Goal: Task Accomplishment & Management: Manage account settings

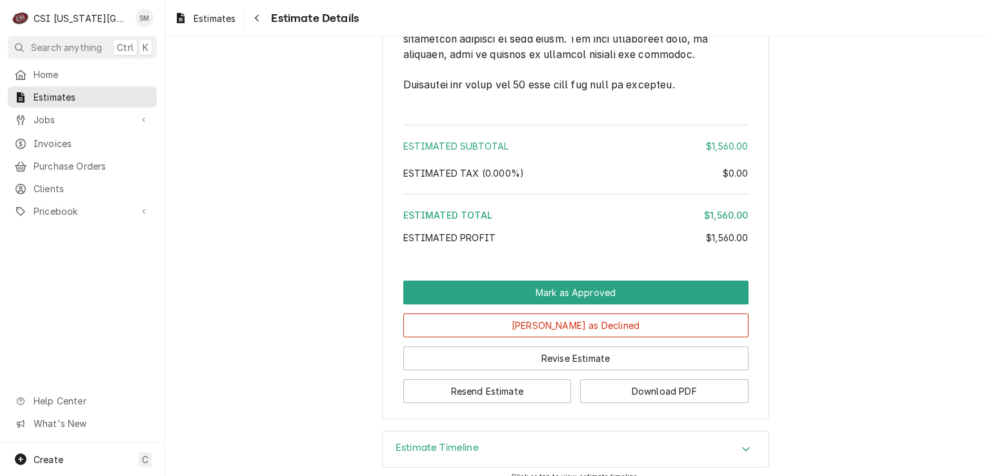
scroll to position [1991, 0]
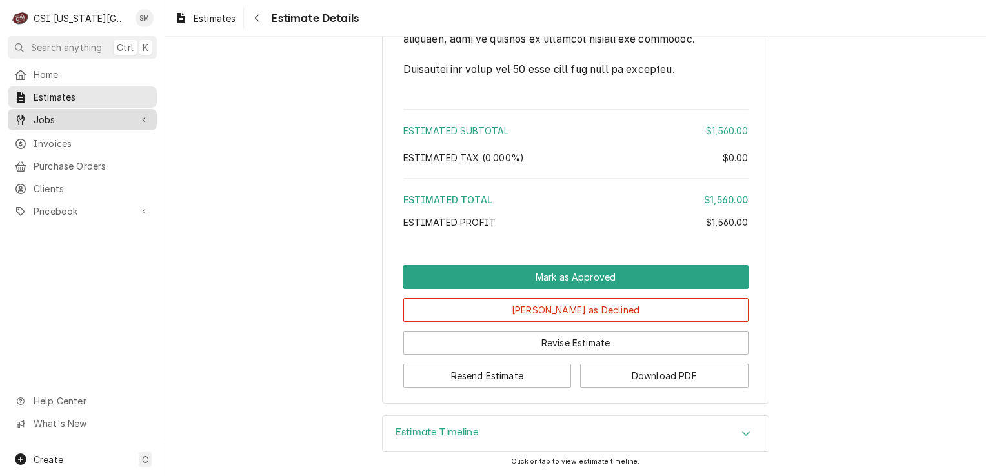
click at [52, 125] on link "Jobs" at bounding box center [82, 119] width 149 height 21
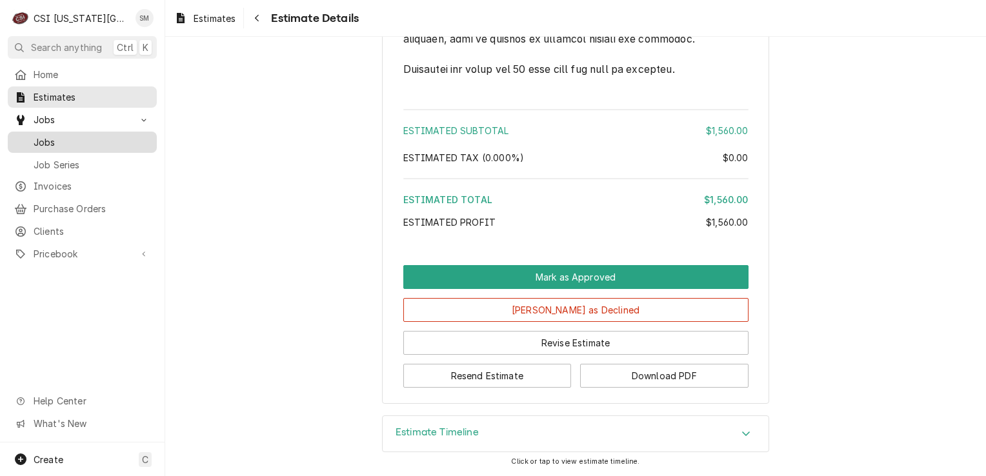
click at [52, 143] on span "Jobs" at bounding box center [92, 143] width 117 height 14
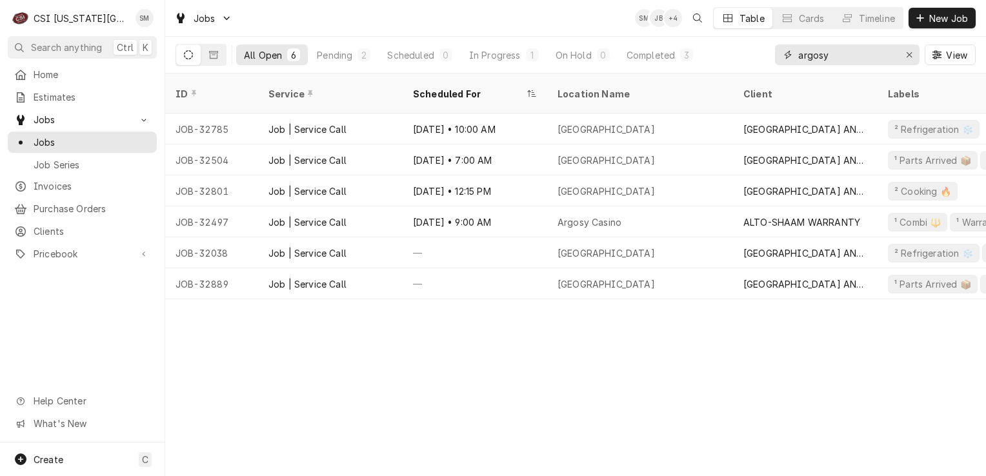
click at [860, 53] on input "argosy" at bounding box center [846, 55] width 97 height 21
type input "a"
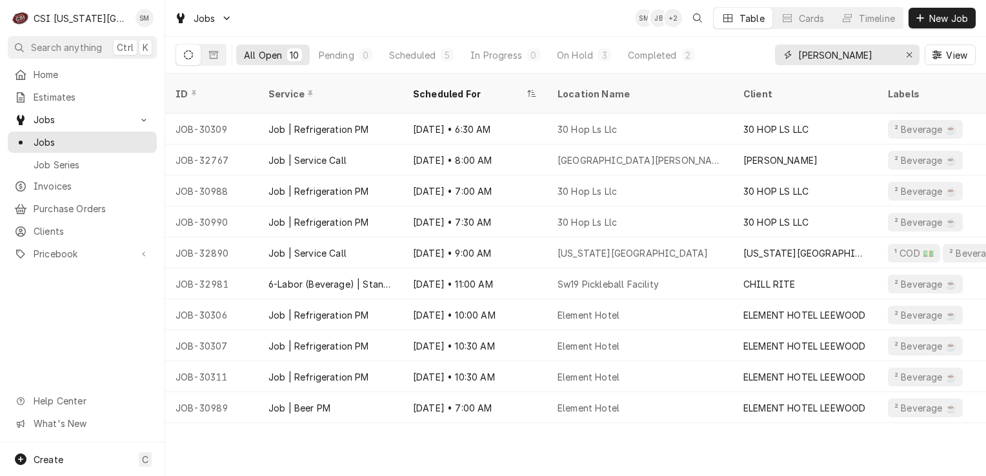
type input "sean"
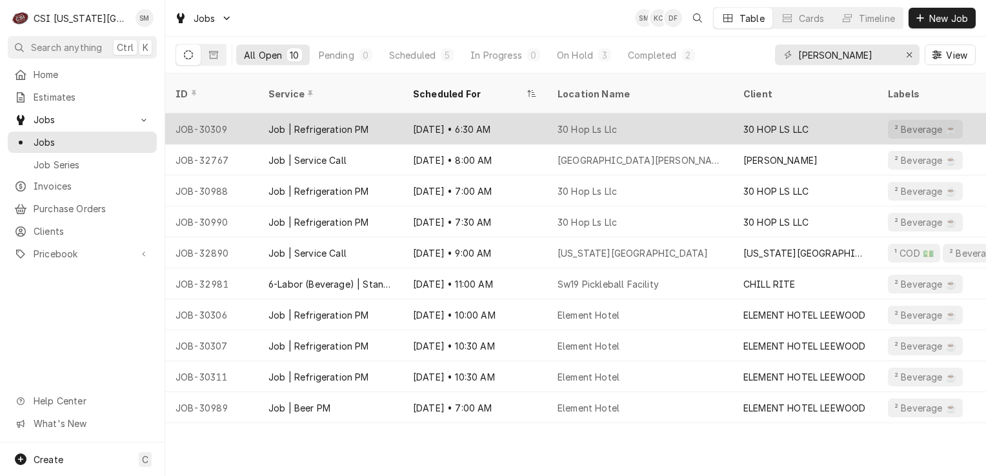
click at [483, 117] on div "Aug 5 • 6:30 AM" at bounding box center [475, 129] width 145 height 31
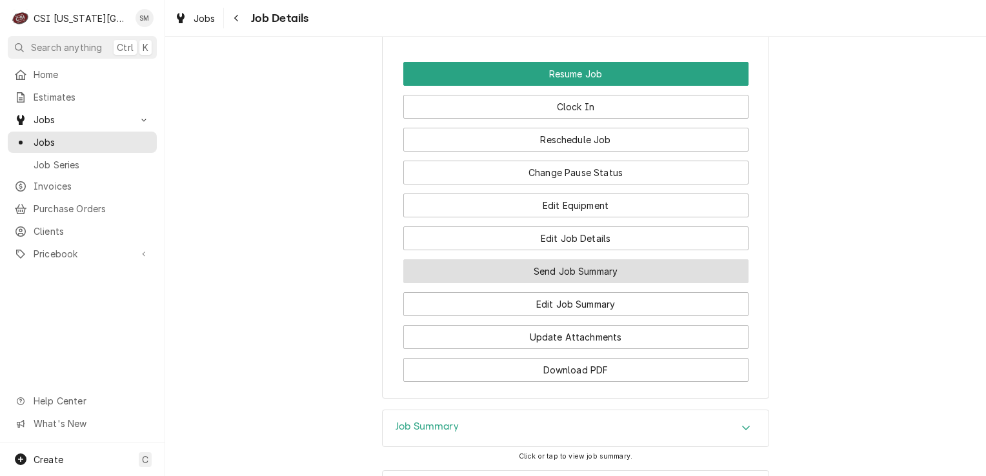
scroll to position [1270, 0]
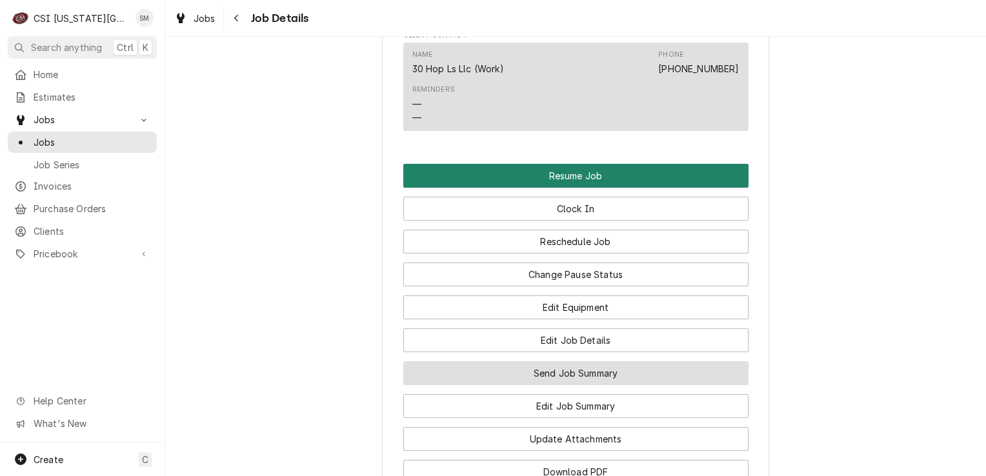
click at [554, 164] on button "Resume Job" at bounding box center [575, 176] width 345 height 24
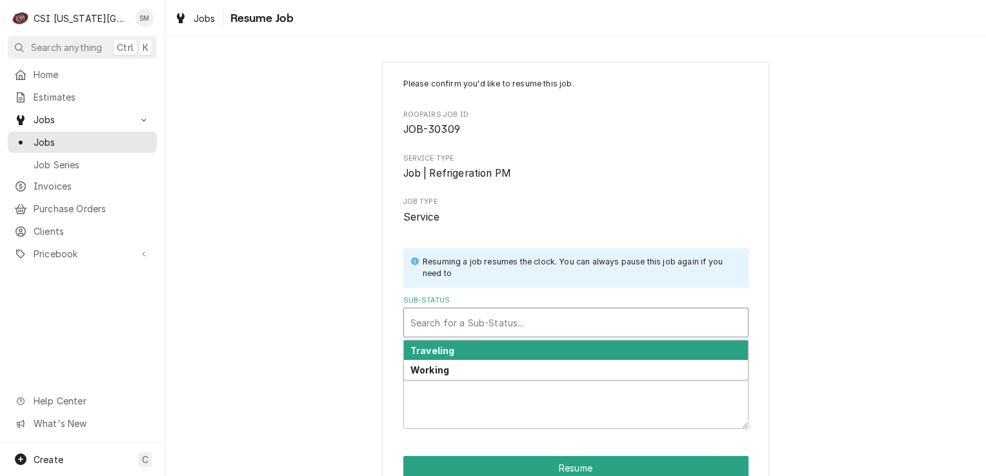
click at [553, 326] on div "Sub-Status" at bounding box center [575, 322] width 331 height 23
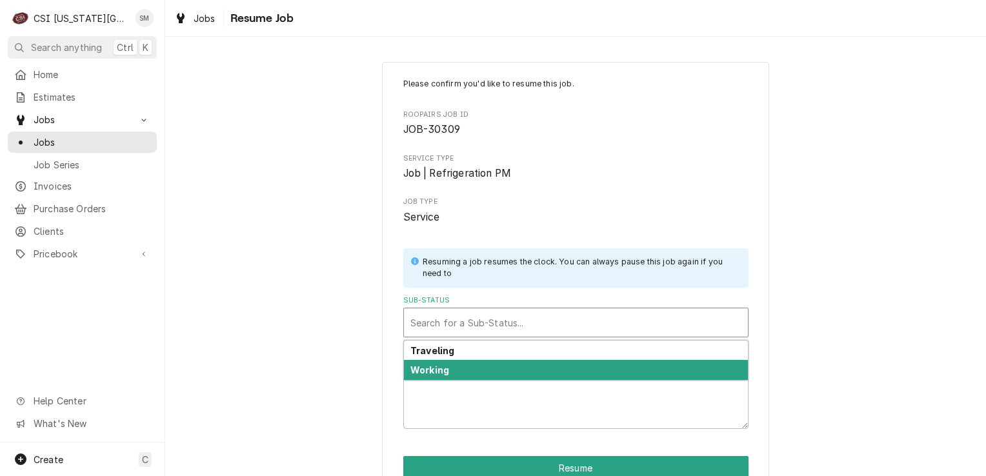
click at [486, 361] on div "Working" at bounding box center [576, 370] width 344 height 20
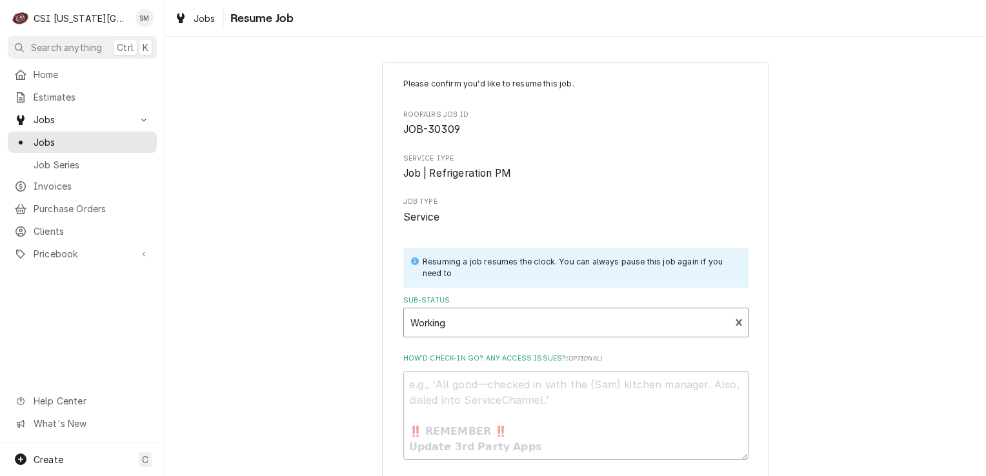
scroll to position [94, 0]
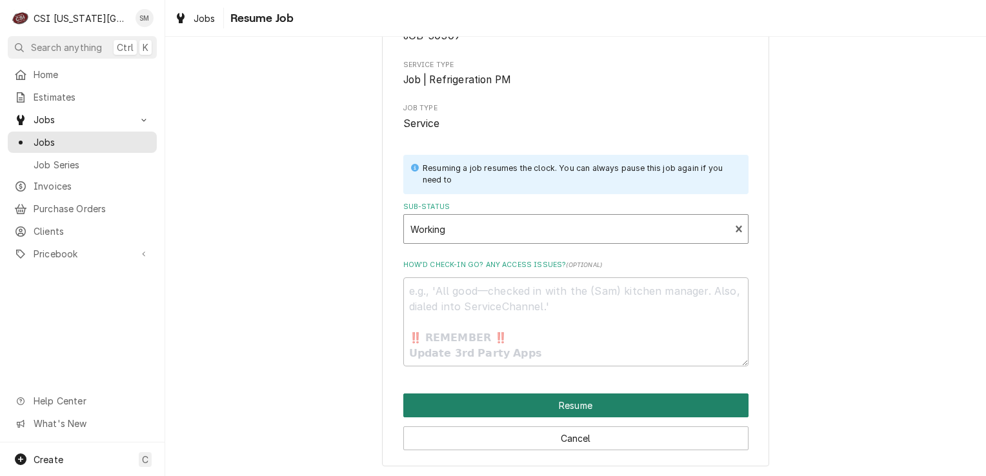
click at [550, 403] on button "Resume" at bounding box center [575, 406] width 345 height 24
type textarea "x"
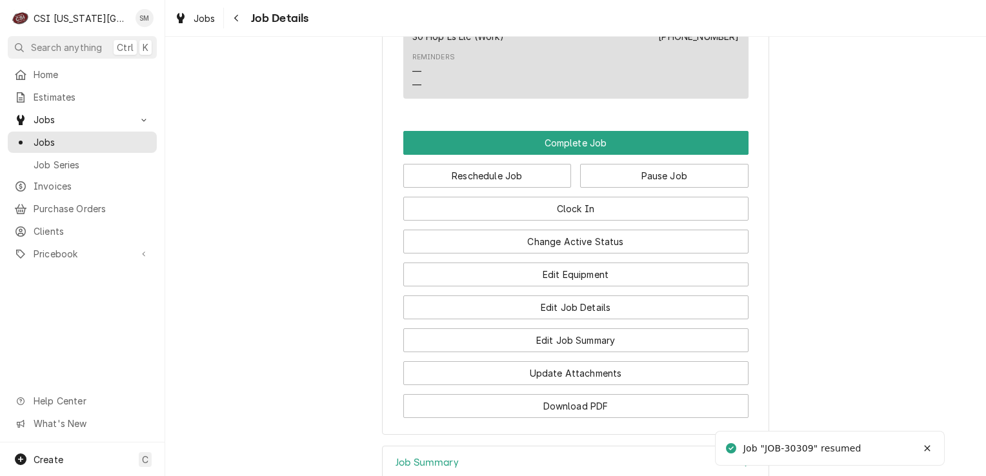
scroll to position [1194, 0]
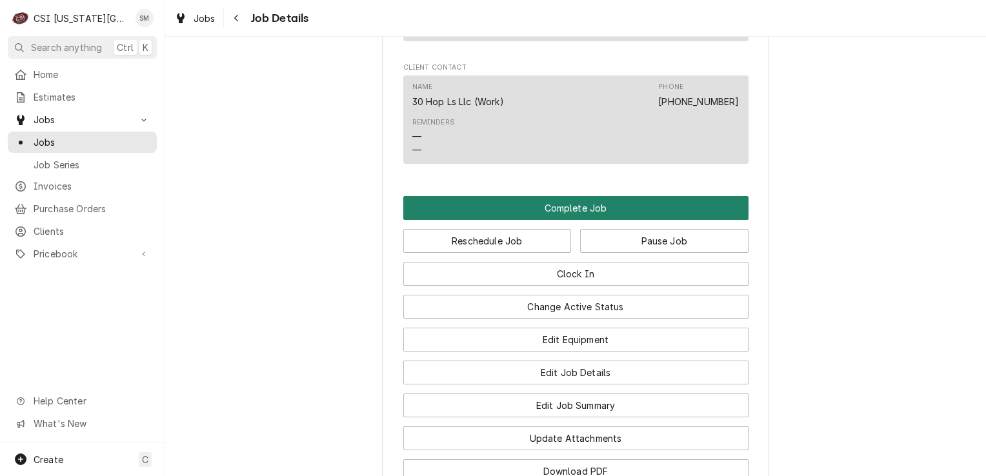
click at [560, 196] on button "Complete Job" at bounding box center [575, 208] width 345 height 24
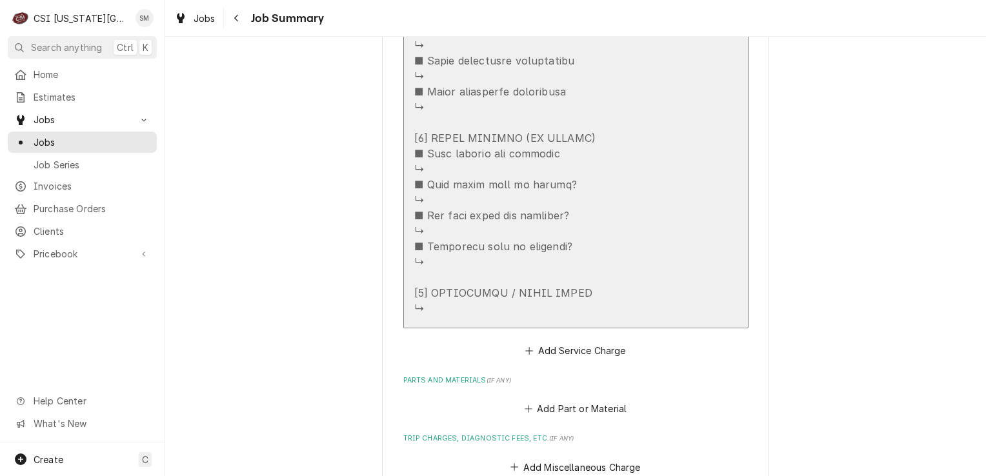
scroll to position [1745, 0]
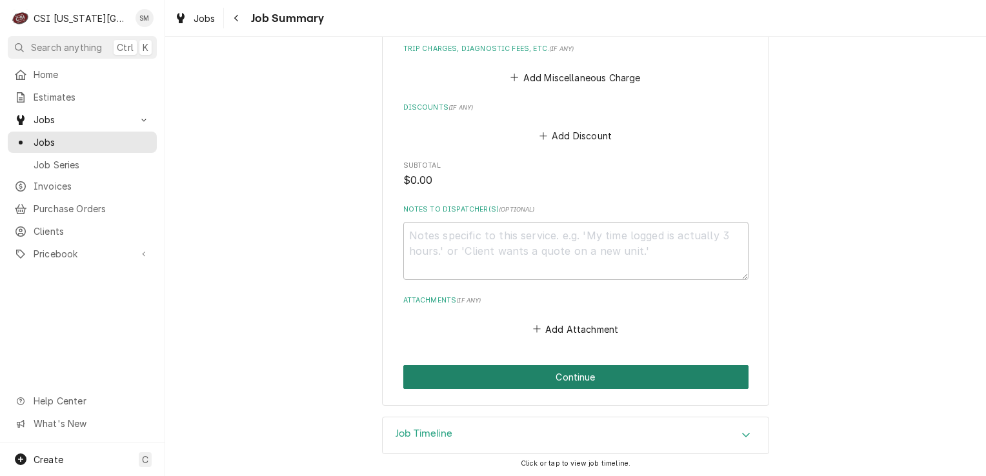
click at [542, 376] on button "Continue" at bounding box center [575, 377] width 345 height 24
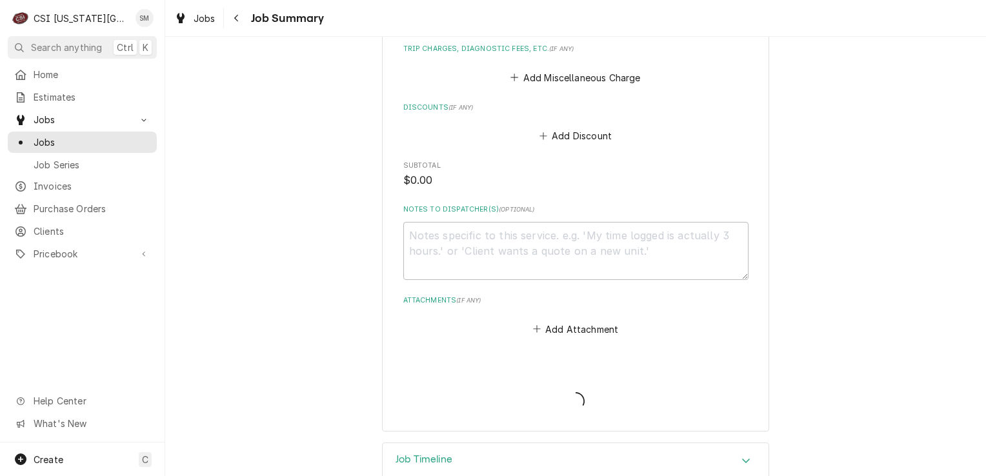
type textarea "x"
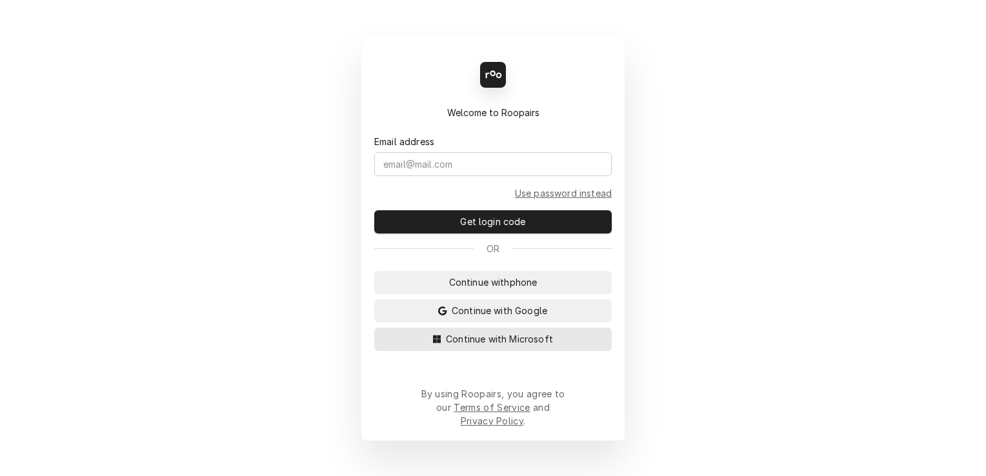
click at [552, 346] on span "Continue with Microsoft" at bounding box center [499, 339] width 112 height 14
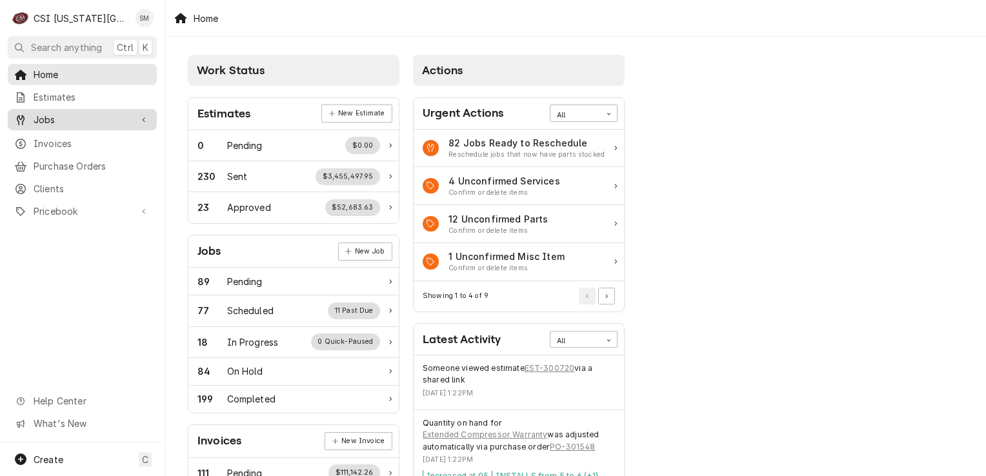
click at [62, 117] on span "Jobs" at bounding box center [82, 120] width 97 height 14
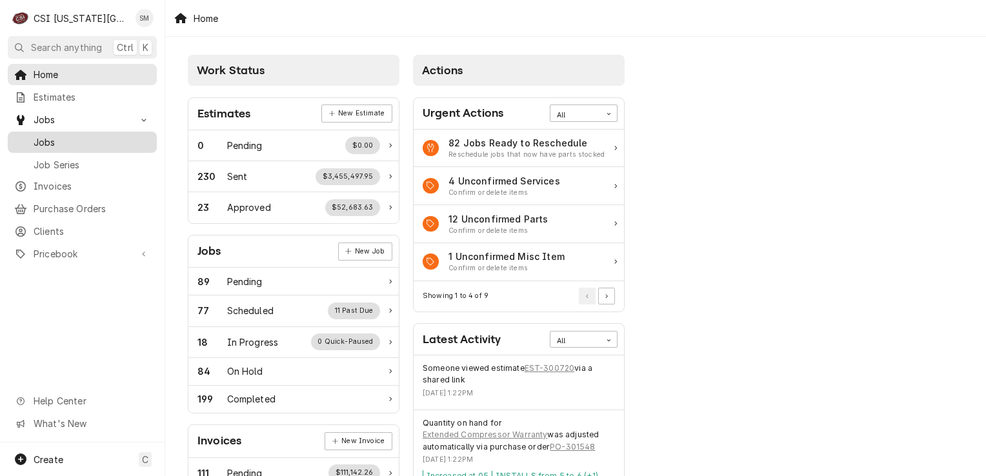
click at [46, 136] on span "Jobs" at bounding box center [92, 143] width 117 height 14
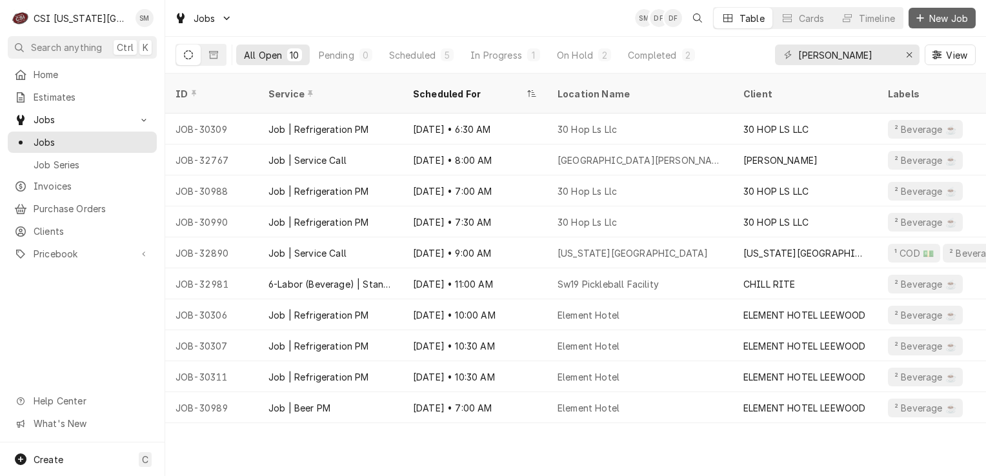
click at [927, 21] on span "New Job" at bounding box center [949, 19] width 44 height 14
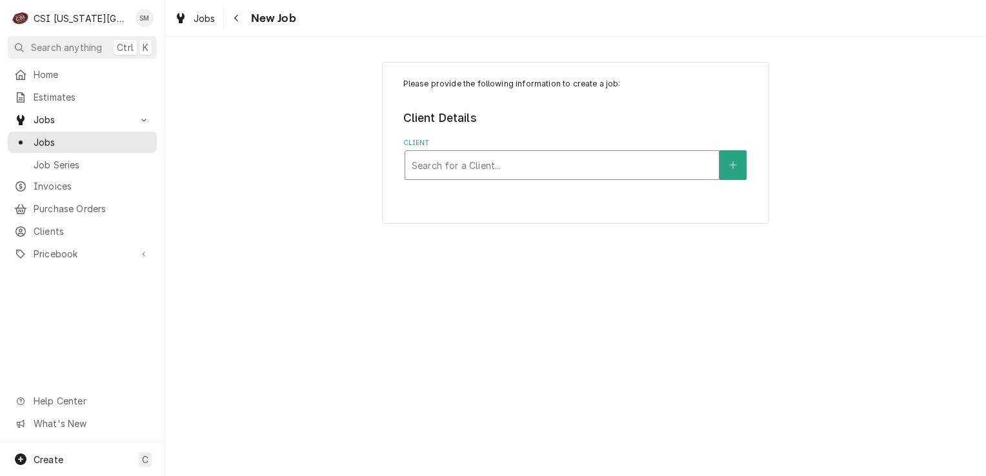
click at [594, 169] on div "Client" at bounding box center [562, 165] width 301 height 23
type input "argo"
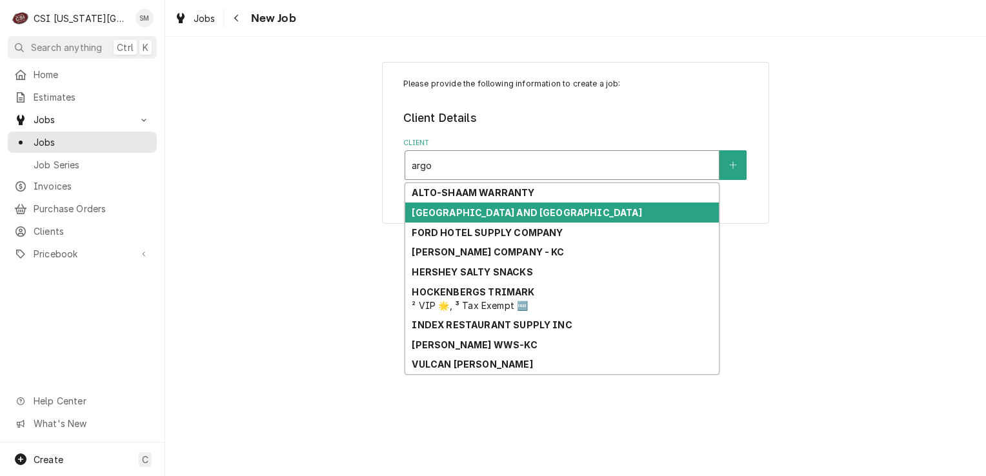
click at [507, 215] on strong "ARGOSY CASINO HOTEL AND SPA" at bounding box center [527, 212] width 230 height 11
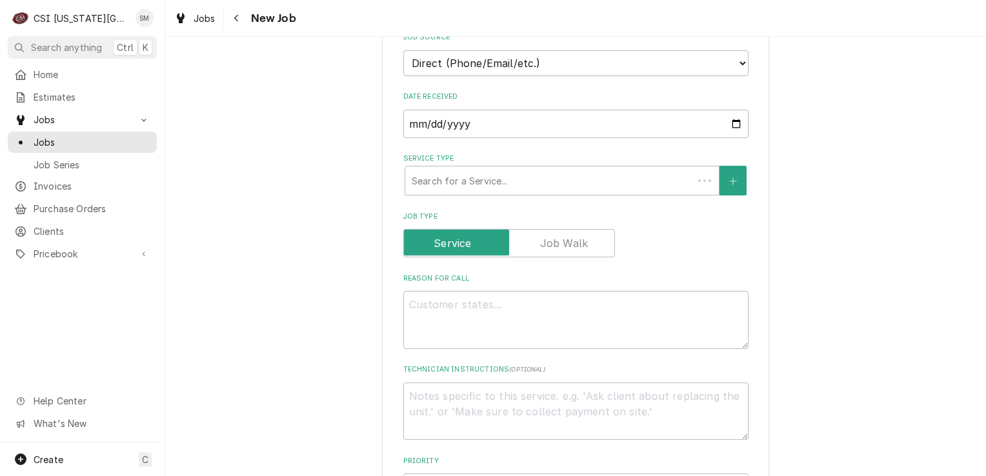
scroll to position [323, 0]
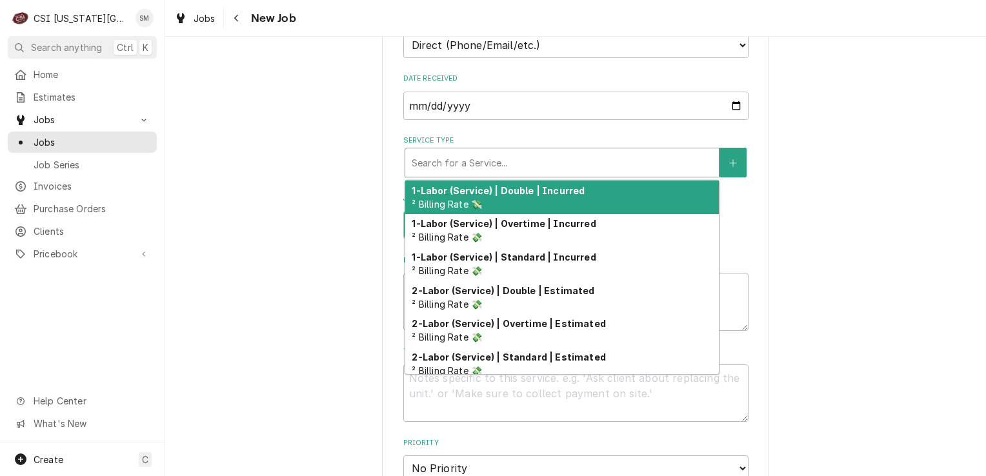
click at [550, 170] on div "Service Type" at bounding box center [562, 162] width 301 height 23
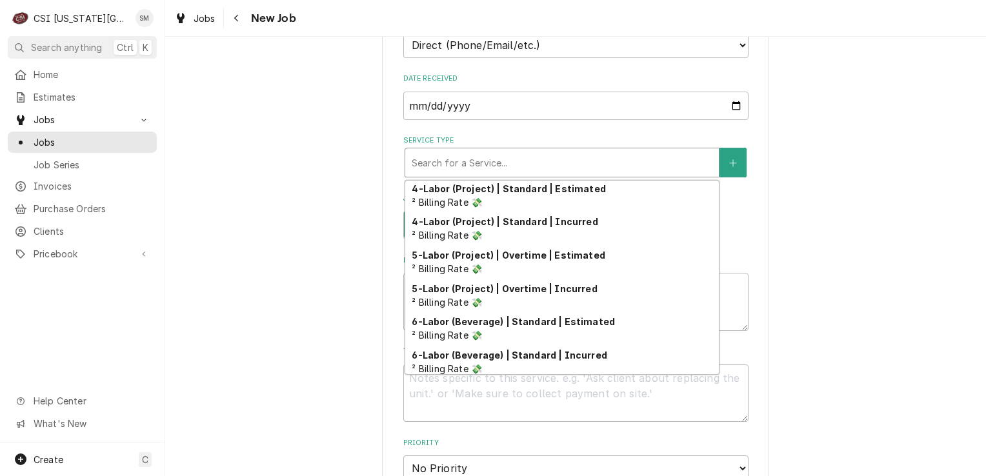
scroll to position [398, 0]
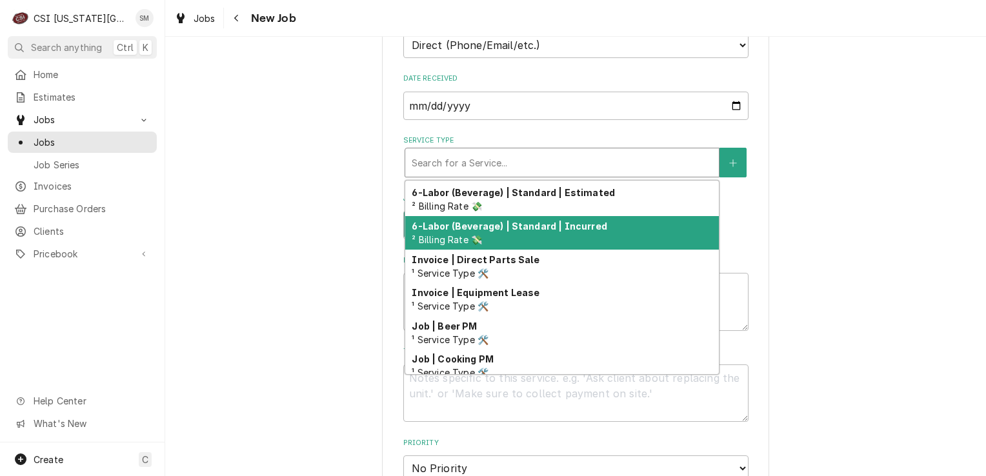
click at [510, 228] on strong "6-Labor (Beverage) | Standard | Incurred" at bounding box center [509, 226] width 195 height 11
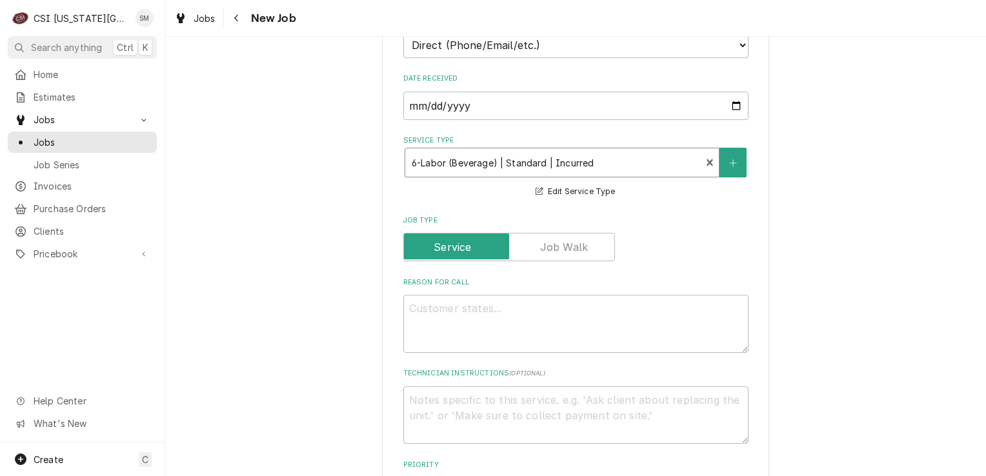
scroll to position [452, 0]
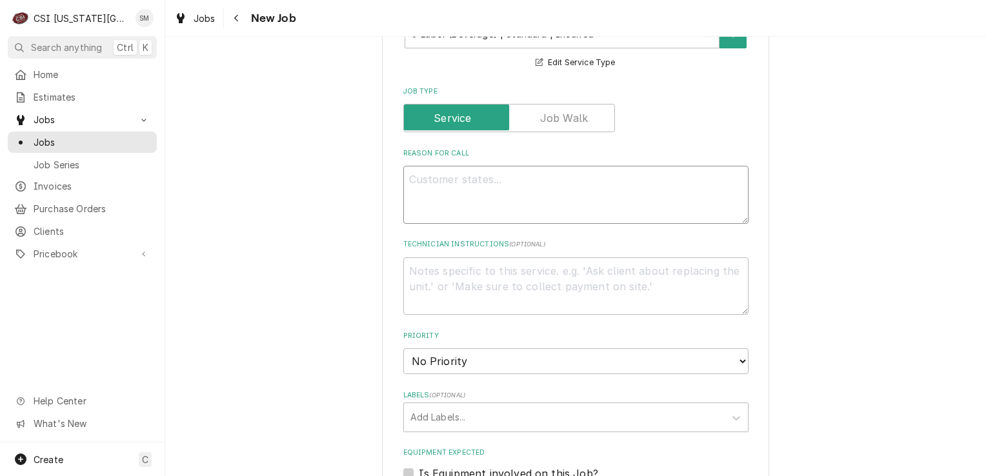
click at [493, 200] on textarea "Reason For Call" at bounding box center [575, 195] width 345 height 58
type textarea "x"
type textarea "3"
type textarea "x"
type textarea "3"
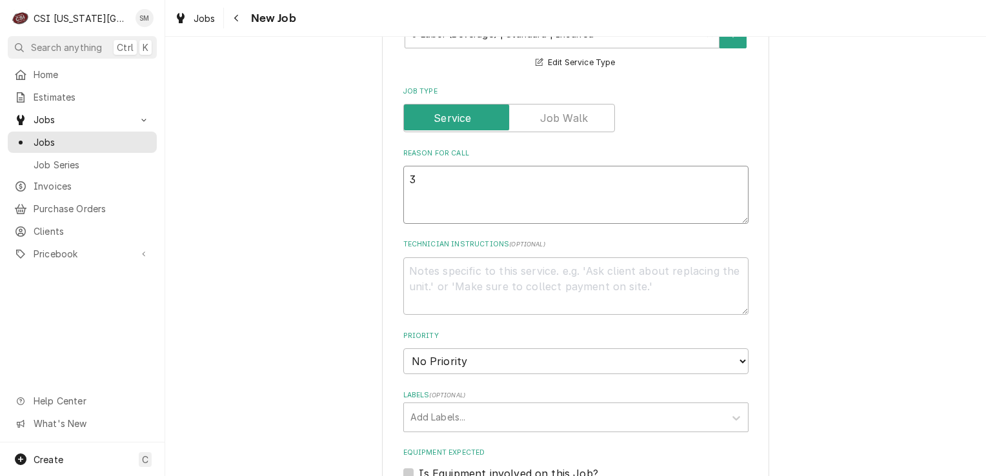
type textarea "x"
type textarea "3 t"
type textarea "x"
type textarea "3 to"
type textarea "x"
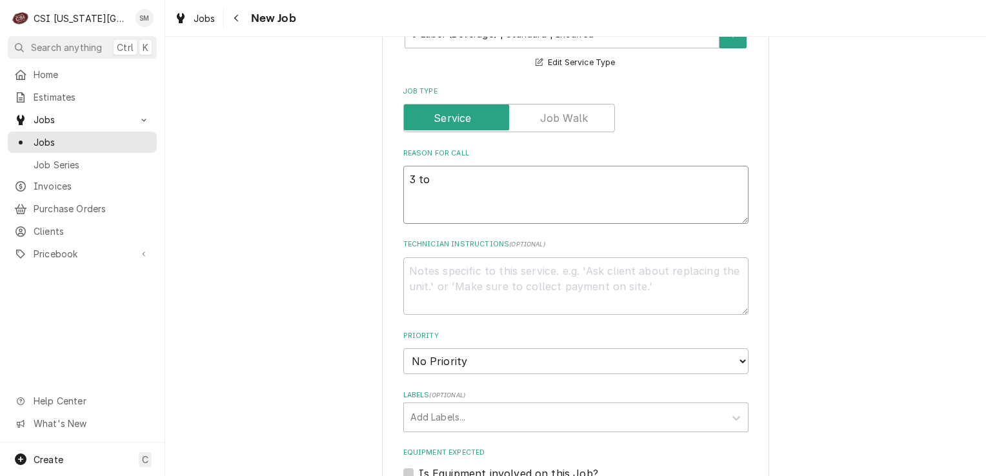
type textarea "3 tow"
type textarea "x"
type textarea "3 towe"
type textarea "x"
type textarea "3 tower"
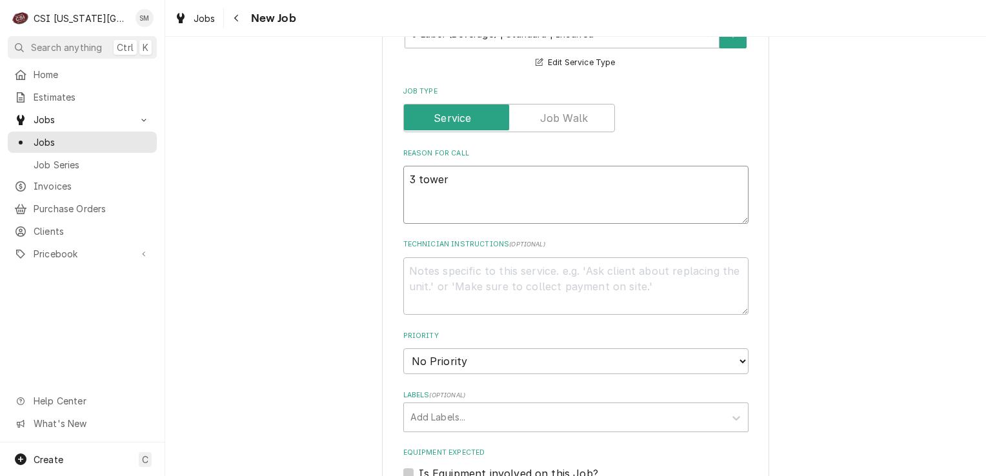
type textarea "x"
type textarea "3 tower"
type textarea "x"
type textarea "3 tower d"
type textarea "x"
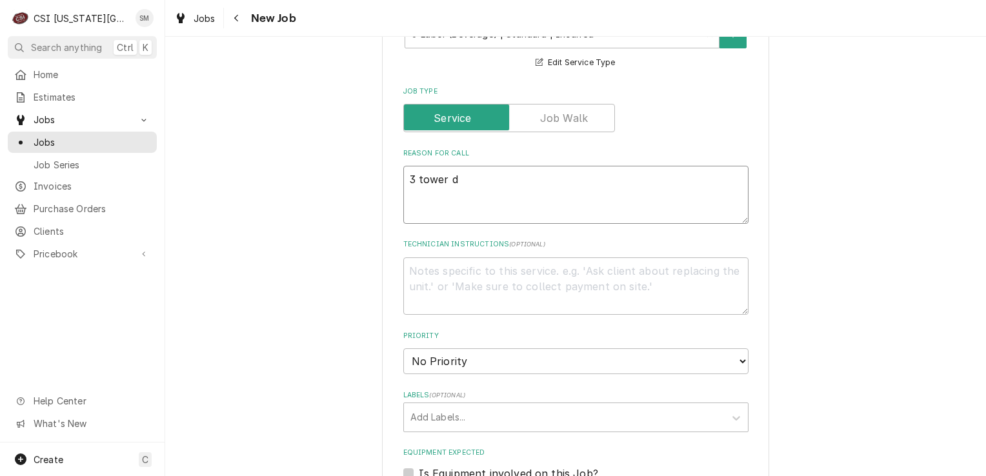
type textarea "3 tower dr"
type textarea "x"
type textarea "3 tower dri"
type textarea "x"
type textarea "3 tower drip"
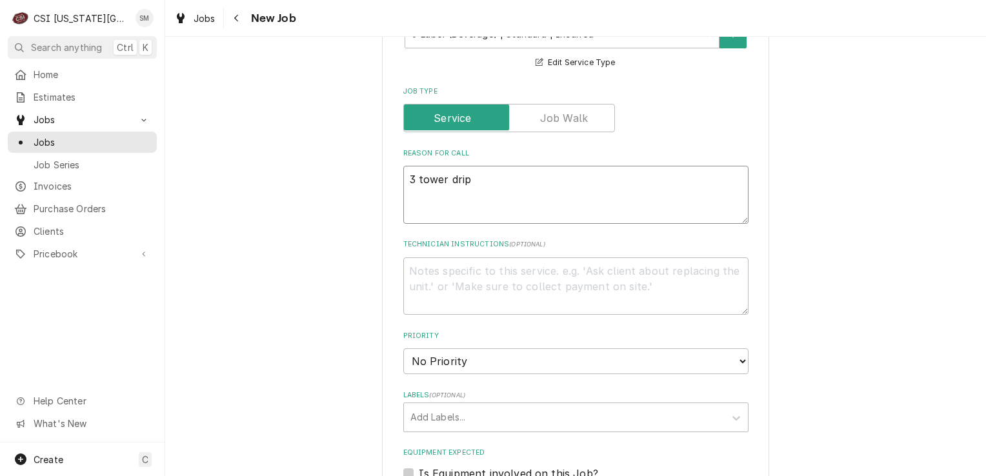
type textarea "x"
type textarea "3 tower dript"
type textarea "x"
type textarea "3 tower driptr"
type textarea "x"
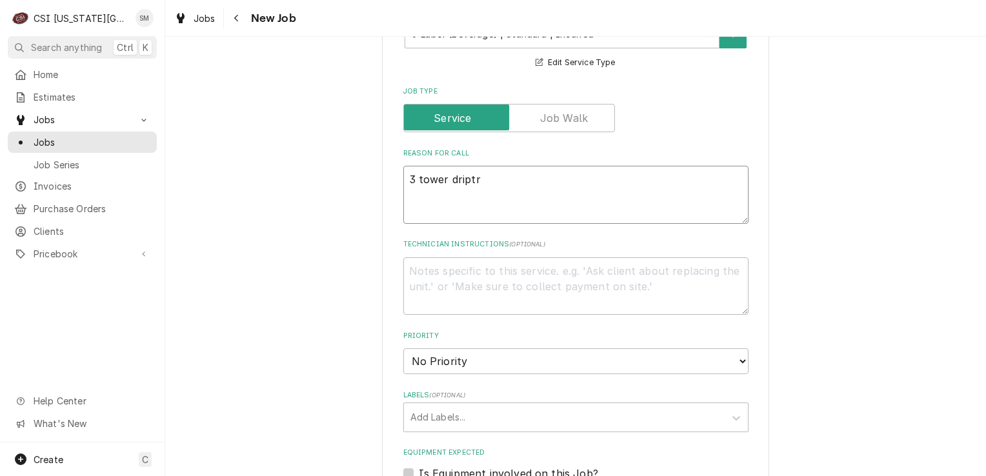
type textarea "3 tower driptra"
type textarea "x"
type textarea "3 tower driptray"
type textarea "x"
type textarea "3 tower driptrays"
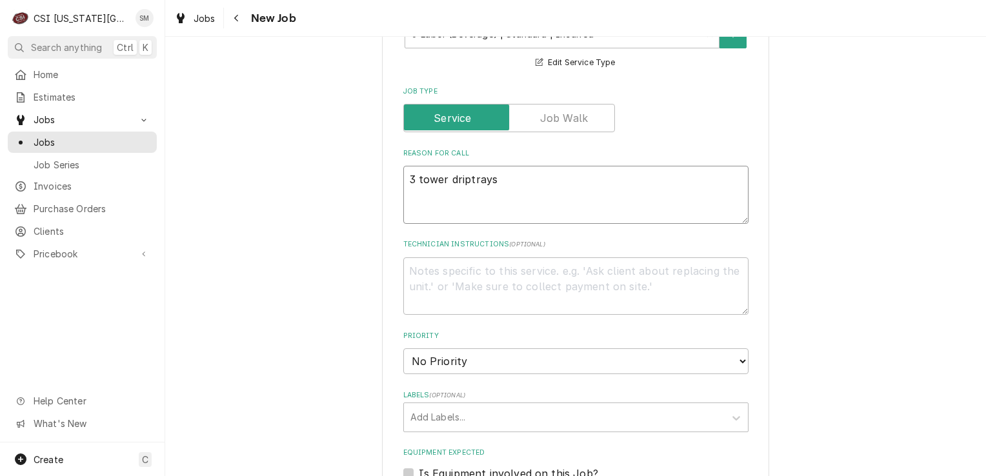
type textarea "x"
type textarea "3 tower driptrays"
type textarea "x"
type textarea "3 tower driptrays t"
type textarea "x"
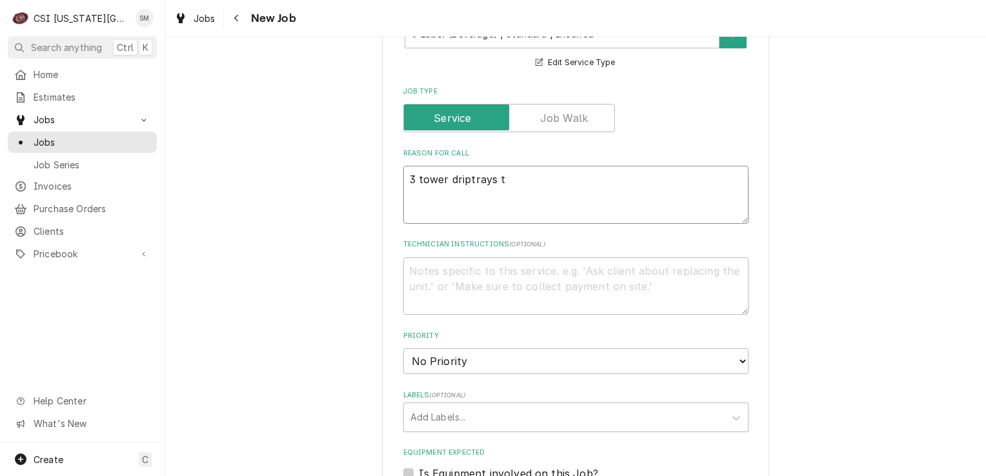
type textarea "3 tower driptrays to"
type textarea "x"
type textarea "3 tower driptrays to"
type textarea "x"
type textarea "3 tower driptrays to b"
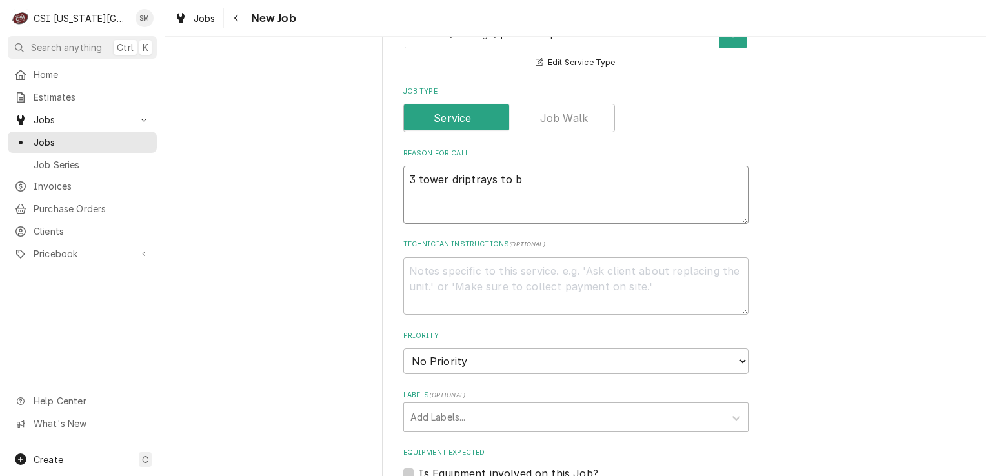
type textarea "x"
type textarea "3 tower driptrays to be"
type textarea "x"
type textarea "3 tower driptrays to be"
type textarea "x"
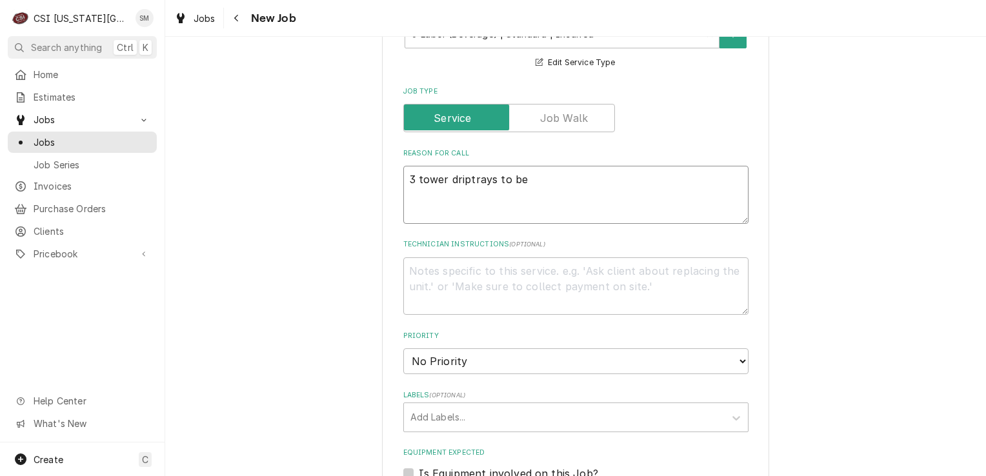
type textarea "3 tower driptrays to be i"
type textarea "x"
type textarea "3 tower driptrays to be in"
type textarea "x"
type textarea "3 tower driptrays to be ins"
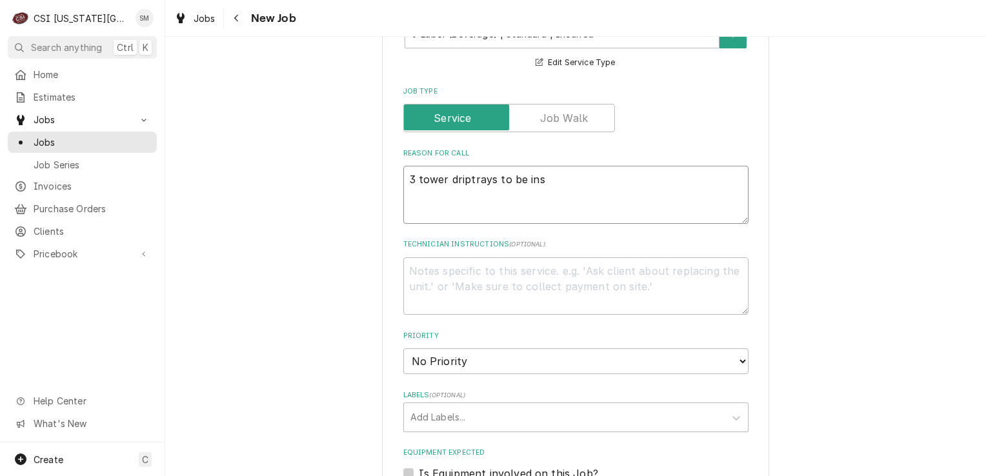
type textarea "x"
type textarea "3 tower driptrays to be inst"
type textarea "x"
type textarea "3 tower driptrays to be insta"
type textarea "x"
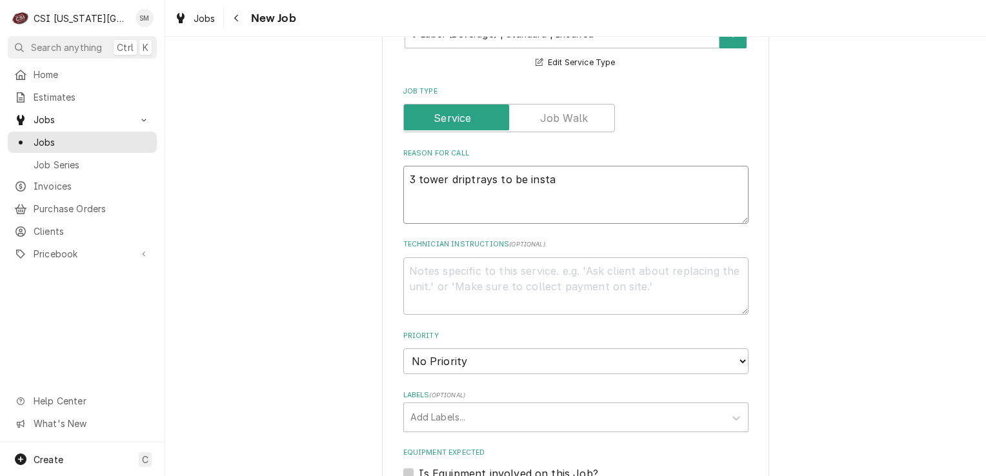
type textarea "3 tower driptrays to be instal"
type textarea "x"
type textarea "3 tower driptrays to be install"
type textarea "x"
type textarea "3 tower driptrays to be installe"
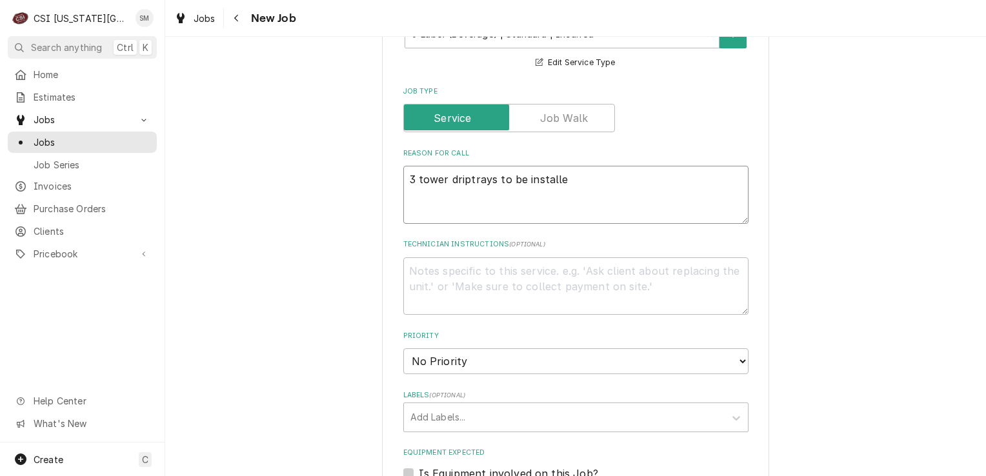
type textarea "x"
type textarea "3 tower driptrays to be installed"
type textarea "x"
type textarea "3 tower driptrays to be installed."
type textarea "x"
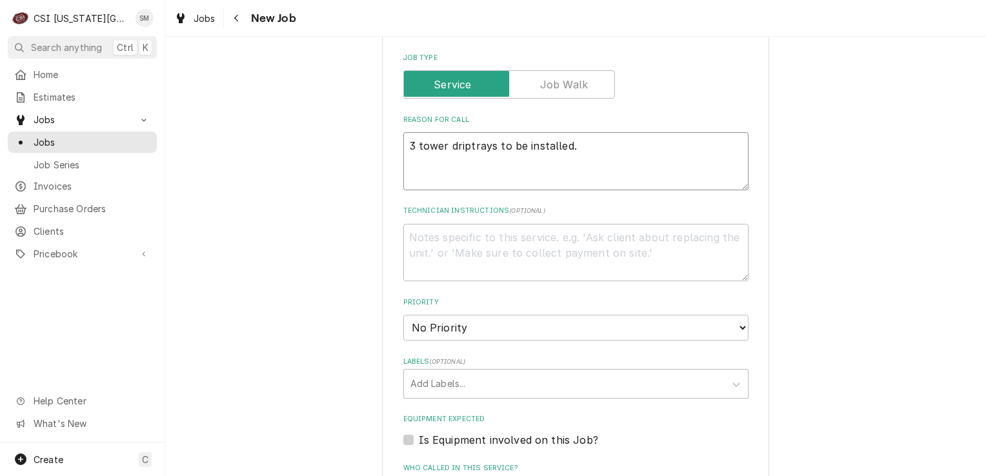
scroll to position [516, 0]
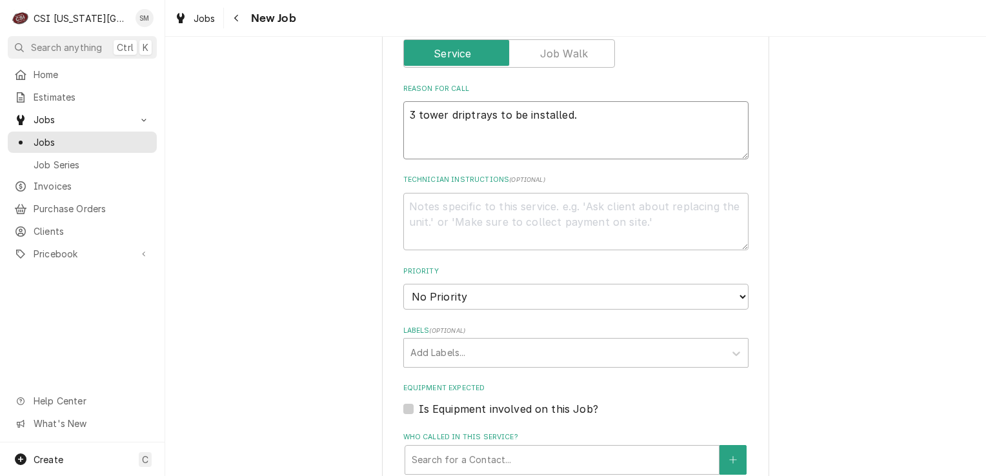
type textarea "3 tower driptrays to be installed."
type textarea "x"
type textarea "3 tower drip trays to be installed."
type textarea "x"
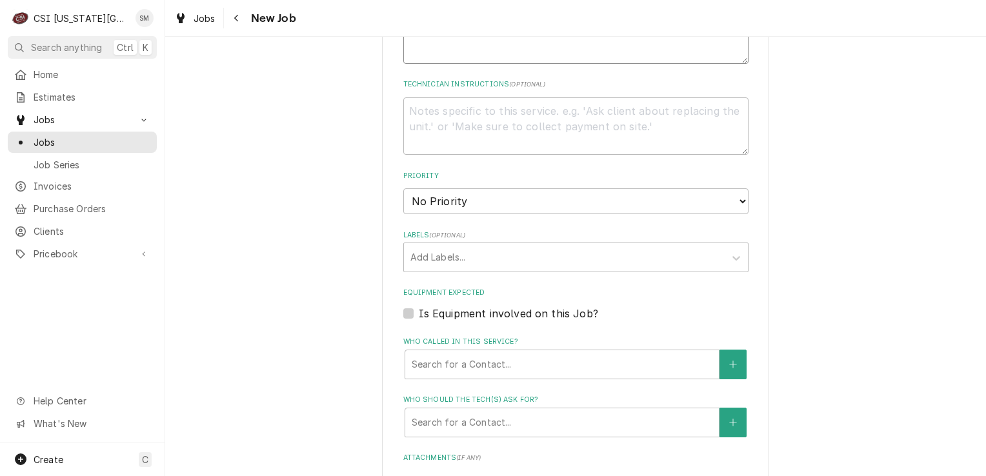
scroll to position [645, 0]
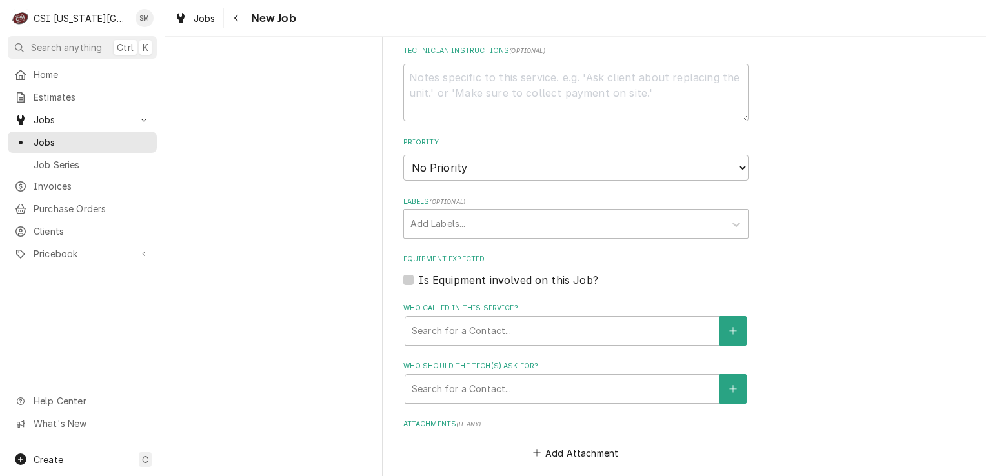
type textarea "3 tower drip trays to be installed."
click at [532, 162] on select "No Priority Urgent High Medium Low" at bounding box center [575, 168] width 345 height 26
select select "4"
click at [403, 155] on select "No Priority Urgent High Medium Low" at bounding box center [575, 168] width 345 height 26
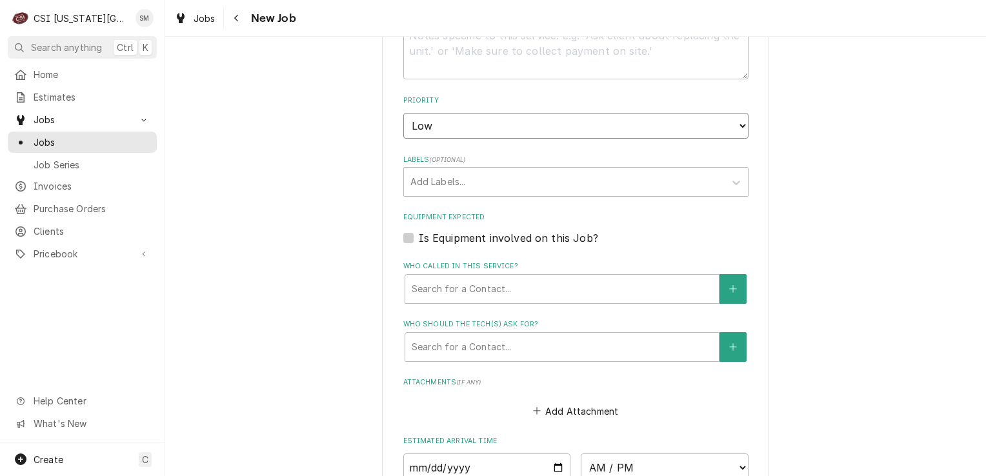
scroll to position [710, 0]
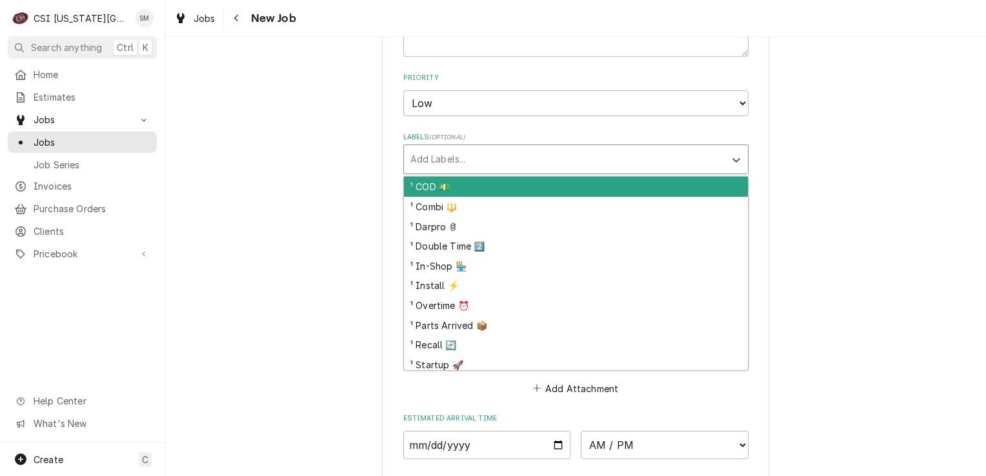
click at [519, 157] on div "Labels" at bounding box center [564, 159] width 308 height 23
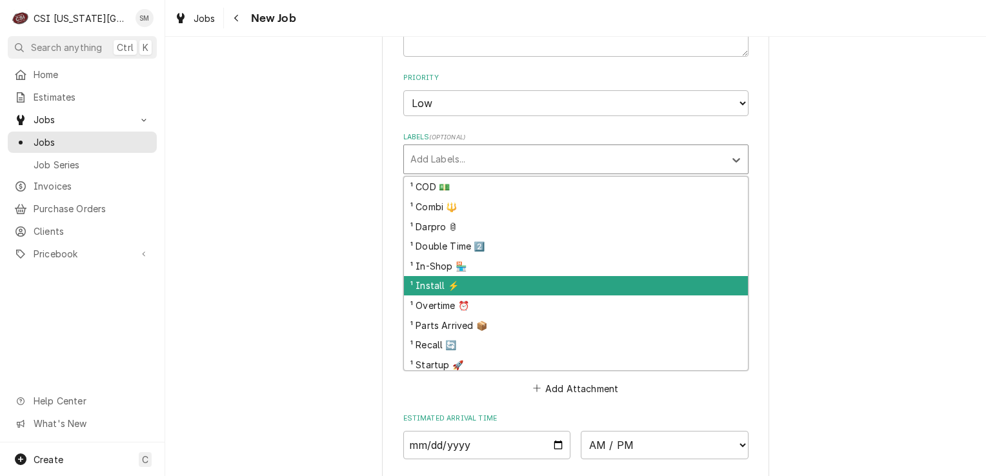
click at [464, 283] on div "¹ Install ⚡️" at bounding box center [576, 286] width 344 height 20
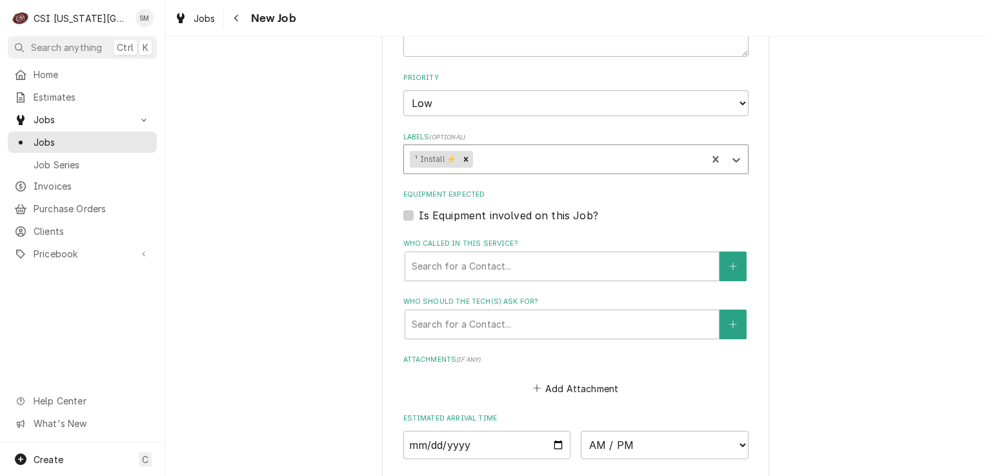
type textarea "x"
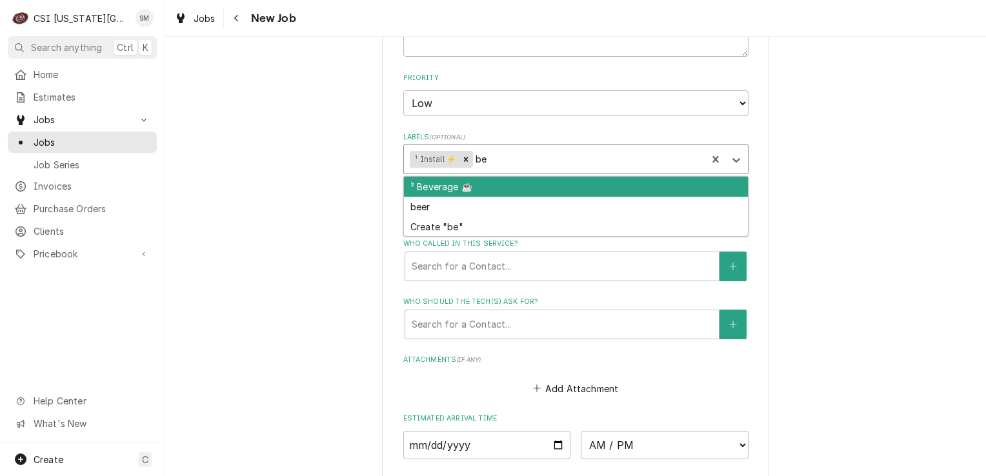
type input "bev"
click at [485, 185] on div "² Beverage ☕️" at bounding box center [576, 187] width 344 height 20
type textarea "x"
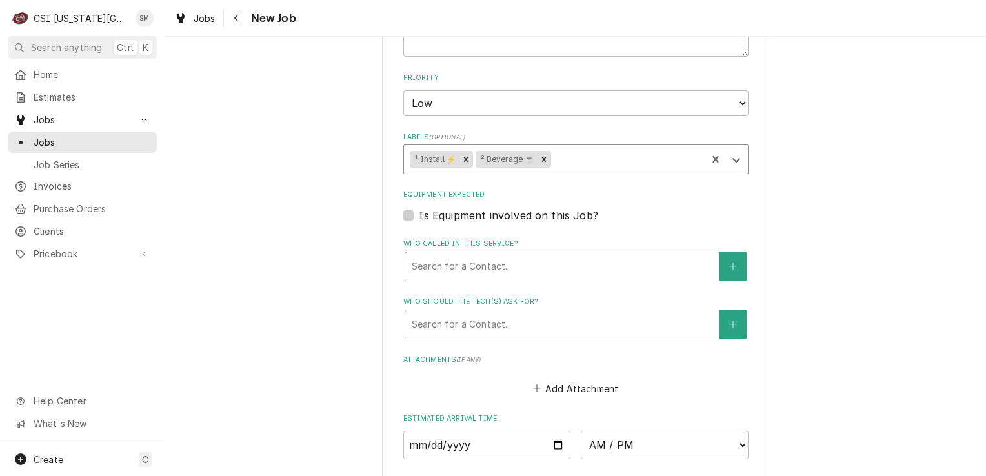
type textarea "x"
click at [547, 273] on div "Who called in this service?" at bounding box center [562, 266] width 301 height 23
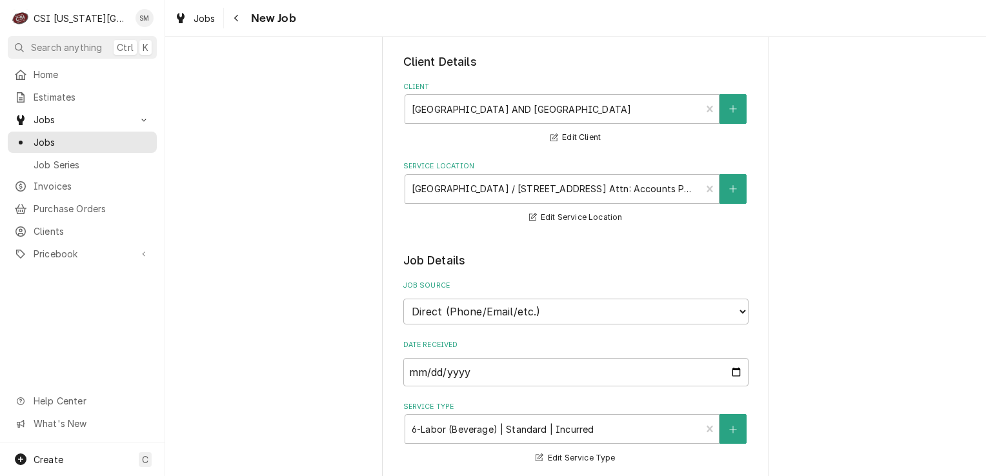
scroll to position [0, 0]
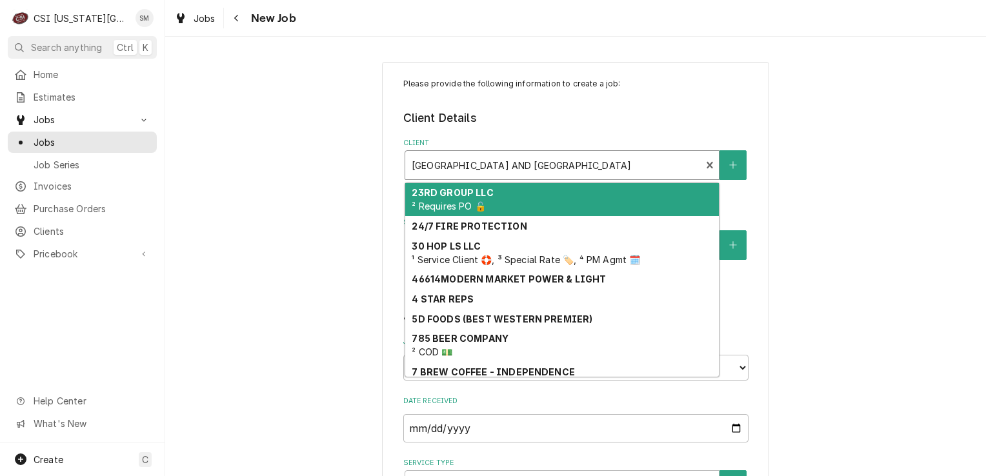
click at [558, 159] on div "Client" at bounding box center [553, 165] width 283 height 23
click at [574, 163] on div "Client" at bounding box center [553, 165] width 283 height 23
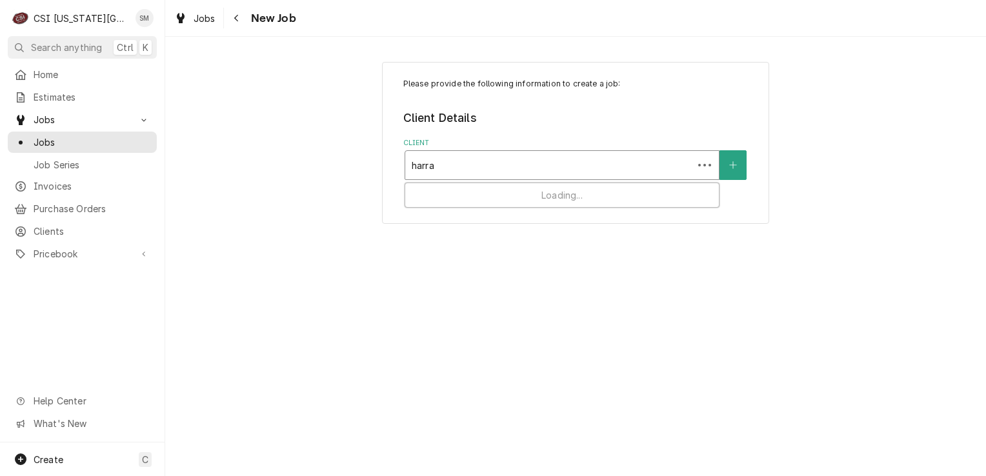
type input "harrah"
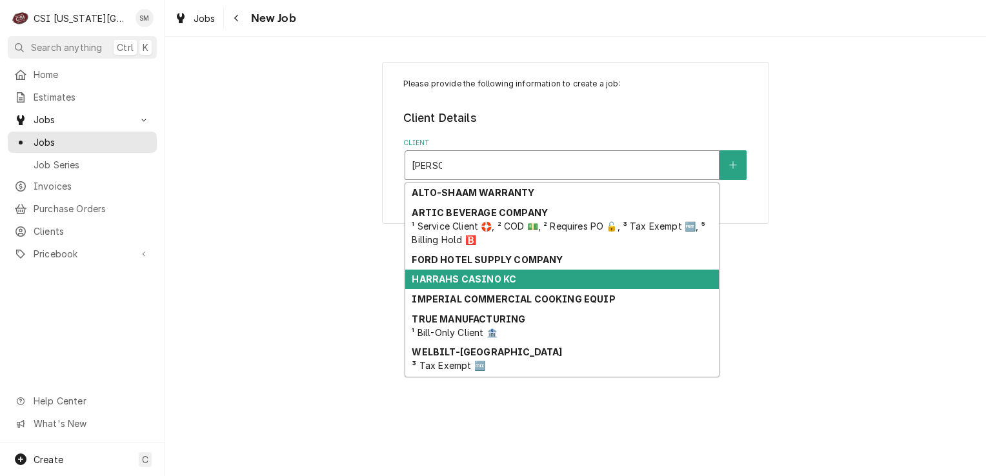
click at [483, 280] on strong "HARRAHS CASINO KC" at bounding box center [464, 279] width 105 height 11
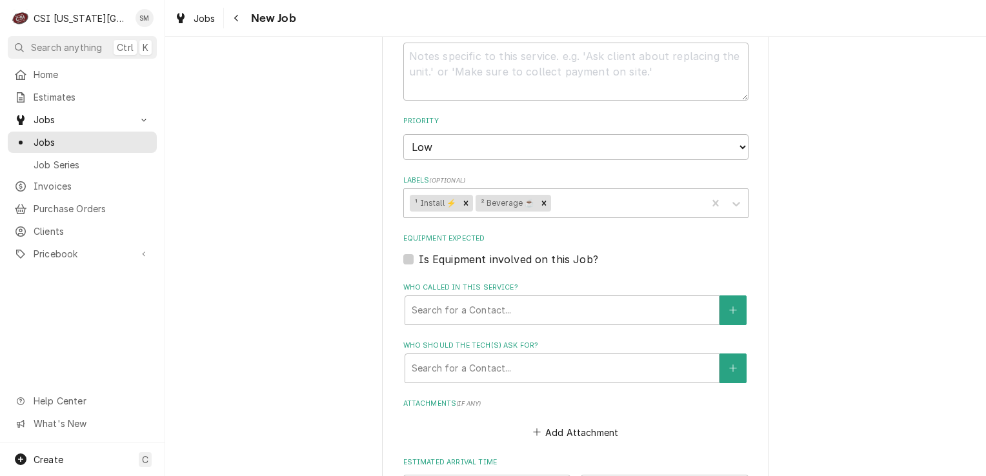
scroll to position [968, 0]
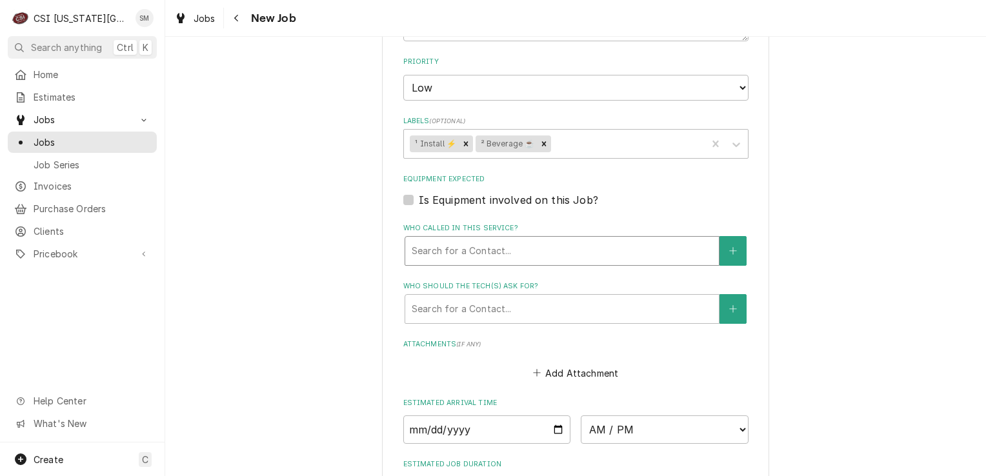
click at [500, 239] on div "Who called in this service?" at bounding box center [562, 250] width 301 height 23
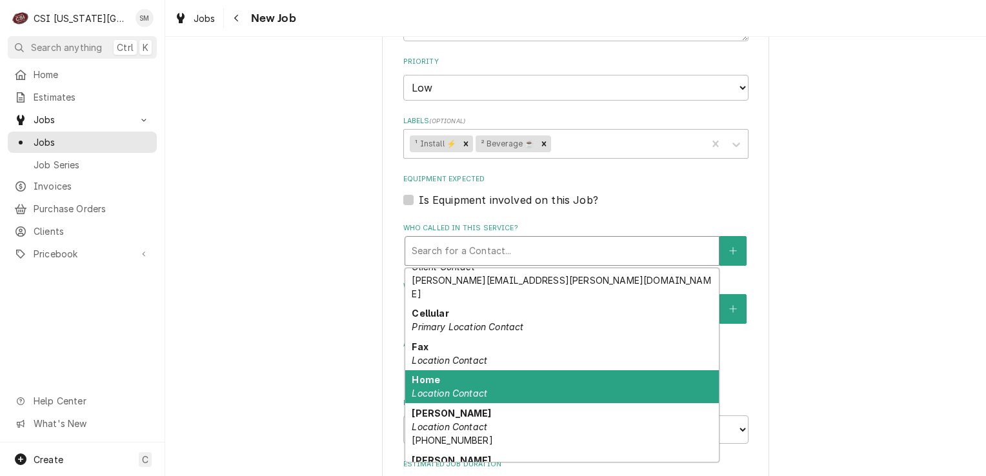
scroll to position [0, 0]
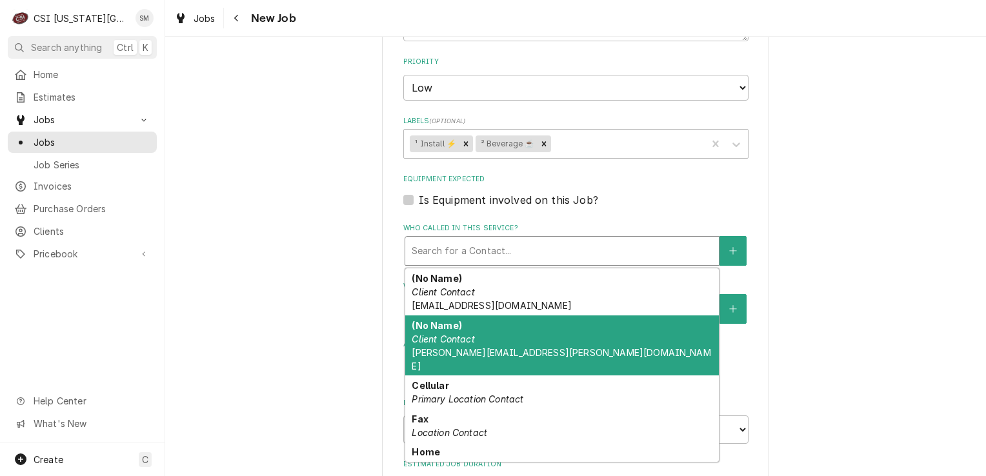
click at [496, 323] on div "(No Name) Client Contact sean.mckelvey@csi1.com" at bounding box center [562, 346] width 314 height 61
type textarea "x"
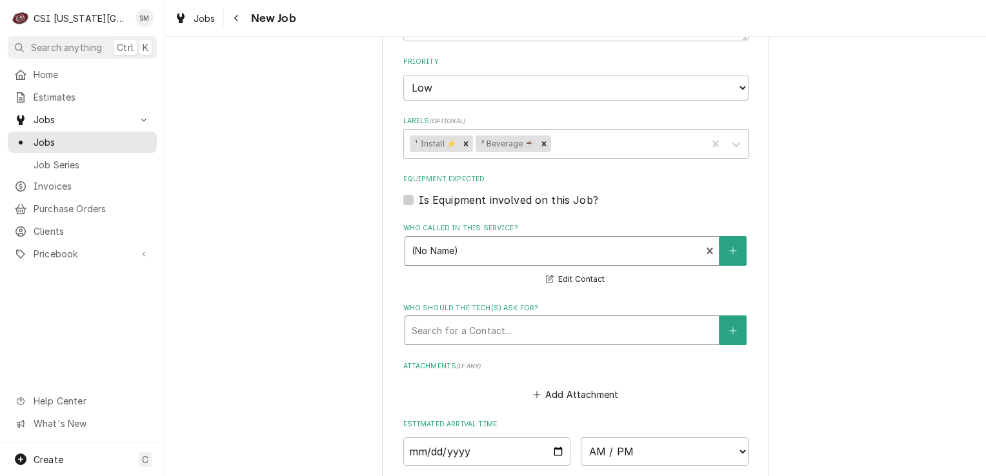
scroll to position [1168, 0]
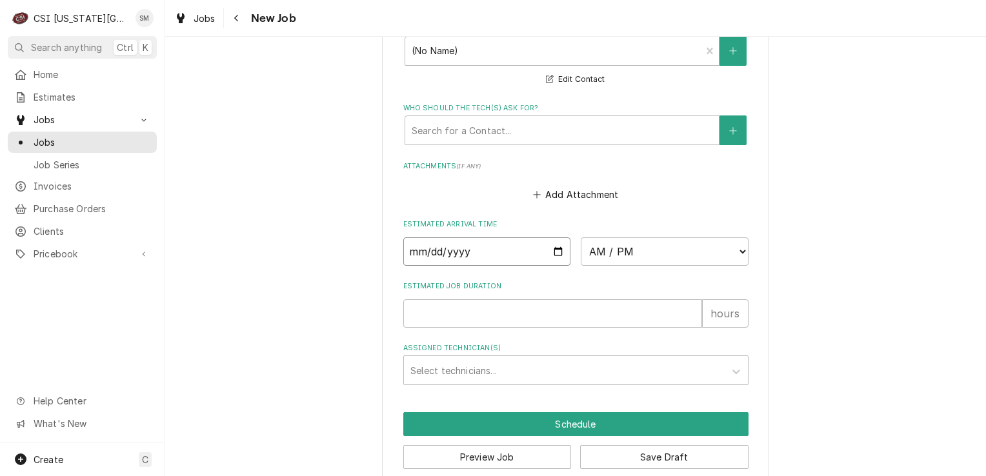
click at [552, 237] on input "Date" at bounding box center [487, 251] width 168 height 28
type input "2025-09-26"
type textarea "x"
click at [703, 237] on select "AM / PM 6:00 AM 6:15 AM 6:30 AM 6:45 AM 7:00 AM 7:15 AM 7:30 AM 7:45 AM 8:00 AM…" at bounding box center [665, 251] width 168 height 28
select select "11:30:00"
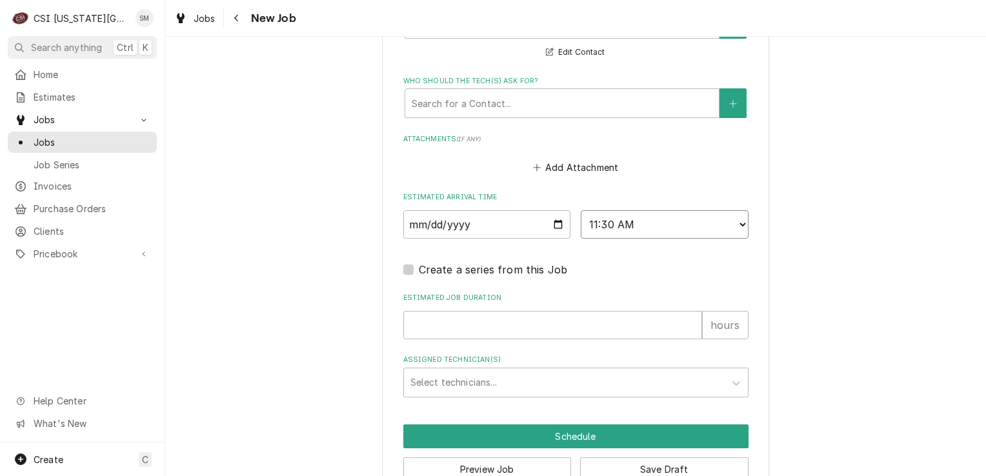
scroll to position [1207, 0]
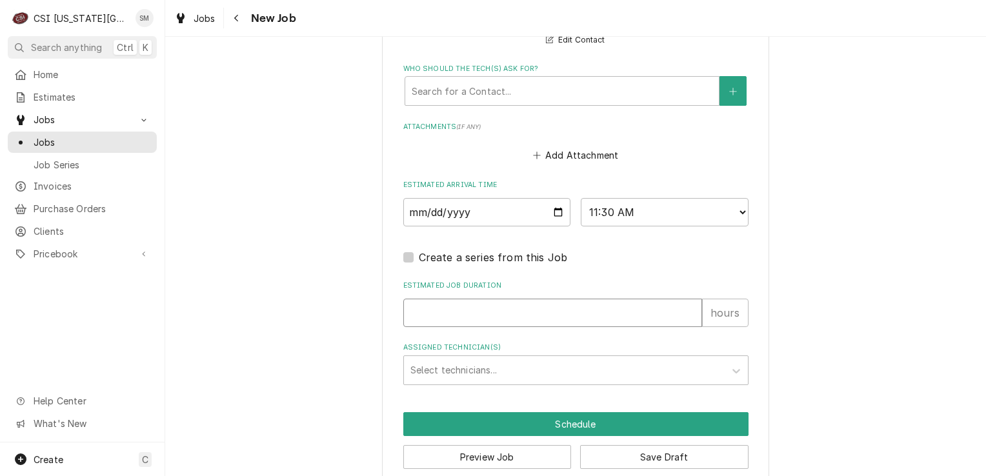
click at [472, 299] on input "Estimated Job Duration" at bounding box center [552, 313] width 299 height 28
type textarea "x"
type input "2"
type textarea "x"
type input "2"
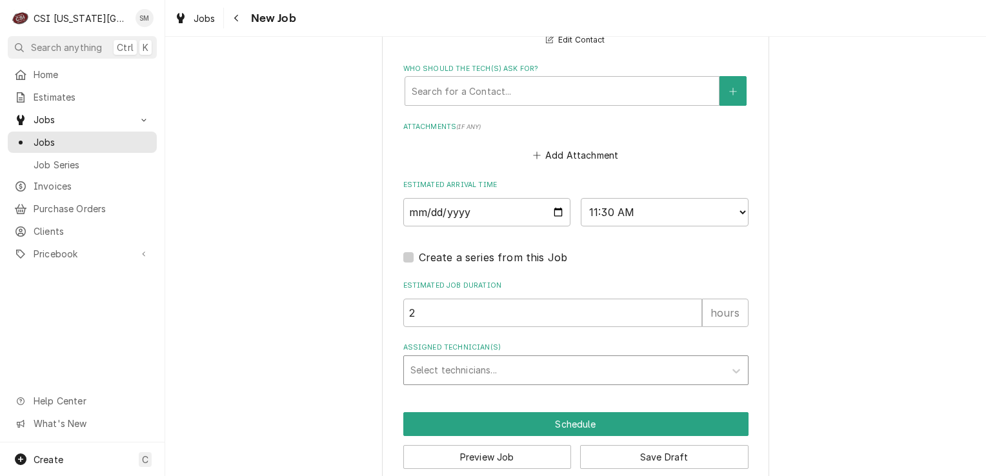
click at [514, 359] on div "Assigned Technician(s)" at bounding box center [564, 370] width 308 height 23
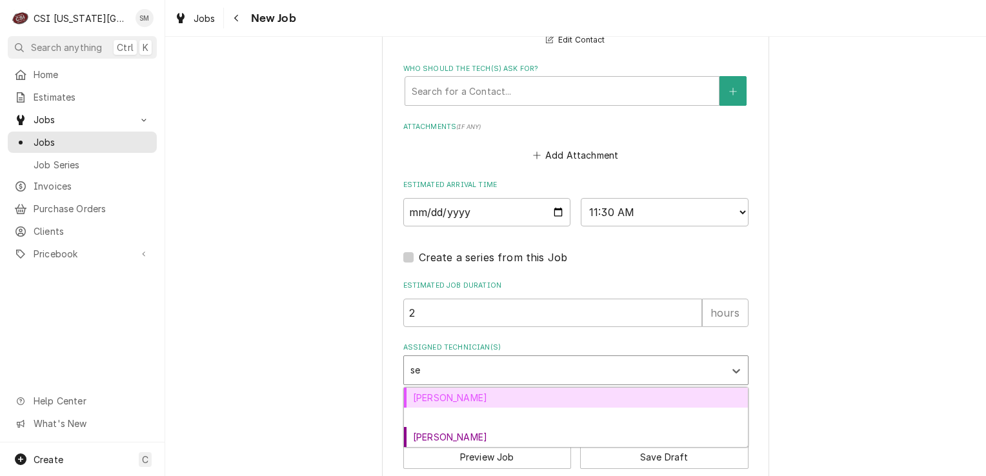
type input "sea"
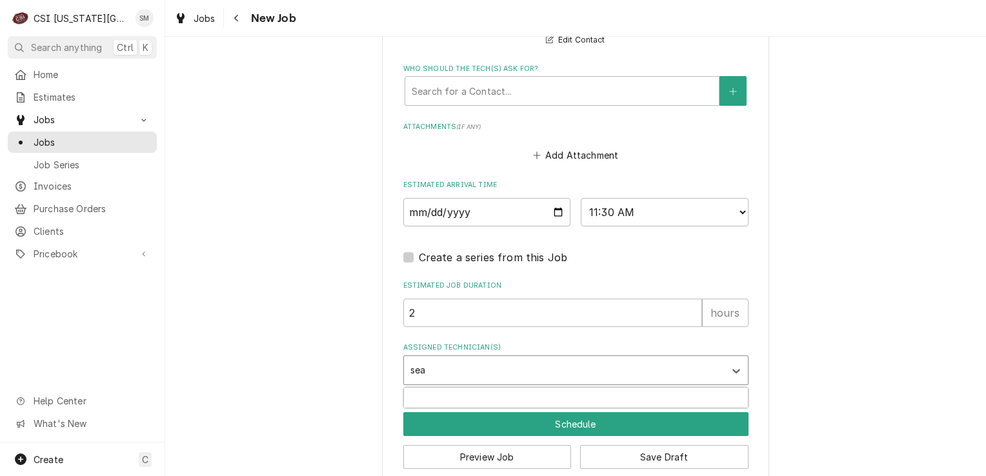
click at [457, 388] on div "[PERSON_NAME]" at bounding box center [576, 398] width 344 height 20
type textarea "x"
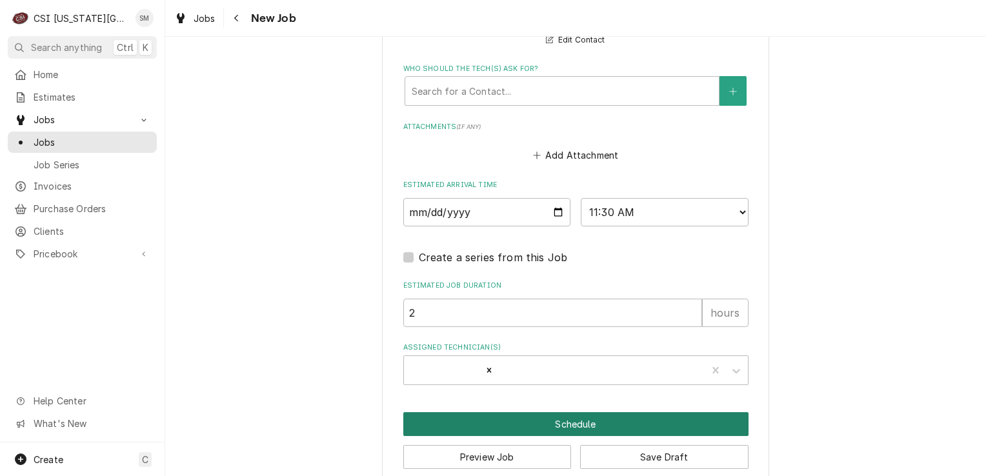
click at [575, 412] on button "Schedule" at bounding box center [575, 424] width 345 height 24
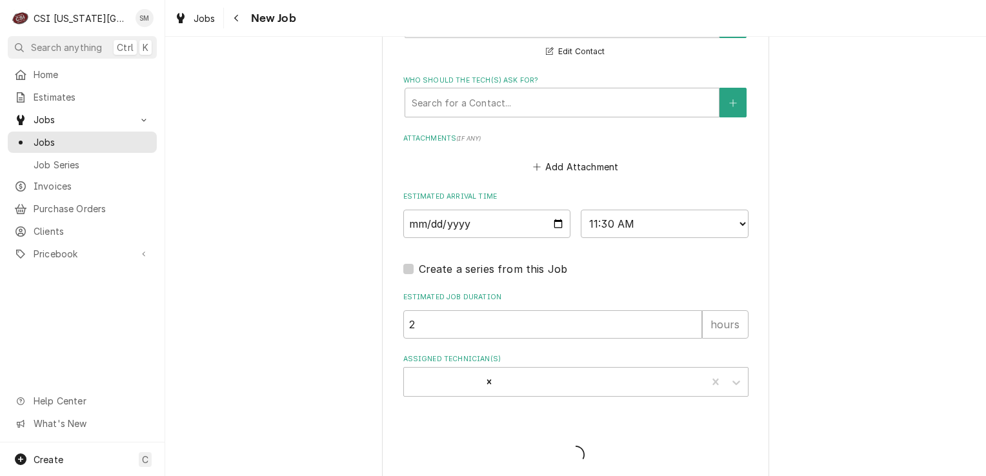
type textarea "x"
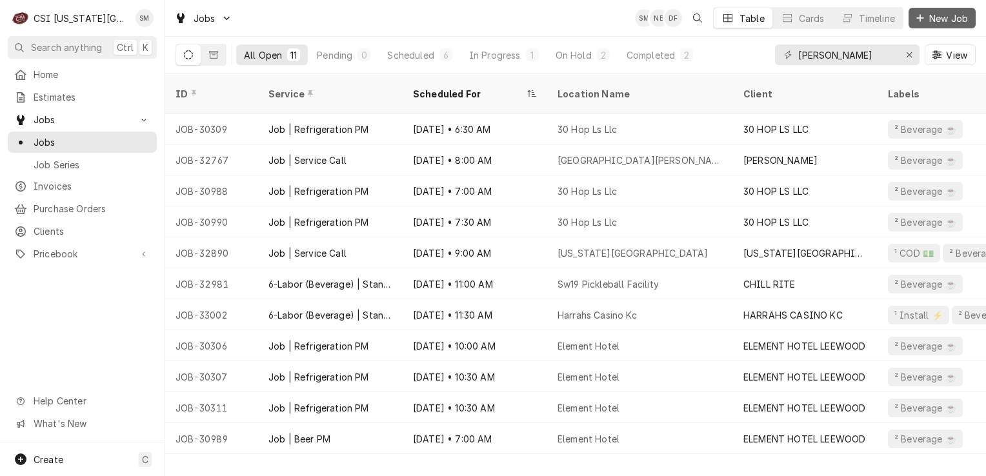
click at [921, 18] on icon "Dynamic Content Wrapper" at bounding box center [919, 17] width 7 height 7
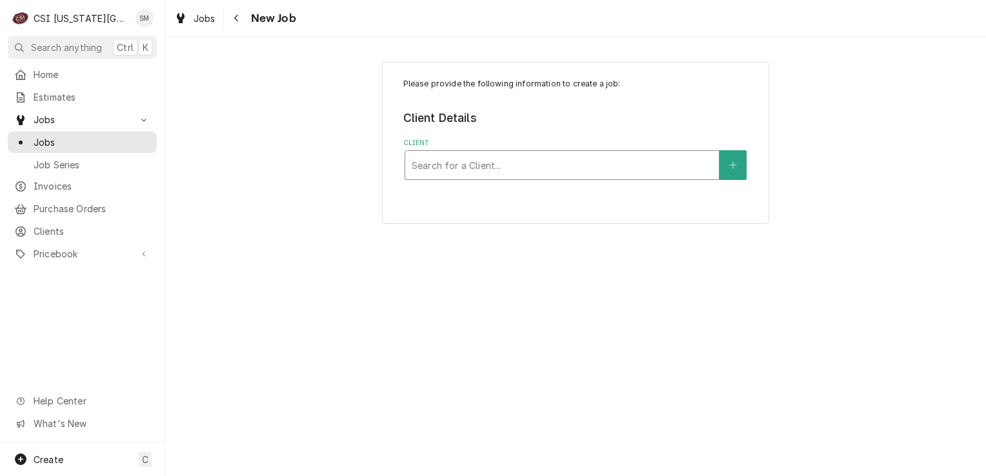
click at [514, 165] on div "Client" at bounding box center [562, 165] width 301 height 23
type input "chill"
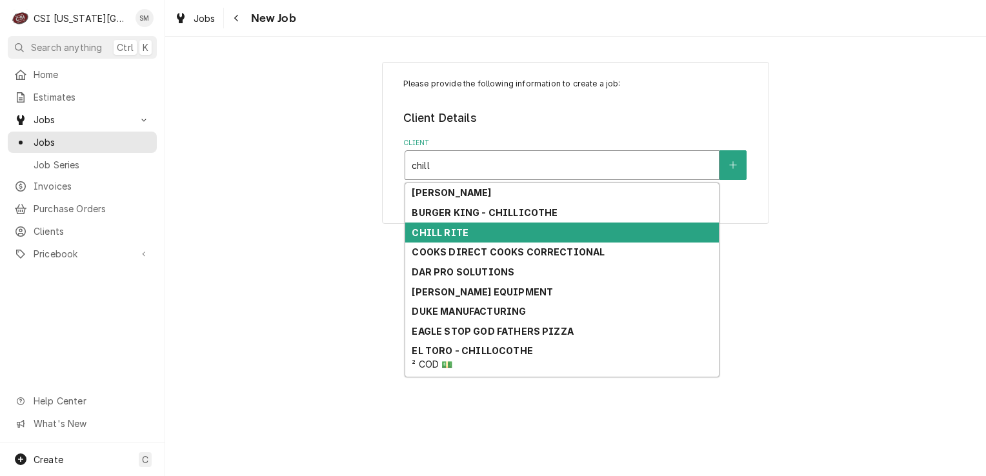
click at [472, 234] on div "CHILL RITE" at bounding box center [562, 233] width 314 height 20
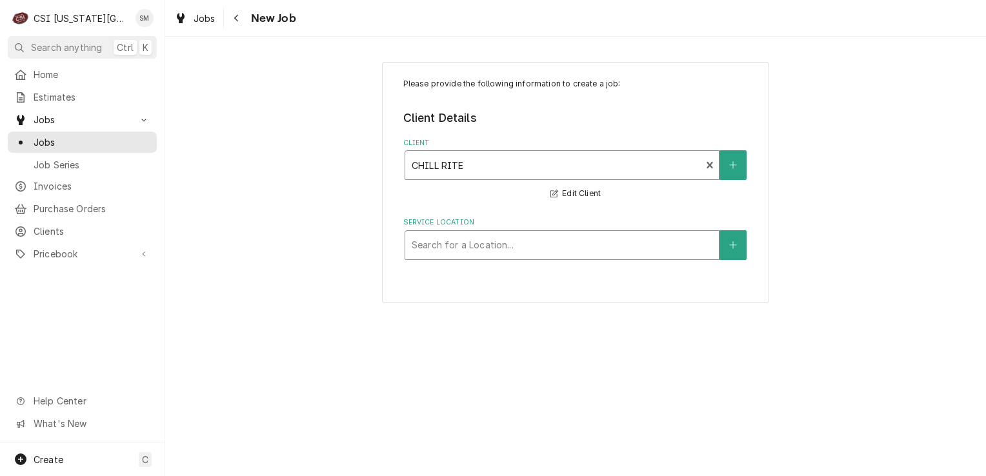
click at [495, 241] on div "Service Location" at bounding box center [562, 245] width 301 height 23
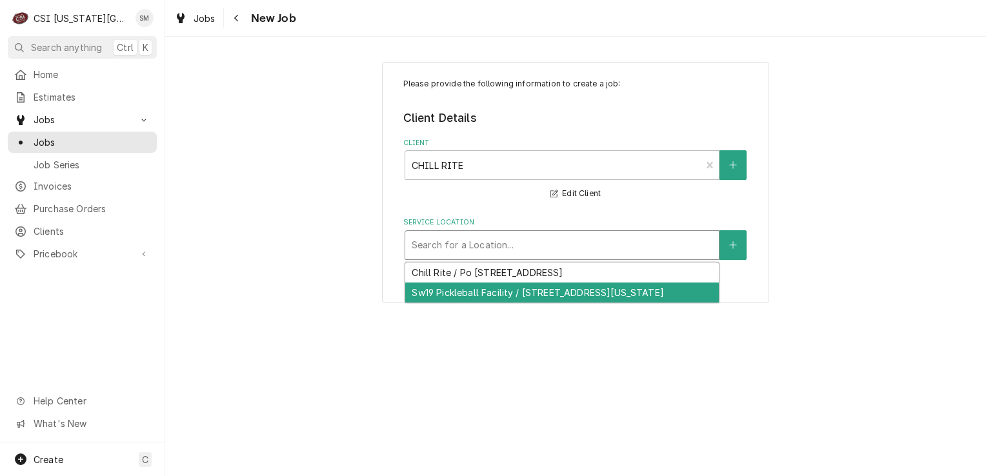
click at [480, 298] on div "Sw19 Pickleball Facility / 9103 E 39Th St, Kansas City, MO 64133" at bounding box center [562, 293] width 314 height 20
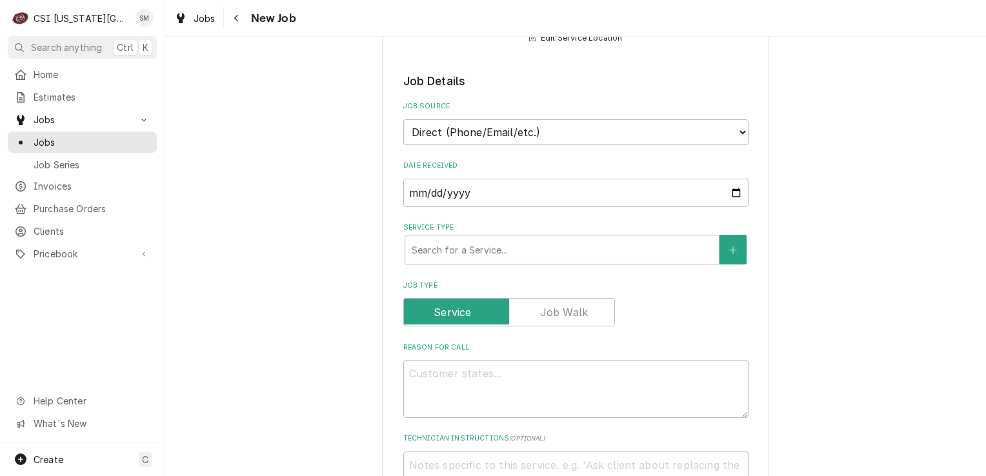
scroll to position [258, 0]
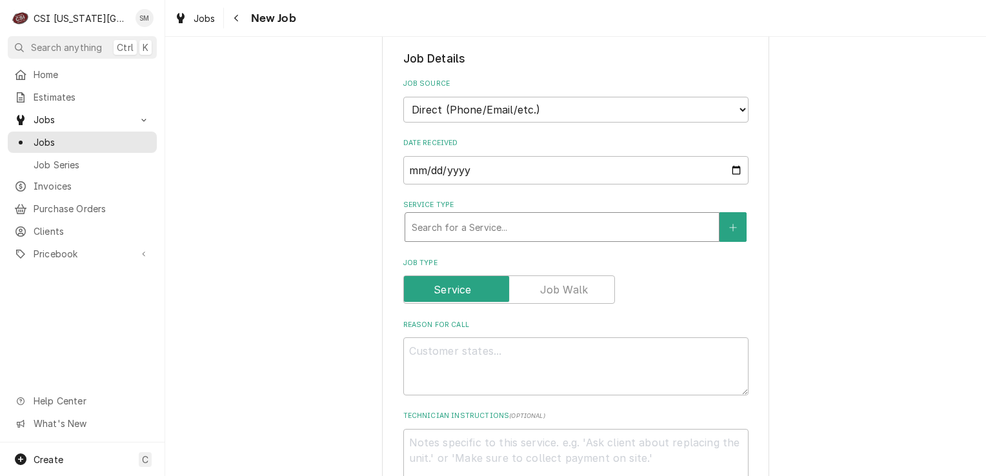
click at [526, 231] on div "Service Type" at bounding box center [562, 227] width 301 height 23
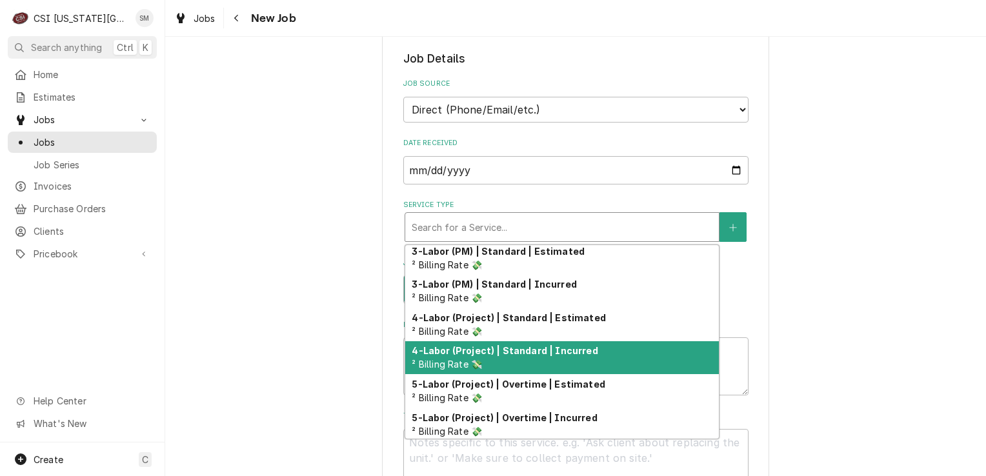
scroll to position [398, 0]
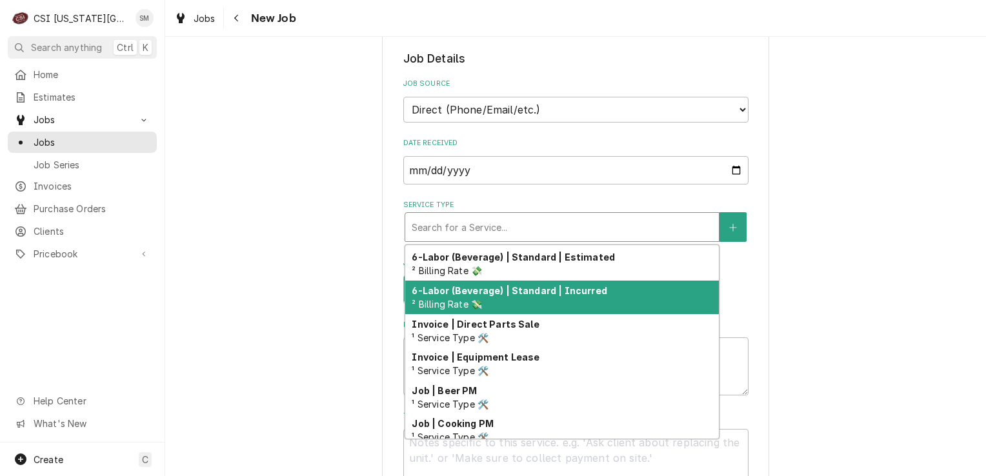
click at [474, 301] on span "² Billing Rate 💸" at bounding box center [447, 304] width 70 height 11
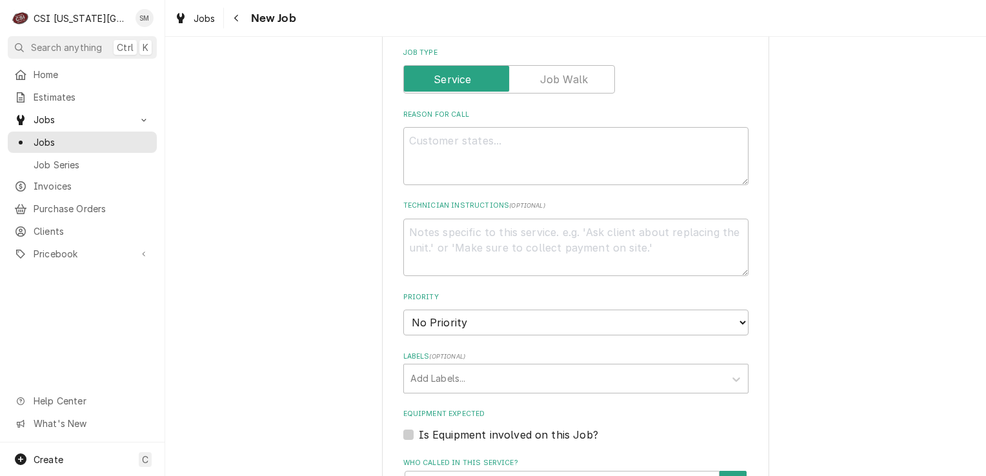
scroll to position [516, 0]
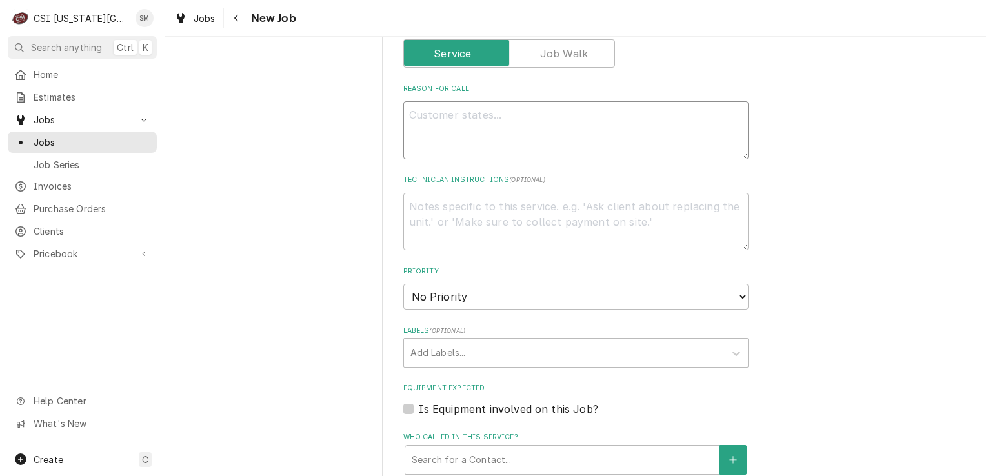
click at [476, 134] on textarea "Reason For Call" at bounding box center [575, 130] width 345 height 58
type textarea "x"
type textarea "P"
type textarea "x"
type textarea "Pu"
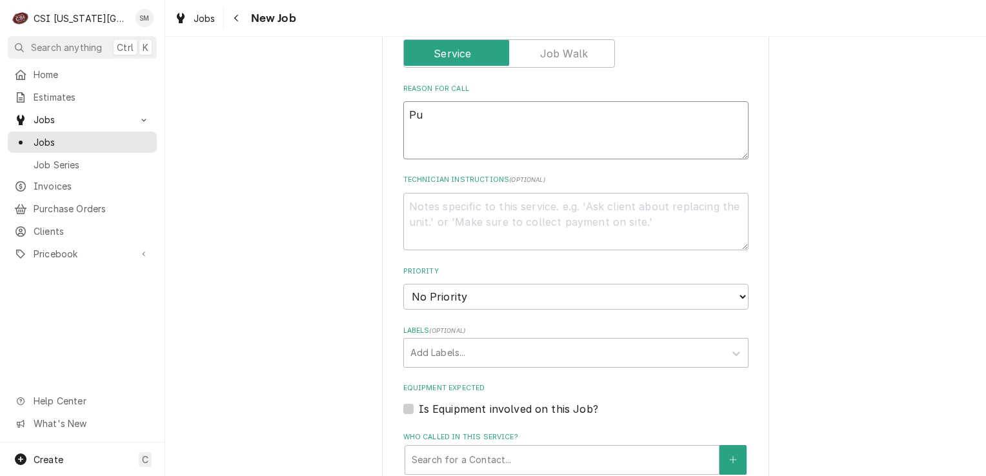
type textarea "x"
type textarea "Pum"
type textarea "x"
type textarea "Pump"
type textarea "x"
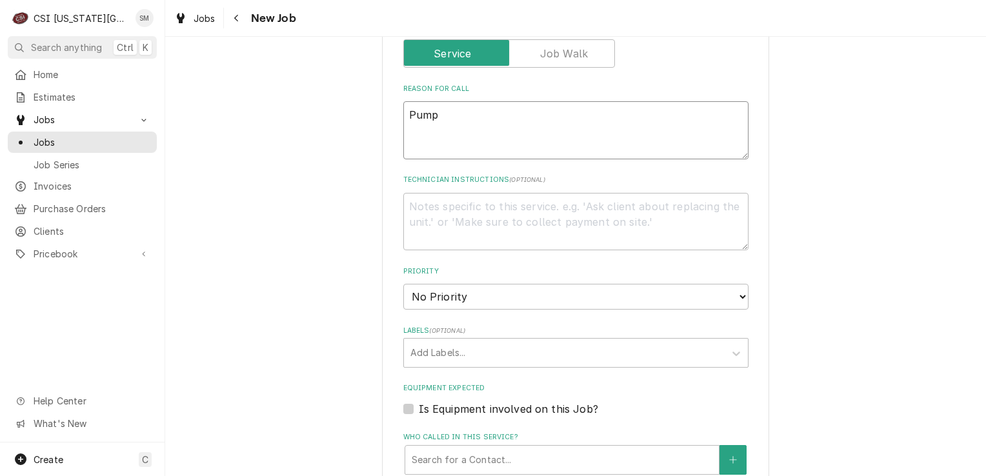
type textarea "Pumps"
type textarea "x"
type textarea "Pumps"
type textarea "x"
type textarea "Pumps b"
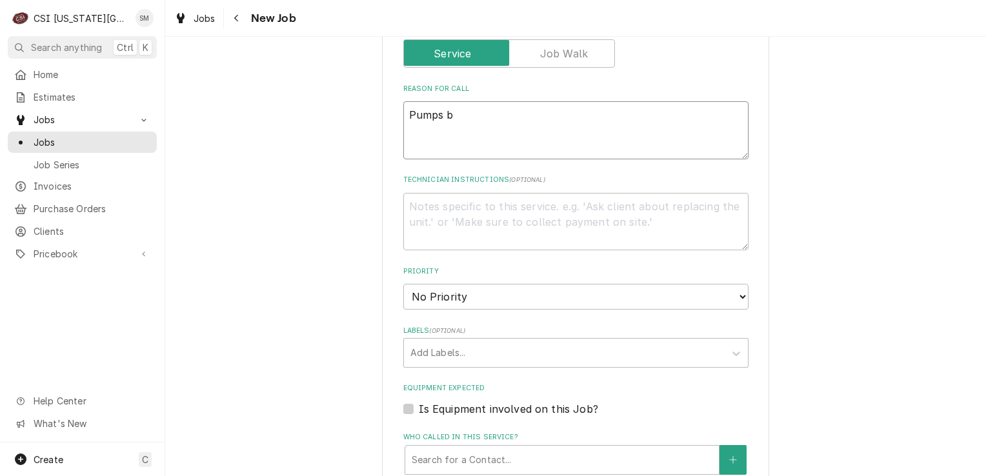
type textarea "x"
type textarea "Pumps be"
type textarea "x"
type textarea "Pumps bei"
type textarea "x"
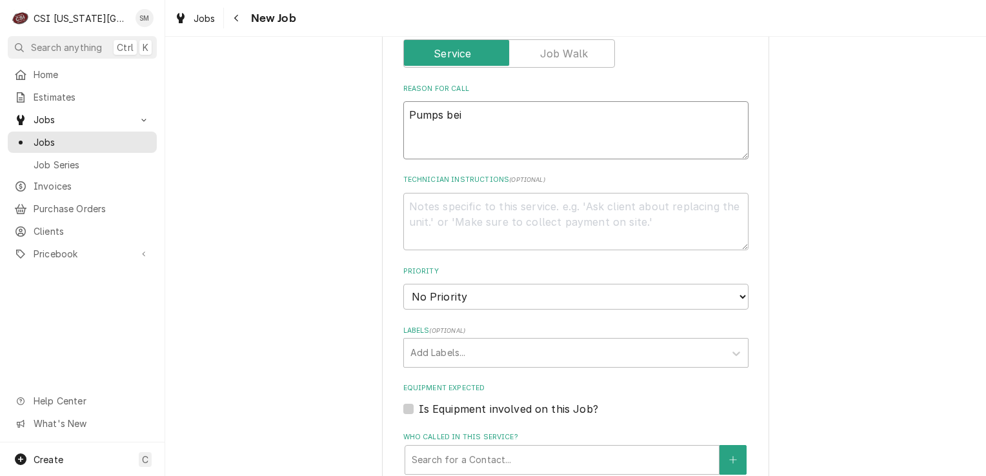
type textarea "Pumps bein"
type textarea "x"
type textarea "Pumps being"
type textarea "x"
type textarea "Pumps being"
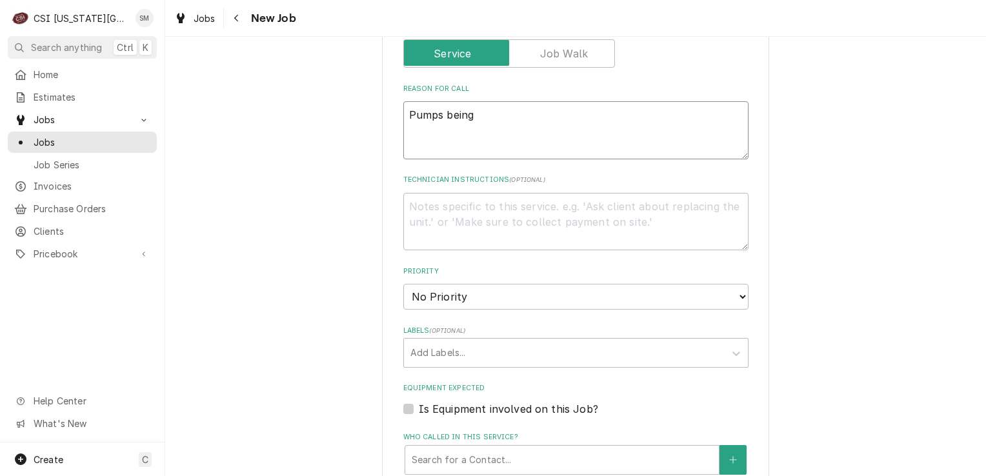
type textarea "x"
type textarea "Pumps being s"
type textarea "x"
type textarea "Pumps being se"
type textarea "x"
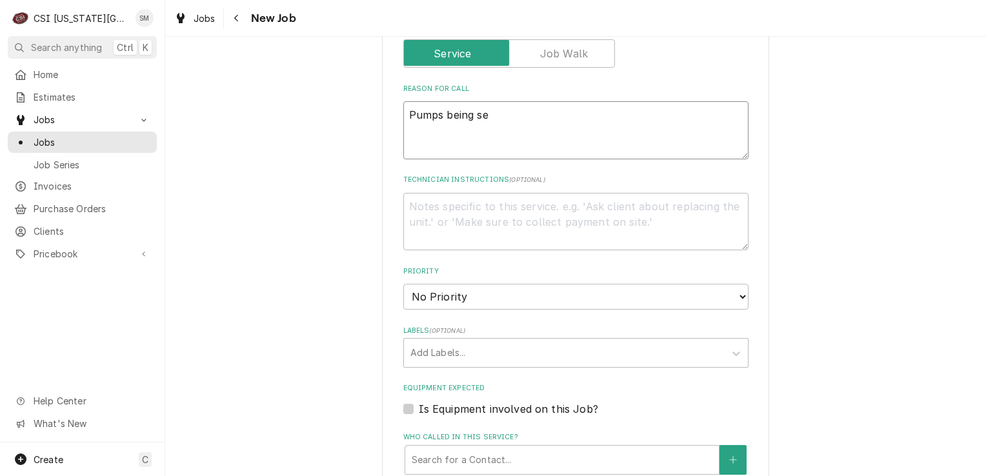
type textarea "Pumps being sen"
type textarea "x"
type textarea "Pumps being sent"
type textarea "x"
type textarea "Pumps being sent"
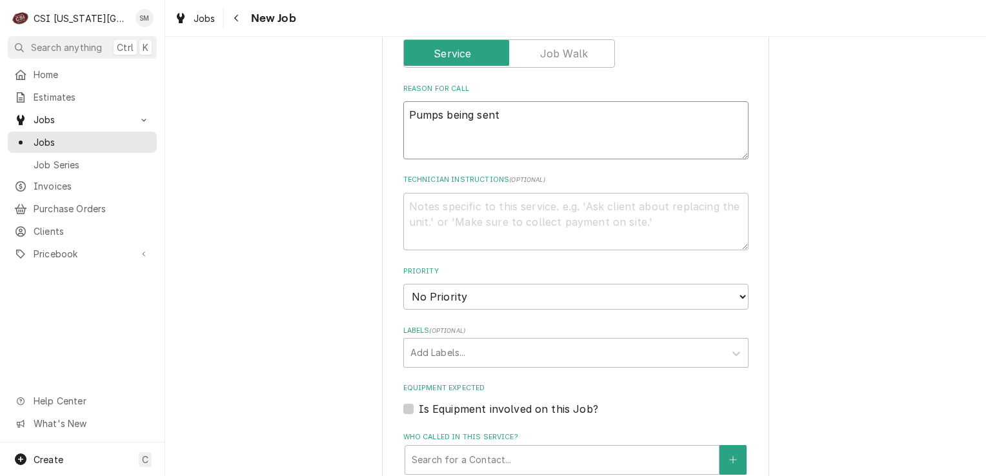
type textarea "x"
type textarea "Pumps being sent f"
type textarea "x"
type textarea "Pumps being sent fr"
type textarea "x"
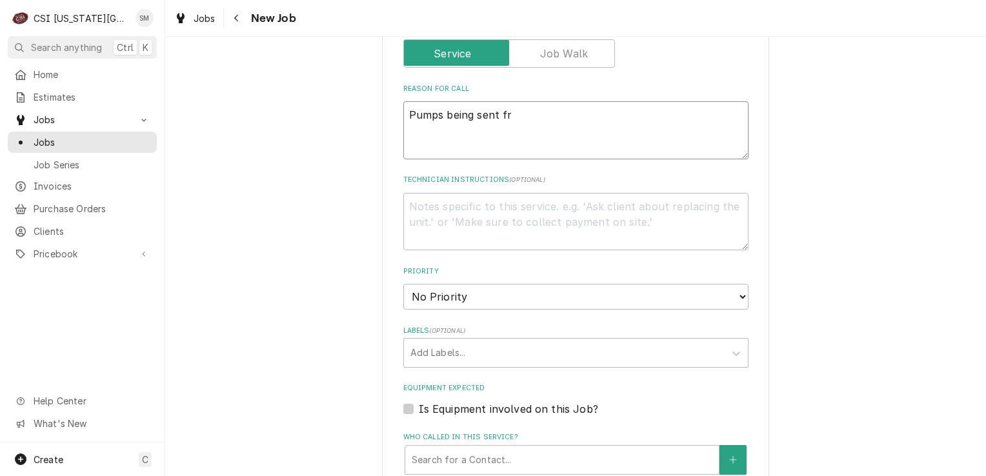
type textarea "Pumps being sent fro"
type textarea "x"
type textarea "Pumps being sent from"
type textarea "x"
type textarea "Pumps being sent from"
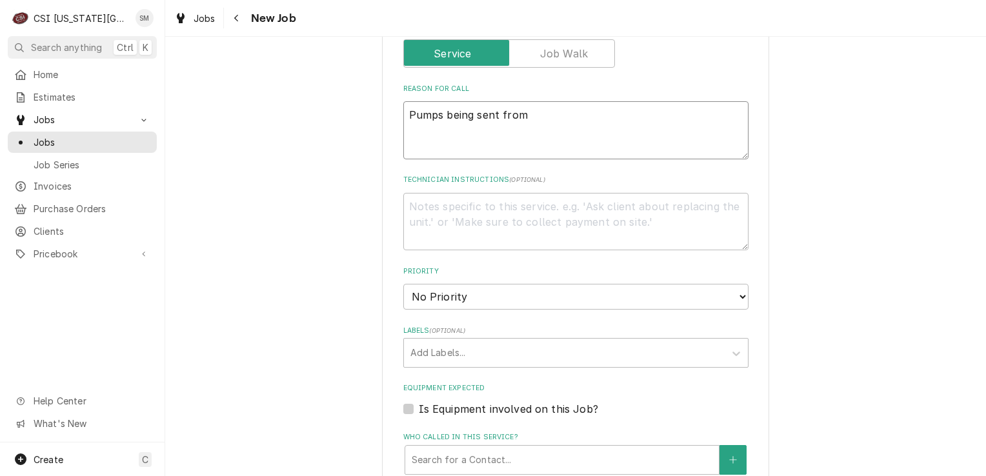
type textarea "x"
type textarea "Pumps being sent from m"
type textarea "x"
type textarea "Pumps being sent from ma"
type textarea "x"
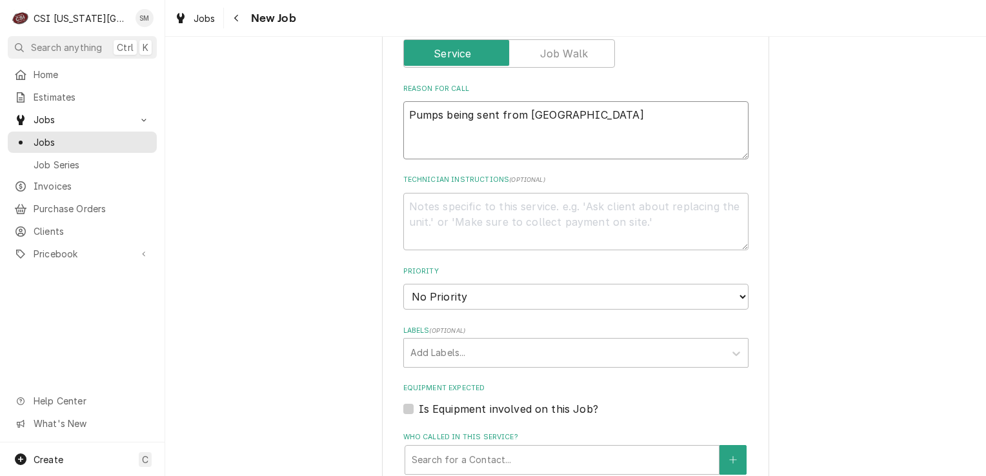
type textarea "Pumps being sent from man"
type textarea "x"
type textarea "Pumps being sent from manu"
type textarea "x"
type textarea "Pumps being sent from manuf"
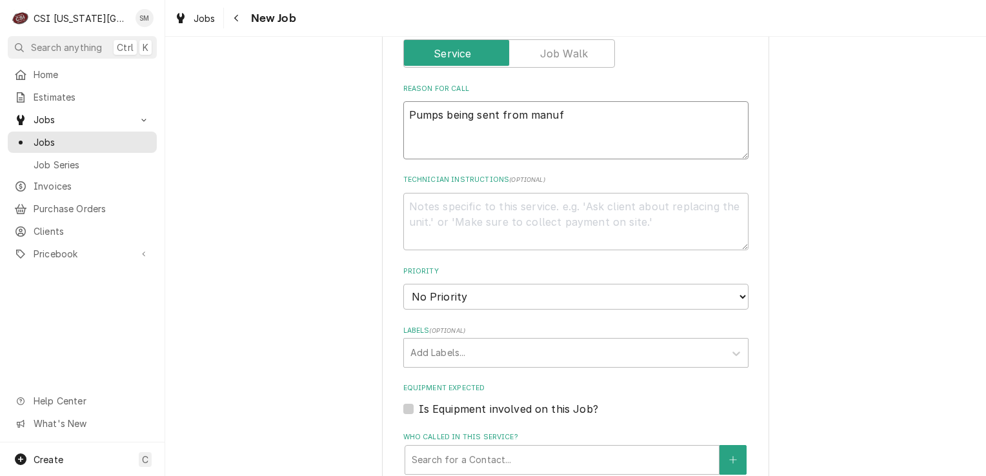
type textarea "x"
type textarea "Pumps being sent from manufa"
type textarea "x"
type textarea "Pumps being sent from manufac"
type textarea "x"
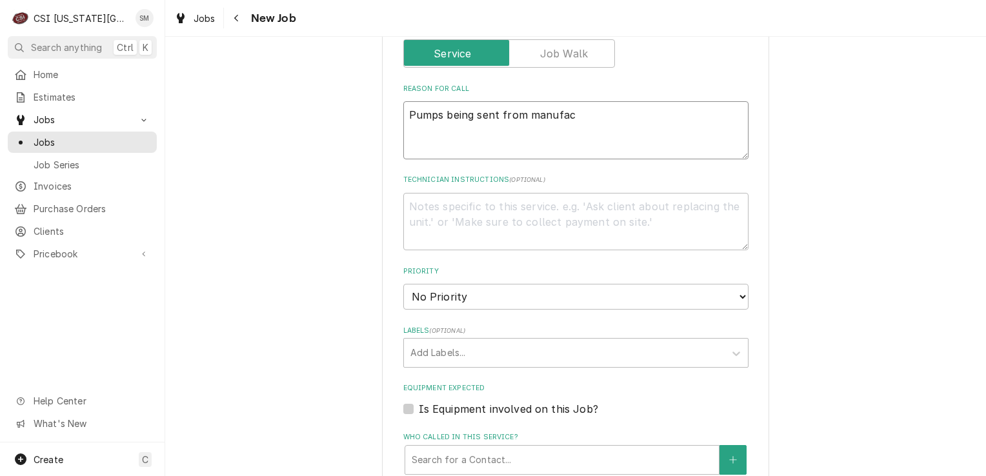
type textarea "Pumps being sent from manufact"
type textarea "x"
type textarea "Pumps being sent from manufactu"
type textarea "x"
type textarea "Pumps being sent from manufactur"
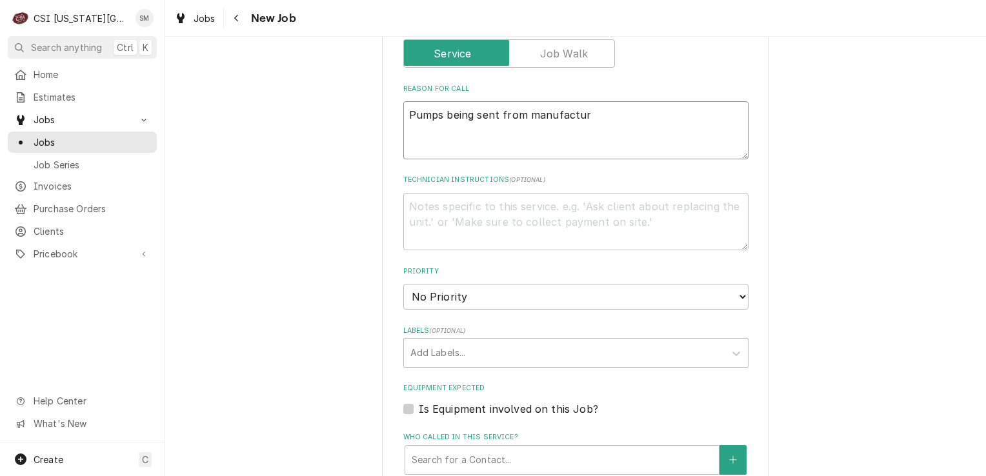
type textarea "x"
type textarea "Pumps being sent from manufacture"
type textarea "x"
type textarea "Pumps being sent from manufacturer"
type textarea "x"
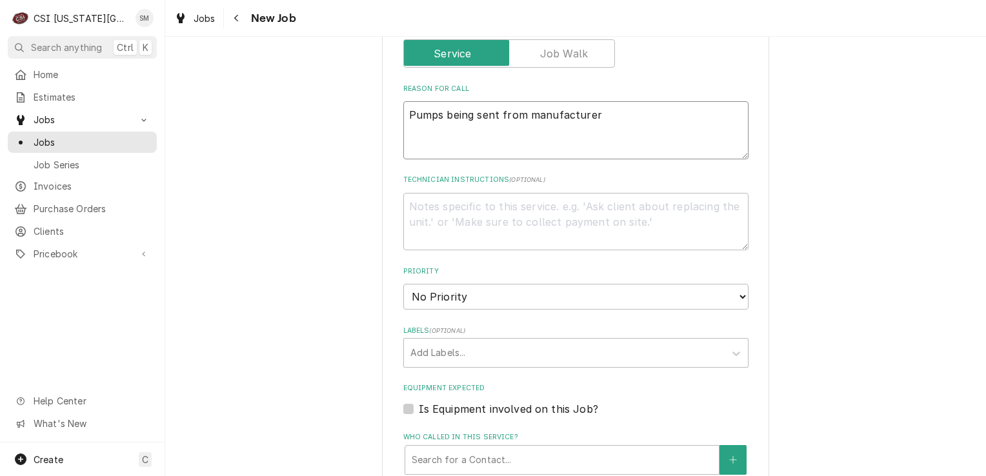
type textarea "Pumps being sent from manufacturer"
type textarea "x"
type textarea "Pumps being sent from manufacturer t"
type textarea "x"
type textarea "Pumps being sent from manufacturer to"
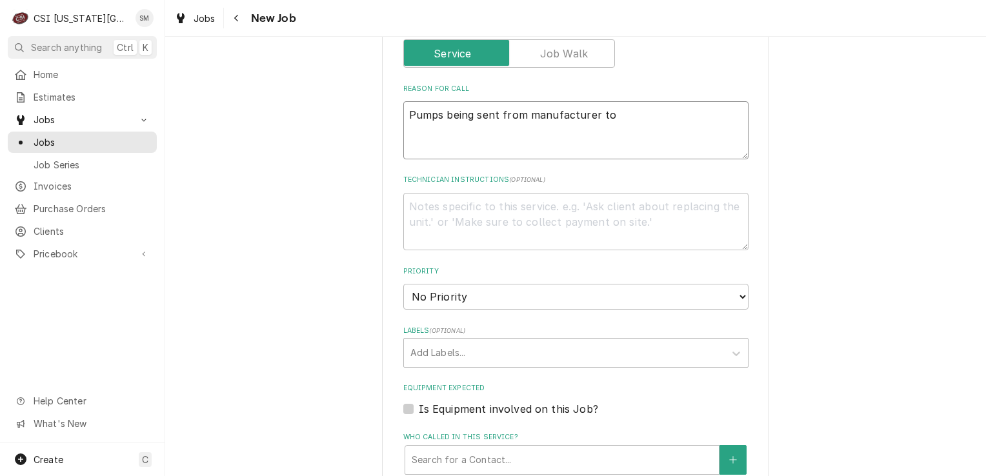
type textarea "x"
type textarea "Pumps being sent from manufacturer to"
type textarea "x"
type textarea "Pumps being sent from manufacturer to b"
type textarea "x"
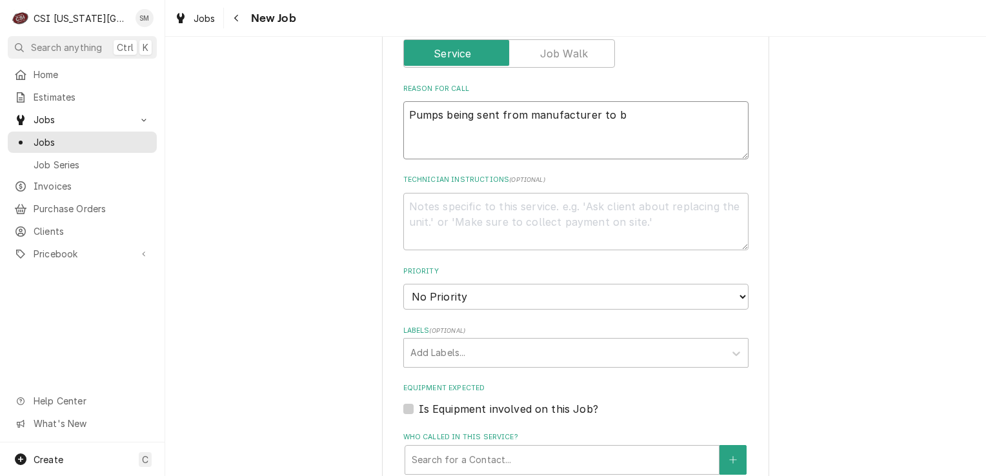
type textarea "Pumps being sent from manufacturer to be"
type textarea "x"
type textarea "Pumps being sent from manufacturer to be"
type textarea "x"
type textarea "Pumps being sent from manufacturer to be r"
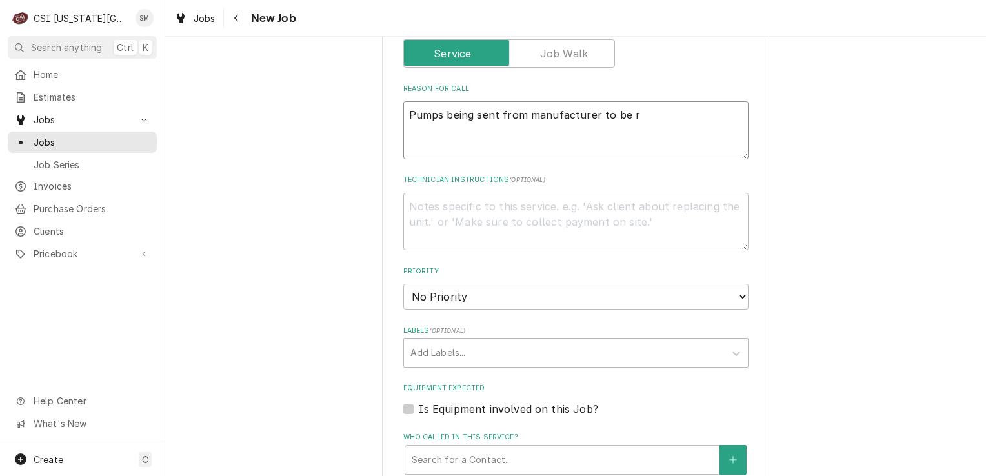
type textarea "x"
type textarea "Pumps being sent from manufacturer to be re"
type textarea "x"
type textarea "Pumps being sent from manufacturer to be rep"
type textarea "x"
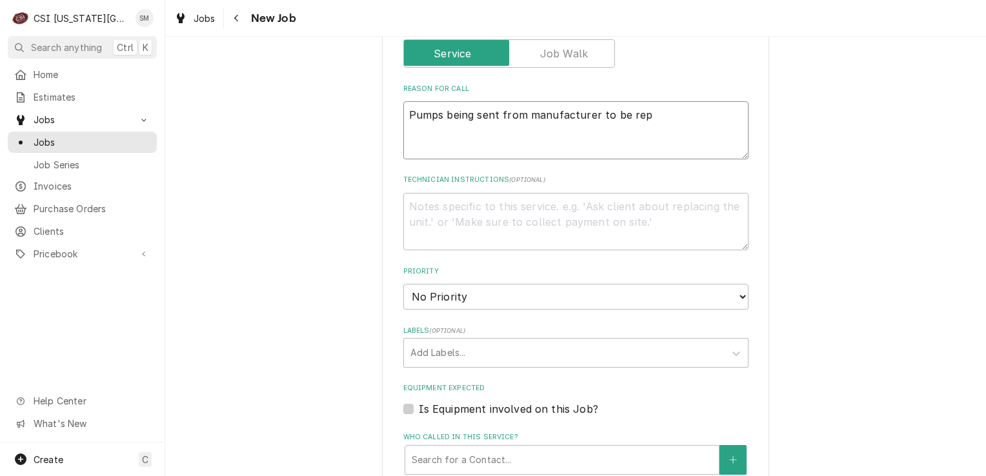
type textarea "Pumps being sent from manufacturer to be repl"
type textarea "x"
type textarea "Pumps being sent from manufacturer to be repla"
type textarea "x"
type textarea "Pumps being sent from manufacturer to be replac"
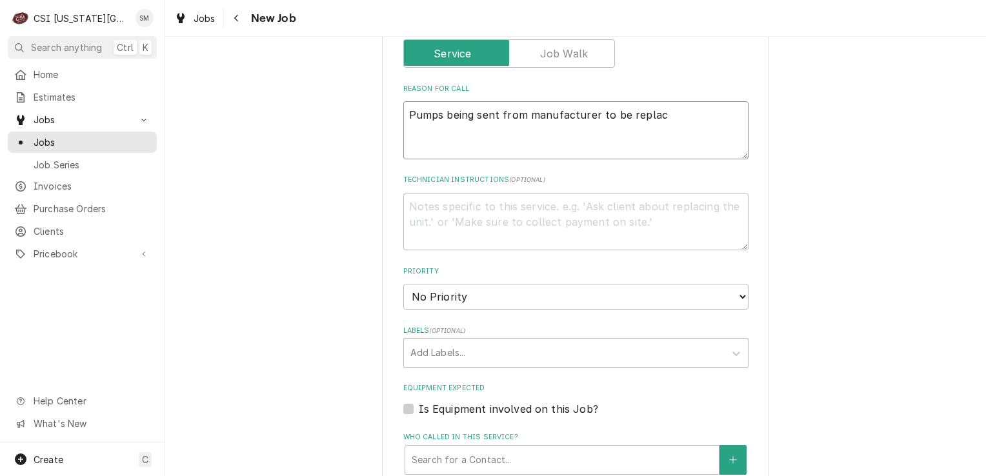
type textarea "x"
type textarea "Pumps being sent from manufacturer to be replace"
type textarea "x"
type textarea "Pumps being sent from manufacturer to be replaced"
type textarea "x"
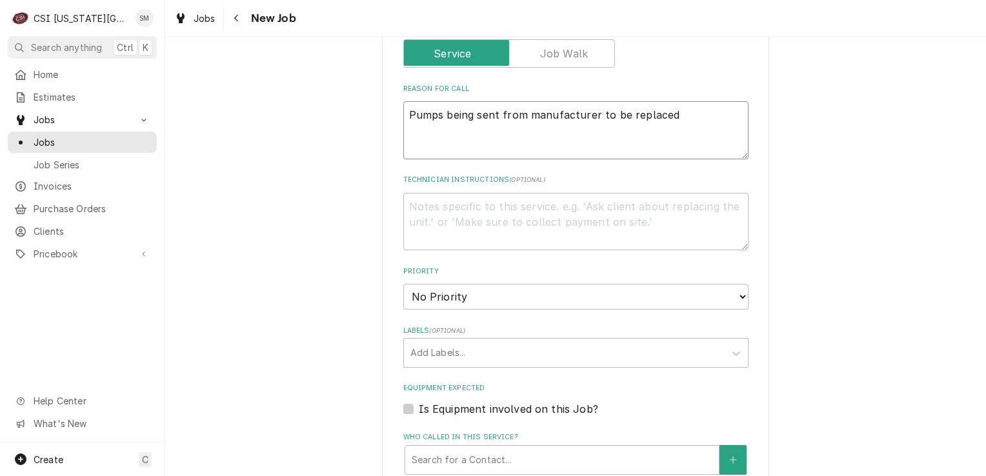
type textarea "Pumps being sent from manufacturer to be replaced."
type textarea "x"
type textarea "Pumps being sent from manufacturer to be replaced."
type textarea "x"
click at [689, 143] on textarea "Pumps being sent from manufacturer to be replaced." at bounding box center [575, 130] width 345 height 58
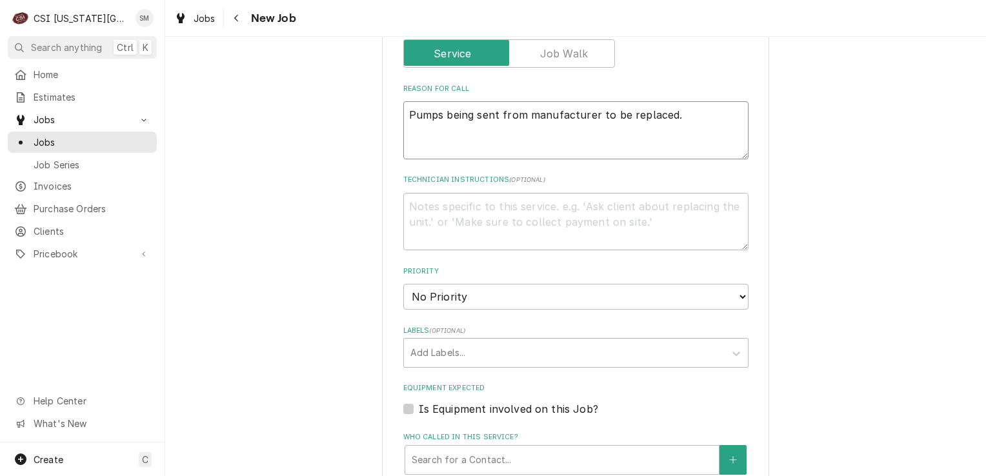
scroll to position [581, 0]
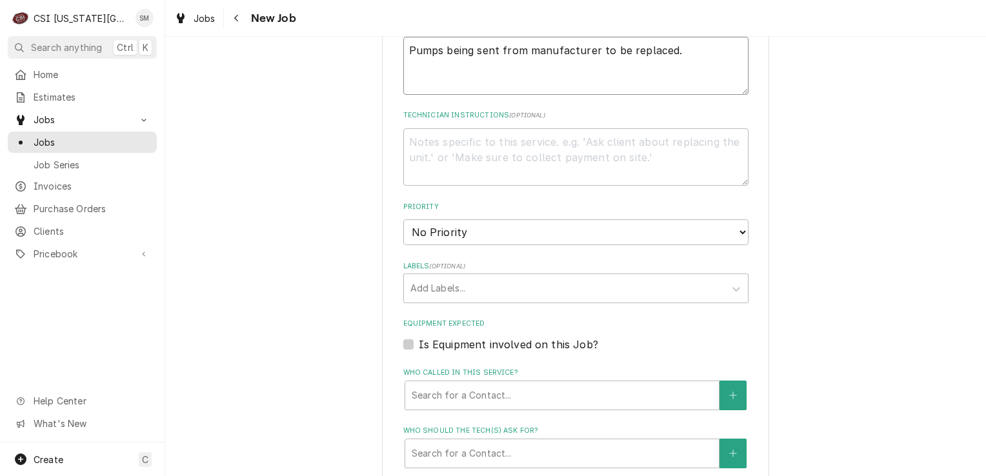
type textarea "Pumps being sent from manufacturer to be replaced."
click at [519, 227] on select "No Priority Urgent High Medium Low" at bounding box center [575, 232] width 345 height 26
select select "4"
click at [403, 219] on select "No Priority Urgent High Medium Low" at bounding box center [575, 232] width 345 height 26
type textarea "x"
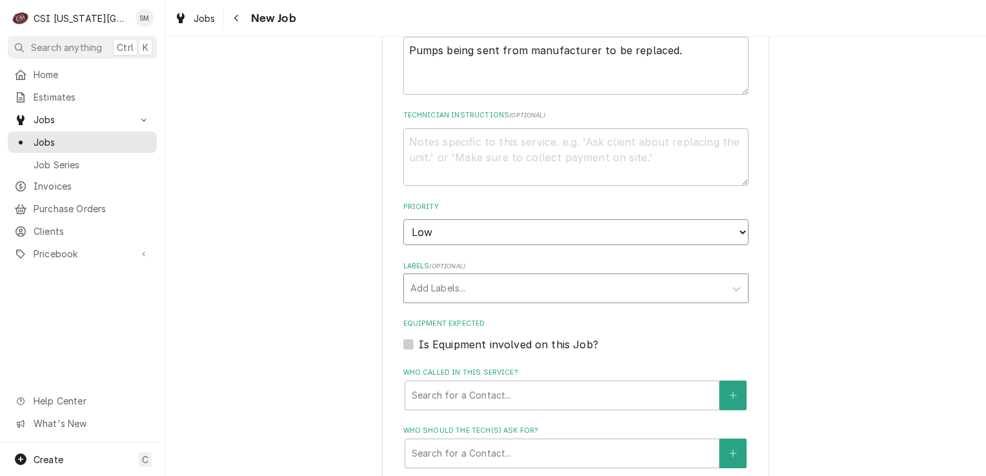
scroll to position [645, 0]
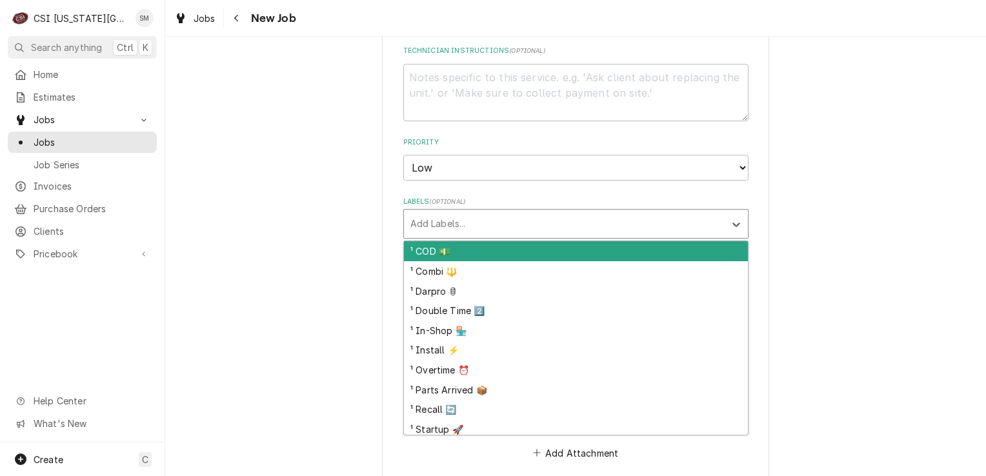
click at [507, 221] on div "Labels" at bounding box center [564, 223] width 308 height 23
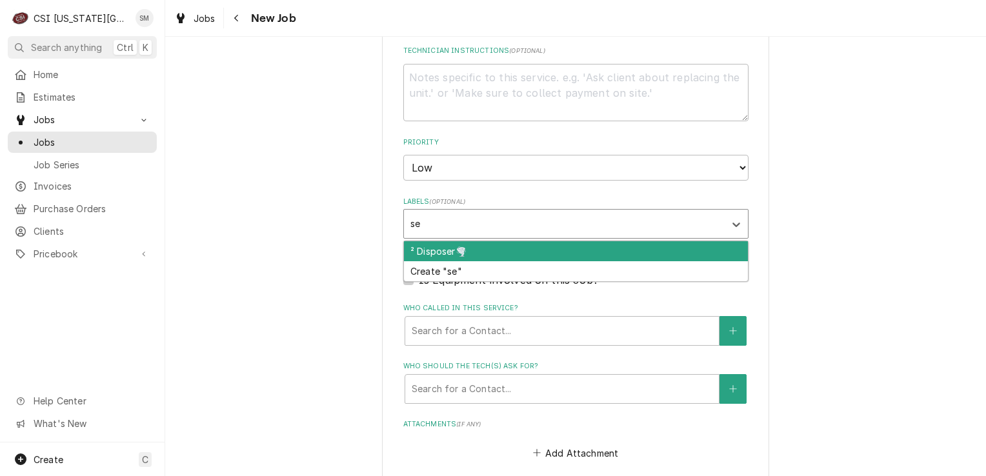
type input "s"
type input "bever"
click at [474, 247] on div "² Beverage ☕️" at bounding box center [576, 251] width 344 height 20
type textarea "x"
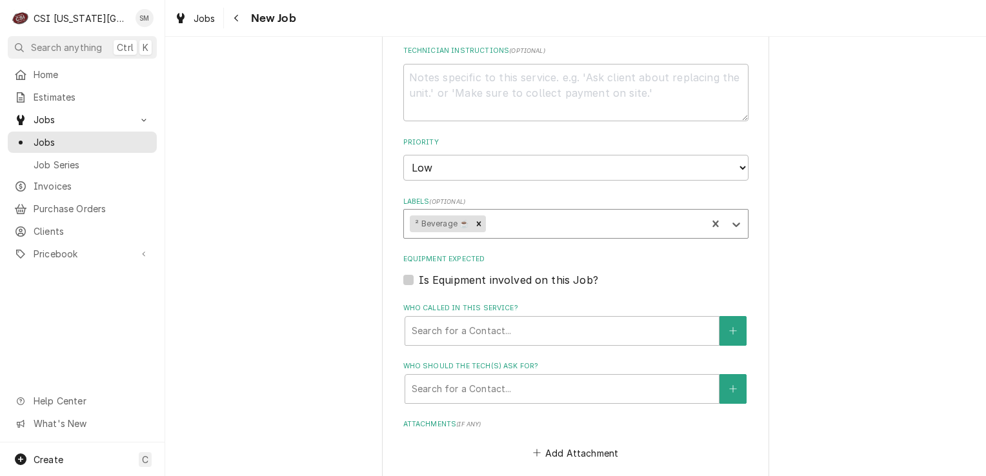
scroll to position [774, 0]
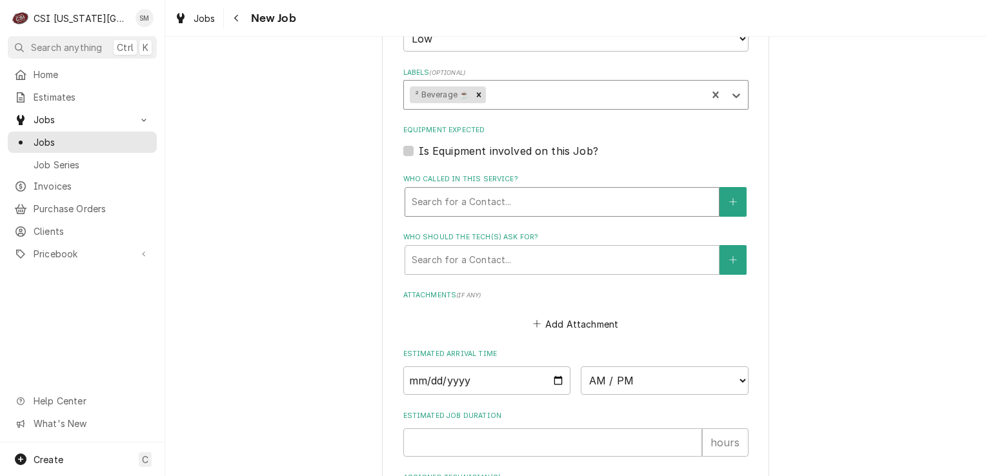
click at [529, 203] on div "Who called in this service?" at bounding box center [562, 201] width 301 height 23
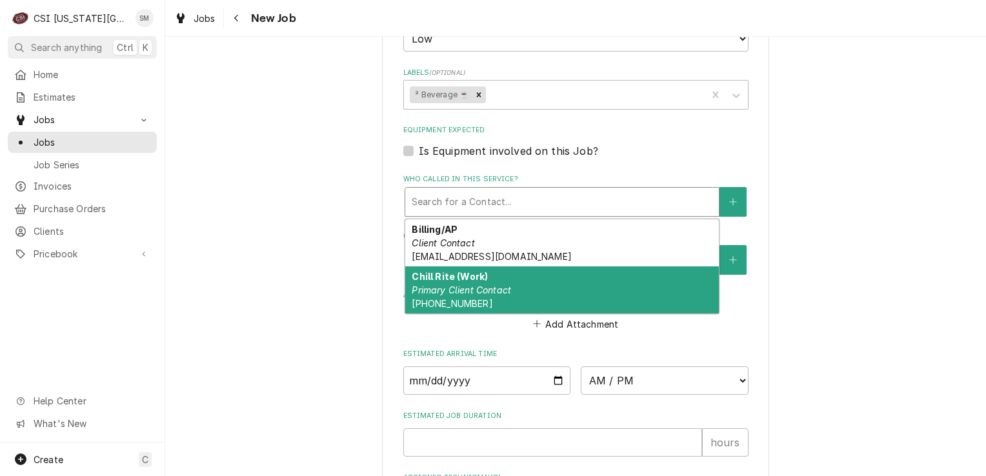
click at [479, 290] on em "Primary Client Contact" at bounding box center [461, 290] width 99 height 11
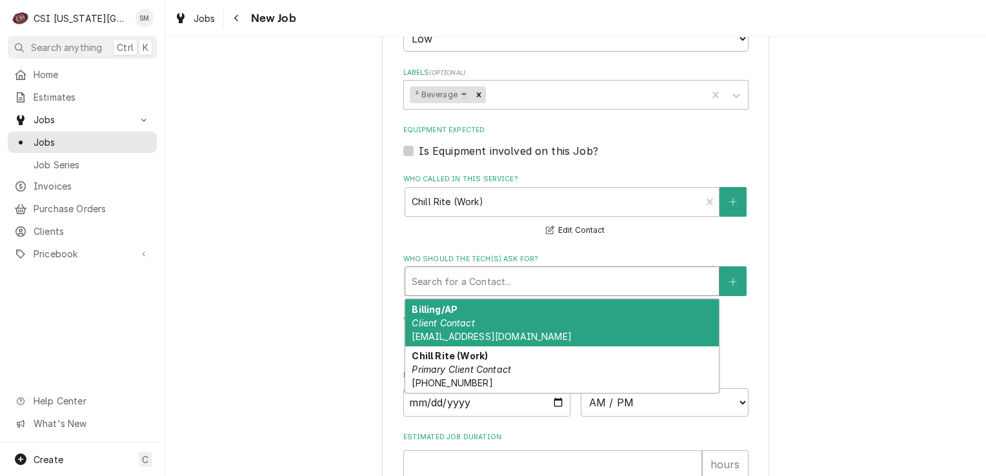
click at [541, 285] on div "Who should the tech(s) ask for?" at bounding box center [562, 281] width 301 height 23
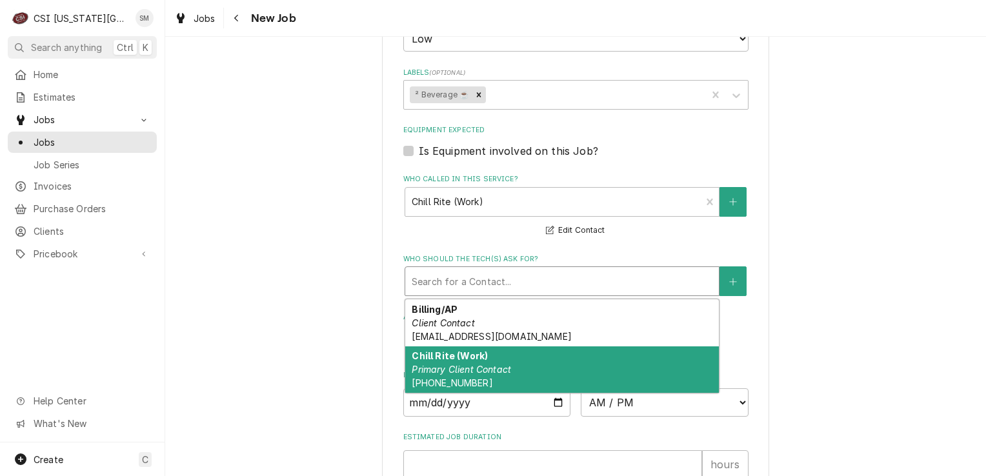
click at [472, 364] on em "Primary Client Contact" at bounding box center [461, 369] width 99 height 11
type textarea "x"
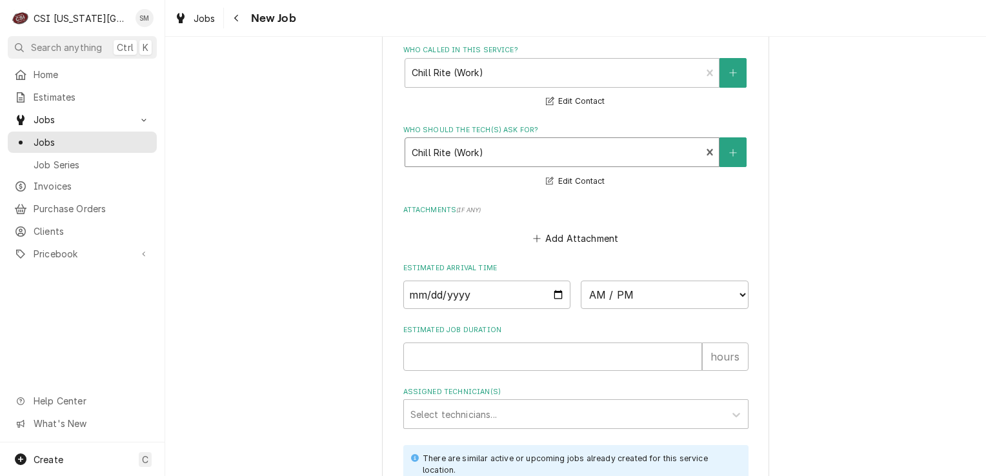
scroll to position [1032, 0]
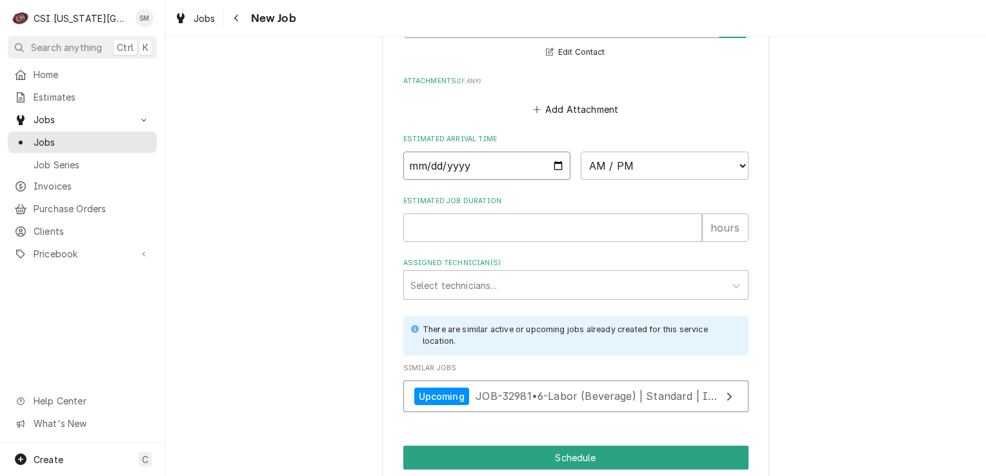
click at [551, 165] on input "Date" at bounding box center [487, 166] width 168 height 28
type input "2025-09-26"
type textarea "x"
click at [676, 166] on select "AM / PM 6:00 AM 6:15 AM 6:30 AM 6:45 AM 7:00 AM 7:15 AM 7:30 AM 7:45 AM 8:00 AM…" at bounding box center [665, 166] width 168 height 28
select select "13:15:00"
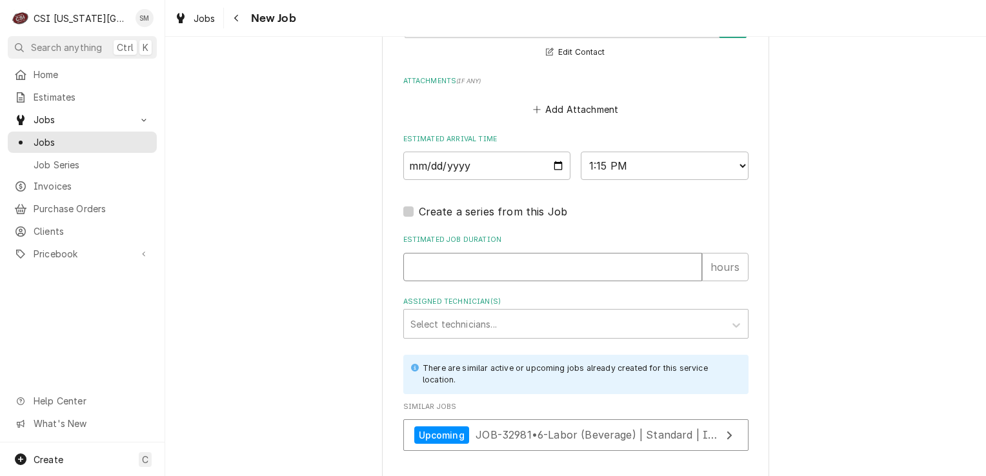
click at [594, 267] on input "Estimated Job Duration" at bounding box center [552, 267] width 299 height 28
type textarea "x"
type input "2"
type textarea "x"
type input "2"
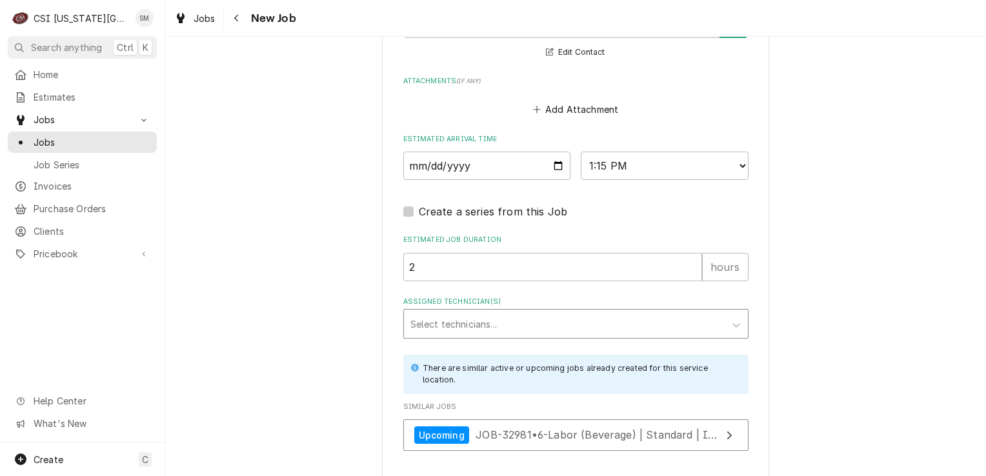
click at [556, 322] on div "Assigned Technician(s)" at bounding box center [564, 323] width 308 height 23
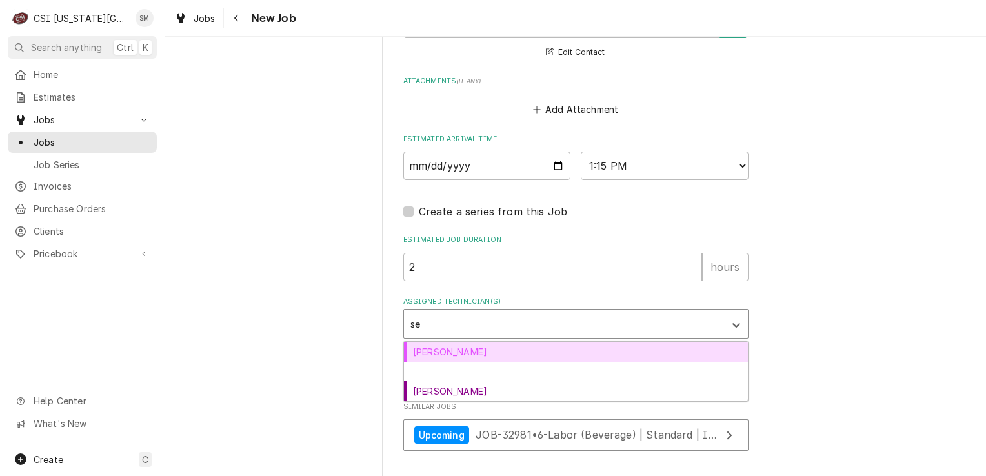
type input "sea"
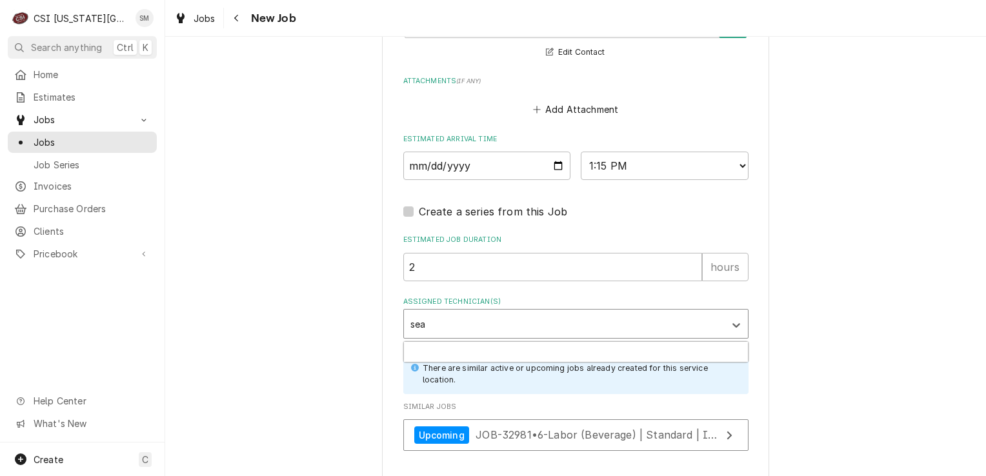
click at [439, 348] on div "Sean Mckelvey" at bounding box center [576, 352] width 344 height 20
type textarea "x"
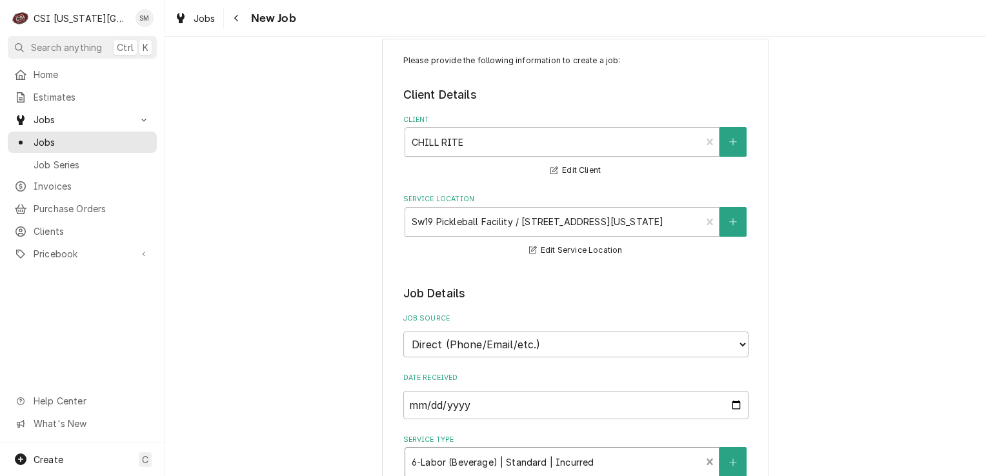
scroll to position [0, 0]
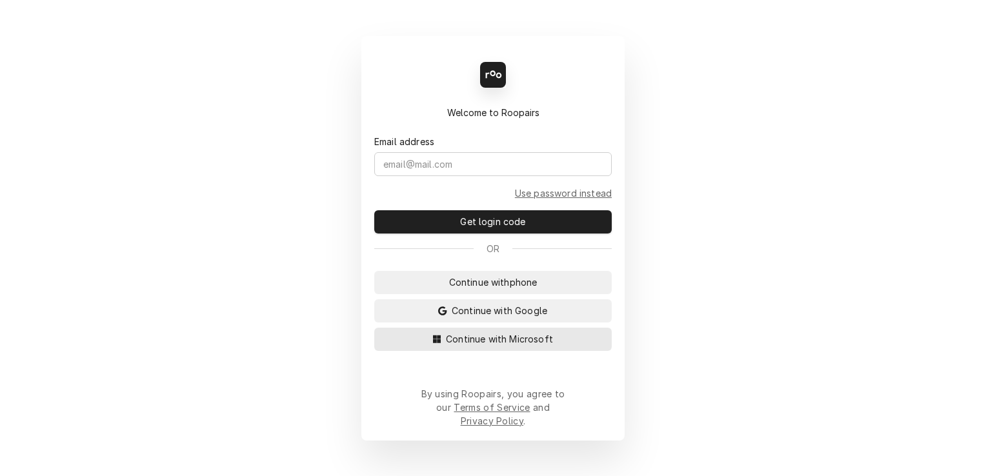
click at [507, 346] on span "Continue with Microsoft" at bounding box center [499, 339] width 112 height 14
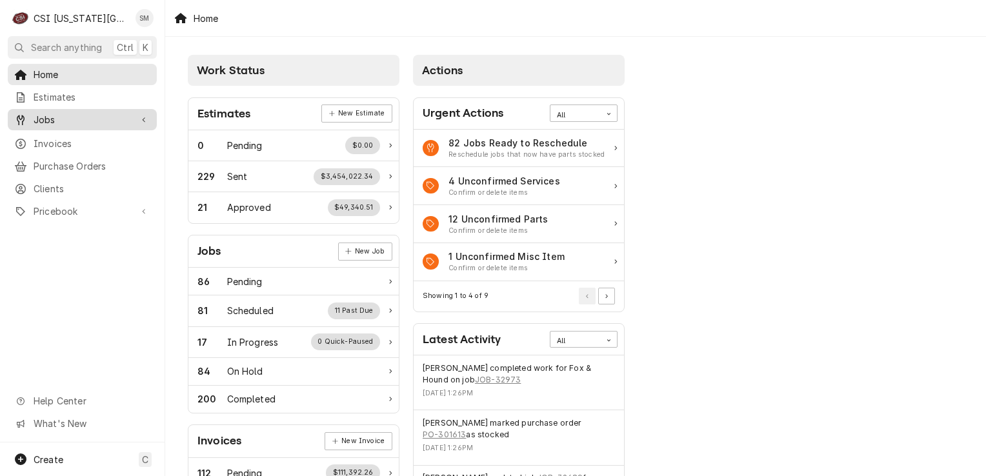
click at [80, 121] on span "Jobs" at bounding box center [82, 120] width 97 height 14
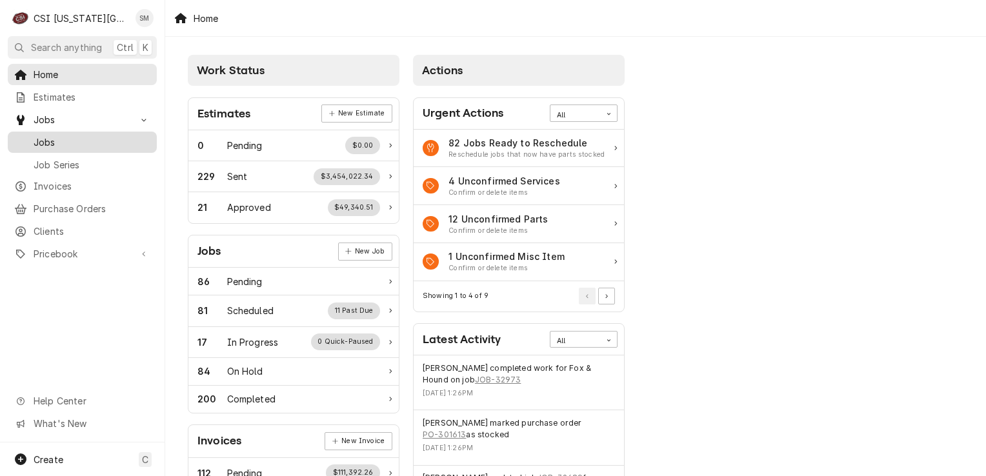
click at [78, 139] on span "Jobs" at bounding box center [92, 143] width 117 height 14
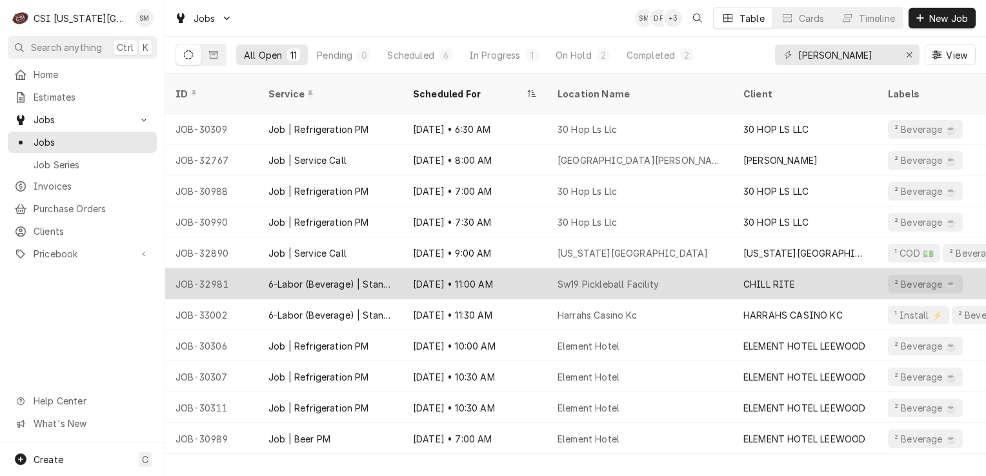
click at [540, 270] on div "Sep 26 • 11:00 AM" at bounding box center [475, 283] width 145 height 31
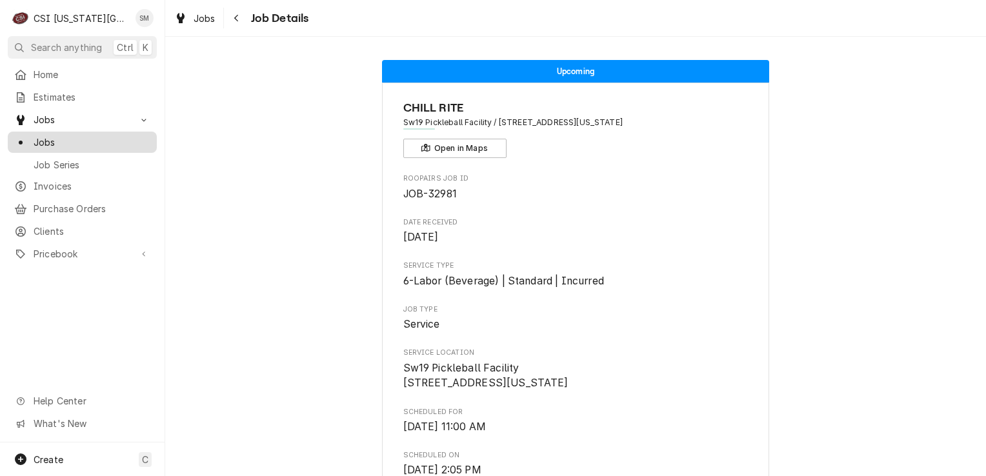
click at [80, 138] on span "Jobs" at bounding box center [92, 143] width 117 height 14
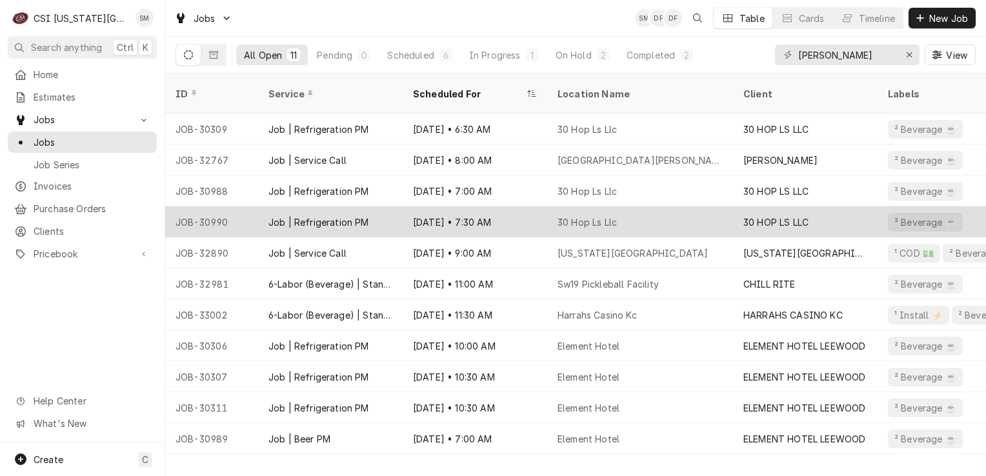
click at [507, 212] on div "Sep 23 • 7:30 AM" at bounding box center [475, 221] width 145 height 31
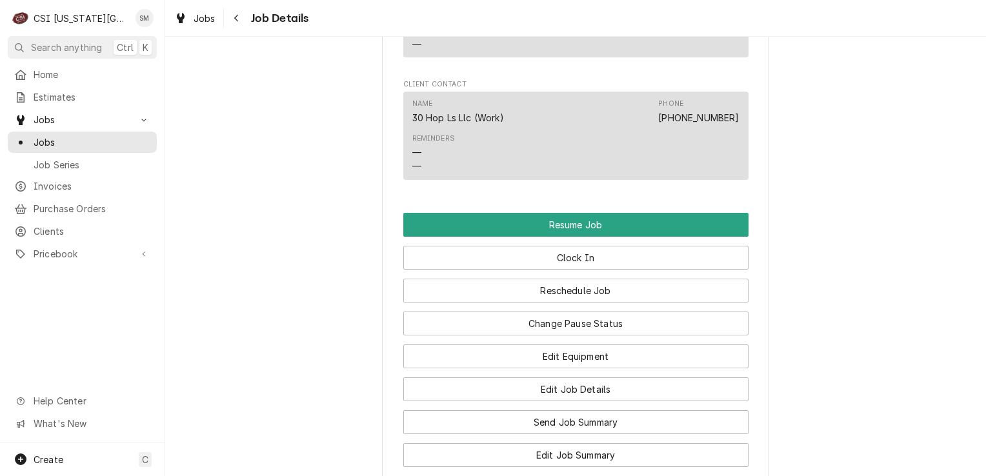
scroll to position [1420, 0]
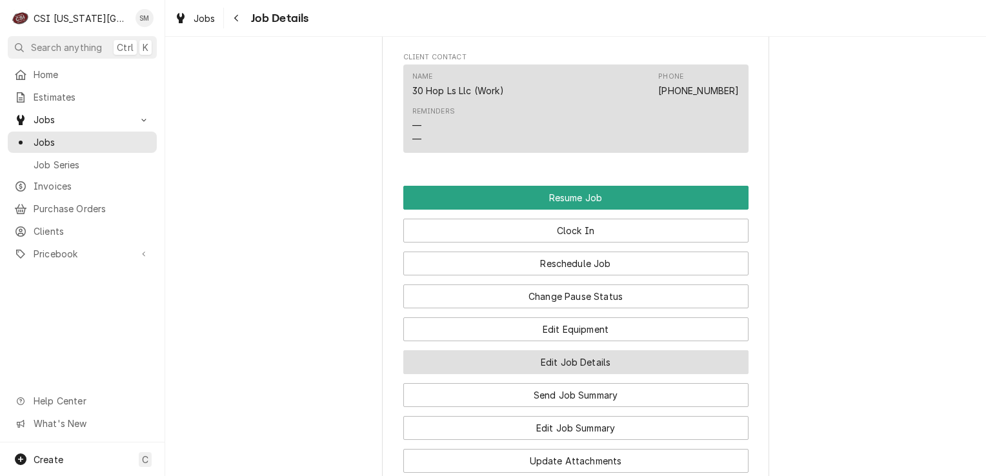
click at [572, 350] on button "Edit Job Details" at bounding box center [575, 362] width 345 height 24
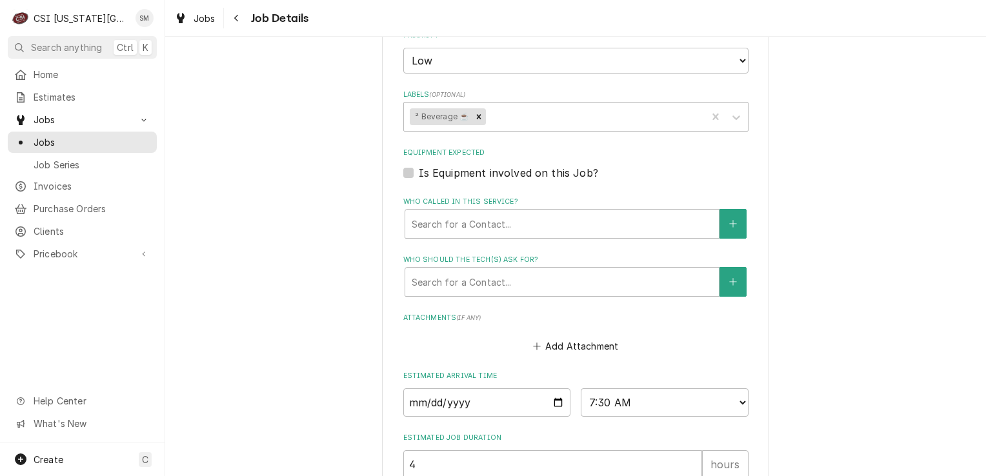
scroll to position [603, 0]
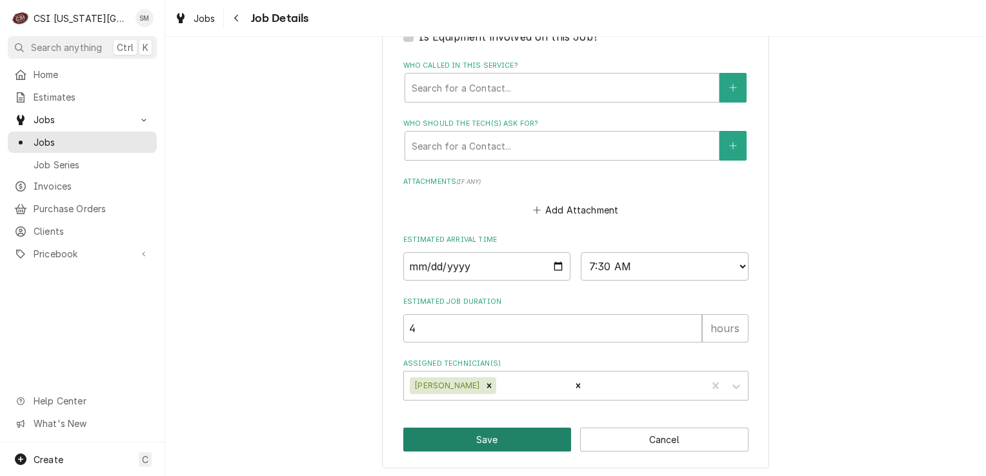
click at [478, 436] on button "Save" at bounding box center [487, 440] width 168 height 24
type textarea "x"
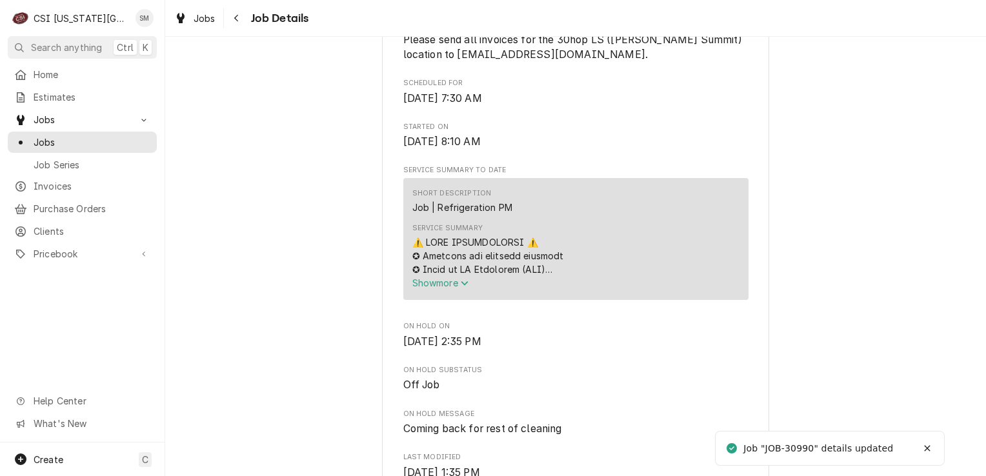
scroll to position [645, 0]
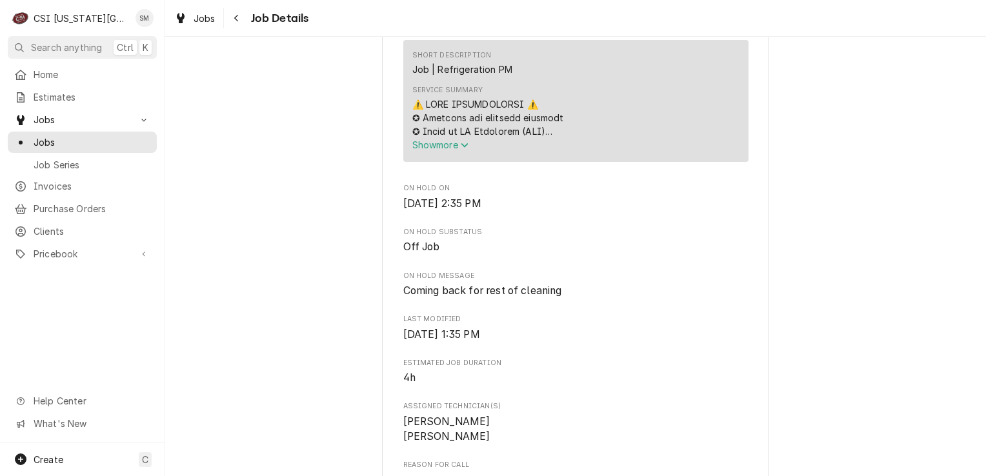
click at [461, 150] on icon "Service Summary" at bounding box center [465, 145] width 8 height 9
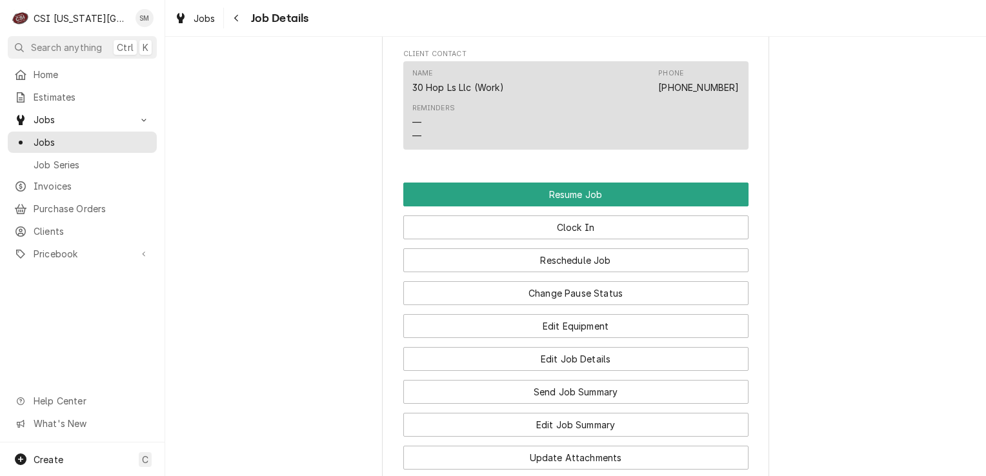
scroll to position [2388, 0]
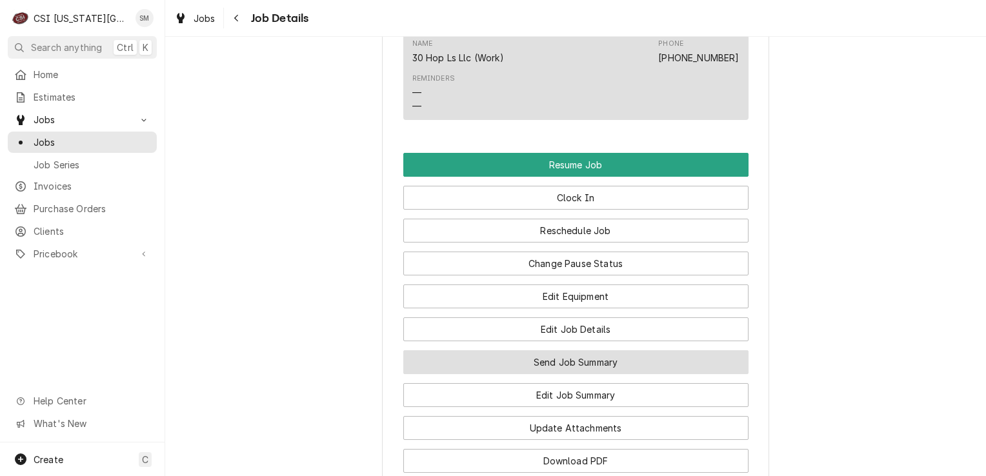
click at [565, 350] on button "Send Job Summary" at bounding box center [575, 362] width 345 height 24
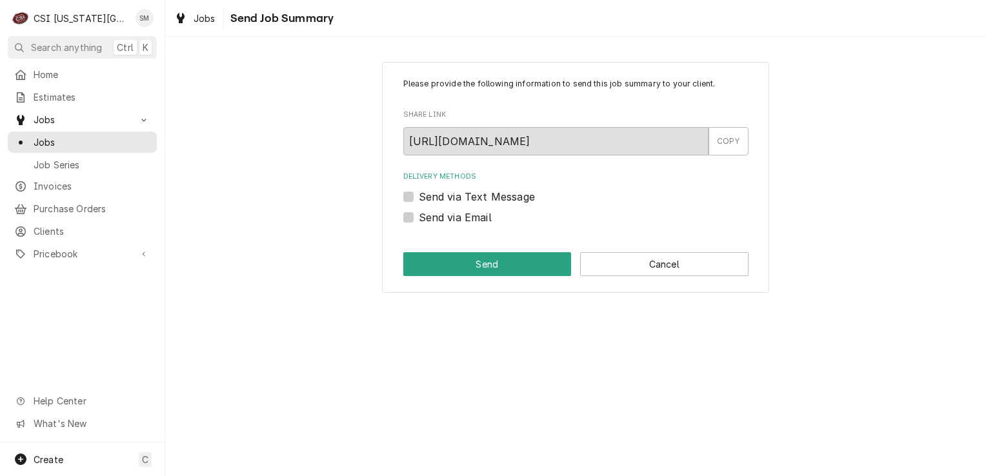
click at [652, 276] on div "Please provide the following information to send this job summary to your clien…" at bounding box center [575, 177] width 387 height 231
click at [653, 272] on button "Cancel" at bounding box center [664, 264] width 168 height 24
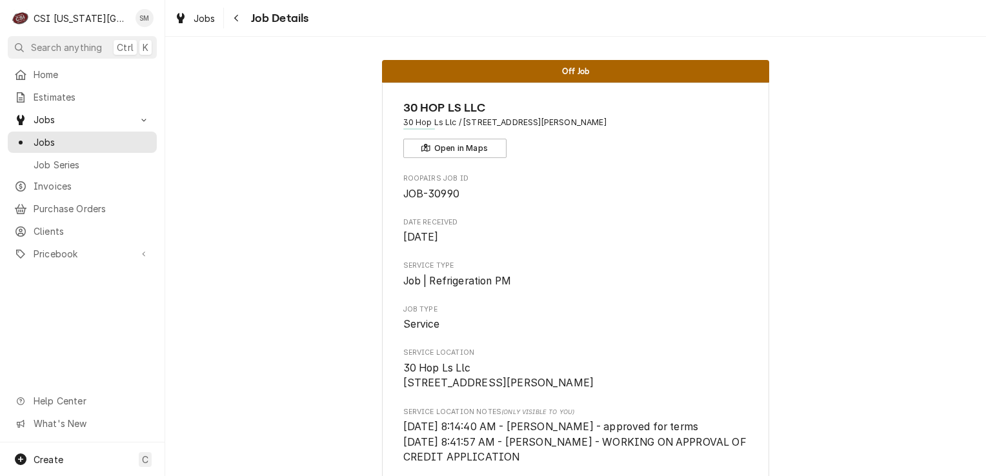
scroll to position [1626, 0]
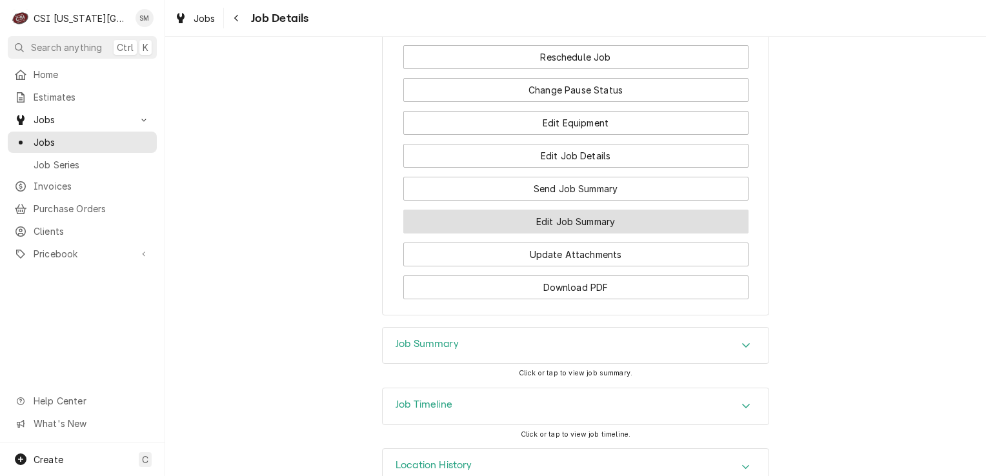
click at [579, 210] on button "Edit Job Summary" at bounding box center [575, 222] width 345 height 24
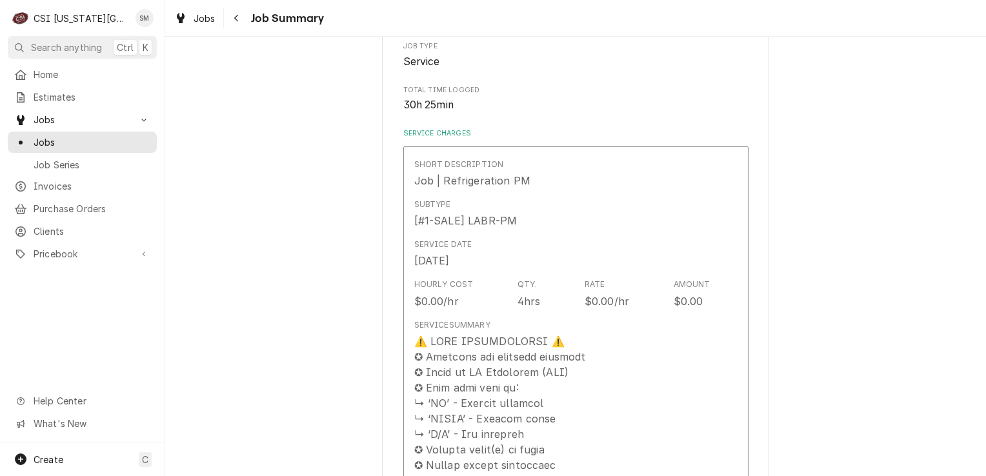
scroll to position [258, 0]
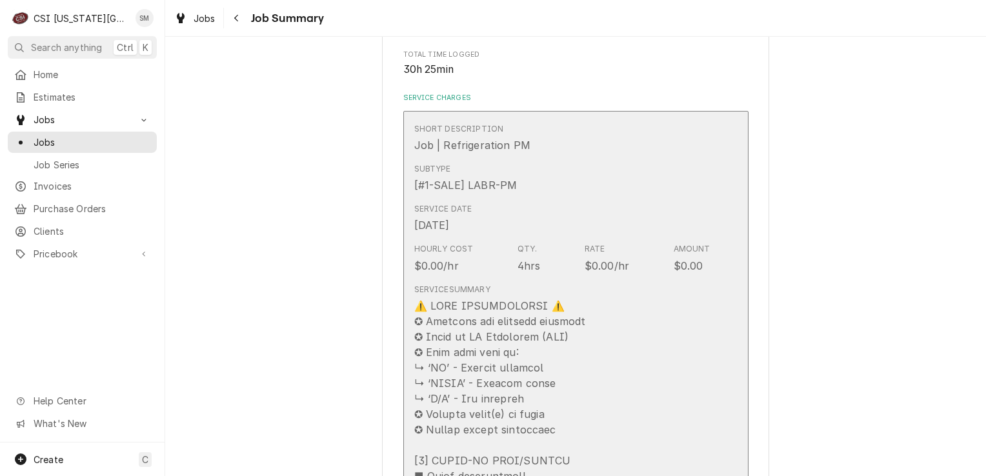
click at [533, 205] on div "Service Date [DATE]" at bounding box center [562, 218] width 296 height 40
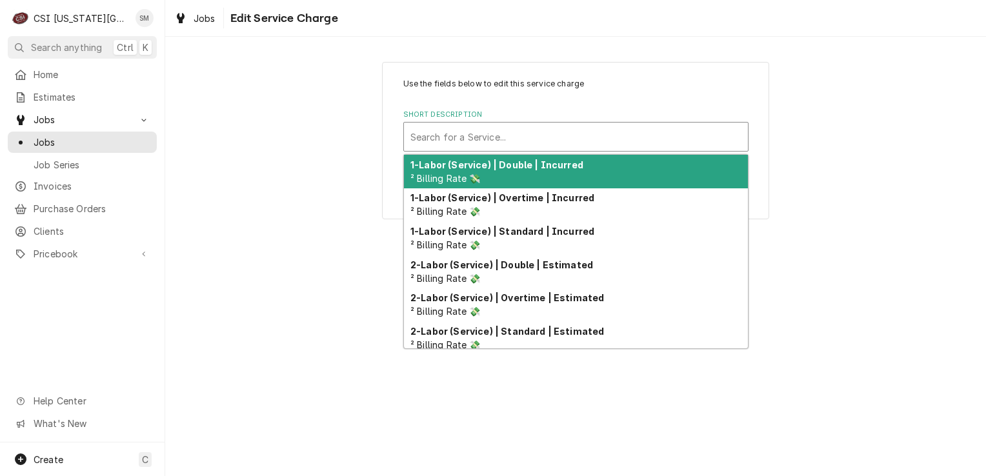
click at [639, 143] on div "Short Description" at bounding box center [575, 136] width 331 height 23
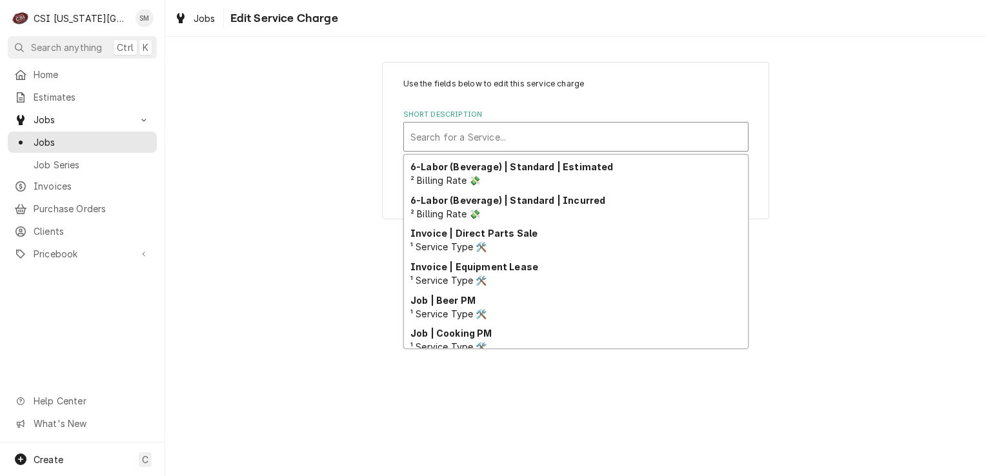
scroll to position [462, 0]
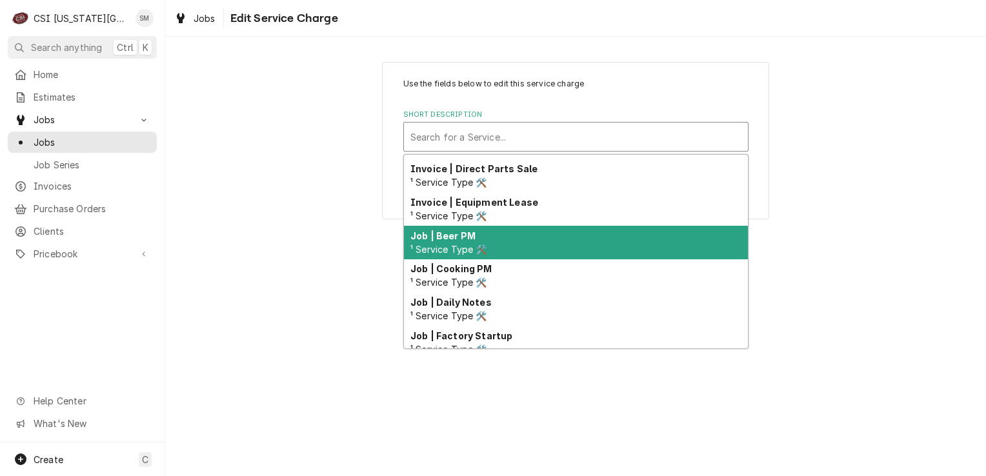
click at [472, 241] on div "Job | Beer PM ¹ Service Type 🛠️" at bounding box center [576, 243] width 344 height 34
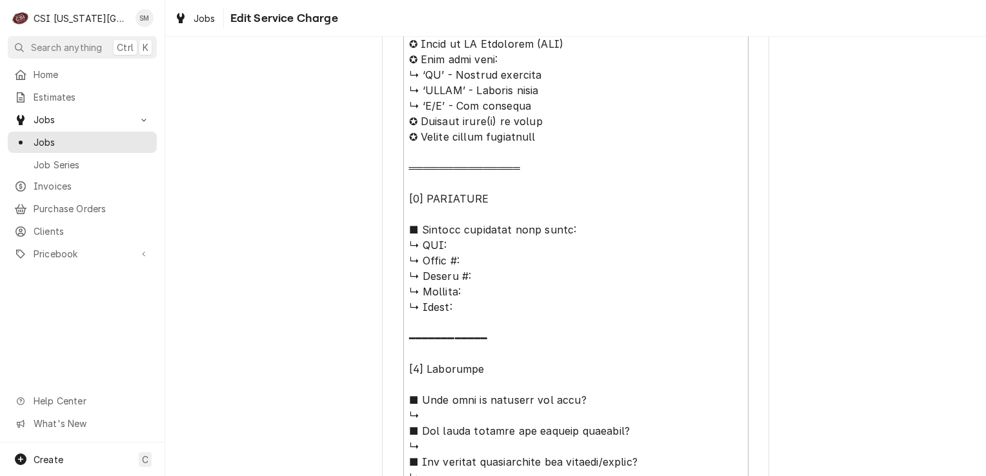
scroll to position [645, 0]
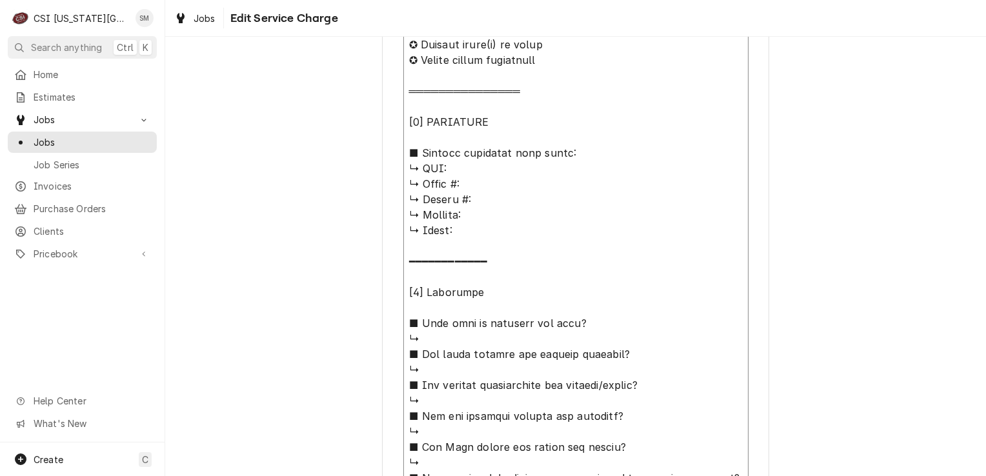
click at [457, 172] on textarea "Service Summary" at bounding box center [575, 440] width 345 height 1034
type textarea "x"
type textarea "⚠️ LORE IPSUMDOLORSI ⚠️ ✪ Ametcons adi elitsedd eiusmodt ✪ Incid ut LA Etdolore…"
type textarea "x"
type textarea "⚠️ LORE IPSUMDOLORSI ⚠️ ✪ Ametcons adi elitsedd eiusmodt ✪ Incid ut LA Etdolore…"
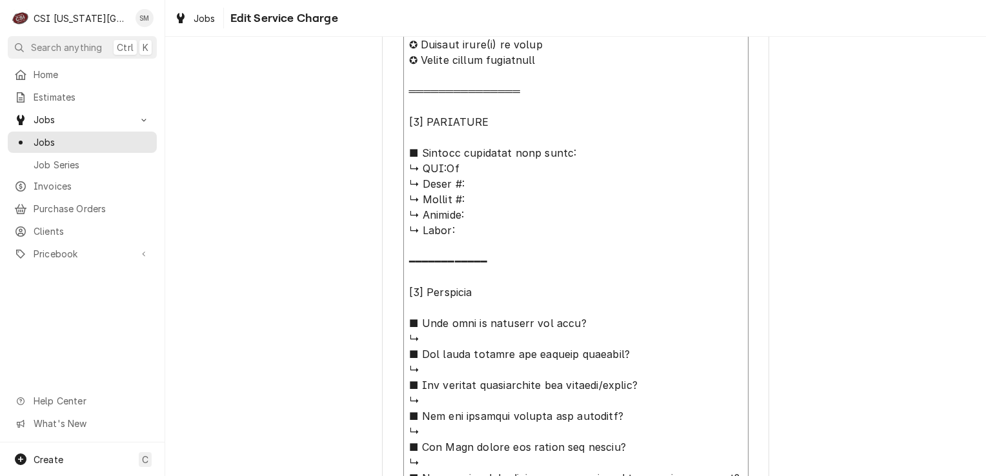
type textarea "x"
type textarea "⚠️ LORE IPSUMDOLORSI ⚠️ ✪ Ametcons adi elitsedd eiusmodt ✪ Incid ut LA Etdolore…"
type textarea "x"
type textarea "⚠️ LORE IPSUMDOLORSI ⚠️ ✪ Ametcons adi elitsedd eiusmodt ✪ Incid ut LA Etdolore…"
type textarea "x"
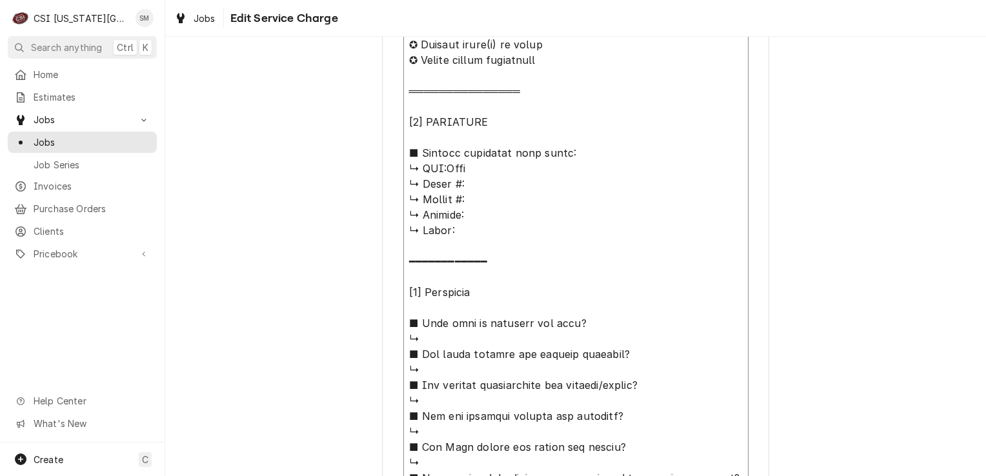
type textarea "⚠️ LORE IPSUMDOLORSI ⚠️ ✪ Ametcons adi elitsedd eiusmodt ✪ Incid ut LA Etdolore…"
type textarea "x"
type textarea "⚠️ LORE IPSUMDOLORSI ⚠️ ✪ Ametcons adi elitsedd eiusmodt ✪ Incid ut LA Etdolore…"
type textarea "x"
type textarea "⚠️ LORE IPSUMDOLORSI ⚠️ ✪ Ametcons adi elitsedd eiusmodt ✪ Incid ut LA Etdolore…"
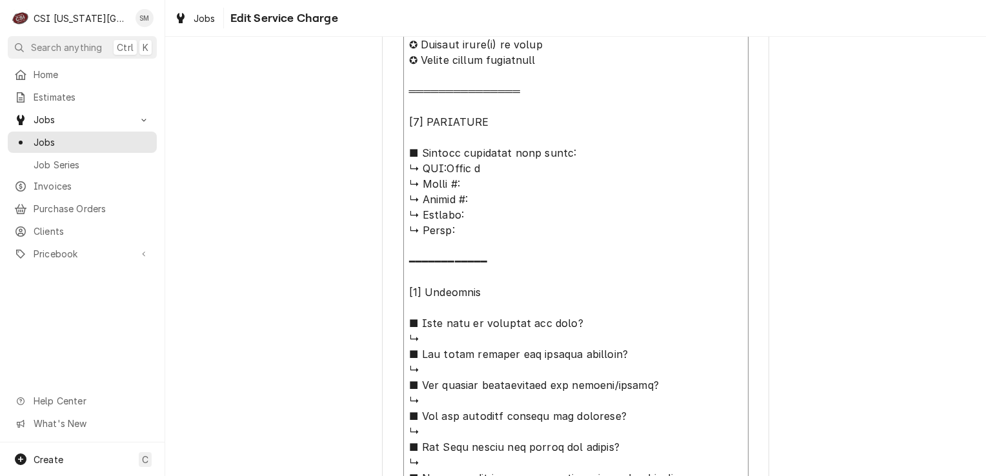
type textarea "x"
type textarea "⚠️ LORE IPSUMDOLORSI ⚠️ ✪ Ametcons adi elitsedd eiusmodt ✪ Incid ut LA Etdolore…"
type textarea "x"
type textarea "⚠️ LORE IPSUMDOLORSI ⚠️ ✪ Ametcons adi elitsedd eiusmodt ✪ Incid ut LA Etdolore…"
type textarea "x"
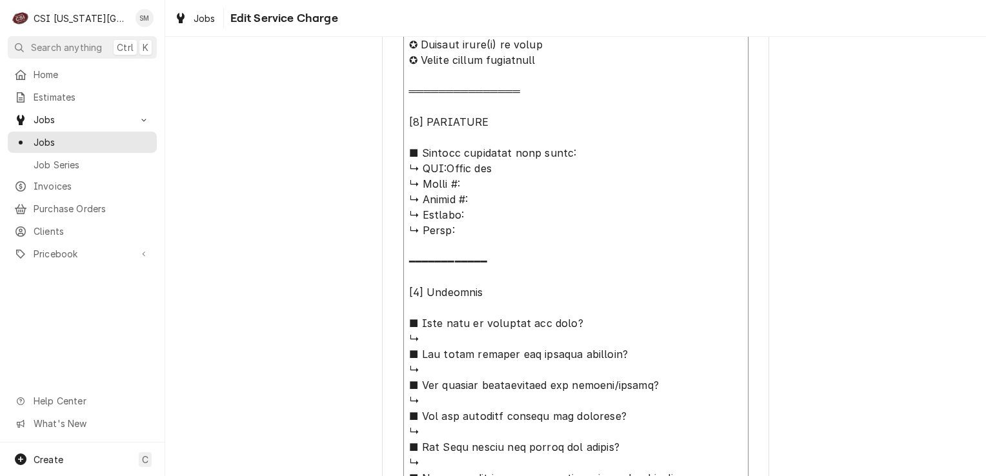
type textarea "⚠️ 𝗙𝗢𝗥𝗠 𝗜𝗡𝗦𝗧𝗥𝗨𝗖𝗧𝗜𝗢𝗡𝗦 ⚠️ ✪ 𝗖𝗼𝗺𝗽𝗹𝗲𝘁𝗲 𝗮𝗹𝗹 𝗿𝗲𝗹𝗲𝘃𝗮𝗻𝘁 𝘀𝗲𝗰𝘁𝗶𝗼𝗻𝘀 ✪ 𝗥𝗲𝗳𝗲𝗿 𝘁𝗼 𝗣𝗠 𝗔𝗴𝗿𝗲𝗲𝗺𝗲𝗻…"
type textarea "x"
type textarea "⚠️ 𝗙𝗢𝗥𝗠 𝗜𝗡𝗦𝗧𝗥𝗨𝗖𝗧𝗜𝗢𝗡𝗦 ⚠️ ✪ 𝗖𝗼𝗺𝗽𝗹𝗲𝘁𝗲 𝗮𝗹𝗹 𝗿𝗲𝗹𝗲𝘃𝗮𝗻𝘁 𝘀𝗲𝗰𝘁𝗶𝗼𝗻𝘀 ✪ 𝗥𝗲𝗳𝗲𝗿 𝘁𝗼 𝗣𝗠 𝗔𝗴𝗿𝗲𝗲𝗺𝗲𝗻…"
click at [472, 182] on textarea "Service Summary" at bounding box center [575, 440] width 345 height 1034
click at [463, 210] on textarea "Service Summary" at bounding box center [575, 440] width 345 height 1034
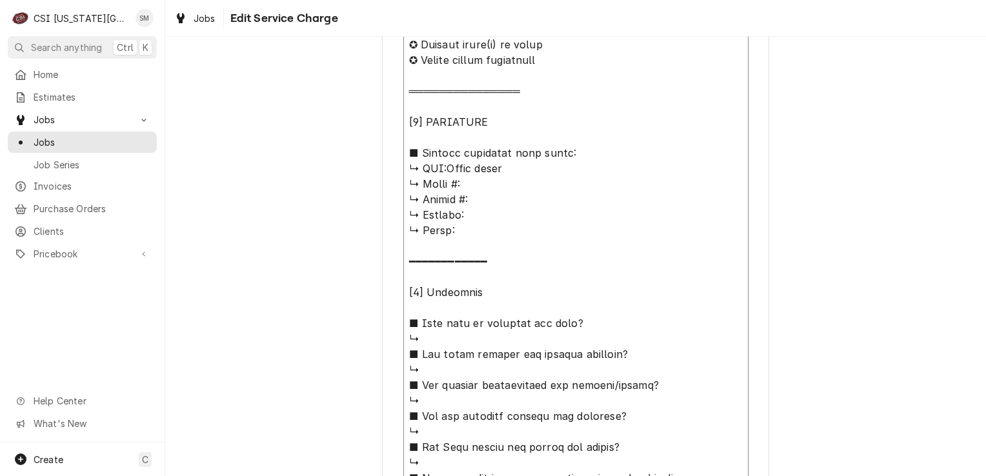
type textarea "x"
type textarea "⚠️ 𝗙𝗢𝗥𝗠 𝗜𝗡𝗦𝗧𝗥𝗨𝗖𝗧𝗜𝗢𝗡𝗦 ⚠️ ✪ 𝗖𝗼𝗺𝗽𝗹𝗲𝘁𝗲 𝗮𝗹𝗹 𝗿𝗲𝗹𝗲𝘃𝗮𝗻𝘁 𝘀𝗲𝗰𝘁𝗶𝗼𝗻𝘀 ✪ 𝗥𝗲𝗳𝗲𝗿 𝘁𝗼 𝗣𝗠 𝗔𝗴𝗿𝗲𝗲𝗺𝗲𝗻…"
type textarea "x"
type textarea "⚠️ 𝗙𝗢𝗥𝗠 𝗜𝗡𝗦𝗧𝗥𝗨𝗖𝗧𝗜𝗢𝗡𝗦 ⚠️ ✪ 𝗖𝗼𝗺𝗽𝗹𝗲𝘁𝗲 𝗮𝗹𝗹 𝗿𝗲𝗹𝗲𝘃𝗮𝗻𝘁 𝘀𝗲𝗰𝘁𝗶𝗼𝗻𝘀 ✪ 𝗥𝗲𝗳𝗲𝗿 𝘁𝗼 𝗣𝗠 𝗔𝗴𝗿𝗲𝗲𝗺𝗲𝗻…"
type textarea "x"
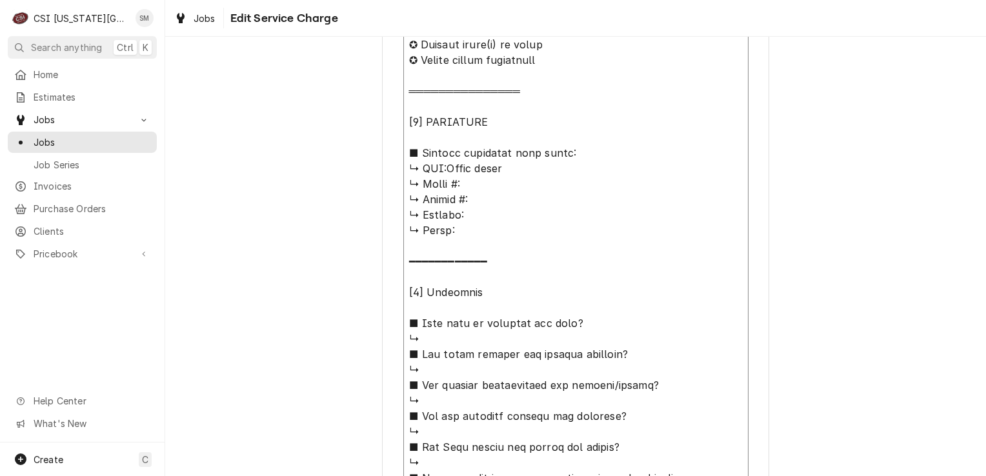
type textarea "⚠️ 𝗙𝗢𝗥𝗠 𝗜𝗡𝗦𝗧𝗥𝗨𝗖𝗧𝗜𝗢𝗡𝗦 ⚠️ ✪ 𝗖𝗼𝗺𝗽𝗹𝗲𝘁𝗲 𝗮𝗹𝗹 𝗿𝗲𝗹𝗲𝘃𝗮𝗻𝘁 𝘀𝗲𝗰𝘁𝗶𝗼𝗻𝘀 ✪ 𝗥𝗲𝗳𝗲𝗿 𝘁𝗼 𝗣𝗠 𝗔𝗴𝗿𝗲𝗲𝗺𝗲𝗻…"
type textarea "x"
type textarea "⚠️ 𝗙𝗢𝗥𝗠 𝗜𝗡𝗦𝗧𝗥𝗨𝗖𝗧𝗜𝗢𝗡𝗦 ⚠️ ✪ 𝗖𝗼𝗺𝗽𝗹𝗲𝘁𝗲 𝗮𝗹𝗹 𝗿𝗲𝗹𝗲𝘃𝗮𝗻𝘁 𝘀𝗲𝗰𝘁𝗶𝗼𝗻𝘀 ✪ 𝗥𝗲𝗳𝗲𝗿 𝘁𝗼 𝗣𝗠 𝗔𝗴𝗿𝗲𝗲𝗺𝗲𝗻…"
type textarea "x"
type textarea "⚠️ 𝗙𝗢𝗥𝗠 𝗜𝗡𝗦𝗧𝗥𝗨𝗖𝗧𝗜𝗢𝗡𝗦 ⚠️ ✪ 𝗖𝗼𝗺𝗽𝗹𝗲𝘁𝗲 𝗮𝗹𝗹 𝗿𝗲𝗹𝗲𝘃𝗮𝗻𝘁 𝘀𝗲𝗰𝘁𝗶𝗼𝗻𝘀 ✪ 𝗥𝗲𝗳𝗲𝗿 𝘁𝗼 𝗣𝗠 𝗔𝗴𝗿𝗲𝗲𝗺𝗲𝗻…"
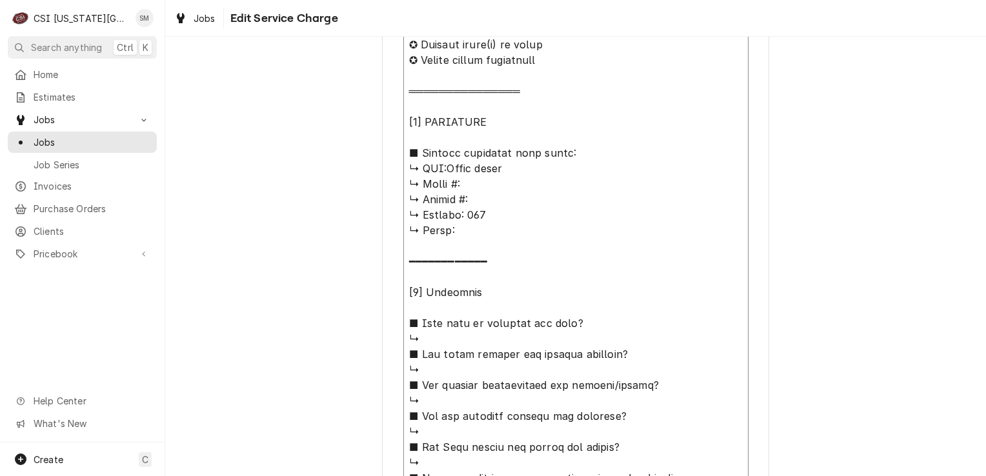
click at [459, 234] on textarea "Service Summary" at bounding box center [575, 440] width 345 height 1034
type textarea "x"
type textarea "⚠️ 𝗙𝗢𝗥𝗠 𝗜𝗡𝗦𝗧𝗥𝗨𝗖𝗧𝗜𝗢𝗡𝗦 ⚠️ ✪ 𝗖𝗼𝗺𝗽𝗹𝗲𝘁𝗲 𝗮𝗹𝗹 𝗿𝗲𝗹𝗲𝘃𝗮𝗻𝘁 𝘀𝗲𝗰𝘁𝗶𝗼𝗻𝘀 ✪ 𝗥𝗲𝗳𝗲𝗿 𝘁𝗼 𝗣𝗠 𝗔𝗴𝗿𝗲𝗲𝗺𝗲𝗻…"
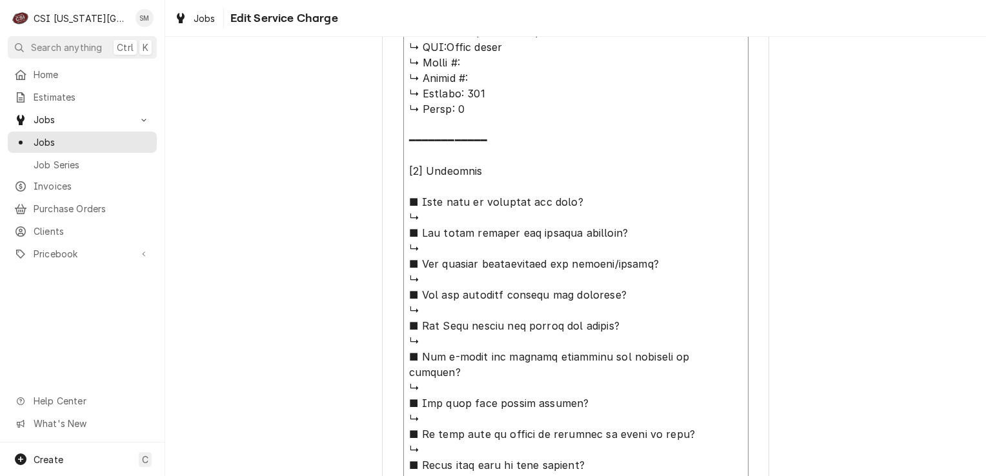
scroll to position [774, 0]
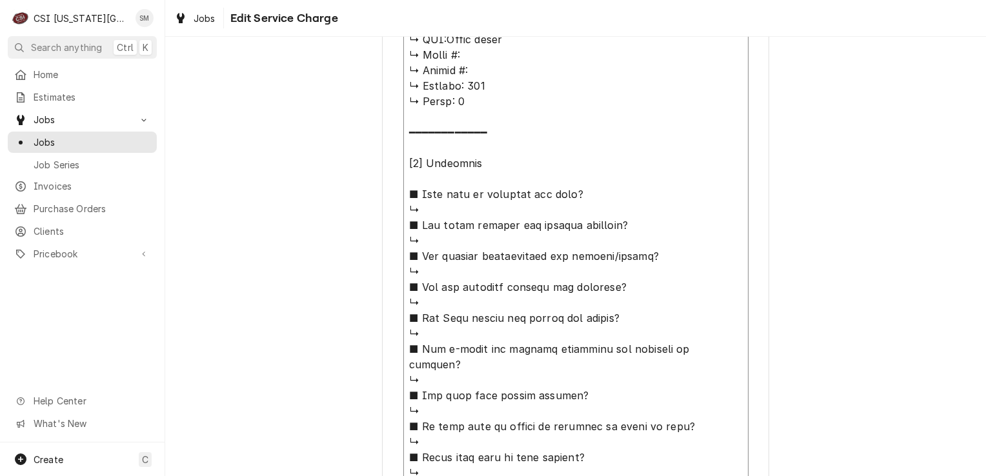
click at [435, 210] on textarea "Service Summary" at bounding box center [575, 311] width 345 height 1034
type textarea "x"
type textarea "⚠️ 𝗙𝗢𝗥𝗠 𝗜𝗡𝗦𝗧𝗥𝗨𝗖𝗧𝗜𝗢𝗡𝗦 ⚠️ ✪ 𝗖𝗼𝗺𝗽𝗹𝗲𝘁𝗲 𝗮𝗹𝗹 𝗿𝗲𝗹𝗲𝘃𝗮𝗻𝘁 𝘀𝗲𝗰𝘁𝗶𝗼𝗻𝘀 ✪ 𝗥𝗲𝗳𝗲𝗿 𝘁𝗼 𝗣𝗠 𝗔𝗴𝗿𝗲𝗲𝗺𝗲𝗻…"
type textarea "x"
type textarea "⚠️ 𝗙𝗢𝗥𝗠 𝗜𝗡𝗦𝗧𝗥𝗨𝗖𝗧𝗜𝗢𝗡𝗦 ⚠️ ✪ 𝗖𝗼𝗺𝗽𝗹𝗲𝘁𝗲 𝗮𝗹𝗹 𝗿𝗲𝗹𝗲𝘃𝗮𝗻𝘁 𝘀𝗲𝗰𝘁𝗶𝗼𝗻𝘀 ✪ 𝗥𝗲𝗳𝗲𝗿 𝘁𝗼 𝗣𝗠 𝗔𝗴𝗿𝗲𝗲𝗺𝗲𝗻…"
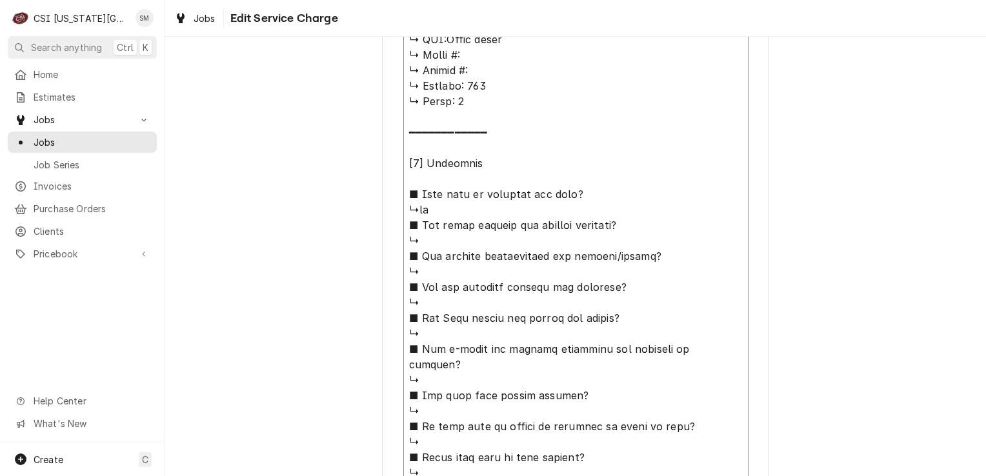
type textarea "x"
type textarea "⚠️ 𝗙𝗢𝗥𝗠 𝗜𝗡𝗦𝗧𝗥𝗨𝗖𝗧𝗜𝗢𝗡𝗦 ⚠️ ✪ 𝗖𝗼𝗺𝗽𝗹𝗲𝘁𝗲 𝗮𝗹𝗹 𝗿𝗲𝗹𝗲𝘃𝗮𝗻𝘁 𝘀𝗲𝗰𝘁𝗶𝗼𝗻𝘀 ✪ 𝗥𝗲𝗳𝗲𝗿 𝘁𝗼 𝗣𝗠 𝗔𝗴𝗿𝗲𝗲𝗺𝗲𝗻…"
type textarea "x"
type textarea "⚠️ 𝗙𝗢𝗥𝗠 𝗜𝗡𝗦𝗧𝗥𝗨𝗖𝗧𝗜𝗢𝗡𝗦 ⚠️ ✪ 𝗖𝗼𝗺𝗽𝗹𝗲𝘁𝗲 𝗮𝗹𝗹 𝗿𝗲𝗹𝗲𝘃𝗮𝗻𝘁 𝘀𝗲𝗰𝘁𝗶𝗼𝗻𝘀 ✪ 𝗥𝗲𝗳𝗲𝗿 𝘁𝗼 𝗣𝗠 𝗔𝗴𝗿𝗲𝗲𝗺𝗲𝗻…"
type textarea "x"
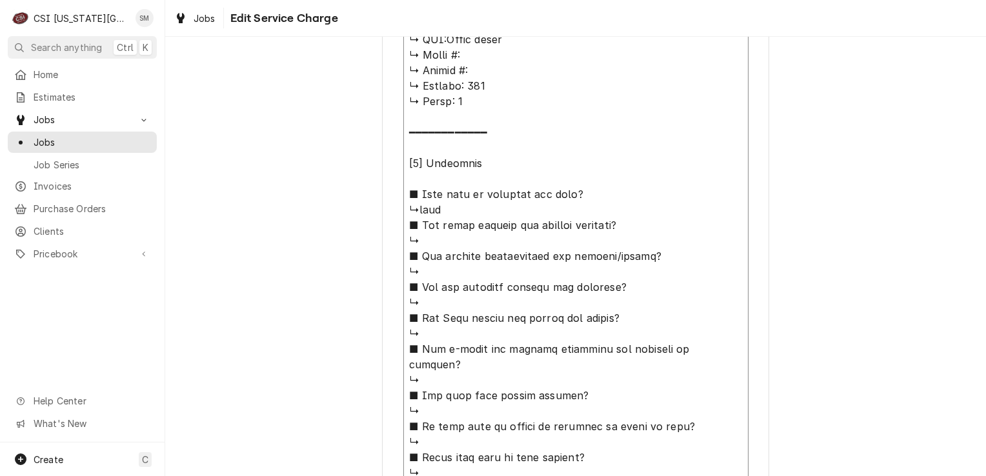
type textarea "⚠️ 𝗙𝗢𝗥𝗠 𝗜𝗡𝗦𝗧𝗥𝗨𝗖𝗧𝗜𝗢𝗡𝗦 ⚠️ ✪ 𝗖𝗼𝗺𝗽𝗹𝗲𝘁𝗲 𝗮𝗹𝗹 𝗿𝗲𝗹𝗲𝘃𝗮𝗻𝘁 𝘀𝗲𝗰𝘁𝗶𝗼𝗻𝘀 ✪ 𝗥𝗲𝗳𝗲𝗿 𝘁𝗼 𝗣𝗠 𝗔𝗴𝗿𝗲𝗲𝗺𝗲𝗻…"
type textarea "x"
type textarea "⚠️ 𝗙𝗢𝗥𝗠 𝗜𝗡𝗦𝗧𝗥𝗨𝗖𝗧𝗜𝗢𝗡𝗦 ⚠️ ✪ 𝗖𝗼𝗺𝗽𝗹𝗲𝘁𝗲 𝗮𝗹𝗹 𝗿𝗲𝗹𝗲𝘃𝗮𝗻𝘁 𝘀𝗲𝗰𝘁𝗶𝗼𝗻𝘀 ✪ 𝗥𝗲𝗳𝗲𝗿 𝘁𝗼 𝗣𝗠 𝗔𝗴𝗿𝗲𝗲𝗺𝗲𝗻…"
type textarea "x"
type textarea "⚠️ 𝗙𝗢𝗥𝗠 𝗜𝗡𝗦𝗧𝗥𝗨𝗖𝗧𝗜𝗢𝗡𝗦 ⚠️ ✪ 𝗖𝗼𝗺𝗽𝗹𝗲𝘁𝗲 𝗮𝗹𝗹 𝗿𝗲𝗹𝗲𝘃𝗮𝗻𝘁 𝘀𝗲𝗰𝘁𝗶𝗼𝗻𝘀 ✪ 𝗥𝗲𝗳𝗲𝗿 𝘁𝗼 𝗣𝗠 𝗔𝗴𝗿𝗲𝗲𝗺𝗲𝗻…"
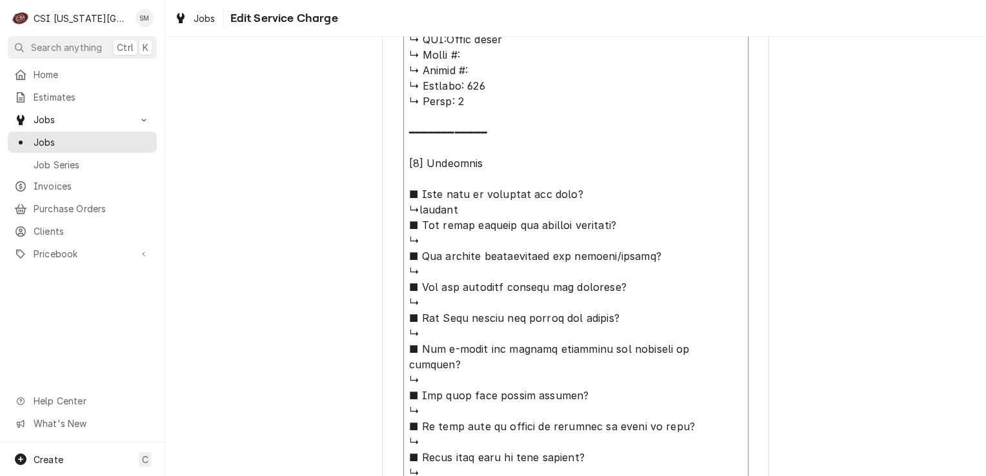
click at [445, 244] on textarea "Service Summary" at bounding box center [575, 311] width 345 height 1034
type textarea "x"
type textarea "⚠️ 𝗙𝗢𝗥𝗠 𝗜𝗡𝗦𝗧𝗥𝗨𝗖𝗧𝗜𝗢𝗡𝗦 ⚠️ ✪ 𝗖𝗼𝗺𝗽𝗹𝗲𝘁𝗲 𝗮𝗹𝗹 𝗿𝗲𝗹𝗲𝘃𝗮𝗻𝘁 𝘀𝗲𝗰𝘁𝗶𝗼𝗻𝘀 ✪ 𝗥𝗲𝗳𝗲𝗿 𝘁𝗼 𝗣𝗠 𝗔𝗴𝗿𝗲𝗲𝗺𝗲𝗻…"
type textarea "x"
type textarea "⚠️ 𝗙𝗢𝗥𝗠 𝗜𝗡𝗦𝗧𝗥𝗨𝗖𝗧𝗜𝗢𝗡𝗦 ⚠️ ✪ 𝗖𝗼𝗺𝗽𝗹𝗲𝘁𝗲 𝗮𝗹𝗹 𝗿𝗲𝗹𝗲𝘃𝗮𝗻𝘁 𝘀𝗲𝗰𝘁𝗶𝗼𝗻𝘀 ✪ 𝗥𝗲𝗳𝗲𝗿 𝘁𝗼 𝗣𝗠 𝗔𝗴𝗿𝗲𝗲𝗺𝗲𝗻…"
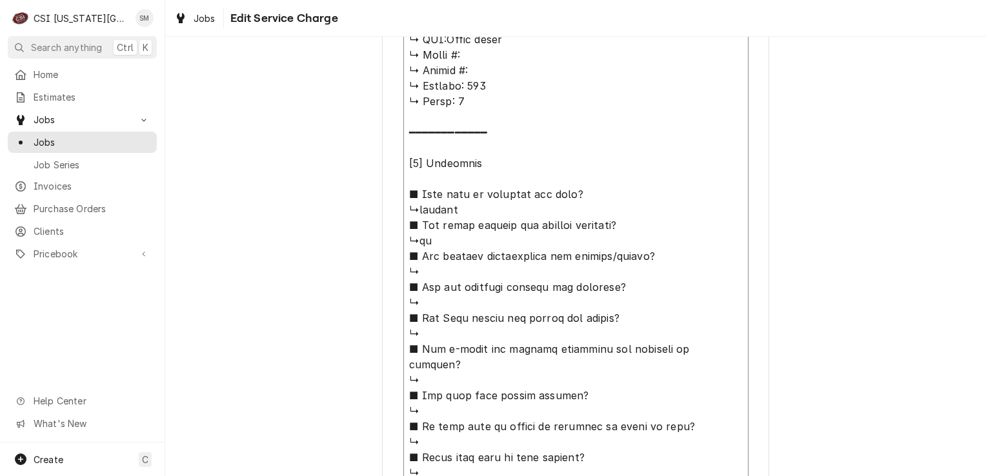
type textarea "x"
type textarea "⚠️ 𝗙𝗢𝗥𝗠 𝗜𝗡𝗦𝗧𝗥𝗨𝗖𝗧𝗜𝗢𝗡𝗦 ⚠️ ✪ 𝗖𝗼𝗺𝗽𝗹𝗲𝘁𝗲 𝗮𝗹𝗹 𝗿𝗲𝗹𝗲𝘃𝗮𝗻𝘁 𝘀𝗲𝗰𝘁𝗶𝗼𝗻𝘀 ✪ 𝗥𝗲𝗳𝗲𝗿 𝘁𝗼 𝗣𝗠 𝗔𝗴𝗿𝗲𝗲𝗺𝗲𝗻…"
type textarea "x"
type textarea "⚠️ 𝗙𝗢𝗥𝗠 𝗜𝗡𝗦𝗧𝗥𝗨𝗖𝗧𝗜𝗢𝗡𝗦 ⚠️ ✪ 𝗖𝗼𝗺𝗽𝗹𝗲𝘁𝗲 𝗮𝗹𝗹 𝗿𝗲𝗹𝗲𝘃𝗮𝗻𝘁 𝘀𝗲𝗰𝘁𝗶𝗼𝗻𝘀 ✪ 𝗥𝗲𝗳𝗲𝗿 𝘁𝗼 𝗣𝗠 𝗔𝗴𝗿𝗲𝗲𝗺𝗲𝗻…"
type textarea "x"
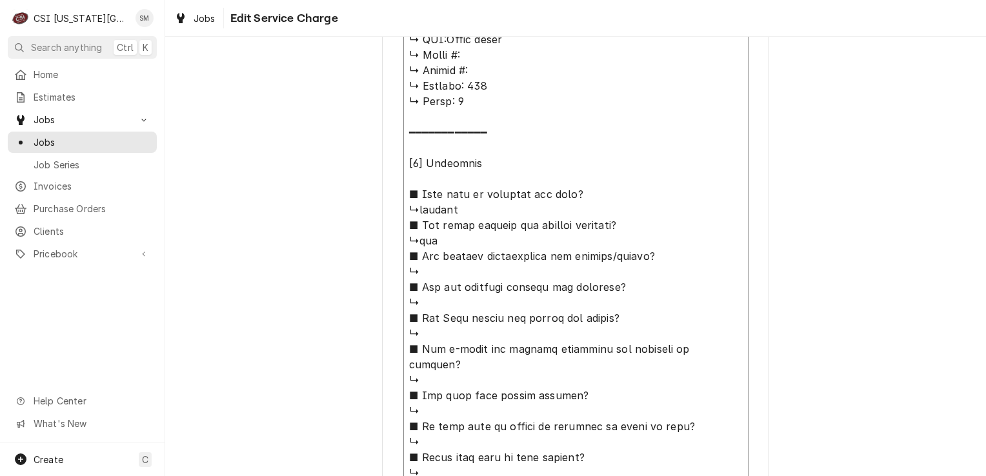
type textarea "⚠️ 𝗙𝗢𝗥𝗠 𝗜𝗡𝗦𝗧𝗥𝗨𝗖𝗧𝗜𝗢𝗡𝗦 ⚠️ ✪ 𝗖𝗼𝗺𝗽𝗹𝗲𝘁𝗲 𝗮𝗹𝗹 𝗿𝗲𝗹𝗲𝘃𝗮𝗻𝘁 𝘀𝗲𝗰𝘁𝗶𝗼𝗻𝘀 ✪ 𝗥𝗲𝗳𝗲𝗿 𝘁𝗼 𝗣𝗠 𝗔𝗴𝗿𝗲𝗲𝗺𝗲𝗻…"
type textarea "x"
type textarea "⚠️ 𝗙𝗢𝗥𝗠 𝗜𝗡𝗦𝗧𝗥𝗨𝗖𝗧𝗜𝗢𝗡𝗦 ⚠️ ✪ 𝗖𝗼𝗺𝗽𝗹𝗲𝘁𝗲 𝗮𝗹𝗹 𝗿𝗲𝗹𝗲𝘃𝗮𝗻𝘁 𝘀𝗲𝗰𝘁𝗶𝗼𝗻𝘀 ✪ 𝗥𝗲𝗳𝗲𝗿 𝘁𝗼 𝗣𝗠 𝗔𝗴𝗿𝗲𝗲𝗺𝗲𝗻…"
type textarea "x"
type textarea "⚠️ 𝗙𝗢𝗥𝗠 𝗜𝗡𝗦𝗧𝗥𝗨𝗖𝗧𝗜𝗢𝗡𝗦 ⚠️ ✪ 𝗖𝗼𝗺𝗽𝗹𝗲𝘁𝗲 𝗮𝗹𝗹 𝗿𝗲𝗹𝗲𝘃𝗮𝗻𝘁 𝘀𝗲𝗰𝘁𝗶𝗼𝗻𝘀 ✪ 𝗥𝗲𝗳𝗲𝗿 𝘁𝗼 𝗣𝗠 𝗔𝗴𝗿𝗲𝗲𝗺𝗲𝗻…"
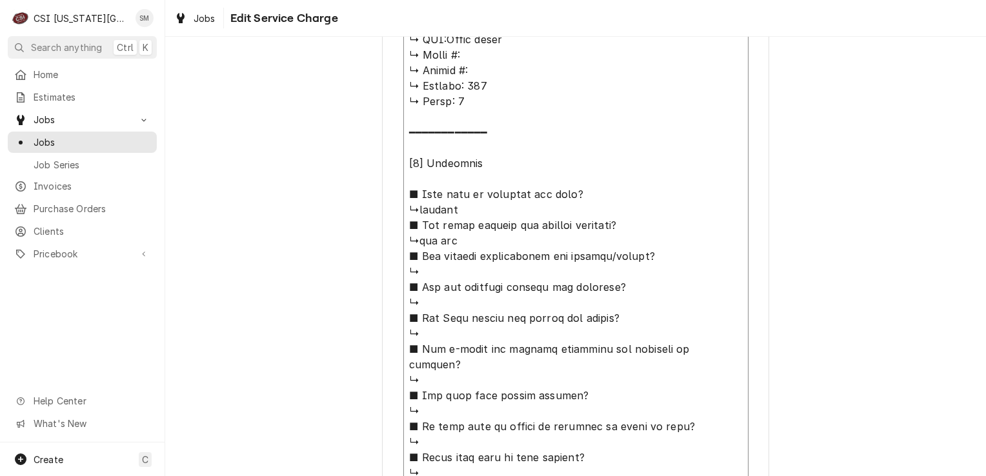
type textarea "x"
type textarea "⚠️ 𝗙𝗢𝗥𝗠 𝗜𝗡𝗦𝗧𝗥𝗨𝗖𝗧𝗜𝗢𝗡𝗦 ⚠️ ✪ 𝗖𝗼𝗺𝗽𝗹𝗲𝘁𝗲 𝗮𝗹𝗹 𝗿𝗲𝗹𝗲𝘃𝗮𝗻𝘁 𝘀𝗲𝗰𝘁𝗶𝗼𝗻𝘀 ✪ 𝗥𝗲𝗳𝗲𝗿 𝘁𝗼 𝗣𝗠 𝗔𝗴𝗿𝗲𝗲𝗺𝗲𝗻…"
type textarea "x"
type textarea "⚠️ 𝗙𝗢𝗥𝗠 𝗜𝗡𝗦𝗧𝗥𝗨𝗖𝗧𝗜𝗢𝗡𝗦 ⚠️ ✪ 𝗖𝗼𝗺𝗽𝗹𝗲𝘁𝗲 𝗮𝗹𝗹 𝗿𝗲𝗹𝗲𝘃𝗮𝗻𝘁 𝘀𝗲𝗰𝘁𝗶𝗼𝗻𝘀 ✪ 𝗥𝗲𝗳𝗲𝗿 𝘁𝗼 𝗣𝗠 𝗔𝗴𝗿𝗲𝗲𝗺𝗲𝗻…"
type textarea "x"
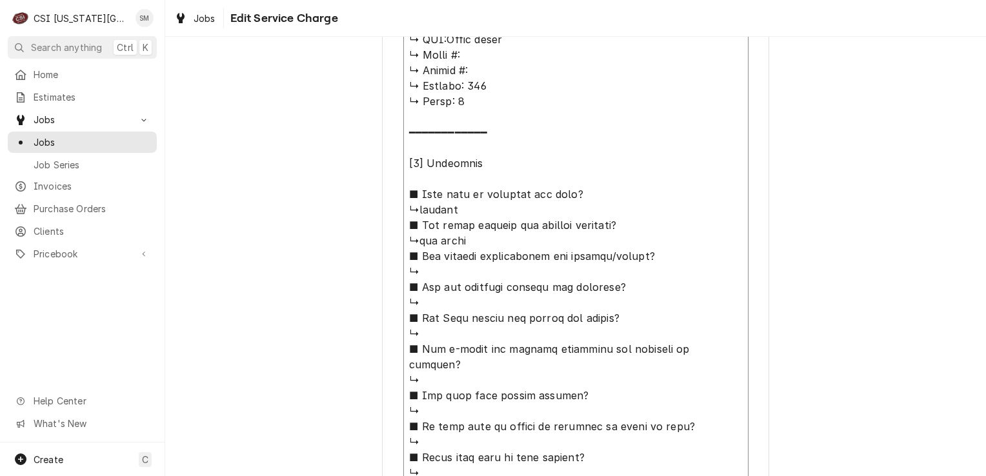
type textarea "⚠️ 𝗙𝗢𝗥𝗠 𝗜𝗡𝗦𝗧𝗥𝗨𝗖𝗧𝗜𝗢𝗡𝗦 ⚠️ ✪ 𝗖𝗼𝗺𝗽𝗹𝗲𝘁𝗲 𝗮𝗹𝗹 𝗿𝗲𝗹𝗲𝘃𝗮𝗻𝘁 𝘀𝗲𝗰𝘁𝗶𝗼𝗻𝘀 ✪ 𝗥𝗲𝗳𝗲𝗿 𝘁𝗼 𝗣𝗠 𝗔𝗴𝗿𝗲𝗲𝗺𝗲𝗻…"
type textarea "x"
type textarea "⚠️ 𝗙𝗢𝗥𝗠 𝗜𝗡𝗦𝗧𝗥𝗨𝗖𝗧𝗜𝗢𝗡𝗦 ⚠️ ✪ 𝗖𝗼𝗺𝗽𝗹𝗲𝘁𝗲 𝗮𝗹𝗹 𝗿𝗲𝗹𝗲𝘃𝗮𝗻𝘁 𝘀𝗲𝗰𝘁𝗶𝗼𝗻𝘀 ✪ 𝗥𝗲𝗳𝗲𝗿 𝘁𝗼 𝗣𝗠 𝗔𝗴𝗿𝗲𝗲𝗺𝗲𝗻…"
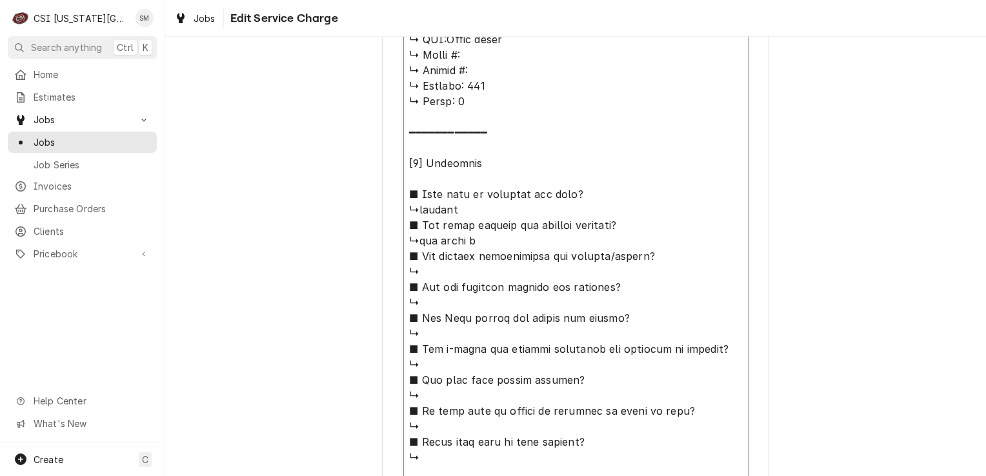
type textarea "x"
type textarea "⚠️ 𝗙𝗢𝗥𝗠 𝗜𝗡𝗦𝗧𝗥𝗨𝗖𝗧𝗜𝗢𝗡𝗦 ⚠️ ✪ 𝗖𝗼𝗺𝗽𝗹𝗲𝘁𝗲 𝗮𝗹𝗹 𝗿𝗲𝗹𝗲𝘃𝗮𝗻𝘁 𝘀𝗲𝗰𝘁𝗶𝗼𝗻𝘀 ✪ 𝗥𝗲𝗳𝗲𝗿 𝘁𝗼 𝗣𝗠 𝗔𝗴𝗿𝗲𝗲𝗺𝗲𝗻…"
type textarea "x"
type textarea "⚠️ 𝗙𝗢𝗥𝗠 𝗜𝗡𝗦𝗧𝗥𝗨𝗖𝗧𝗜𝗢𝗡𝗦 ⚠️ ✪ 𝗖𝗼𝗺𝗽𝗹𝗲𝘁𝗲 𝗮𝗹𝗹 𝗿𝗲𝗹𝗲𝘃𝗮𝗻𝘁 𝘀𝗲𝗰𝘁𝗶𝗼𝗻𝘀 ✪ 𝗥𝗲𝗳𝗲𝗿 𝘁𝗼 𝗣𝗠 𝗔𝗴𝗿𝗲𝗲𝗺𝗲𝗻…"
type textarea "x"
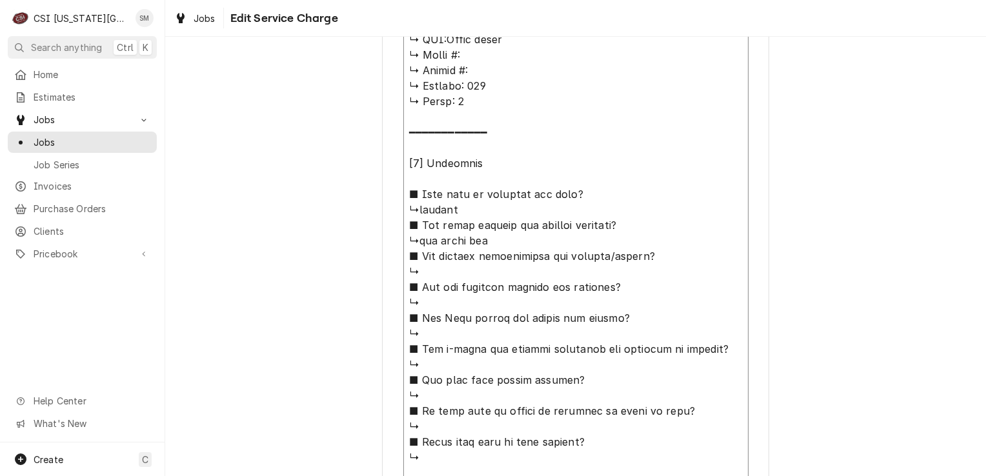
type textarea "⚠️ 𝗙𝗢𝗥𝗠 𝗜𝗡𝗦𝗧𝗥𝗨𝗖𝗧𝗜𝗢𝗡𝗦 ⚠️ ✪ 𝗖𝗼𝗺𝗽𝗹𝗲𝘁𝗲 𝗮𝗹𝗹 𝗿𝗲𝗹𝗲𝘃𝗮𝗻𝘁 𝘀𝗲𝗰𝘁𝗶𝗼𝗻𝘀 ✪ 𝗥𝗲𝗳𝗲𝗿 𝘁𝗼 𝗣𝗠 𝗔𝗴𝗿𝗲𝗲𝗺𝗲𝗻…"
type textarea "x"
type textarea "⚠️ 𝗙𝗢𝗥𝗠 𝗜𝗡𝗦𝗧𝗥𝗨𝗖𝗧𝗜𝗢𝗡𝗦 ⚠️ ✪ 𝗖𝗼𝗺𝗽𝗹𝗲𝘁𝗲 𝗮𝗹𝗹 𝗿𝗲𝗹𝗲𝘃𝗮𝗻𝘁 𝘀𝗲𝗰𝘁𝗶𝗼𝗻𝘀 ✪ 𝗥𝗲𝗳𝗲𝗿 𝘁𝗼 𝗣𝗠 𝗔𝗴𝗿𝗲𝗲𝗺𝗲𝗻…"
type textarea "x"
type textarea "⚠️ 𝗙𝗢𝗥𝗠 𝗜𝗡𝗦𝗧𝗥𝗨𝗖𝗧𝗜𝗢𝗡𝗦 ⚠️ ✪ 𝗖𝗼𝗺𝗽𝗹𝗲𝘁𝗲 𝗮𝗹𝗹 𝗿𝗲𝗹𝗲𝘃𝗮𝗻𝘁 𝘀𝗲𝗰𝘁𝗶𝗼𝗻𝘀 ✪ 𝗥𝗲𝗳𝗲𝗿 𝘁𝗼 𝗣𝗠 𝗔𝗴𝗿𝗲𝗲𝗺𝗲𝗻…"
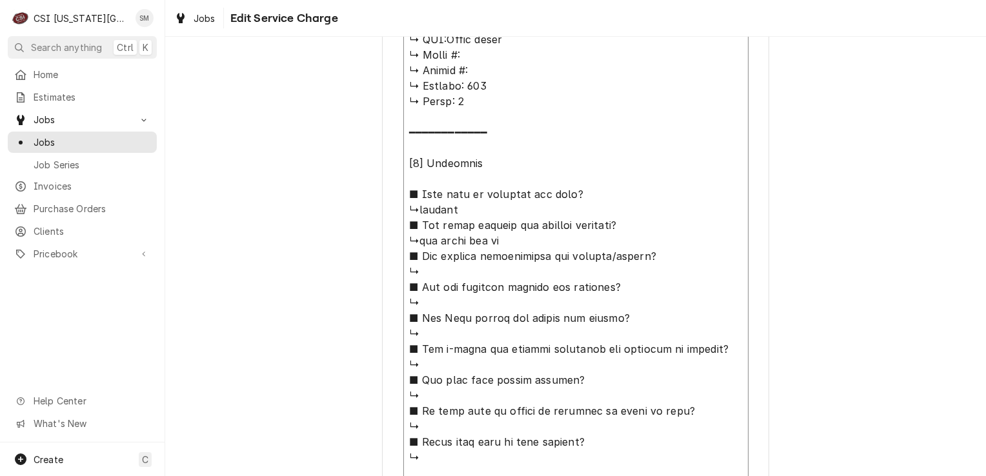
type textarea "x"
type textarea "⚠️ 𝗙𝗢𝗥𝗠 𝗜𝗡𝗦𝗧𝗥𝗨𝗖𝗧𝗜𝗢𝗡𝗦 ⚠️ ✪ 𝗖𝗼𝗺𝗽𝗹𝗲𝘁𝗲 𝗮𝗹𝗹 𝗿𝗲𝗹𝗲𝘃𝗮𝗻𝘁 𝘀𝗲𝗰𝘁𝗶𝗼𝗻𝘀 ✪ 𝗥𝗲𝗳𝗲𝗿 𝘁𝗼 𝗣𝗠 𝗔𝗴𝗿𝗲𝗲𝗺𝗲𝗻…"
type textarea "x"
type textarea "⚠️ 𝗙𝗢𝗥𝗠 𝗜𝗡𝗦𝗧𝗥𝗨𝗖𝗧𝗜𝗢𝗡𝗦 ⚠️ ✪ 𝗖𝗼𝗺𝗽𝗹𝗲𝘁𝗲 𝗮𝗹𝗹 𝗿𝗲𝗹𝗲𝘃𝗮𝗻𝘁 𝘀𝗲𝗰𝘁𝗶𝗼𝗻𝘀 ✪ 𝗥𝗲𝗳𝗲𝗿 𝘁𝗼 𝗣𝗠 𝗔𝗴𝗿𝗲𝗲𝗺𝗲𝗻…"
type textarea "x"
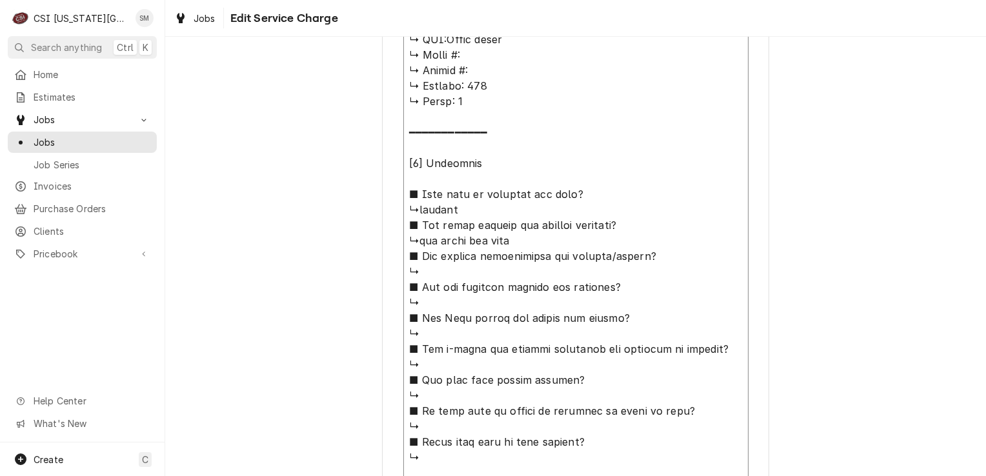
type textarea "⚠️ 𝗙𝗢𝗥𝗠 𝗜𝗡𝗦𝗧𝗥𝗨𝗖𝗧𝗜𝗢𝗡𝗦 ⚠️ ✪ 𝗖𝗼𝗺𝗽𝗹𝗲𝘁𝗲 𝗮𝗹𝗹 𝗿𝗲𝗹𝗲𝘃𝗮𝗻𝘁 𝘀𝗲𝗰𝘁𝗶𝗼𝗻𝘀 ✪ 𝗥𝗲𝗳𝗲𝗿 𝘁𝗼 𝗣𝗠 𝗔𝗴𝗿𝗲𝗲𝗺𝗲𝗻…"
type textarea "x"
type textarea "⚠️ 𝗙𝗢𝗥𝗠 𝗜𝗡𝗦𝗧𝗥𝗨𝗖𝗧𝗜𝗢𝗡𝗦 ⚠️ ✪ 𝗖𝗼𝗺𝗽𝗹𝗲𝘁𝗲 𝗮𝗹𝗹 𝗿𝗲𝗹𝗲𝘃𝗮𝗻𝘁 𝘀𝗲𝗰𝘁𝗶𝗼𝗻𝘀 ✪ 𝗥𝗲𝗳𝗲𝗿 𝘁𝗼 𝗣𝗠 𝗔𝗴𝗿𝗲𝗲𝗺𝗲𝗻…"
type textarea "x"
type textarea "⚠️ 𝗙𝗢𝗥𝗠 𝗜𝗡𝗦𝗧𝗥𝗨𝗖𝗧𝗜𝗢𝗡𝗦 ⚠️ ✪ 𝗖𝗼𝗺𝗽𝗹𝗲𝘁𝗲 𝗮𝗹𝗹 𝗿𝗲𝗹𝗲𝘃𝗮𝗻𝘁 𝘀𝗲𝗰𝘁𝗶𝗼𝗻𝘀 ✪ 𝗥𝗲𝗳𝗲𝗿 𝘁𝗼 𝗣𝗠 𝗔𝗴𝗿𝗲𝗲𝗺𝗲𝗻…"
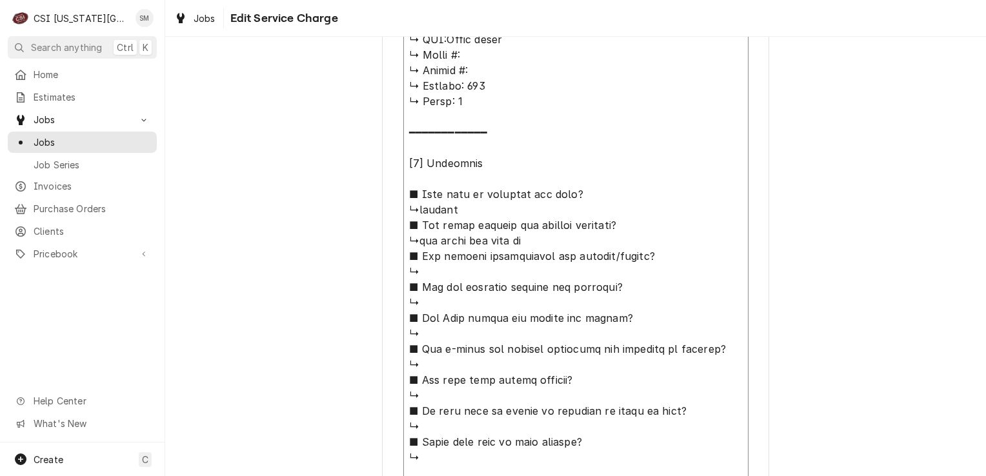
type textarea "x"
type textarea "⚠️ 𝗙𝗢𝗥𝗠 𝗜𝗡𝗦𝗧𝗥𝗨𝗖𝗧𝗜𝗢𝗡𝗦 ⚠️ ✪ 𝗖𝗼𝗺𝗽𝗹𝗲𝘁𝗲 𝗮𝗹𝗹 𝗿𝗲𝗹𝗲𝘃𝗮𝗻𝘁 𝘀𝗲𝗰𝘁𝗶𝗼𝗻𝘀 ✪ 𝗥𝗲𝗳𝗲𝗿 𝘁𝗼 𝗣𝗠 𝗔𝗴𝗿𝗲𝗲𝗺𝗲𝗻…"
type textarea "x"
type textarea "⚠️ 𝗙𝗢𝗥𝗠 𝗜𝗡𝗦𝗧𝗥𝗨𝗖𝗧𝗜𝗢𝗡𝗦 ⚠️ ✪ 𝗖𝗼𝗺𝗽𝗹𝗲𝘁𝗲 𝗮𝗹𝗹 𝗿𝗲𝗹𝗲𝘃𝗮𝗻𝘁 𝘀𝗲𝗰𝘁𝗶𝗼𝗻𝘀 ✪ 𝗥𝗲𝗳𝗲𝗿 𝘁𝗼 𝗣𝗠 𝗔𝗴𝗿𝗲𝗲𝗺𝗲𝗻…"
type textarea "x"
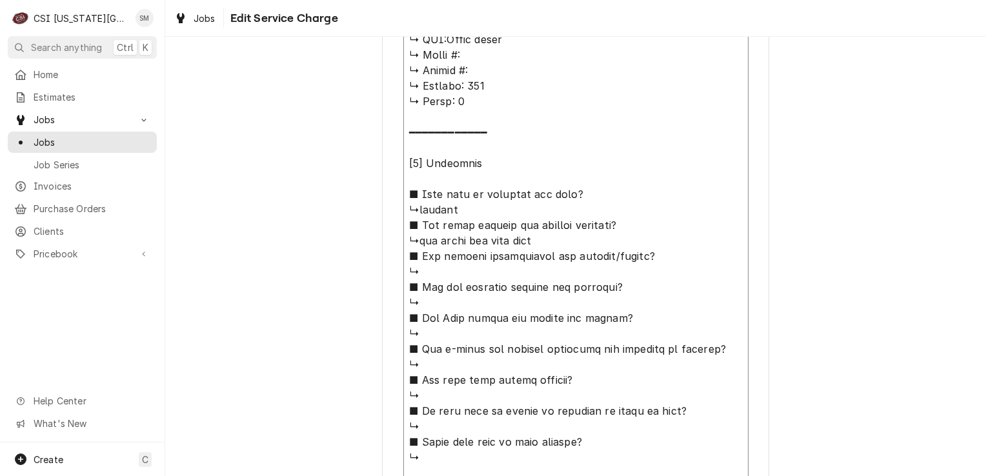
type textarea "⚠️ 𝗙𝗢𝗥𝗠 𝗜𝗡𝗦𝗧𝗥𝗨𝗖𝗧𝗜𝗢𝗡𝗦 ⚠️ ✪ 𝗖𝗼𝗺𝗽𝗹𝗲𝘁𝗲 𝗮𝗹𝗹 𝗿𝗲𝗹𝗲𝘃𝗮𝗻𝘁 𝘀𝗲𝗰𝘁𝗶𝗼𝗻𝘀 ✪ 𝗥𝗲𝗳𝗲𝗿 𝘁𝗼 𝗣𝗠 𝗔𝗴𝗿𝗲𝗲𝗺𝗲𝗻…"
type textarea "x"
type textarea "⚠️ 𝗙𝗢𝗥𝗠 𝗜𝗡𝗦𝗧𝗥𝗨𝗖𝗧𝗜𝗢𝗡𝗦 ⚠️ ✪ 𝗖𝗼𝗺𝗽𝗹𝗲𝘁𝗲 𝗮𝗹𝗹 𝗿𝗲𝗹𝗲𝘃𝗮𝗻𝘁 𝘀𝗲𝗰𝘁𝗶𝗼𝗻𝘀 ✪ 𝗥𝗲𝗳𝗲𝗿 𝘁𝗼 𝗣𝗠 𝗔𝗴𝗿𝗲𝗲𝗺𝗲𝗻…"
type textarea "x"
type textarea "⚠️ 𝗙𝗢𝗥𝗠 𝗜𝗡𝗦𝗧𝗥𝗨𝗖𝗧𝗜𝗢𝗡𝗦 ⚠️ ✪ 𝗖𝗼𝗺𝗽𝗹𝗲𝘁𝗲 𝗮𝗹𝗹 𝗿𝗲𝗹𝗲𝘃𝗮𝗻𝘁 𝘀𝗲𝗰𝘁𝗶𝗼𝗻𝘀 ✪ 𝗥𝗲𝗳𝗲𝗿 𝘁𝗼 𝗣𝗠 𝗔𝗴𝗿𝗲𝗲𝗺𝗲𝗻…"
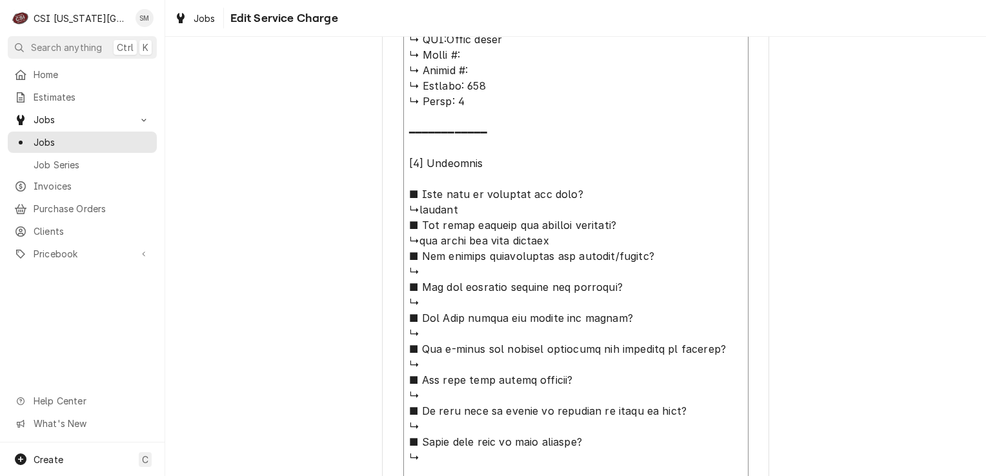
type textarea "x"
type textarea "⚠️ 𝗙𝗢𝗥𝗠 𝗜𝗡𝗦𝗧𝗥𝗨𝗖𝗧𝗜𝗢𝗡𝗦 ⚠️ ✪ 𝗖𝗼𝗺𝗽𝗹𝗲𝘁𝗲 𝗮𝗹𝗹 𝗿𝗲𝗹𝗲𝘃𝗮𝗻𝘁 𝘀𝗲𝗰𝘁𝗶𝗼𝗻𝘀 ✪ 𝗥𝗲𝗳𝗲𝗿 𝘁𝗼 𝗣𝗠 𝗔𝗴𝗿𝗲𝗲𝗺𝗲𝗻…"
click at [463, 277] on textarea "Service Summary" at bounding box center [575, 311] width 345 height 1034
type textarea "x"
type textarea "⚠️ 𝗙𝗢𝗥𝗠 𝗜𝗡𝗦𝗧𝗥𝗨𝗖𝗧𝗜𝗢𝗡𝗦 ⚠️ ✪ 𝗖𝗼𝗺𝗽𝗹𝗲𝘁𝗲 𝗮𝗹𝗹 𝗿𝗲𝗹𝗲𝘃𝗮𝗻𝘁 𝘀𝗲𝗰𝘁𝗶𝗼𝗻𝘀 ✪ 𝗥𝗲𝗳𝗲𝗿 𝘁𝗼 𝗣𝗠 𝗔𝗴𝗿𝗲𝗲𝗺𝗲𝗻…"
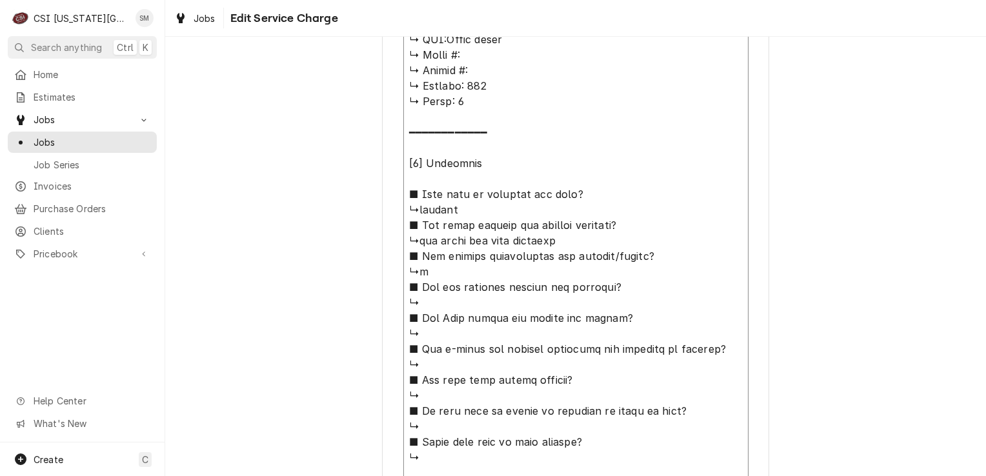
type textarea "x"
type textarea "⚠️ 𝗙𝗢𝗥𝗠 𝗜𝗡𝗦𝗧𝗥𝗨𝗖𝗧𝗜𝗢𝗡𝗦 ⚠️ ✪ 𝗖𝗼𝗺𝗽𝗹𝗲𝘁𝗲 𝗮𝗹𝗹 𝗿𝗲𝗹𝗲𝘃𝗮𝗻𝘁 𝘀𝗲𝗰𝘁𝗶𝗼𝗻𝘀 ✪ 𝗥𝗲𝗳𝗲𝗿 𝘁𝗼 𝗣𝗠 𝗔𝗴𝗿𝗲𝗲𝗺𝗲𝗻…"
type textarea "x"
type textarea "⚠️ 𝗙𝗢𝗥𝗠 𝗜𝗡𝗦𝗧𝗥𝗨𝗖𝗧𝗜𝗢𝗡𝗦 ⚠️ ✪ 𝗖𝗼𝗺𝗽𝗹𝗲𝘁𝗲 𝗮𝗹𝗹 𝗿𝗲𝗹𝗲𝘃𝗮𝗻𝘁 𝘀𝗲𝗰𝘁𝗶𝗼𝗻𝘀 ✪ 𝗥𝗲𝗳𝗲𝗿 𝘁𝗼 𝗣𝗠 𝗔𝗴𝗿𝗲𝗲𝗺𝗲𝗻…"
type textarea "x"
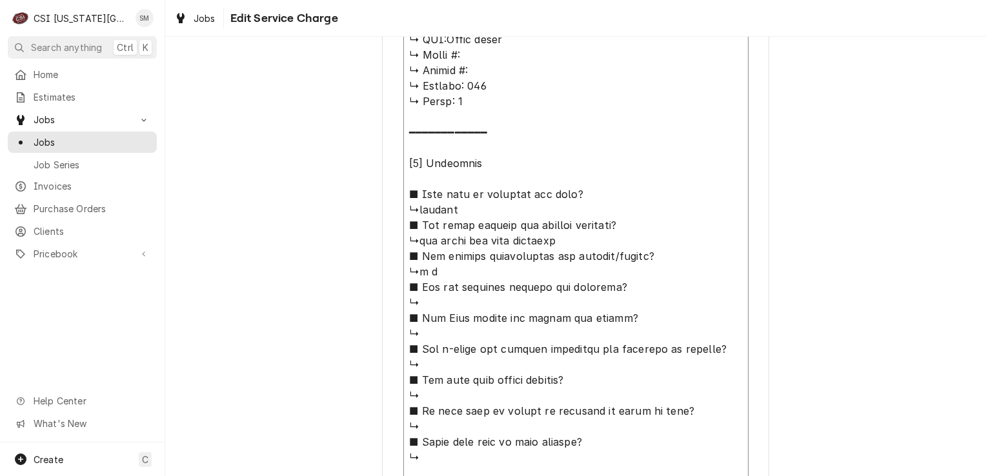
type textarea "⚠️ 𝗙𝗢𝗥𝗠 𝗜𝗡𝗦𝗧𝗥𝗨𝗖𝗧𝗜𝗢𝗡𝗦 ⚠️ ✪ 𝗖𝗼𝗺𝗽𝗹𝗲𝘁𝗲 𝗮𝗹𝗹 𝗿𝗲𝗹𝗲𝘃𝗮𝗻𝘁 𝘀𝗲𝗰𝘁𝗶𝗼𝗻𝘀 ✪ 𝗥𝗲𝗳𝗲𝗿 𝘁𝗼 𝗣𝗠 𝗔𝗴𝗿𝗲𝗲𝗺𝗲𝗻…"
type textarea "x"
type textarea "⚠️ 𝗙𝗢𝗥𝗠 𝗜𝗡𝗦𝗧𝗥𝗨𝗖𝗧𝗜𝗢𝗡𝗦 ⚠️ ✪ 𝗖𝗼𝗺𝗽𝗹𝗲𝘁𝗲 𝗮𝗹𝗹 𝗿𝗲𝗹𝗲𝘃𝗮𝗻𝘁 𝘀𝗲𝗰𝘁𝗶𝗼𝗻𝘀 ✪ 𝗥𝗲𝗳𝗲𝗿 𝘁𝗼 𝗣𝗠 𝗔𝗴𝗿𝗲𝗲𝗺𝗲𝗻…"
type textarea "x"
type textarea "⚠️ 𝗙𝗢𝗥𝗠 𝗜𝗡𝗦𝗧𝗥𝗨𝗖𝗧𝗜𝗢𝗡𝗦 ⚠️ ✪ 𝗖𝗼𝗺𝗽𝗹𝗲𝘁𝗲 𝗮𝗹𝗹 𝗿𝗲𝗹𝗲𝘃𝗮𝗻𝘁 𝘀𝗲𝗰𝘁𝗶𝗼𝗻𝘀 ✪ 𝗥𝗲𝗳𝗲𝗿 𝘁𝗼 𝗣𝗠 𝗔𝗴𝗿𝗲𝗲𝗺𝗲𝗻…"
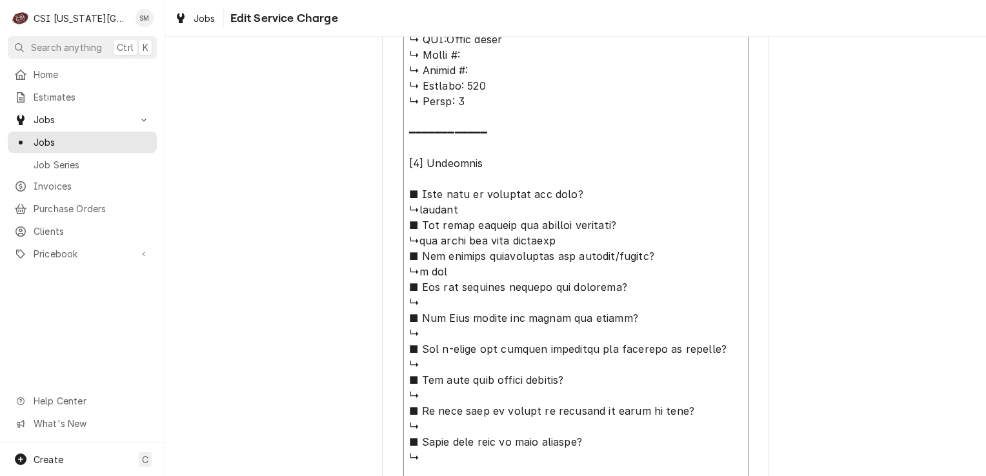
type textarea "x"
type textarea "⚠️ 𝗙𝗢𝗥𝗠 𝗜𝗡𝗦𝗧𝗥𝗨𝗖𝗧𝗜𝗢𝗡𝗦 ⚠️ ✪ 𝗖𝗼𝗺𝗽𝗹𝗲𝘁𝗲 𝗮𝗹𝗹 𝗿𝗲𝗹𝗲𝘃𝗮𝗻𝘁 𝘀𝗲𝗰𝘁𝗶𝗼𝗻𝘀 ✪ 𝗥𝗲𝗳𝗲𝗿 𝘁𝗼 𝗣𝗠 𝗔𝗴𝗿𝗲𝗲𝗺𝗲𝗻…"
type textarea "x"
type textarea "⚠️ 𝗙𝗢𝗥𝗠 𝗜𝗡𝗦𝗧𝗥𝗨𝗖𝗧𝗜𝗢𝗡𝗦 ⚠️ ✪ 𝗖𝗼𝗺𝗽𝗹𝗲𝘁𝗲 𝗮𝗹𝗹 𝗿𝗲𝗹𝗲𝘃𝗮𝗻𝘁 𝘀𝗲𝗰𝘁𝗶𝗼𝗻𝘀 ✪ 𝗥𝗲𝗳𝗲𝗿 𝘁𝗼 𝗣𝗠 𝗔𝗴𝗿𝗲𝗲𝗺𝗲𝗻…"
type textarea "x"
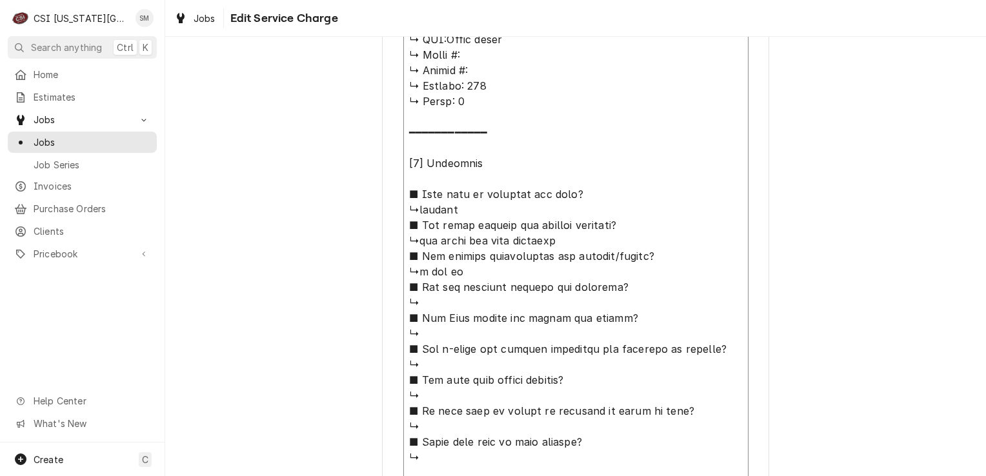
type textarea "⚠️ 𝗙𝗢𝗥𝗠 𝗜𝗡𝗦𝗧𝗥𝗨𝗖𝗧𝗜𝗢𝗡𝗦 ⚠️ ✪ 𝗖𝗼𝗺𝗽𝗹𝗲𝘁𝗲 𝗮𝗹𝗹 𝗿𝗲𝗹𝗲𝘃𝗮𝗻𝘁 𝘀𝗲𝗰𝘁𝗶𝗼𝗻𝘀 ✪ 𝗥𝗲𝗳𝗲𝗿 𝘁𝗼 𝗣𝗠 𝗔𝗴𝗿𝗲𝗲𝗺𝗲𝗻…"
type textarea "x"
type textarea "⚠️ 𝗙𝗢𝗥𝗠 𝗜𝗡𝗦𝗧𝗥𝗨𝗖𝗧𝗜𝗢𝗡𝗦 ⚠️ ✪ 𝗖𝗼𝗺𝗽𝗹𝗲𝘁𝗲 𝗮𝗹𝗹 𝗿𝗲𝗹𝗲𝘃𝗮𝗻𝘁 𝘀𝗲𝗰𝘁𝗶𝗼𝗻𝘀 ✪ 𝗥𝗲𝗳𝗲𝗿 𝘁𝗼 𝗣𝗠 𝗔𝗴𝗿𝗲𝗲𝗺𝗲𝗻…"
type textarea "x"
type textarea "⚠️ 𝗙𝗢𝗥𝗠 𝗜𝗡𝗦𝗧𝗥𝗨𝗖𝗧𝗜𝗢𝗡𝗦 ⚠️ ✪ 𝗖𝗼𝗺𝗽𝗹𝗲𝘁𝗲 𝗮𝗹𝗹 𝗿𝗲𝗹𝗲𝘃𝗮𝗻𝘁 𝘀𝗲𝗰𝘁𝗶𝗼𝗻𝘀 ✪ 𝗥𝗲𝗳𝗲𝗿 𝘁𝗼 𝗣𝗠 𝗔𝗴𝗿𝗲𝗲𝗺𝗲𝗻…"
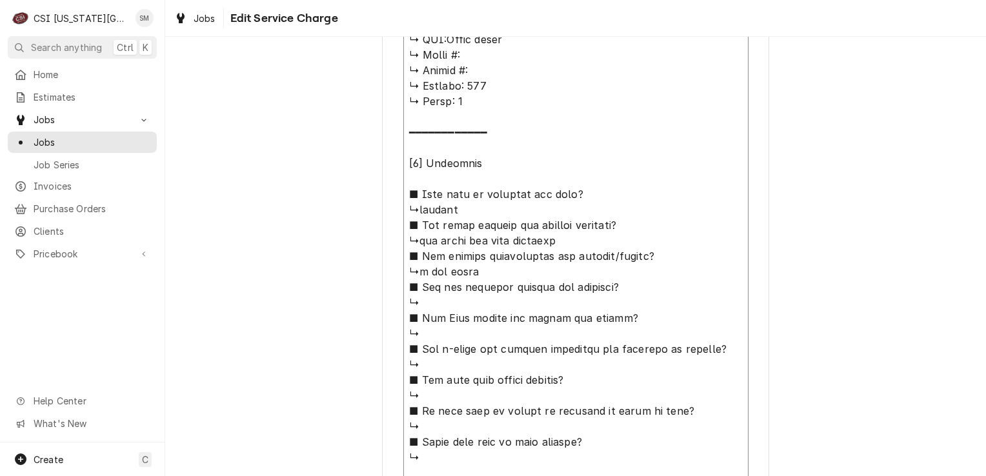
type textarea "x"
type textarea "⚠️ 𝗙𝗢𝗥𝗠 𝗜𝗡𝗦𝗧𝗥𝗨𝗖𝗧𝗜𝗢𝗡𝗦 ⚠️ ✪ 𝗖𝗼𝗺𝗽𝗹𝗲𝘁𝗲 𝗮𝗹𝗹 𝗿𝗲𝗹𝗲𝘃𝗮𝗻𝘁 𝘀𝗲𝗰𝘁𝗶𝗼𝗻𝘀 ✪ 𝗥𝗲𝗳𝗲𝗿 𝘁𝗼 𝗣𝗠 𝗔𝗴𝗿𝗲𝗲𝗺𝗲𝗻…"
type textarea "x"
type textarea "⚠️ 𝗙𝗢𝗥𝗠 𝗜𝗡𝗦𝗧𝗥𝗨𝗖𝗧𝗜𝗢𝗡𝗦 ⚠️ ✪ 𝗖𝗼𝗺𝗽𝗹𝗲𝘁𝗲 𝗮𝗹𝗹 𝗿𝗲𝗹𝗲𝘃𝗮𝗻𝘁 𝘀𝗲𝗰𝘁𝗶𝗼𝗻𝘀 ✪ 𝗥𝗲𝗳𝗲𝗿 𝘁𝗼 𝗣𝗠 𝗔𝗴𝗿𝗲𝗲𝗺𝗲𝗻…"
type textarea "x"
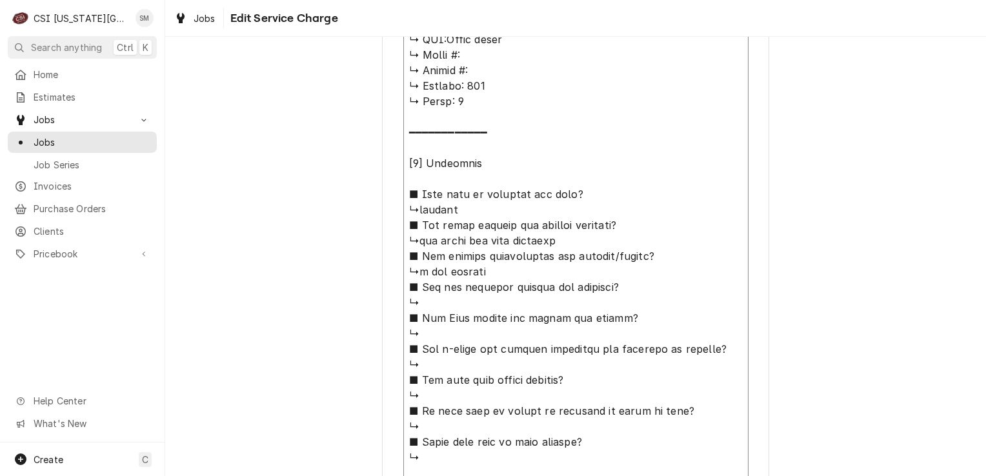
type textarea "⚠️ 𝗙𝗢𝗥𝗠 𝗜𝗡𝗦𝗧𝗥𝗨𝗖𝗧𝗜𝗢𝗡𝗦 ⚠️ ✪ 𝗖𝗼𝗺𝗽𝗹𝗲𝘁𝗲 𝗮𝗹𝗹 𝗿𝗲𝗹𝗲𝘃𝗮𝗻𝘁 𝘀𝗲𝗰𝘁𝗶𝗼𝗻𝘀 ✪ 𝗥𝗲𝗳𝗲𝗿 𝘁𝗼 𝗣𝗠 𝗔𝗴𝗿𝗲𝗲𝗺𝗲𝗻…"
click at [449, 296] on textarea "Service Summary" at bounding box center [575, 311] width 345 height 1034
type textarea "x"
type textarea "⚠️ 𝗙𝗢𝗥𝗠 𝗜𝗡𝗦𝗧𝗥𝗨𝗖𝗧𝗜𝗢𝗡𝗦 ⚠️ ✪ 𝗖𝗼𝗺𝗽𝗹𝗲𝘁𝗲 𝗮𝗹𝗹 𝗿𝗲𝗹𝗲𝘃𝗮𝗻𝘁 𝘀𝗲𝗰𝘁𝗶𝗼𝗻𝘀 ✪ 𝗥𝗲𝗳𝗲𝗿 𝘁𝗼 𝗣𝗠 𝗔𝗴𝗿𝗲𝗲𝗺𝗲𝗻…"
click at [447, 336] on textarea "Service Summary" at bounding box center [575, 311] width 345 height 1034
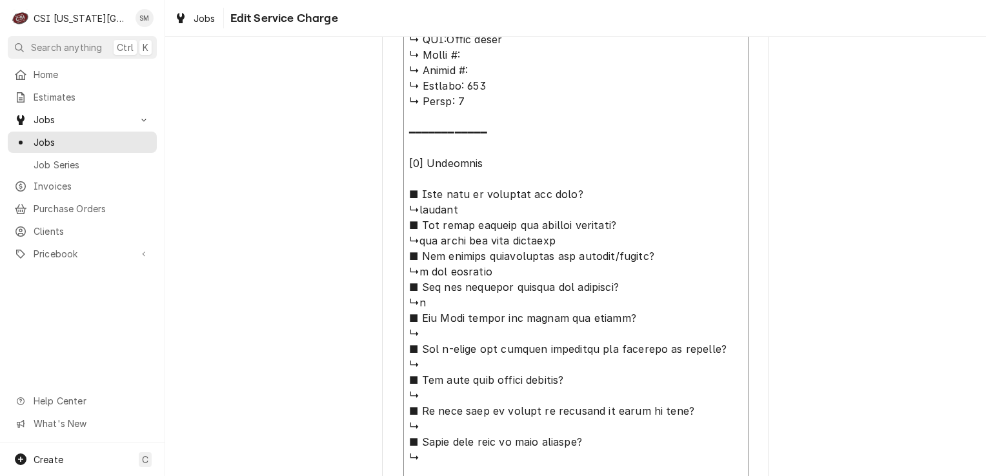
type textarea "x"
type textarea "⚠️ 𝗙𝗢𝗥𝗠 𝗜𝗡𝗦𝗧𝗥𝗨𝗖𝗧𝗜𝗢𝗡𝗦 ⚠️ ✪ 𝗖𝗼𝗺𝗽𝗹𝗲𝘁𝗲 𝗮𝗹𝗹 𝗿𝗲𝗹𝗲𝘃𝗮𝗻𝘁 𝘀𝗲𝗰𝘁𝗶𝗼𝗻𝘀 ✪ 𝗥𝗲𝗳𝗲𝗿 𝘁𝗼 𝗣𝗠 𝗔𝗴𝗿𝗲𝗲𝗺𝗲𝗻…"
click at [445, 363] on textarea "Service Summary" at bounding box center [575, 311] width 345 height 1034
type textarea "x"
type textarea "⚠️ 𝗙𝗢𝗥𝗠 𝗜𝗡𝗦𝗧𝗥𝗨𝗖𝗧𝗜𝗢𝗡𝗦 ⚠️ ✪ 𝗖𝗼𝗺𝗽𝗹𝗲𝘁𝗲 𝗮𝗹𝗹 𝗿𝗲𝗹𝗲𝘃𝗮𝗻𝘁 𝘀𝗲𝗰𝘁𝗶𝗼𝗻𝘀 ✪ 𝗥𝗲𝗳𝗲𝗿 𝘁𝗼 𝗣𝗠 𝗔𝗴𝗿𝗲𝗲𝗺𝗲𝗻…"
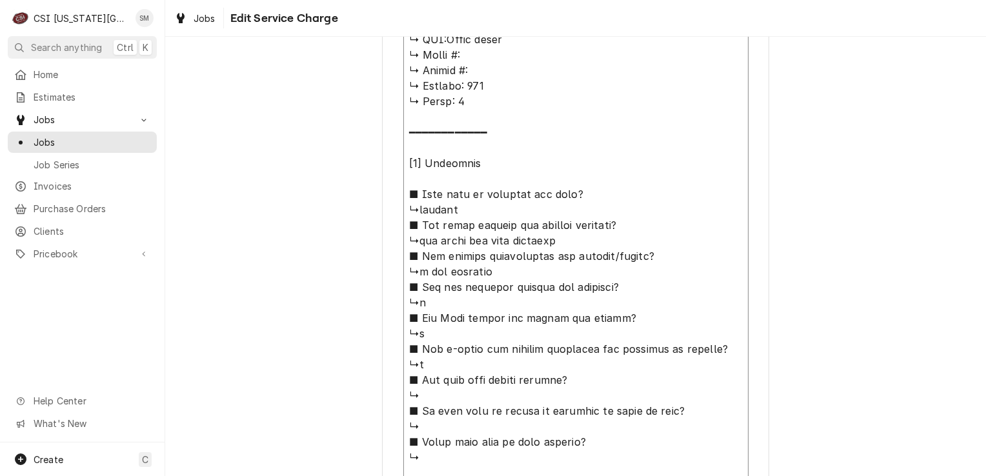
click at [437, 400] on textarea "Service Summary" at bounding box center [575, 311] width 345 height 1034
type textarea "x"
type textarea "⚠️ 𝗙𝗢𝗥𝗠 𝗜𝗡𝗦𝗧𝗥𝗨𝗖𝗧𝗜𝗢𝗡𝗦 ⚠️ ✪ 𝗖𝗼𝗺𝗽𝗹𝗲𝘁𝗲 𝗮𝗹𝗹 𝗿𝗲𝗹𝗲𝘃𝗮𝗻𝘁 𝘀𝗲𝗰𝘁𝗶𝗼𝗻𝘀 ✪ 𝗥𝗲𝗳𝗲𝗿 𝘁𝗼 𝗣𝗠 𝗔𝗴𝗿𝗲𝗲𝗺𝗲𝗻…"
click at [436, 428] on textarea "Service Summary" at bounding box center [575, 311] width 345 height 1034
type textarea "x"
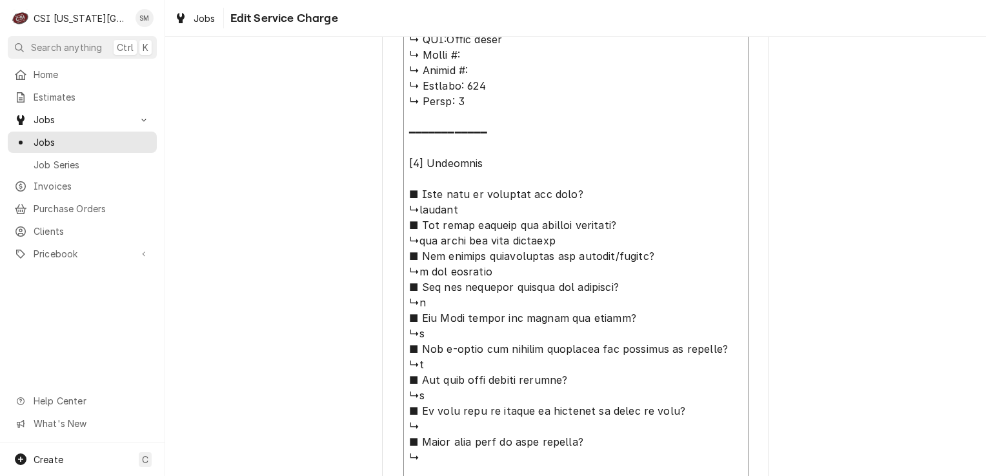
type textarea "⚠️ 𝗙𝗢𝗥𝗠 𝗜𝗡𝗦𝗧𝗥𝗨𝗖𝗧𝗜𝗢𝗡𝗦 ⚠️ ✪ 𝗖𝗼𝗺𝗽𝗹𝗲𝘁𝗲 𝗮𝗹𝗹 𝗿𝗲𝗹𝗲𝘃𝗮𝗻𝘁 𝘀𝗲𝗰𝘁𝗶𝗼𝗻𝘀 ✪ 𝗥𝗲𝗳𝗲𝗿 𝘁𝗼 𝗣𝗠 𝗔𝗴𝗿𝗲𝗲𝗺𝗲𝗻…"
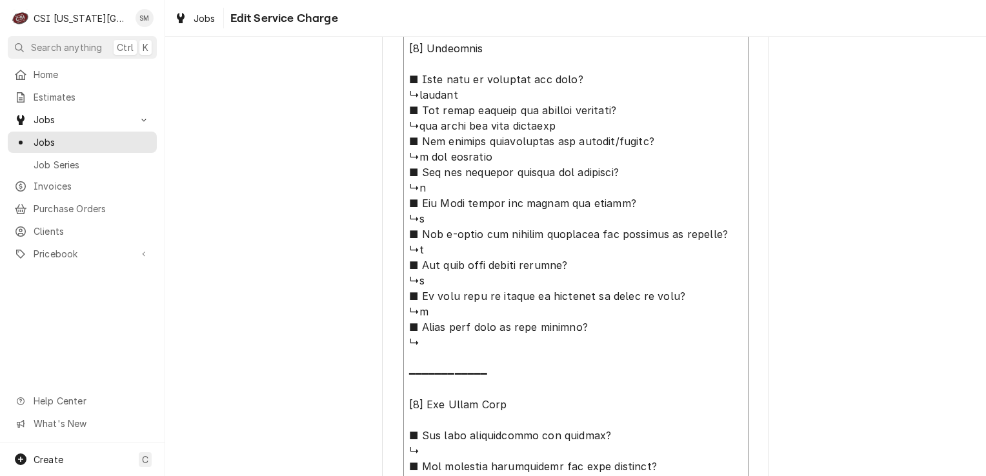
scroll to position [968, 0]
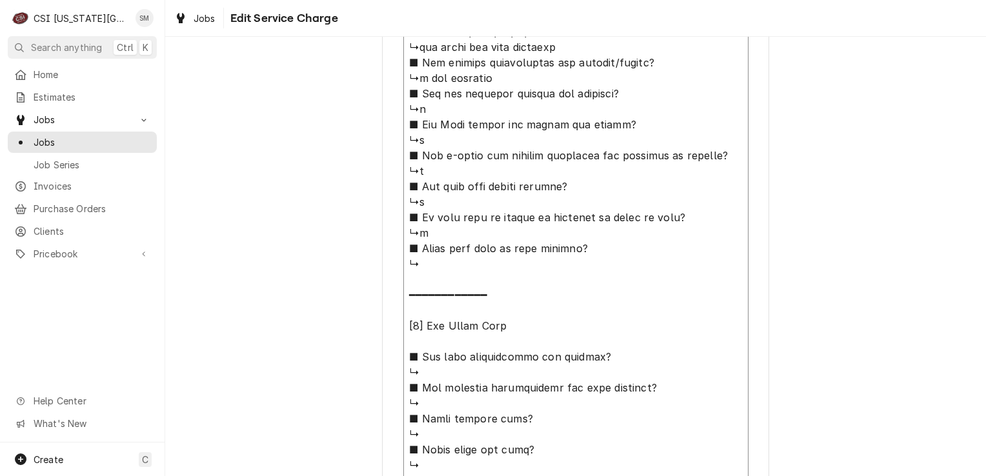
click at [432, 261] on textarea "Service Summary" at bounding box center [575, 117] width 345 height 1034
type textarea "x"
type textarea "⚠️ 𝗙𝗢𝗥𝗠 𝗜𝗡𝗦𝗧𝗥𝗨𝗖𝗧𝗜𝗢𝗡𝗦 ⚠️ ✪ 𝗖𝗼𝗺𝗽𝗹𝗲𝘁𝗲 𝗮𝗹𝗹 𝗿𝗲𝗹𝗲𝘃𝗮𝗻𝘁 𝘀𝗲𝗰𝘁𝗶𝗼𝗻𝘀 ✪ 𝗥𝗲𝗳𝗲𝗿 𝘁𝗼 𝗣𝗠 𝗔𝗴𝗿𝗲𝗲𝗺𝗲𝗻…"
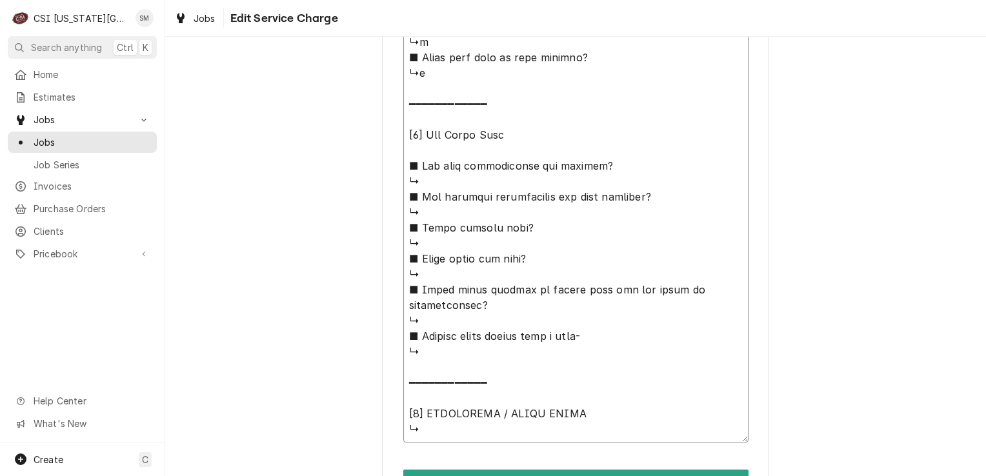
scroll to position [1162, 0]
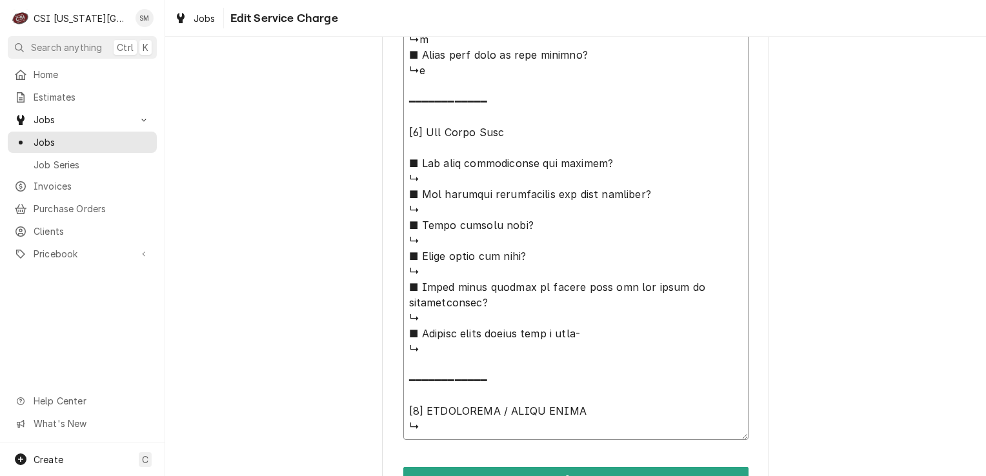
type textarea "x"
type textarea "⚠️ 𝗙𝗢𝗥𝗠 𝗜𝗡𝗦𝗧𝗥𝗨𝗖𝗧𝗜𝗢𝗡𝗦 ⚠️ ✪ 𝗖𝗼𝗺𝗽𝗹𝗲𝘁𝗲 𝗮𝗹𝗹 𝗿𝗲𝗹𝗲𝘃𝗮𝗻𝘁 𝘀𝗲𝗰𝘁𝗶𝗼𝗻𝘀 ✪ 𝗥𝗲𝗳𝗲𝗿 𝘁𝗼 𝗣𝗠 𝗔𝗴𝗿𝗲𝗲𝗺𝗲𝗻…"
type textarea "x"
type textarea "⚠️ 𝗙𝗢𝗥𝗠 𝗜𝗡𝗦𝗧𝗥𝗨𝗖𝗧𝗜𝗢𝗡𝗦 ⚠️ ✪ 𝗖𝗼𝗺𝗽𝗹𝗲𝘁𝗲 𝗮𝗹𝗹 𝗿𝗲𝗹𝗲𝘃𝗮𝗻𝘁 𝘀𝗲𝗰𝘁𝗶𝗼𝗻𝘀 ✪ 𝗥𝗲𝗳𝗲𝗿 𝘁𝗼 𝗣𝗠 𝗔𝗴𝗿𝗲𝗲𝗺𝗲𝗻…"
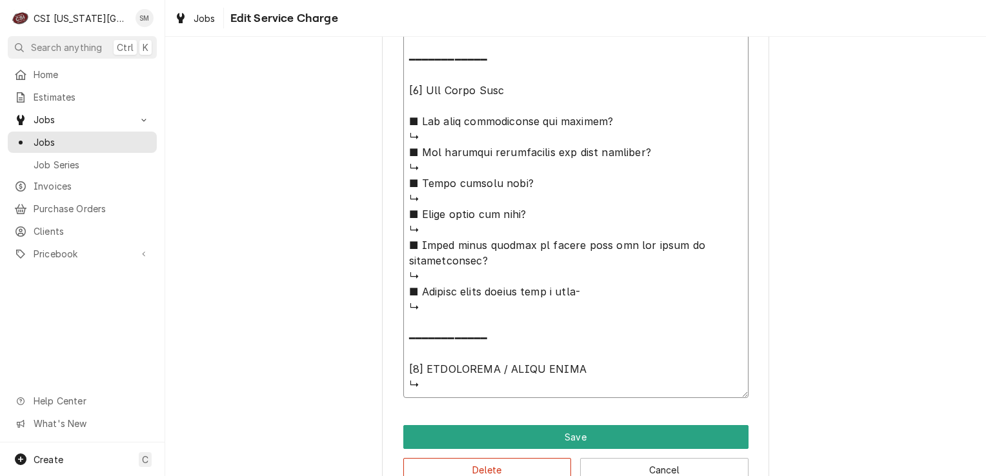
scroll to position [1234, 0]
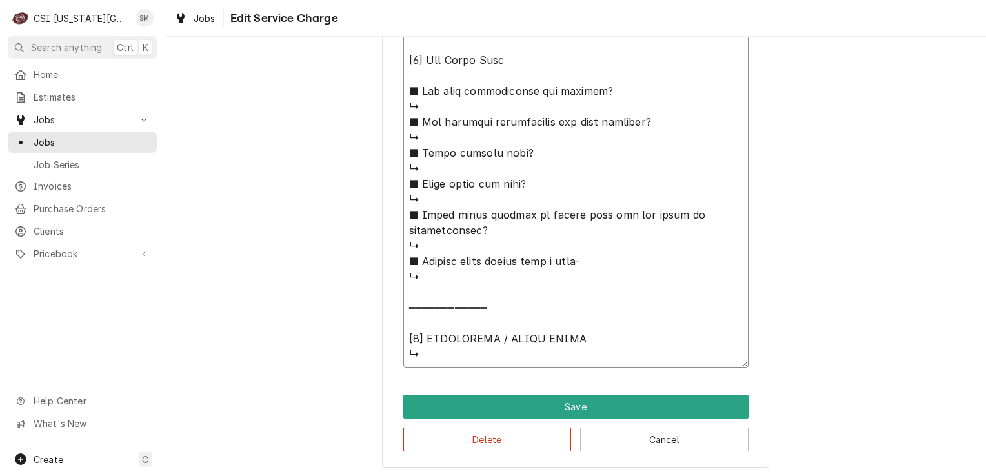
type textarea "x"
type textarea "⚠️ 𝗙𝗢𝗥𝗠 𝗜𝗡𝗦𝗧𝗥𝗨𝗖𝗧𝗜𝗢𝗡𝗦 ⚠️ ✪ 𝗖𝗼𝗺𝗽𝗹𝗲𝘁𝗲 𝗮𝗹𝗹 𝗿𝗲𝗹𝗲𝘃𝗮𝗻𝘁 𝘀𝗲𝗰𝘁𝗶𝗼𝗻𝘀 ✪ 𝗥𝗲𝗳𝗲𝗿 𝘁𝗼 𝗣𝗠 𝗔𝗴𝗿𝗲𝗲𝗺𝗲𝗻…"
type textarea "x"
type textarea "⚠️ 𝗙𝗢𝗥𝗠 𝗜𝗡𝗦𝗧𝗥𝗨𝗖𝗧𝗜𝗢𝗡𝗦 ⚠️ ✪ 𝗖𝗼𝗺𝗽𝗹𝗲𝘁𝗲 𝗮𝗹𝗹 𝗿𝗲𝗹𝗲𝘃𝗮𝗻𝘁 𝘀𝗲𝗰𝘁𝗶𝗼𝗻𝘀 ✪ 𝗥𝗲𝗳𝗲𝗿 𝘁𝗼 𝗣𝗠 𝗔𝗴𝗿𝗲𝗲𝗺𝗲𝗻…"
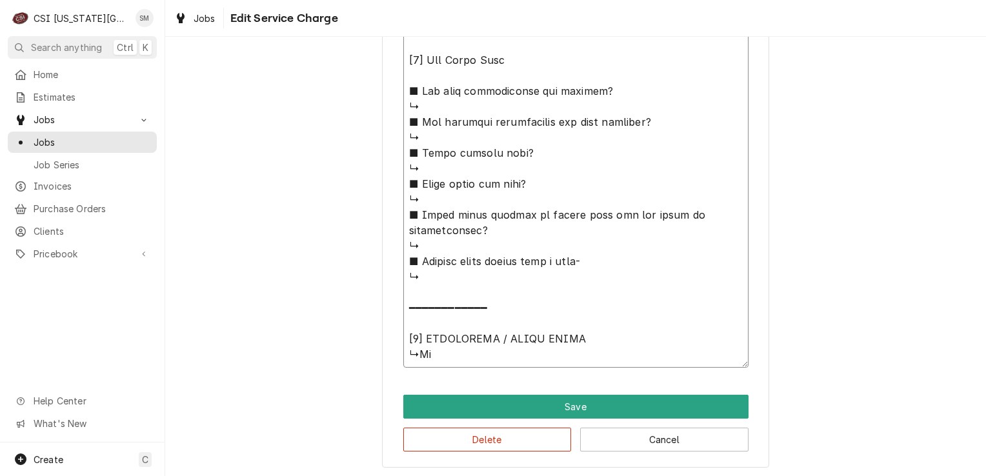
type textarea "x"
type textarea "⚠️ 𝗙𝗢𝗥𝗠 𝗜𝗡𝗦𝗧𝗥𝗨𝗖𝗧𝗜𝗢𝗡𝗦 ⚠️ ✪ 𝗖𝗼𝗺𝗽𝗹𝗲𝘁𝗲 𝗮𝗹𝗹 𝗿𝗲𝗹𝗲𝘃𝗮𝗻𝘁 𝘀𝗲𝗰𝘁𝗶𝗼𝗻𝘀 ✪ 𝗥𝗲𝗳𝗲𝗿 𝘁𝗼 𝗣𝗠 𝗔𝗴𝗿𝗲𝗲𝗺𝗲𝗻…"
type textarea "x"
type textarea "⚠️ 𝗙𝗢𝗥𝗠 𝗜𝗡𝗦𝗧𝗥𝗨𝗖𝗧𝗜𝗢𝗡𝗦 ⚠️ ✪ 𝗖𝗼𝗺𝗽𝗹𝗲𝘁𝗲 𝗮𝗹𝗹 𝗿𝗲𝗹𝗲𝘃𝗮𝗻𝘁 𝘀𝗲𝗰𝘁𝗶𝗼𝗻𝘀 ✪ 𝗥𝗲𝗳𝗲𝗿 𝘁𝗼 𝗣𝗠 𝗔𝗴𝗿𝗲𝗲𝗺𝗲𝗻…"
type textarea "x"
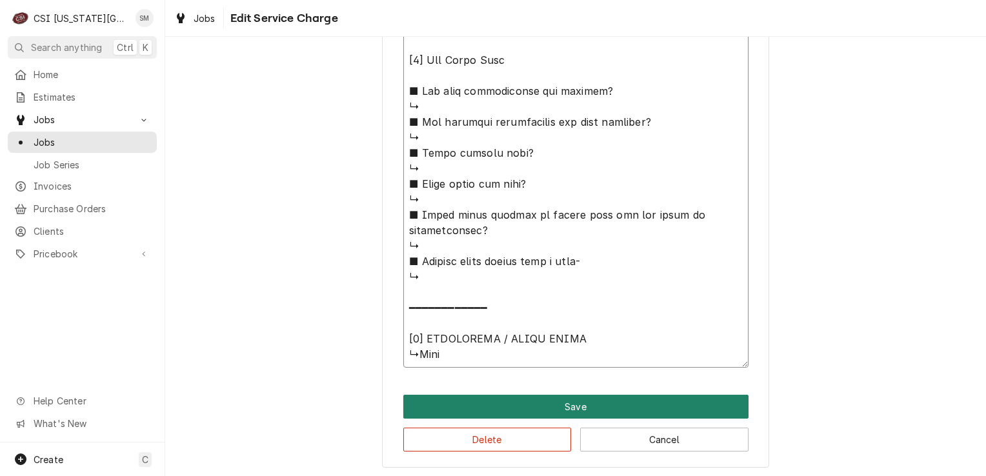
type textarea "⚠️ 𝗙𝗢𝗥𝗠 𝗜𝗡𝗦𝗧𝗥𝗨𝗖𝗧𝗜𝗢𝗡𝗦 ⚠️ ✪ 𝗖𝗼𝗺𝗽𝗹𝗲𝘁𝗲 𝗮𝗹𝗹 𝗿𝗲𝗹𝗲𝘃𝗮𝗻𝘁 𝘀𝗲𝗰𝘁𝗶𝗼𝗻𝘀 ✪ 𝗥𝗲𝗳𝗲𝗿 𝘁𝗼 𝗣𝗠 𝗔𝗴𝗿𝗲𝗲𝗺𝗲𝗻…"
click at [534, 410] on button "Save" at bounding box center [575, 407] width 345 height 24
click at [560, 401] on button "Save" at bounding box center [575, 406] width 345 height 24
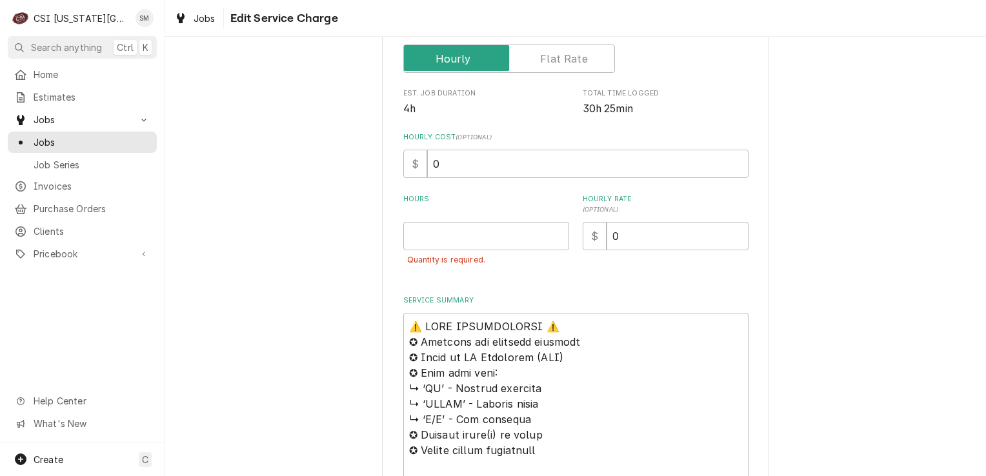
scroll to position [296, 0]
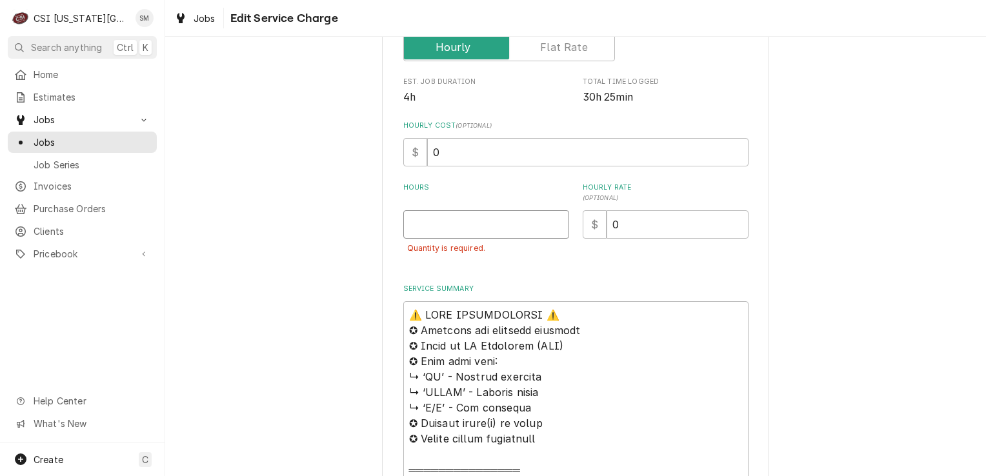
click at [488, 225] on input "Hours" at bounding box center [486, 224] width 166 height 28
type textarea "x"
type input "1"
click at [550, 45] on label "Unit Type" at bounding box center [509, 47] width 212 height 28
click at [550, 45] on input "Unit Type" at bounding box center [509, 47] width 200 height 28
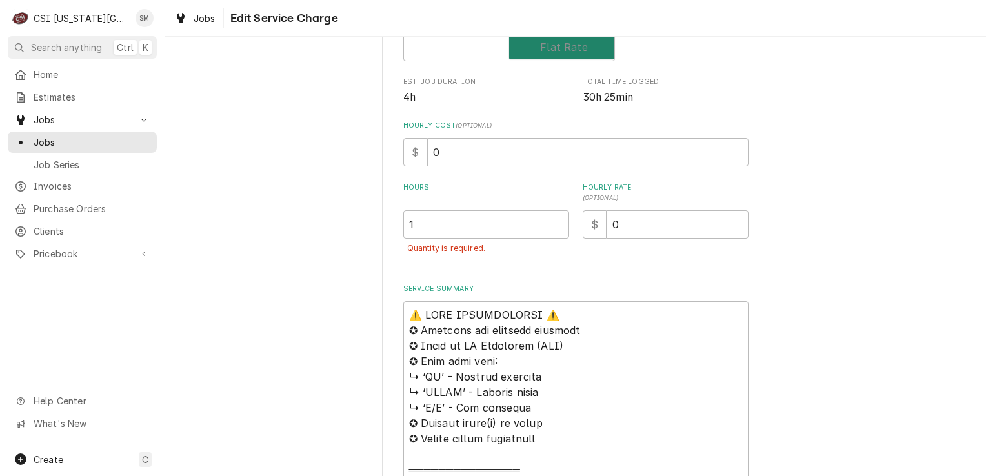
checkbox input "true"
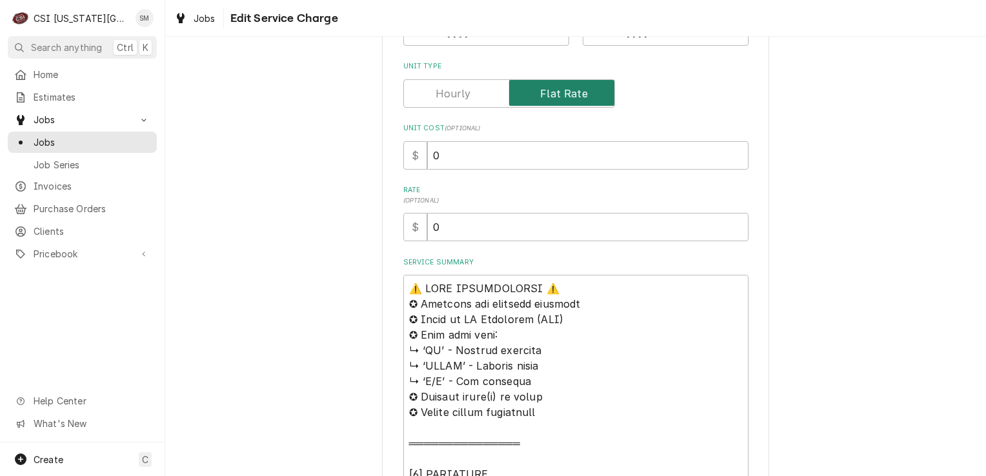
scroll to position [258, 0]
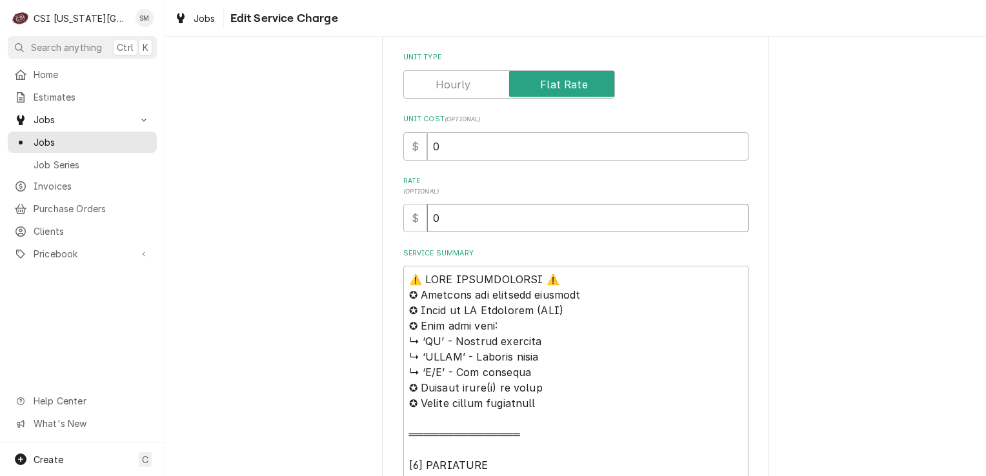
click at [448, 221] on input "0" at bounding box center [587, 218] width 321 height 28
type textarea "x"
type input "5"
type textarea "x"
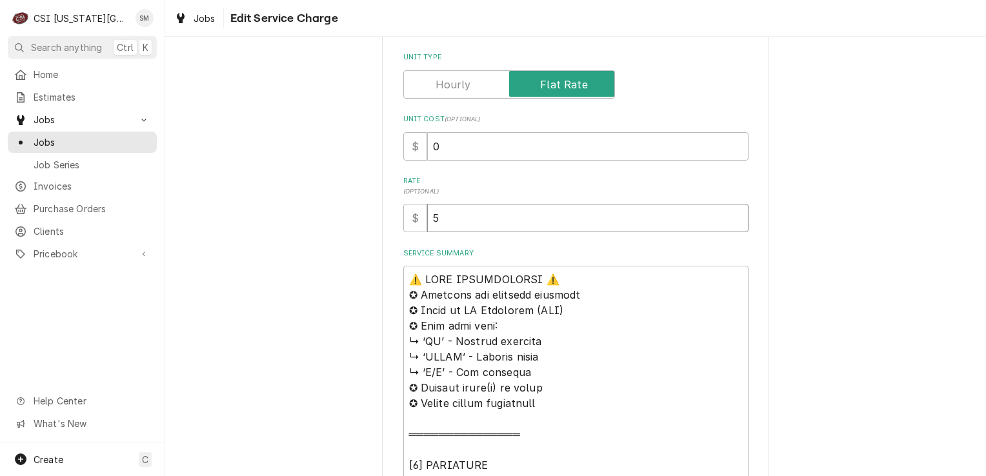
type input "50"
type textarea "x"
type input "500"
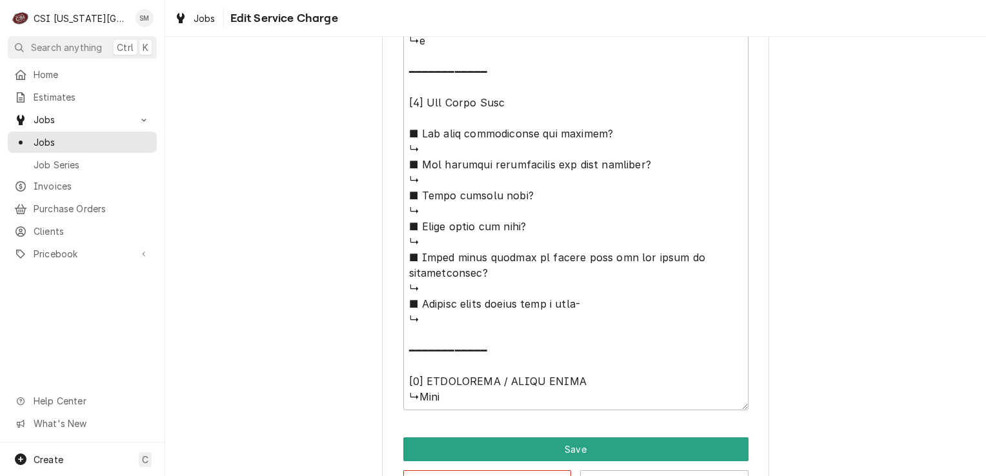
scroll to position [1191, 0]
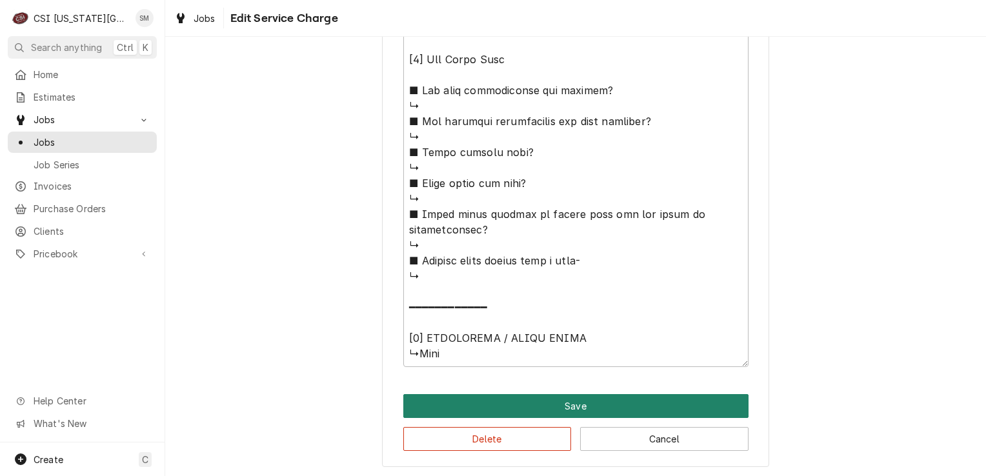
click at [560, 405] on button "Save" at bounding box center [575, 406] width 345 height 24
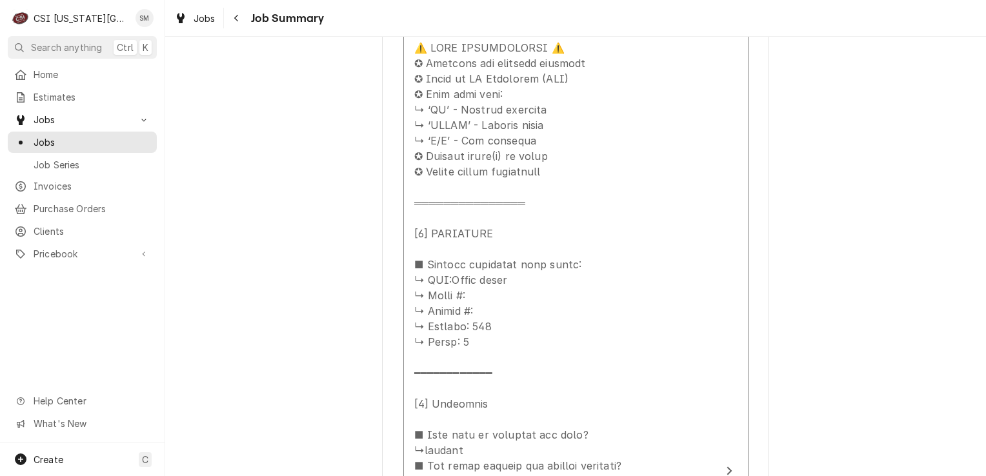
scroll to position [194, 0]
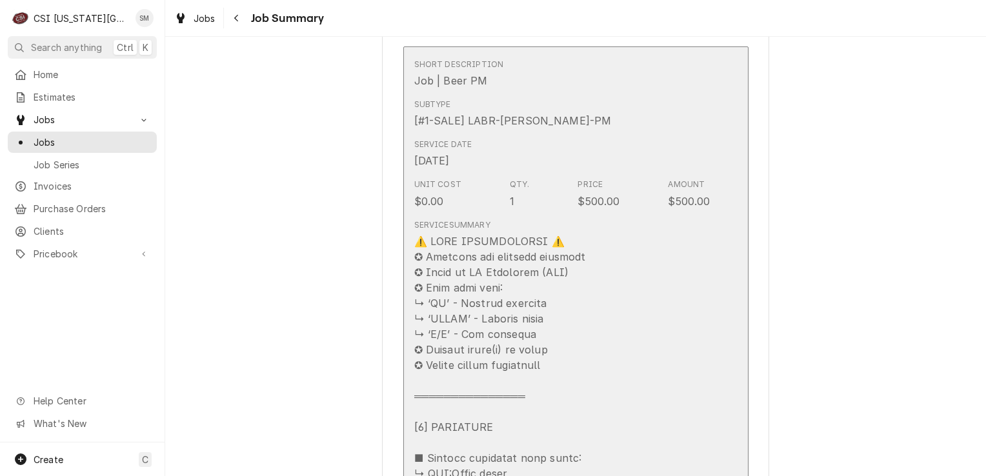
click at [537, 195] on div "Unit Cost $0.00 Qty. 1 Price $500.00 Amount $500.00" at bounding box center [562, 194] width 296 height 40
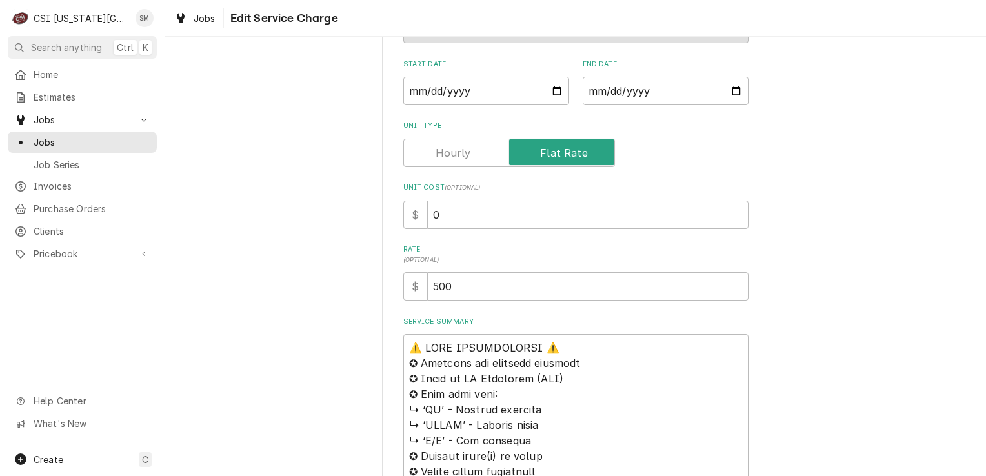
scroll to position [129, 0]
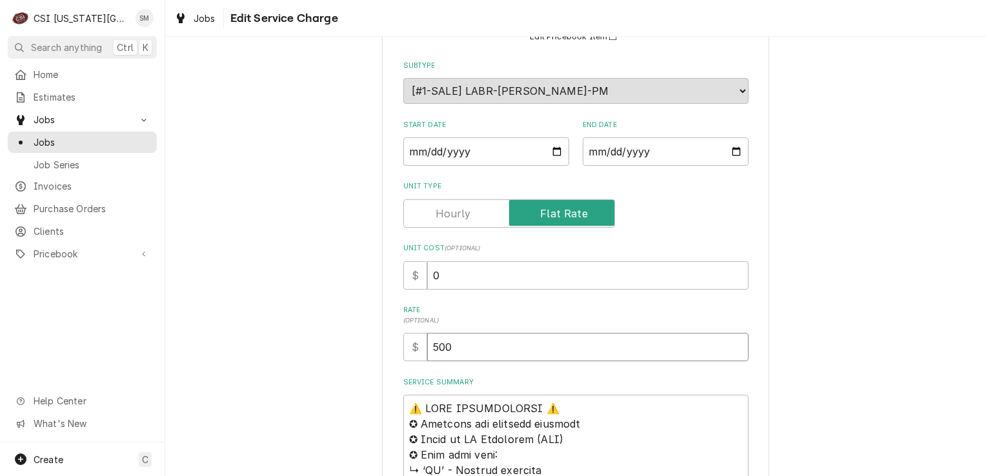
click at [450, 343] on input "500" at bounding box center [587, 347] width 321 height 28
type textarea "x"
type input "50"
type textarea "x"
type input "5"
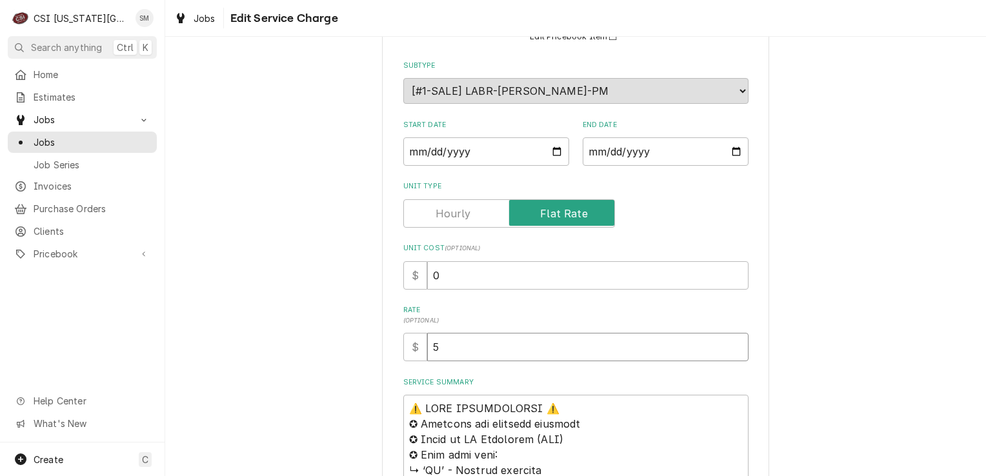
type textarea "x"
type input "0"
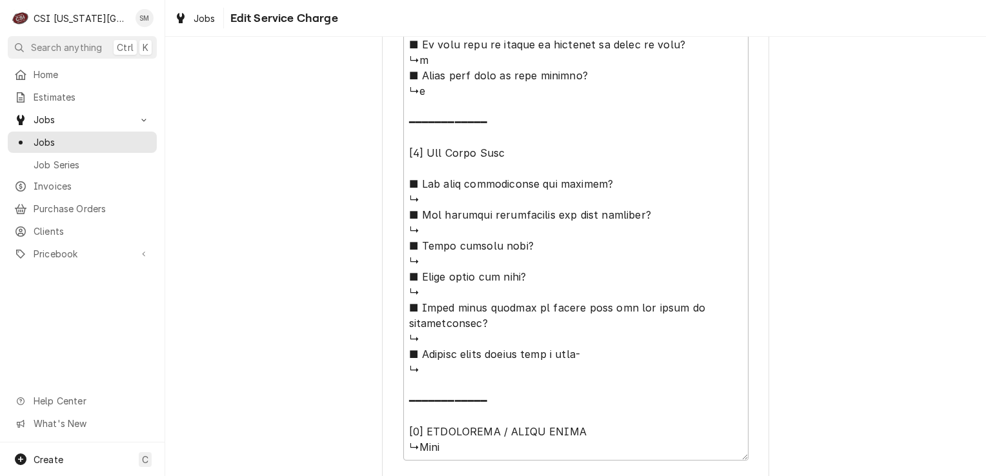
scroll to position [1191, 0]
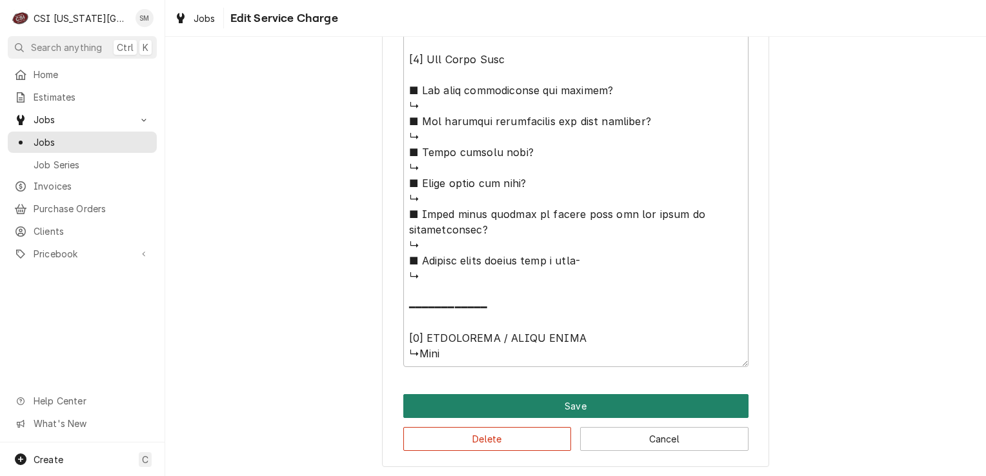
click at [512, 408] on button "Save" at bounding box center [575, 406] width 345 height 24
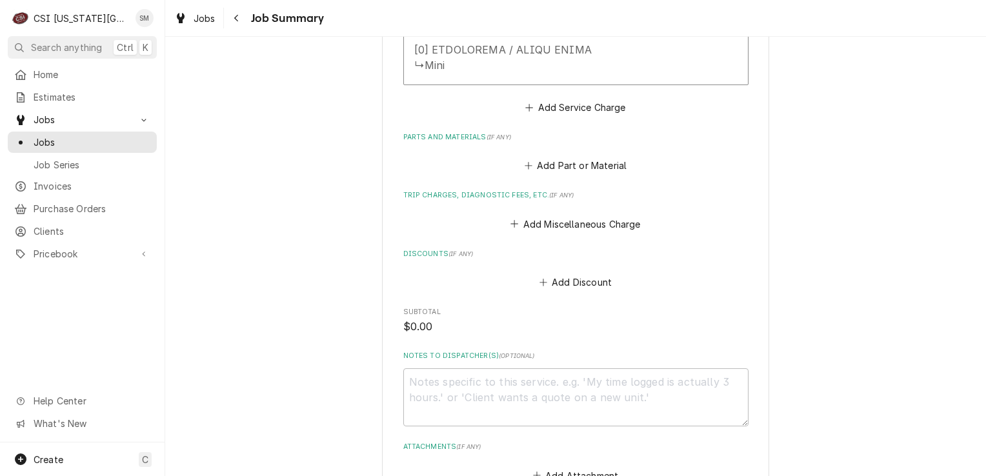
scroll to position [1474, 0]
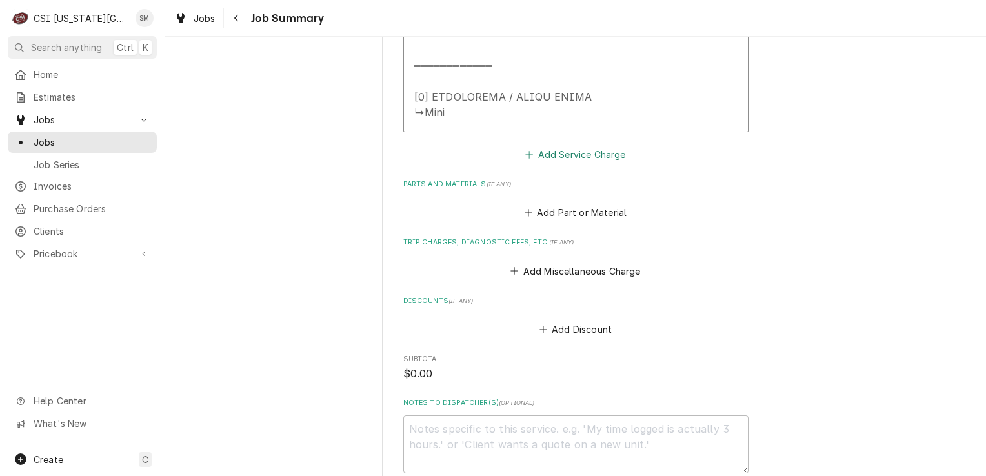
click at [530, 154] on button "Add Service Charge" at bounding box center [575, 154] width 105 height 18
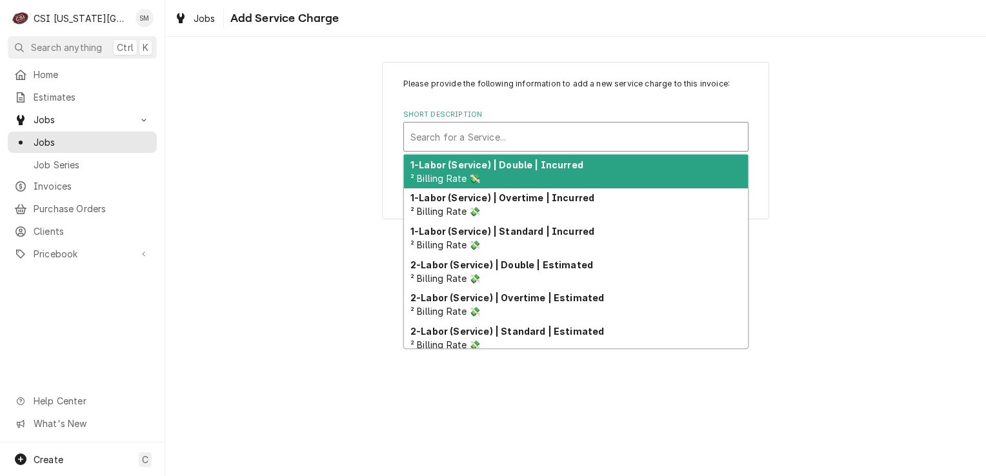
click at [530, 141] on div "Short Description" at bounding box center [575, 136] width 331 height 23
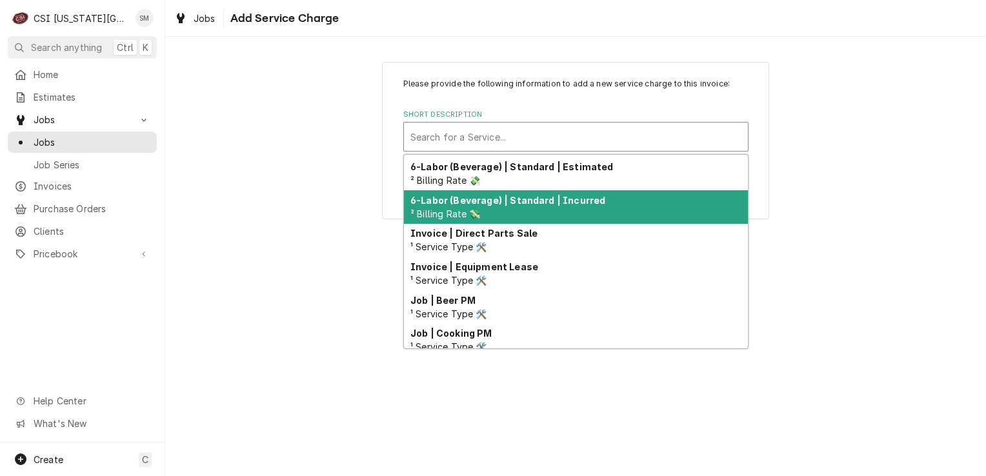
scroll to position [462, 0]
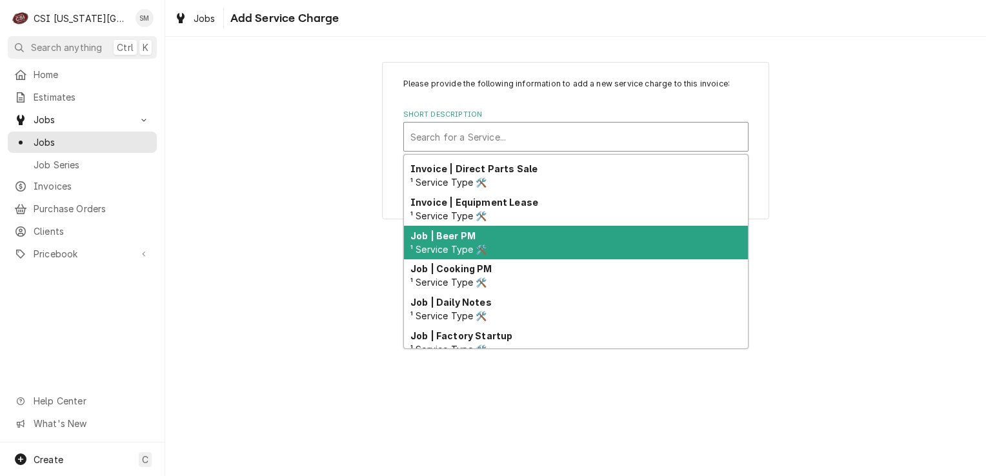
click at [467, 244] on span "¹ Service Type 🛠️" at bounding box center [448, 249] width 77 height 11
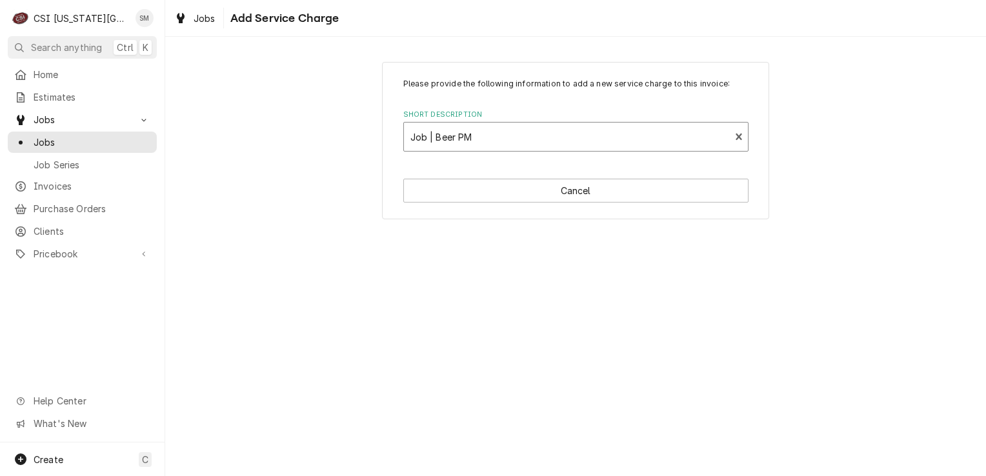
type textarea "x"
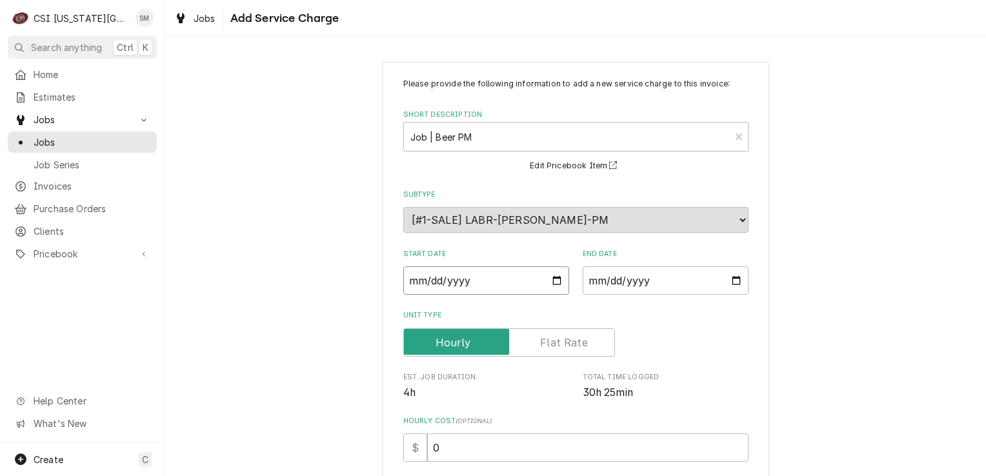
click at [553, 279] on input "Start Date" at bounding box center [486, 281] width 166 height 28
type input "2025-09-23"
type textarea "x"
click at [733, 280] on input "End Date" at bounding box center [666, 281] width 166 height 28
type input "2025-09-23"
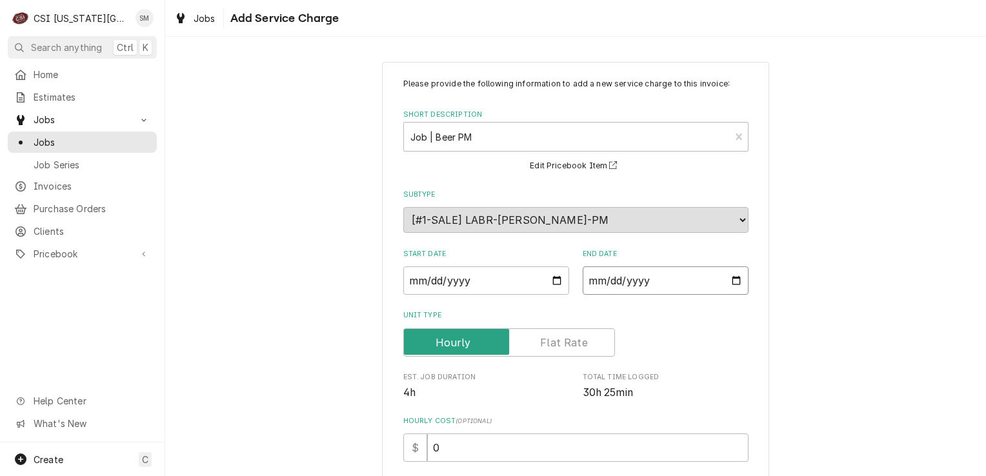
type textarea "x"
click at [563, 333] on label "Unit Type" at bounding box center [509, 342] width 212 height 28
click at [563, 333] on input "Unit Type" at bounding box center [509, 342] width 200 height 28
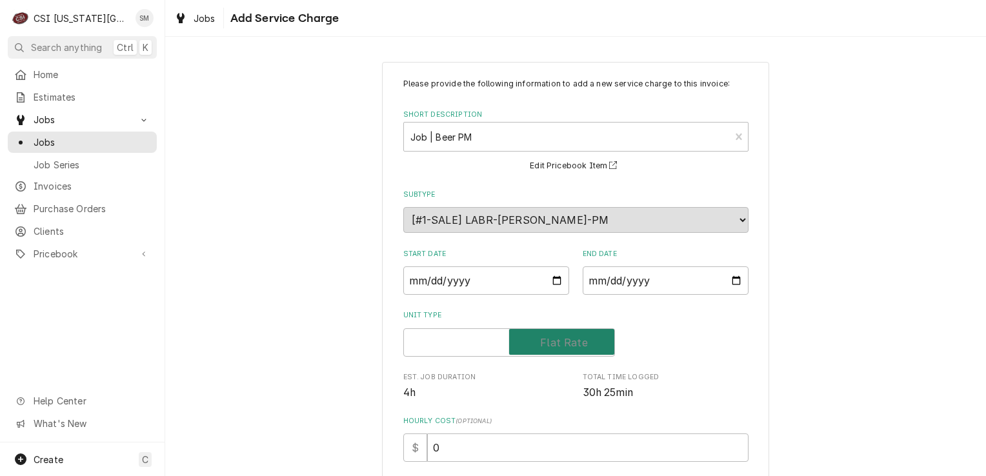
checkbox input "true"
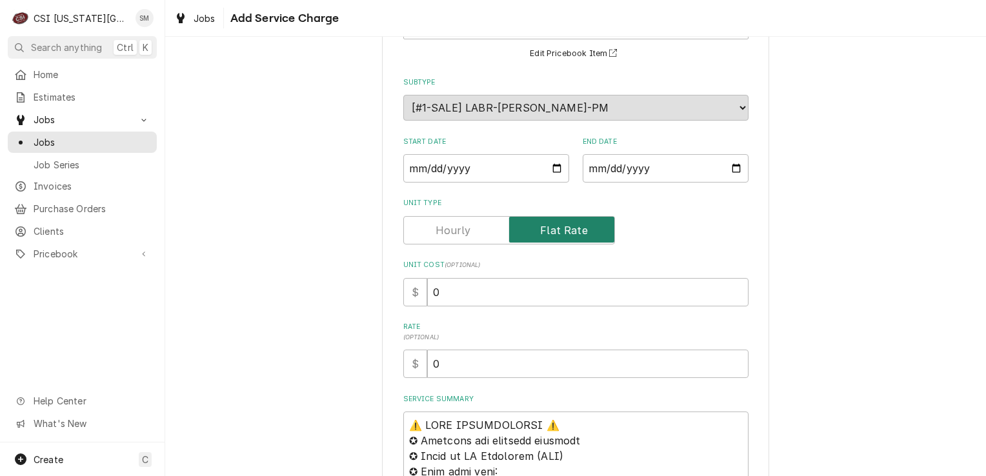
scroll to position [129, 0]
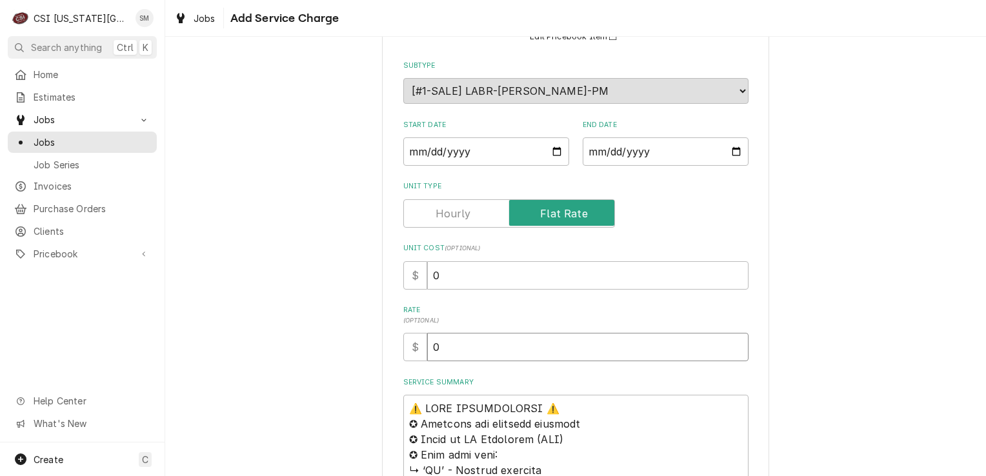
click at [452, 350] on input "0" at bounding box center [587, 347] width 321 height 28
type textarea "x"
type input "5"
type textarea "x"
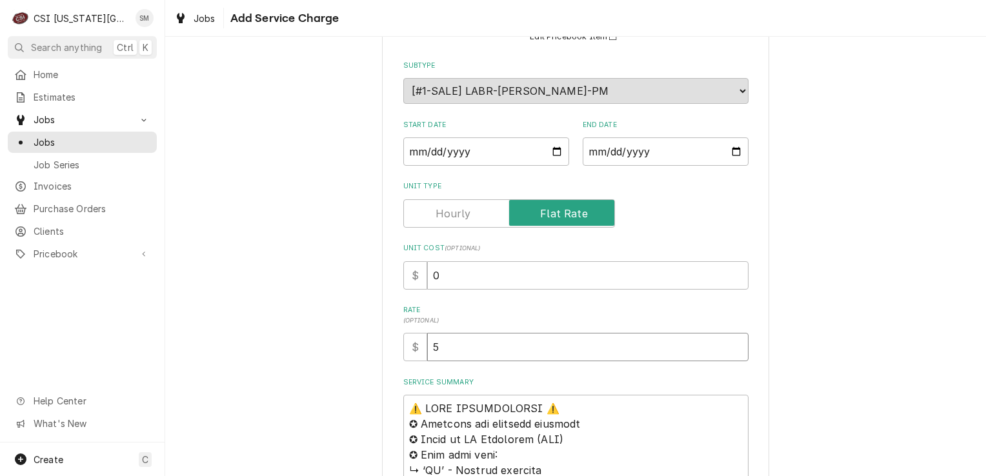
type input "50"
type textarea "x"
type input "500"
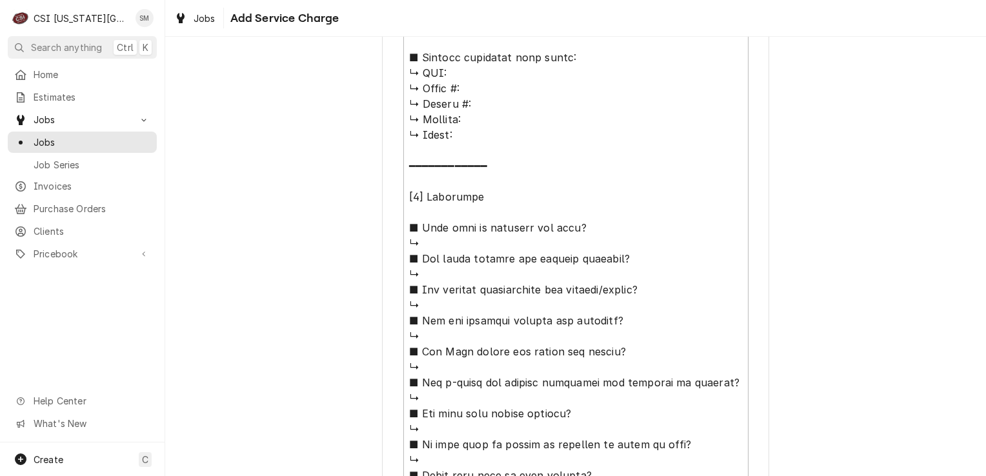
scroll to position [774, 0]
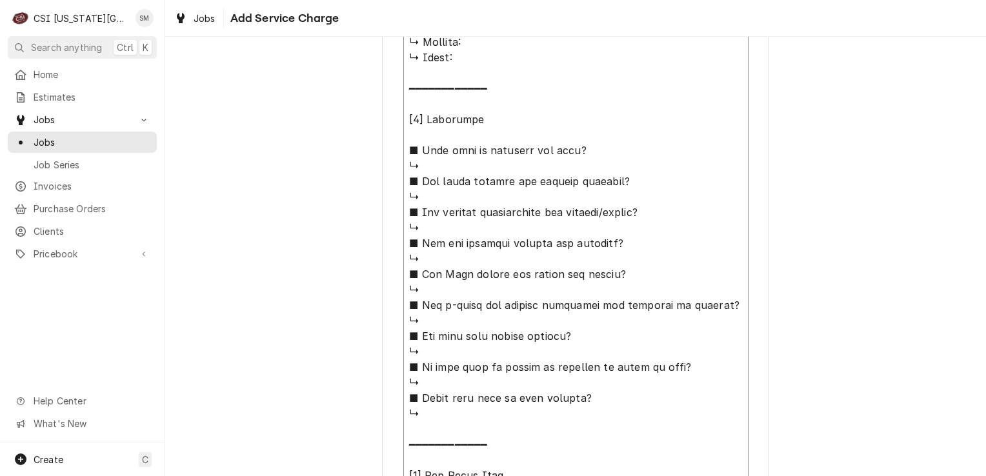
click at [453, 165] on textarea "Service Summary" at bounding box center [575, 267] width 345 height 1034
type textarea "x"
type textarea "⚠️ 𝗙𝗢𝗥𝗠 𝗜𝗡𝗦𝗧𝗥𝗨𝗖𝗧𝗜𝗢𝗡𝗦 ⚠️ ✪ 𝗖𝗼𝗺𝗽𝗹𝗲𝘁𝗲 𝗮𝗹𝗹 𝗿𝗲𝗹𝗲𝘃𝗮𝗻𝘁 𝘀𝗲𝗰𝘁𝗶𝗼𝗻𝘀 ✪ 𝗥𝗲𝗳𝗲𝗿 𝘁𝗼 𝗣𝗠 𝗔𝗴𝗿𝗲𝗲𝗺𝗲𝗻…"
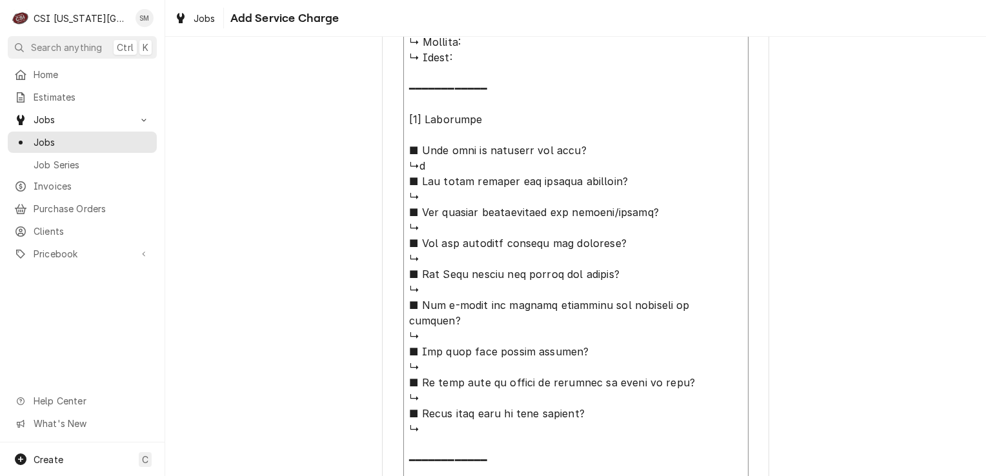
type textarea "x"
type textarea "⚠️ 𝗙𝗢𝗥𝗠 𝗜𝗡𝗦𝗧𝗥𝗨𝗖𝗧𝗜𝗢𝗡𝗦 ⚠️ ✪ 𝗖𝗼𝗺𝗽𝗹𝗲𝘁𝗲 𝗮𝗹𝗹 𝗿𝗲𝗹𝗲𝘃𝗮𝗻𝘁 𝘀𝗲𝗰𝘁𝗶𝗼𝗻𝘀 ✪ 𝗥𝗲𝗳𝗲𝗿 𝘁𝗼 𝗣𝗠 𝗔𝗴𝗿𝗲𝗲𝗺𝗲𝗻…"
type textarea "x"
type textarea "⚠️ 𝗙𝗢𝗥𝗠 𝗜𝗡𝗦𝗧𝗥𝗨𝗖𝗧𝗜𝗢𝗡𝗦 ⚠️ ✪ 𝗖𝗼𝗺𝗽𝗹𝗲𝘁𝗲 𝗮𝗹𝗹 𝗿𝗲𝗹𝗲𝘃𝗮𝗻𝘁 𝘀𝗲𝗰𝘁𝗶𝗼𝗻𝘀 ✪ 𝗥𝗲𝗳𝗲𝗿 𝘁𝗼 𝗣𝗠 𝗔𝗴𝗿𝗲𝗲𝗺𝗲𝗻…"
type textarea "x"
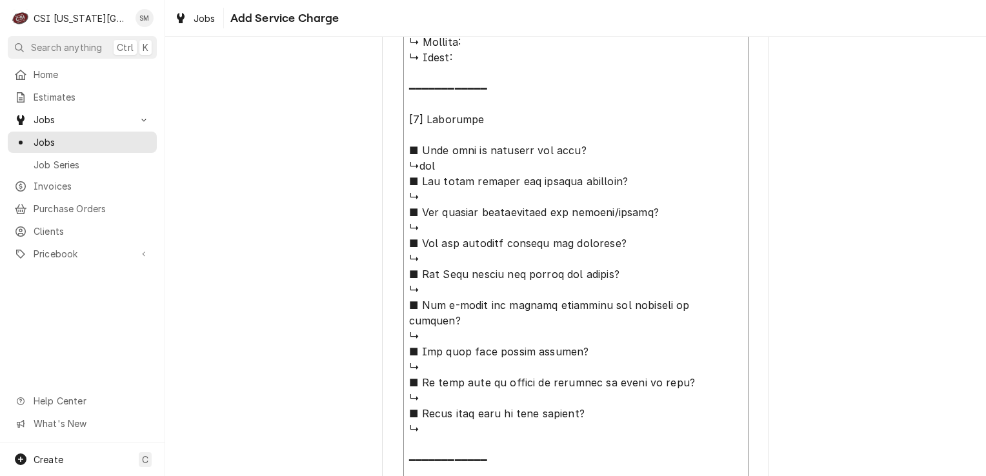
type textarea "⚠️ 𝗙𝗢𝗥𝗠 𝗜𝗡𝗦𝗧𝗥𝗨𝗖𝗧𝗜𝗢𝗡𝗦 ⚠️ ✪ 𝗖𝗼𝗺𝗽𝗹𝗲𝘁𝗲 𝗮𝗹𝗹 𝗿𝗲𝗹𝗲𝘃𝗮𝗻𝘁 𝘀𝗲𝗰𝘁𝗶𝗼𝗻𝘀 ✪ 𝗥𝗲𝗳𝗲𝗿 𝘁𝗼 𝗣𝗠 𝗔𝗴𝗿𝗲𝗲𝗺𝗲𝗻…"
type textarea "x"
type textarea "⚠️ 𝗙𝗢𝗥𝗠 𝗜𝗡𝗦𝗧𝗥𝗨𝗖𝗧𝗜𝗢𝗡𝗦 ⚠️ ✪ 𝗖𝗼𝗺𝗽𝗹𝗲𝘁𝗲 𝗮𝗹𝗹 𝗿𝗲𝗹𝗲𝘃𝗮𝗻𝘁 𝘀𝗲𝗰𝘁𝗶𝗼𝗻𝘀 ✪ 𝗥𝗲𝗳𝗲𝗿 𝘁𝗼 𝗣𝗠 𝗔𝗴𝗿𝗲𝗲𝗺𝗲𝗻…"
type textarea "x"
click at [457, 197] on textarea "Service Summary" at bounding box center [575, 267] width 345 height 1034
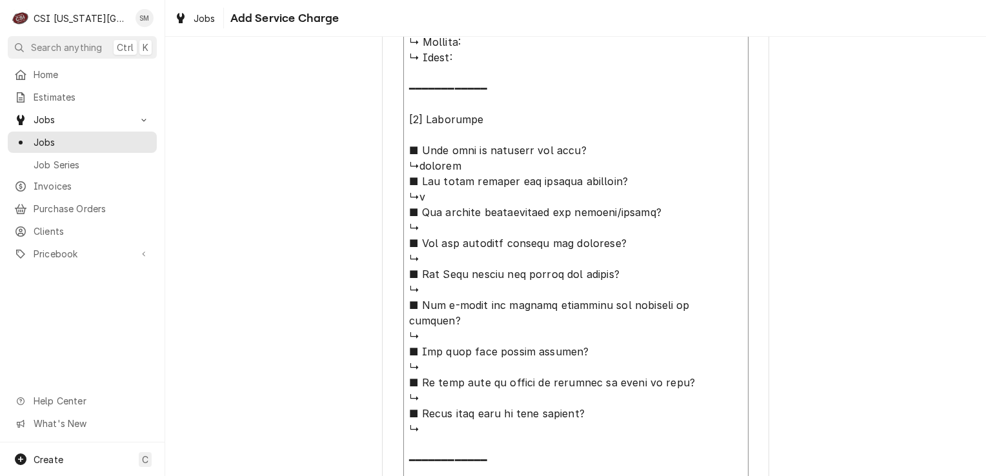
click at [454, 230] on textarea "Service Summary" at bounding box center [575, 267] width 345 height 1034
click at [437, 259] on textarea "Service Summary" at bounding box center [575, 267] width 345 height 1034
click at [438, 288] on textarea "Service Summary" at bounding box center [575, 267] width 345 height 1034
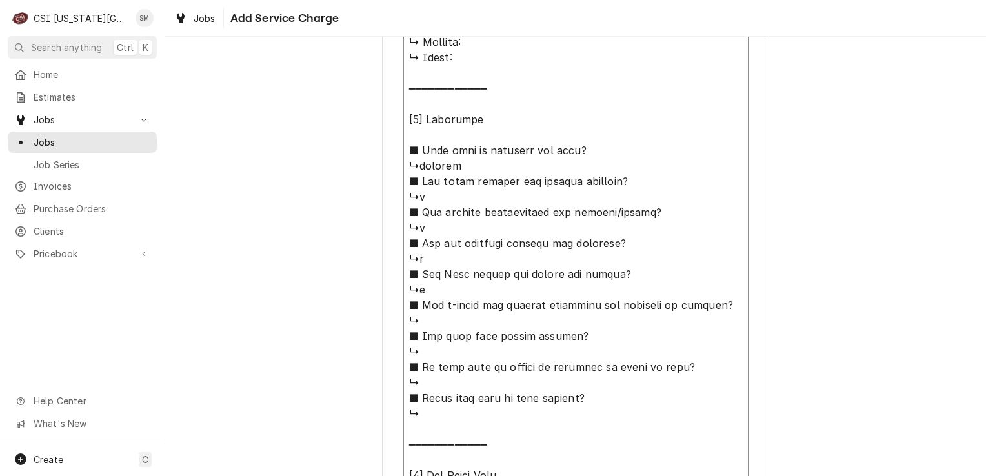
click at [433, 319] on textarea "Service Summary" at bounding box center [575, 267] width 345 height 1034
click at [433, 354] on textarea "Service Summary" at bounding box center [575, 267] width 345 height 1034
click at [426, 381] on textarea "Service Summary" at bounding box center [575, 267] width 345 height 1034
click at [432, 418] on textarea "Service Summary" at bounding box center [575, 267] width 345 height 1034
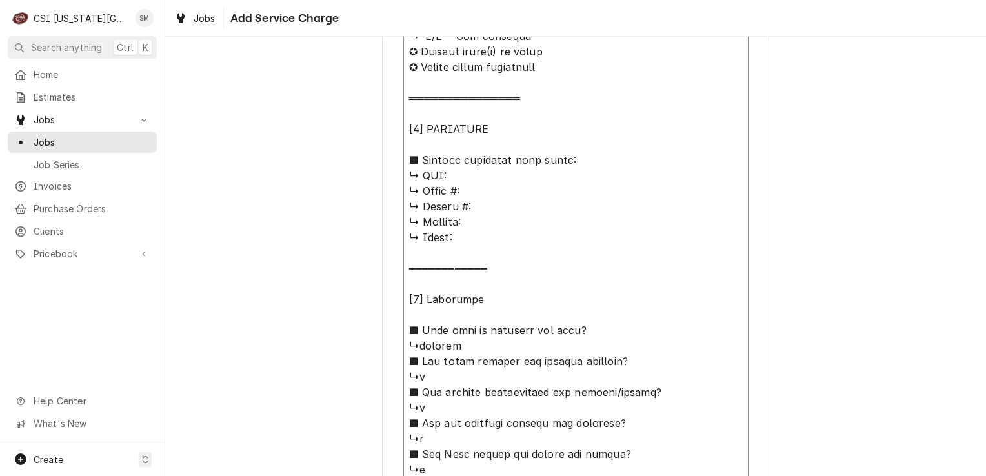
scroll to position [581, 0]
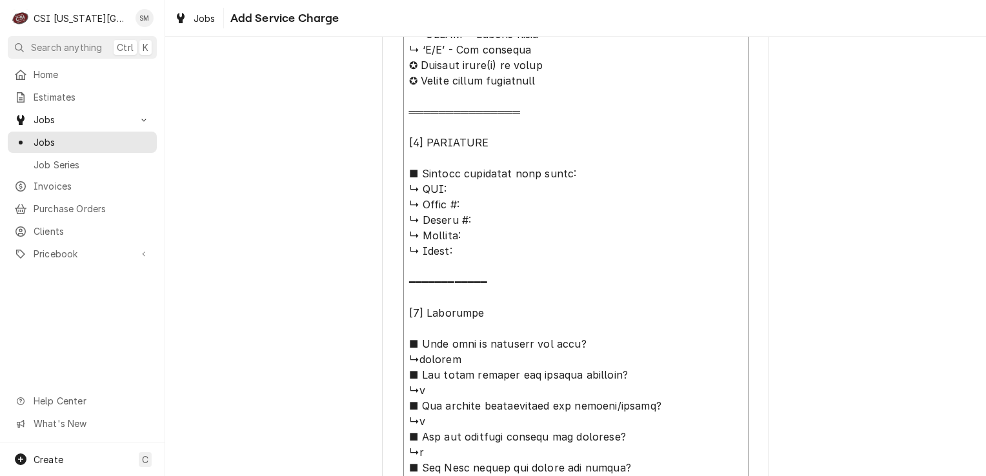
click at [467, 188] on textarea "Service Summary" at bounding box center [575, 460] width 345 height 1034
click at [472, 203] on textarea "Service Summary" at bounding box center [575, 460] width 345 height 1034
click at [464, 228] on textarea "Service Summary" at bounding box center [575, 460] width 345 height 1034
click at [461, 254] on textarea "Service Summary" at bounding box center [575, 460] width 345 height 1034
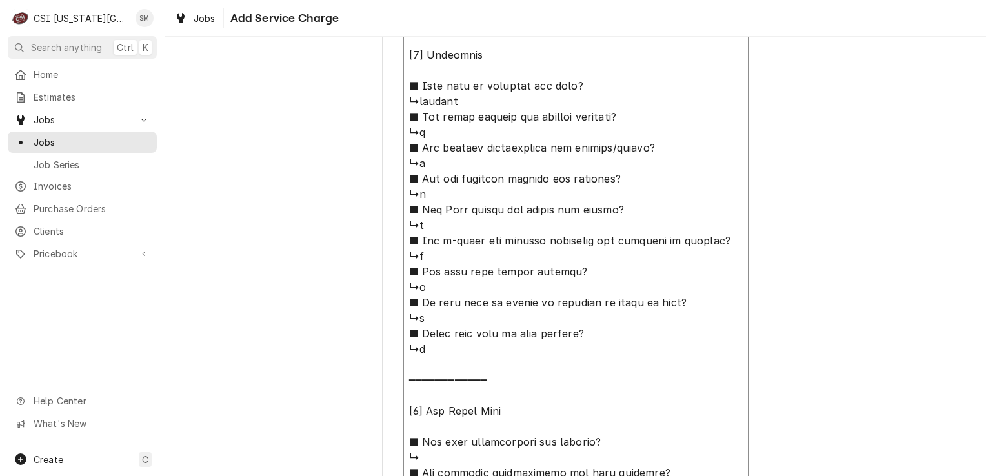
scroll to position [1158, 0]
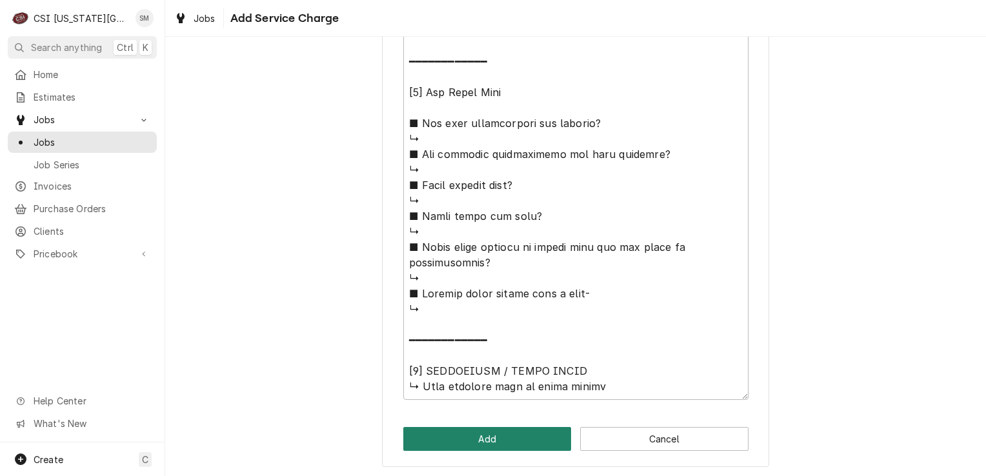
click at [482, 447] on button "Add" at bounding box center [487, 439] width 168 height 24
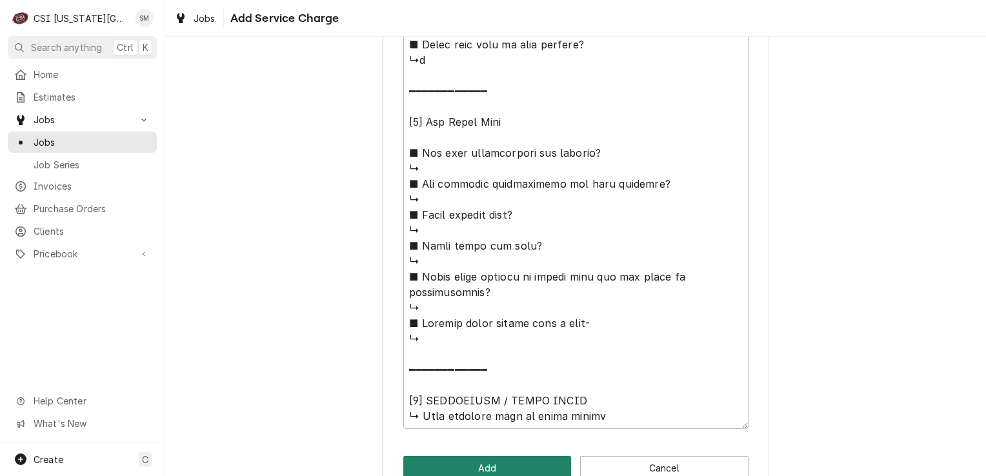
scroll to position [1187, 0]
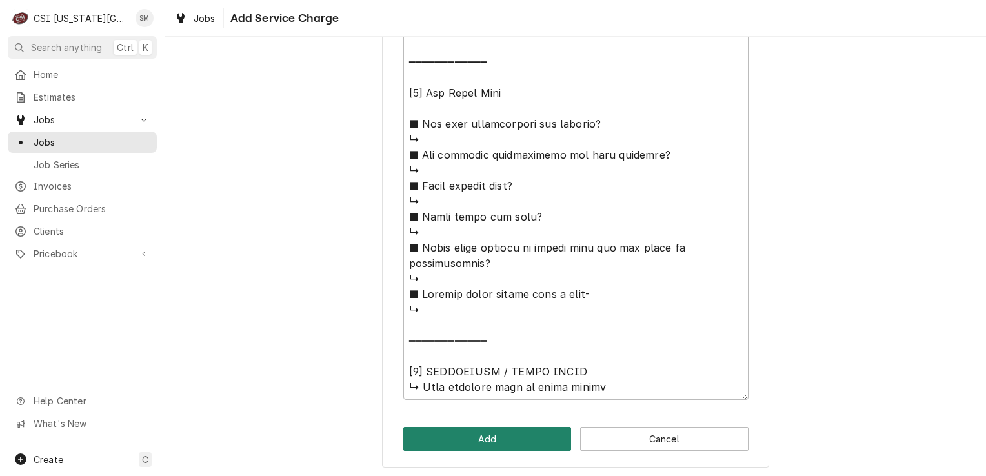
click at [474, 438] on button "Add" at bounding box center [487, 439] width 168 height 24
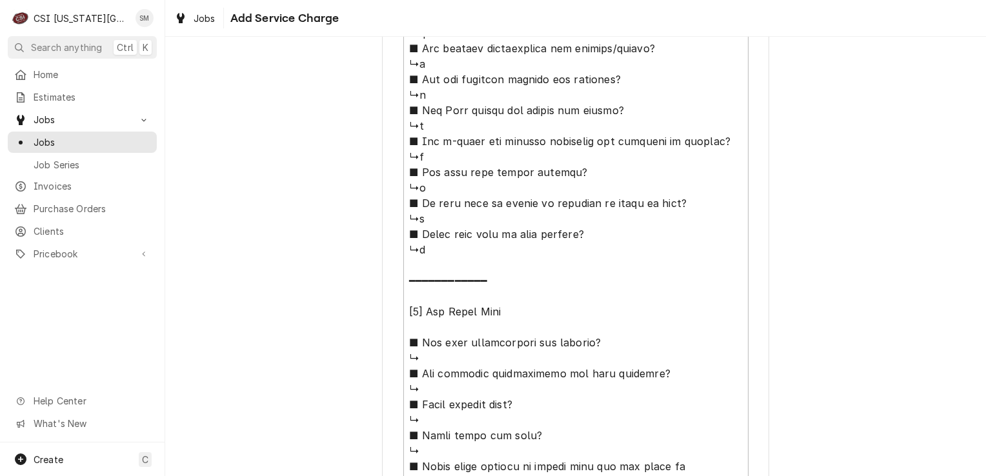
scroll to position [1187, 0]
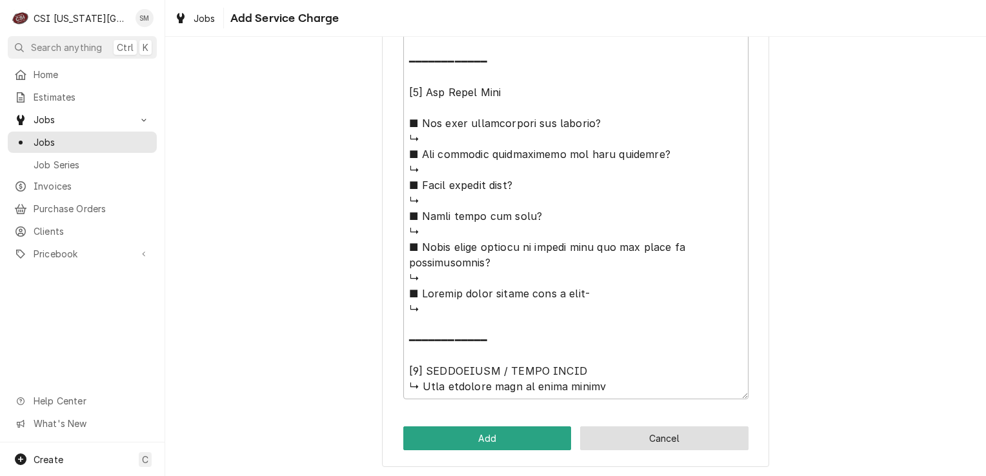
click at [637, 443] on button "Cancel" at bounding box center [664, 439] width 168 height 24
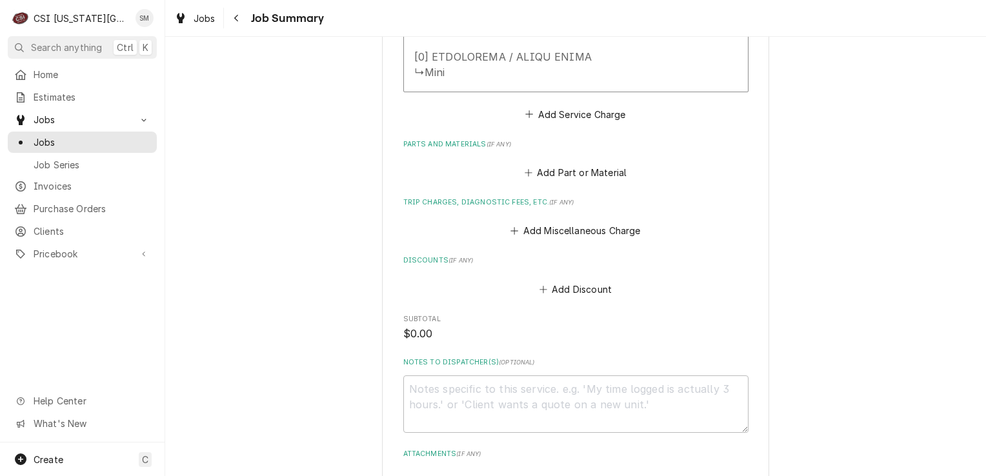
scroll to position [1514, 0]
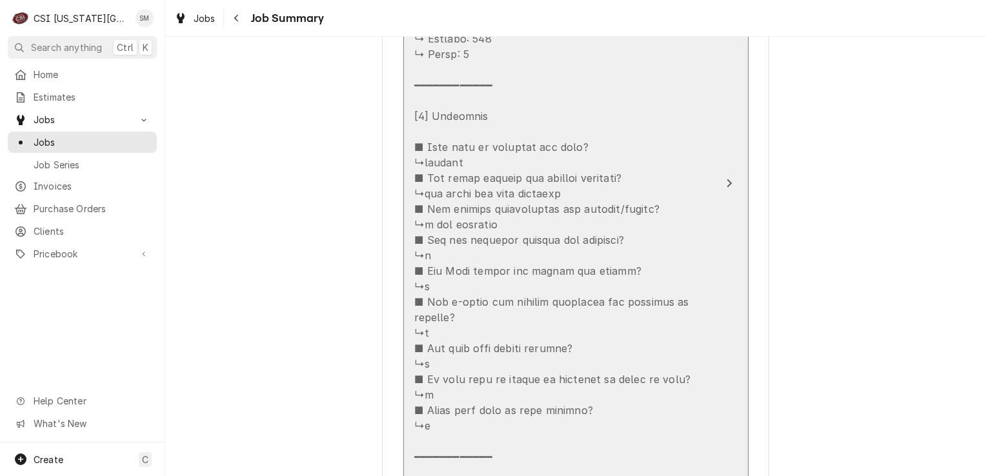
click at [566, 261] on div "Update Line Item" at bounding box center [562, 271] width 296 height 1038
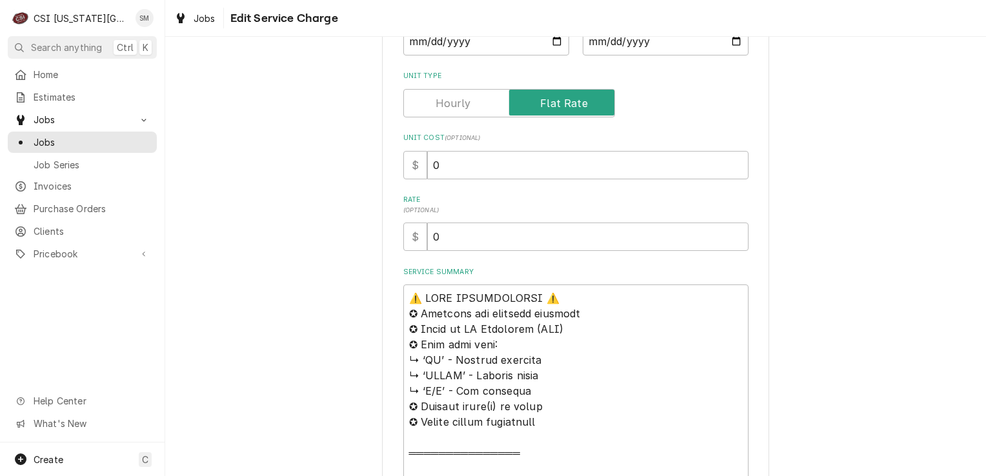
scroll to position [258, 0]
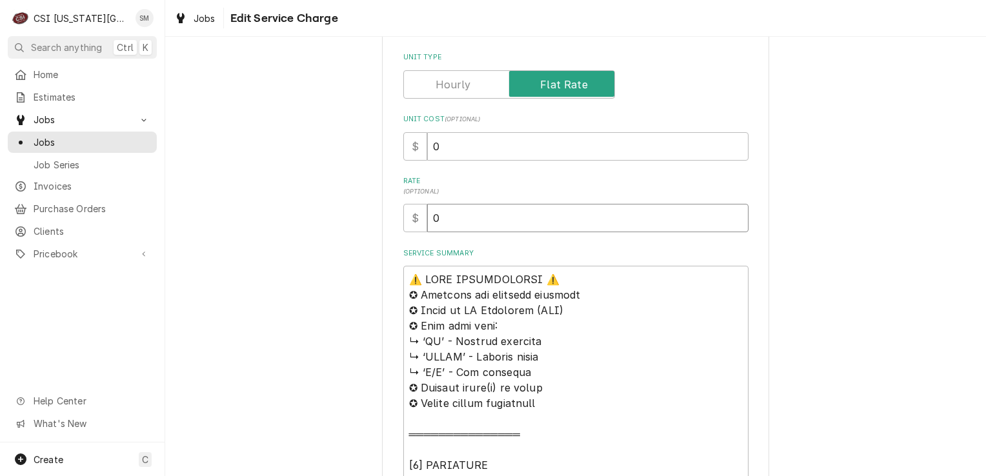
click at [442, 213] on input "0" at bounding box center [587, 218] width 321 height 28
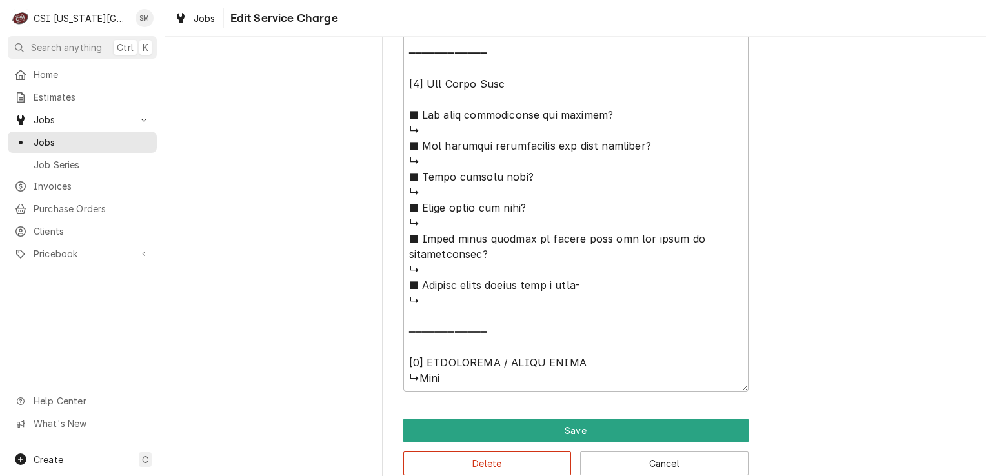
scroll to position [1191, 0]
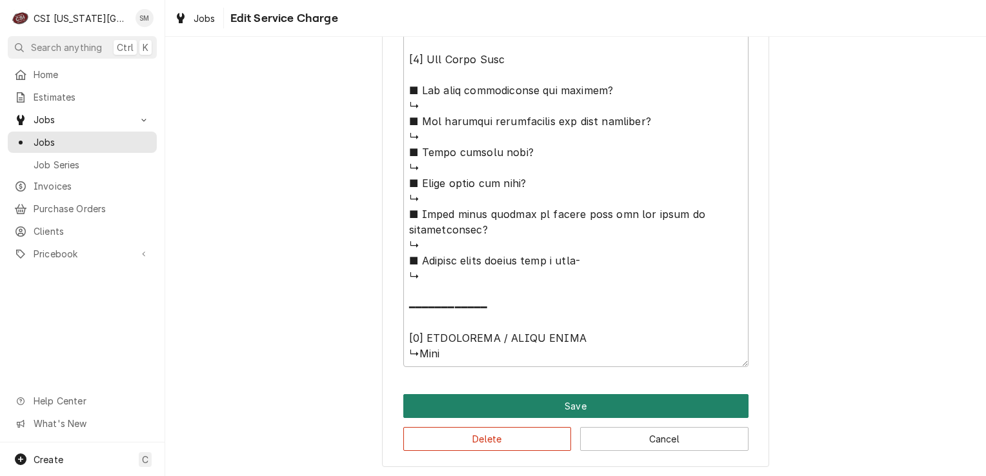
click at [547, 403] on button "Save" at bounding box center [575, 406] width 345 height 24
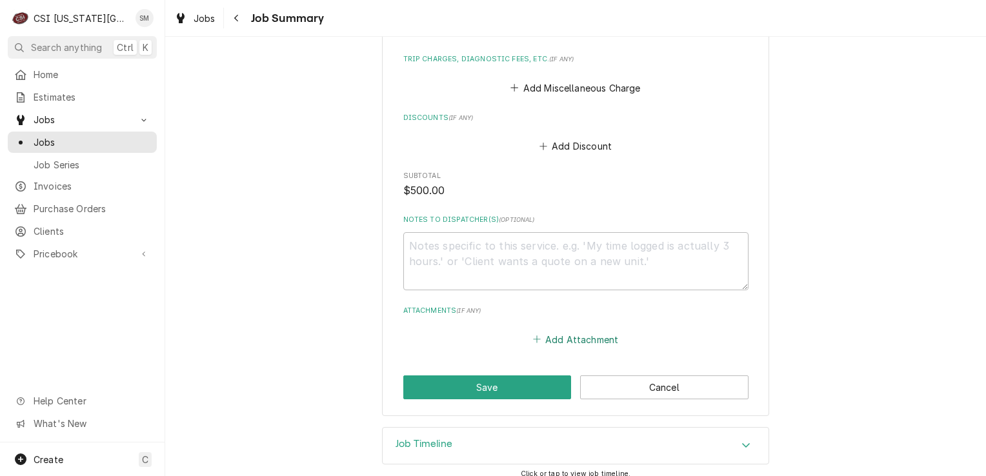
scroll to position [1667, 0]
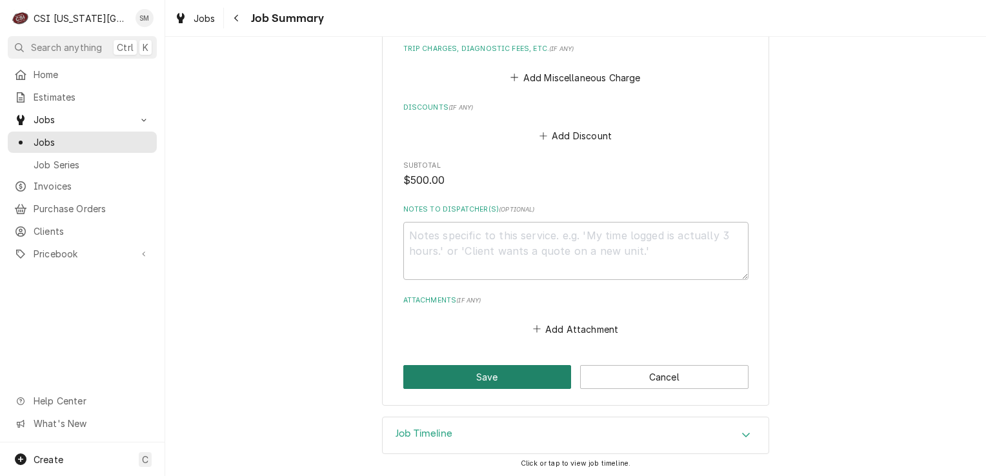
click at [482, 376] on button "Save" at bounding box center [487, 377] width 168 height 24
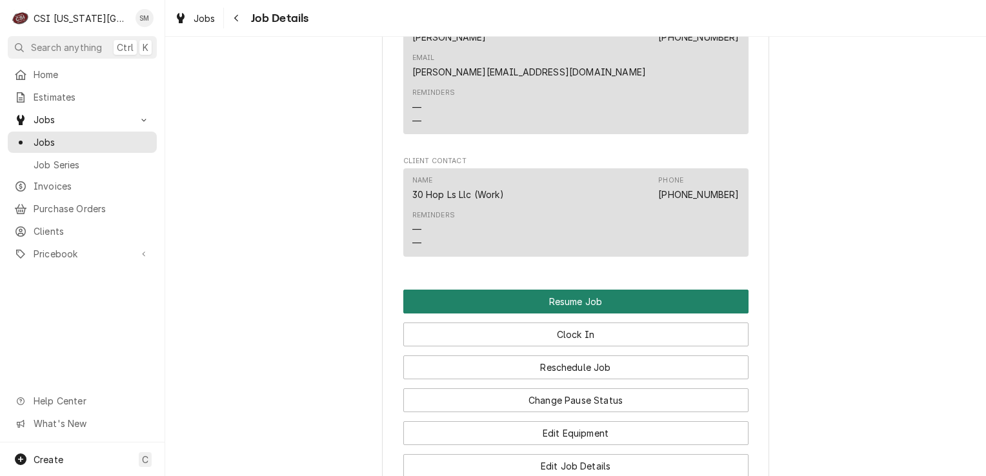
scroll to position [1313, 0]
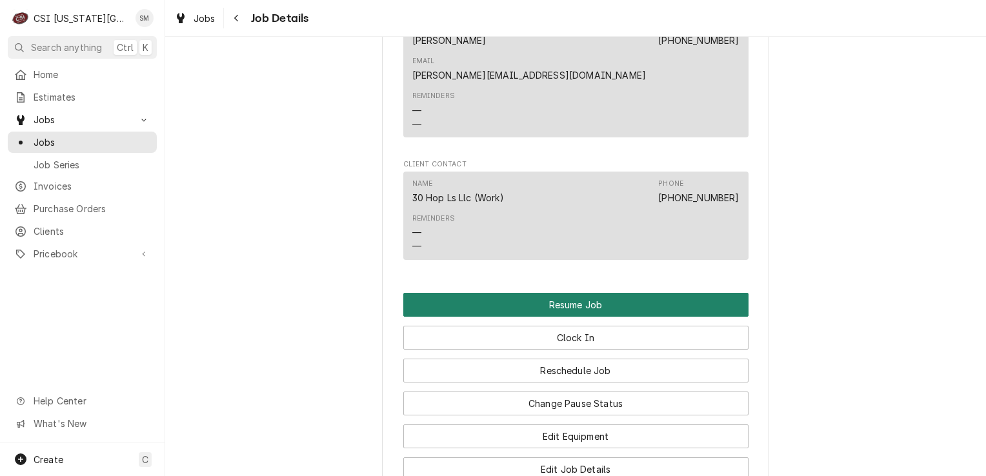
click at [571, 293] on button "Resume Job" at bounding box center [575, 305] width 345 height 24
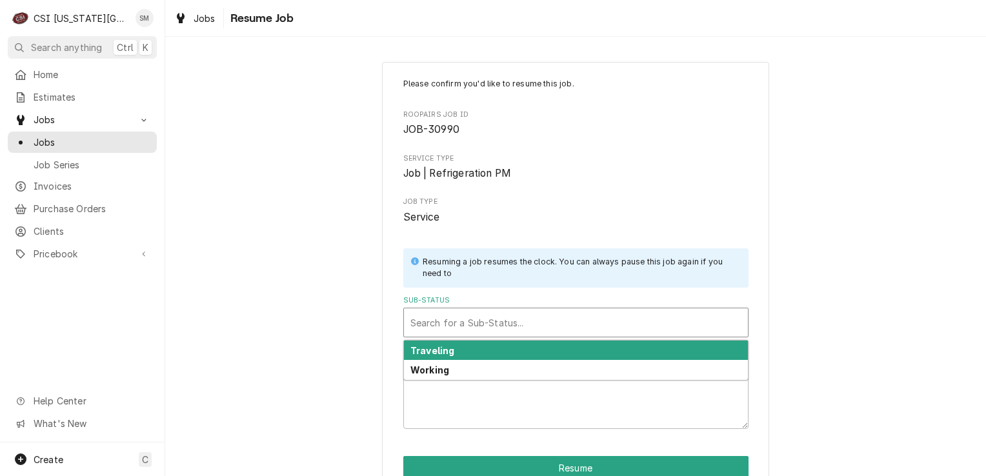
click at [558, 316] on div "Sub-Status" at bounding box center [575, 322] width 331 height 23
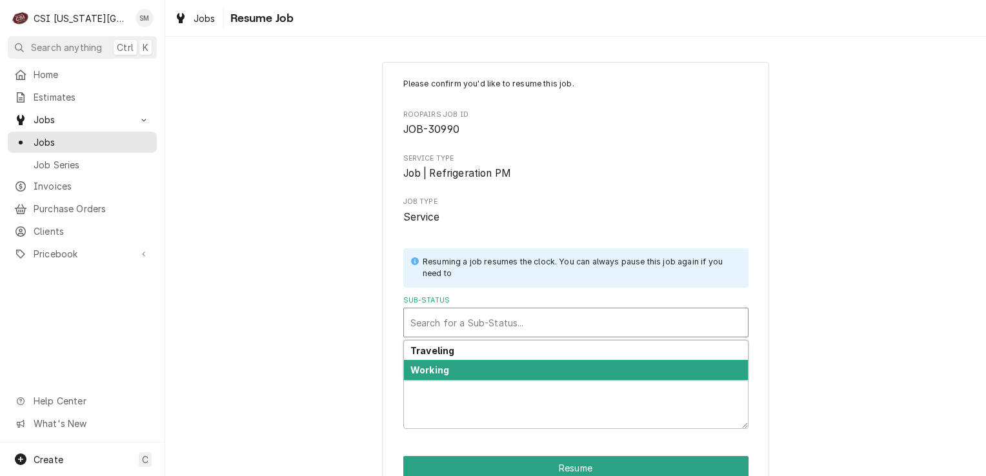
click at [474, 373] on div "Working" at bounding box center [576, 370] width 344 height 20
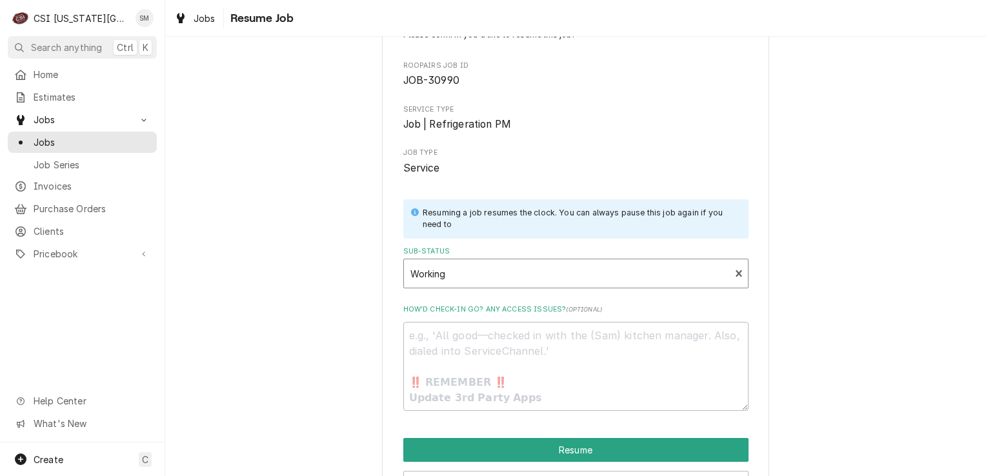
scroll to position [94, 0]
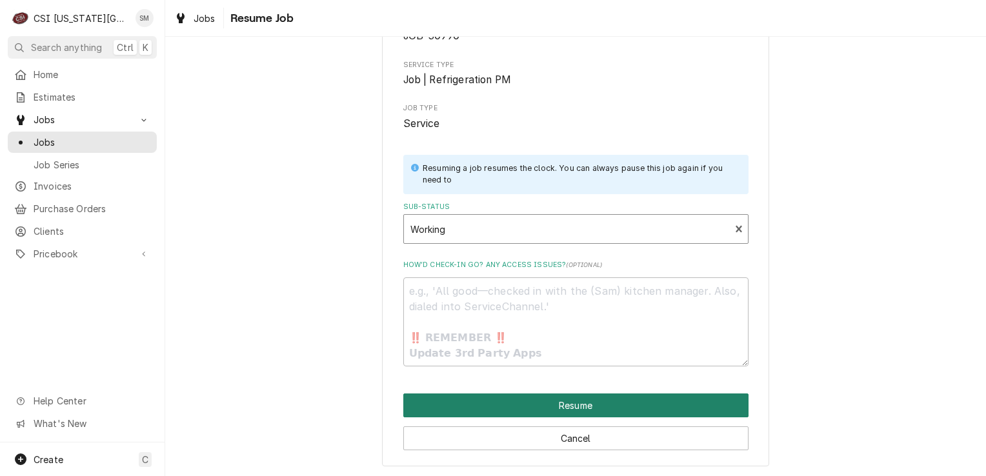
click at [551, 395] on button "Resume" at bounding box center [575, 406] width 345 height 24
type textarea "x"
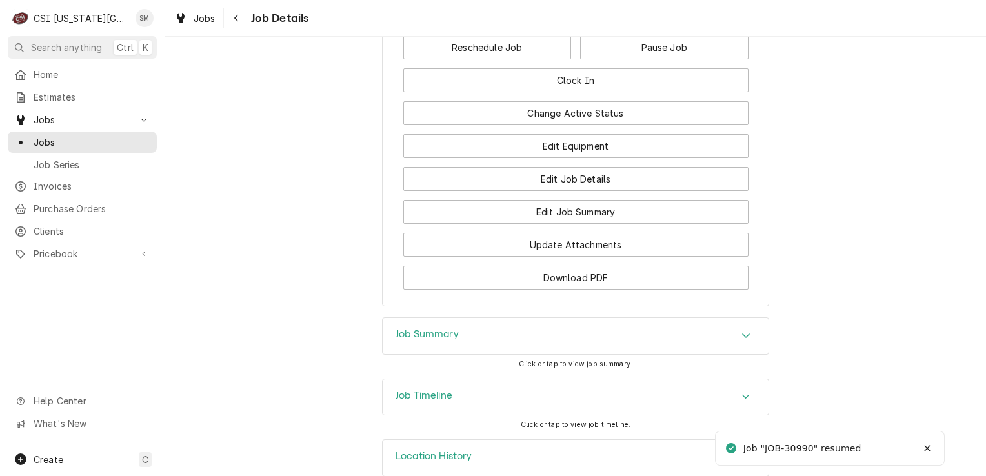
scroll to position [1236, 0]
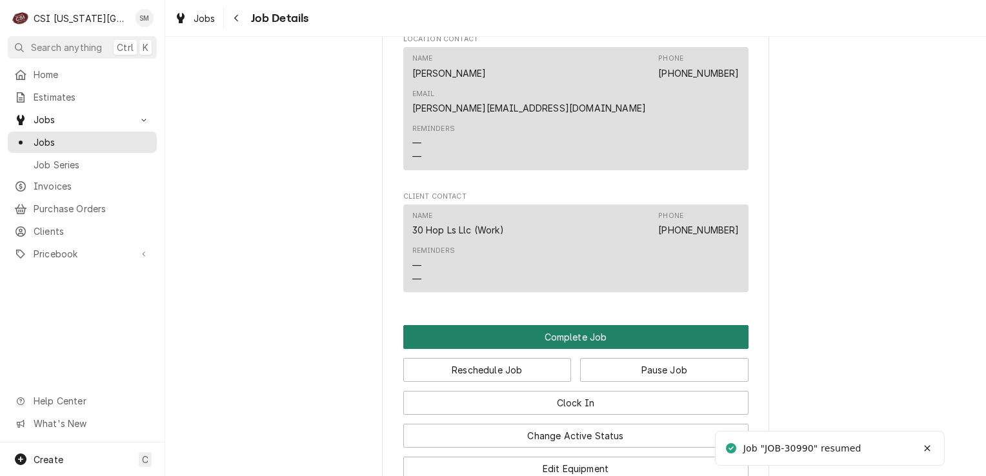
click at [567, 325] on button "Complete Job" at bounding box center [575, 337] width 345 height 24
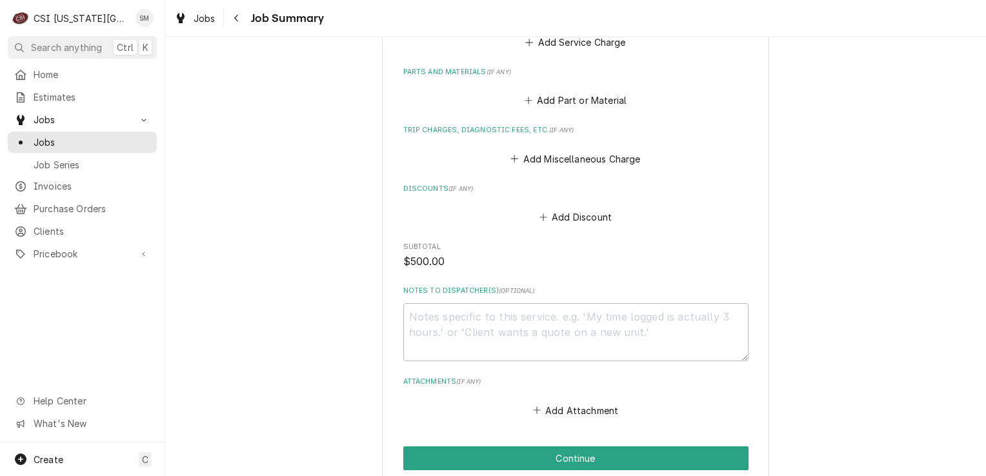
scroll to position [1667, 0]
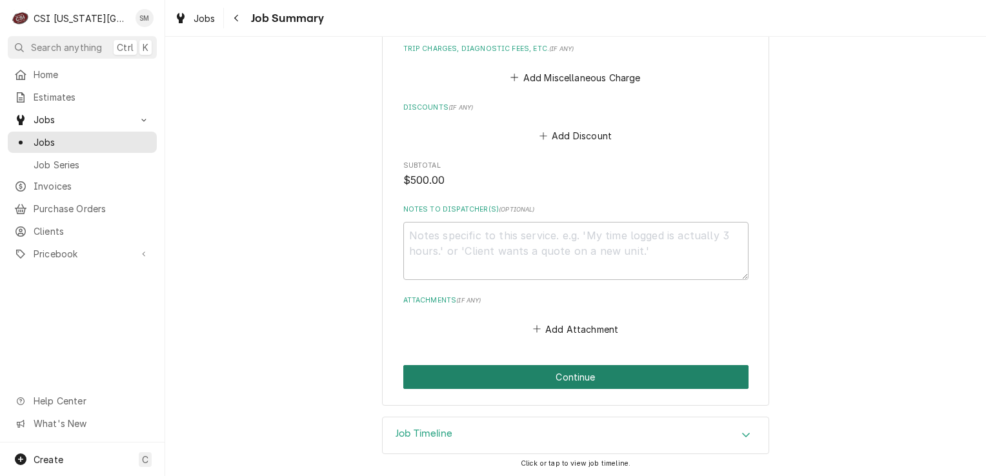
click at [577, 379] on button "Continue" at bounding box center [575, 377] width 345 height 24
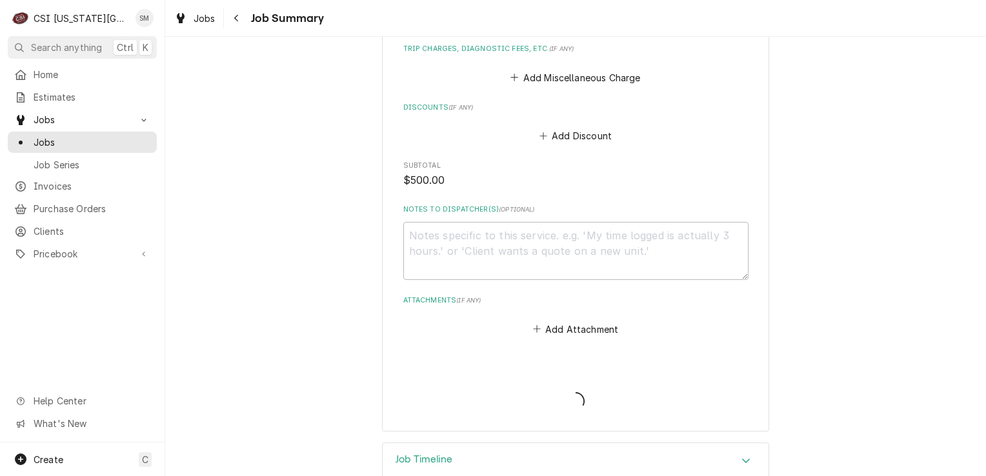
type textarea "x"
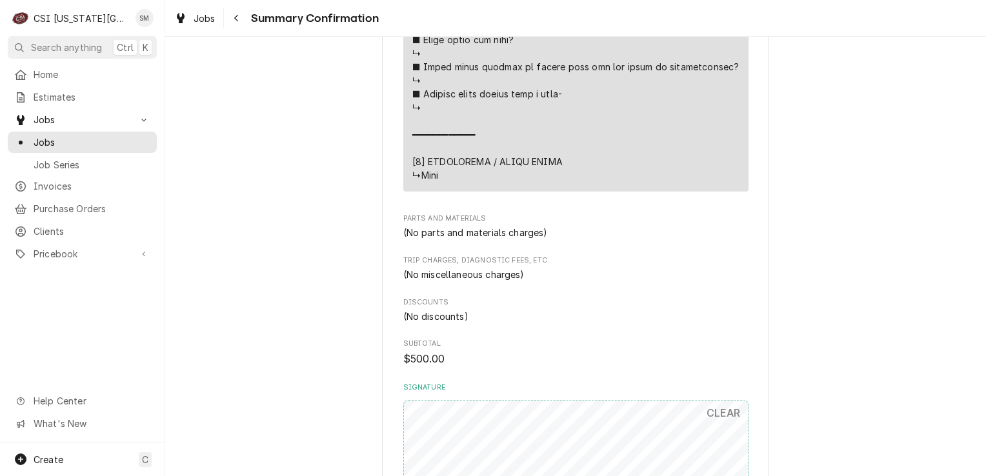
scroll to position [1560, 0]
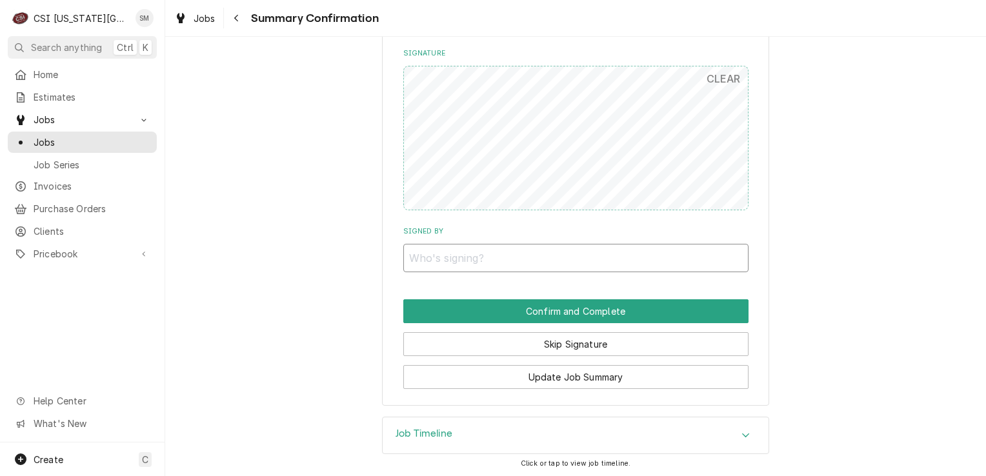
click at [454, 262] on input "Signed By" at bounding box center [575, 258] width 345 height 28
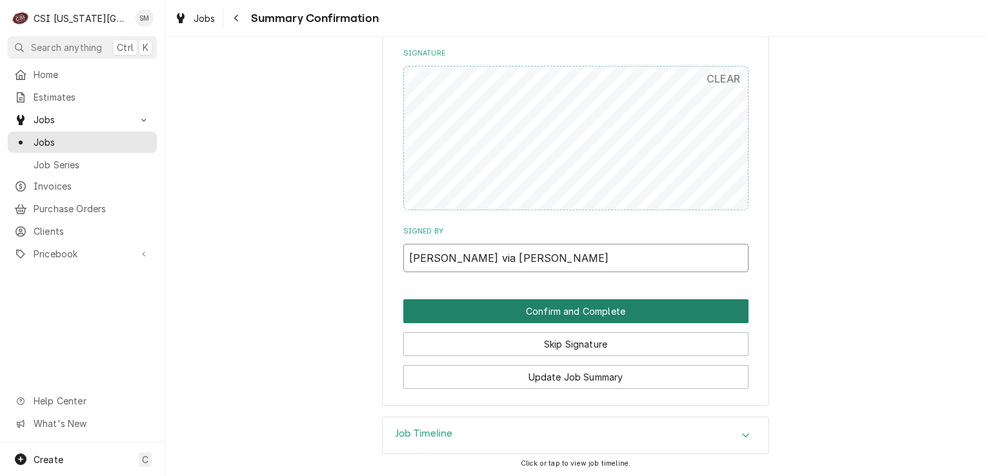
type input "[PERSON_NAME] via [PERSON_NAME]"
click at [512, 306] on button "Confirm and Complete" at bounding box center [575, 311] width 345 height 24
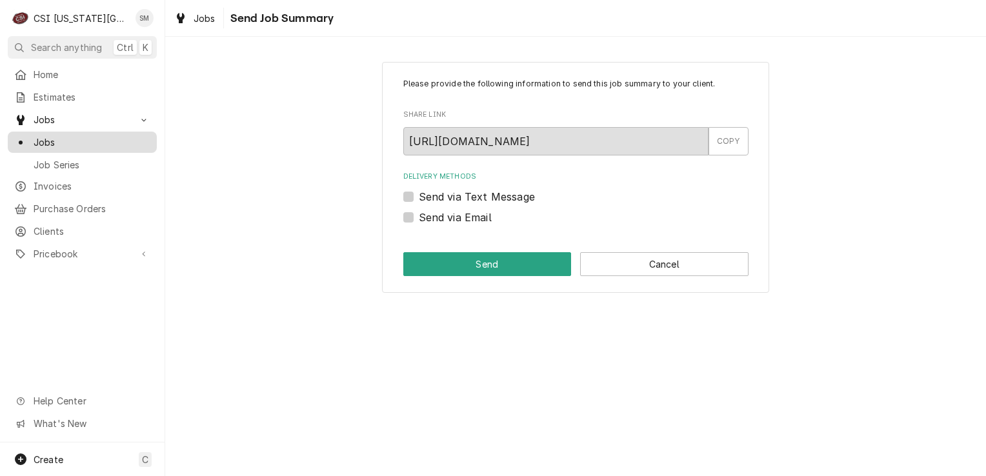
click at [70, 139] on span "Jobs" at bounding box center [92, 143] width 117 height 14
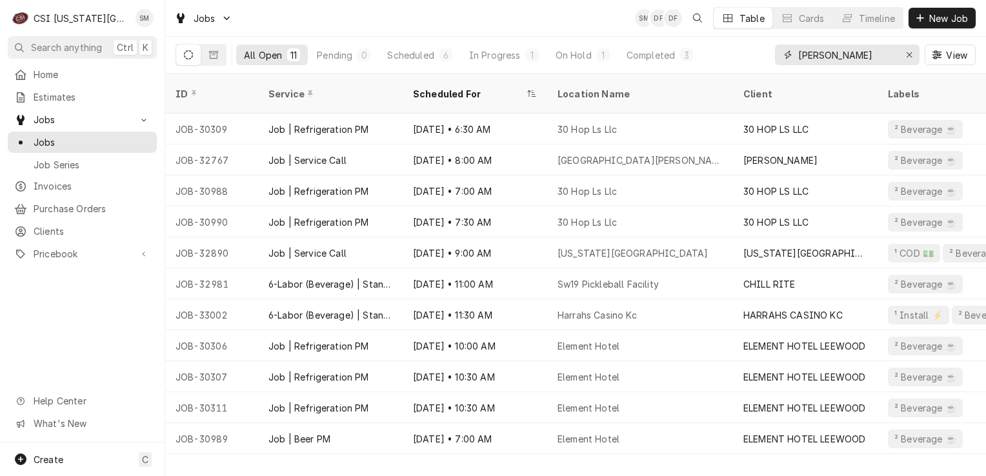
click at [825, 57] on input "[PERSON_NAME]" at bounding box center [846, 55] width 97 height 21
type input "s"
type input "p"
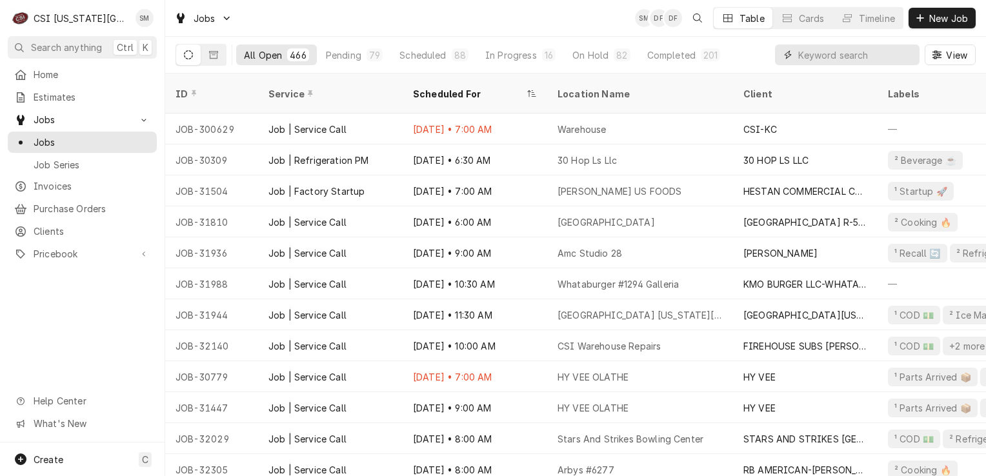
click at [810, 58] on input "Dynamic Content Wrapper" at bounding box center [855, 55] width 115 height 21
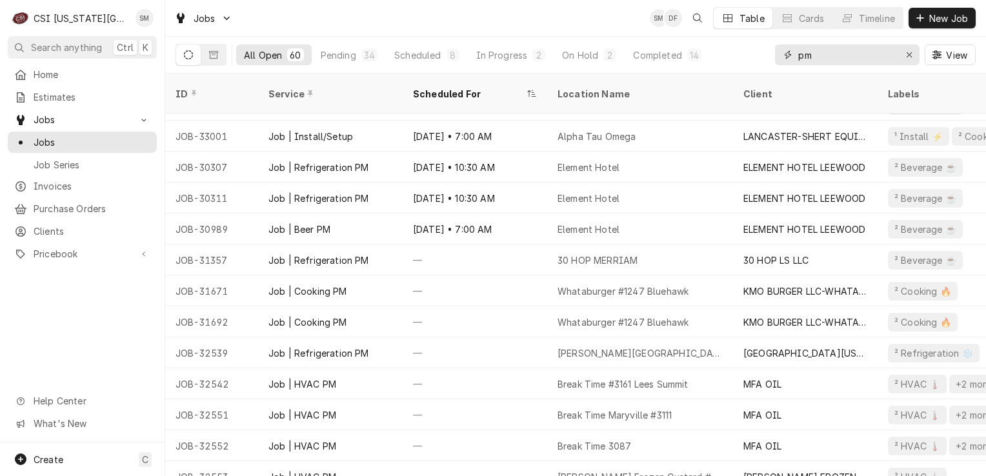
scroll to position [746, 0]
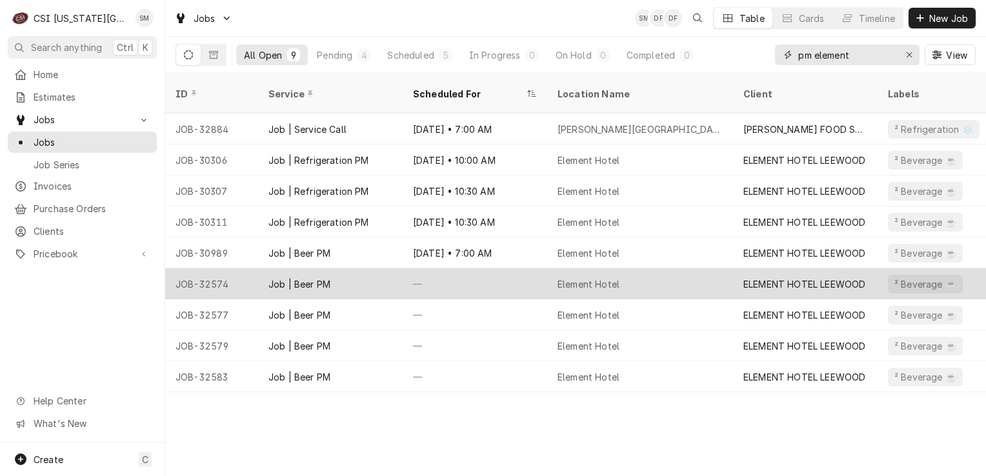
type input "pm element"
drag, startPoint x: 498, startPoint y: 270, endPoint x: 467, endPoint y: 270, distance: 30.3
click at [467, 270] on div "—" at bounding box center [475, 283] width 145 height 31
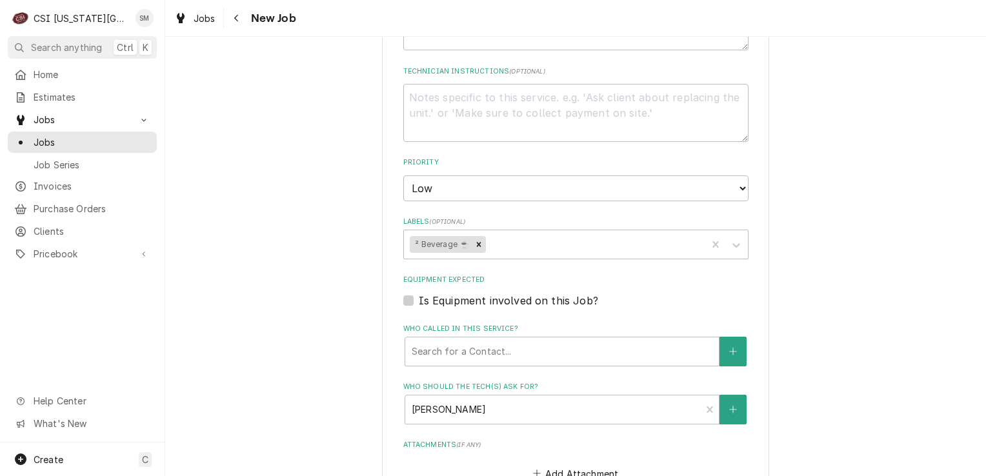
scroll to position [1102, 0]
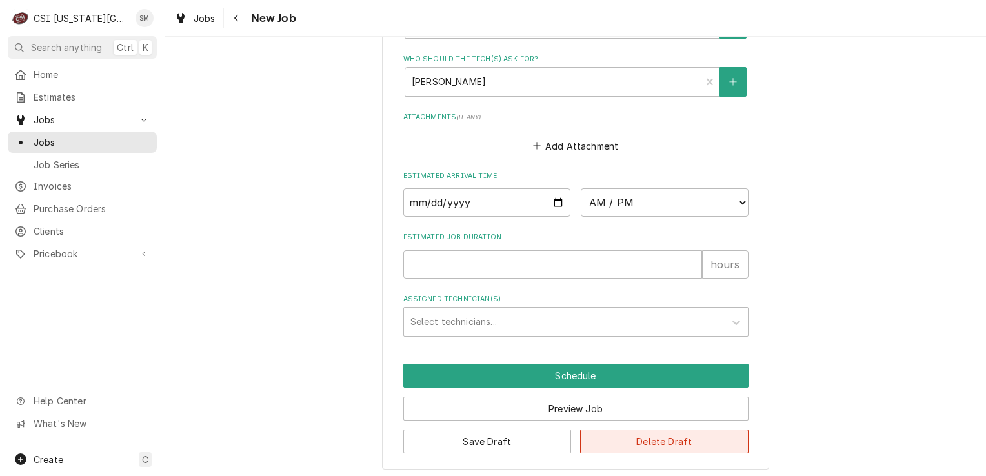
click at [627, 434] on button "Delete Draft" at bounding box center [664, 442] width 168 height 24
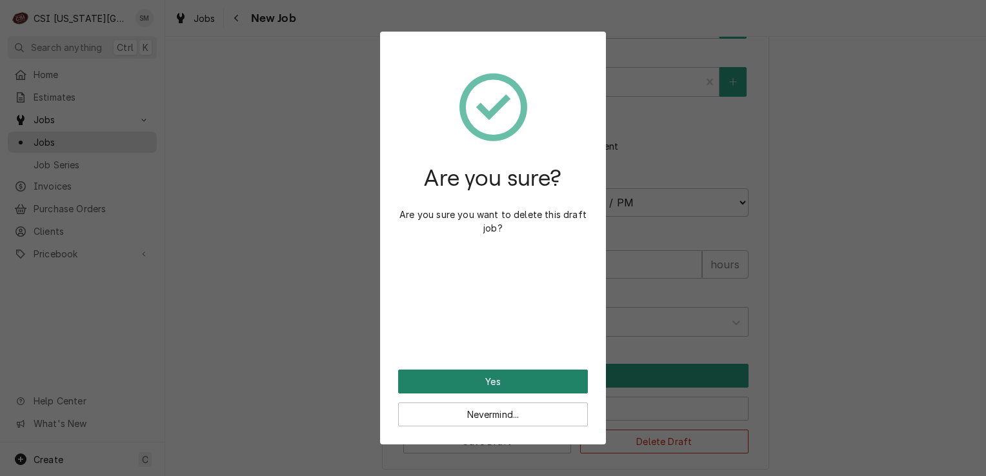
click at [528, 380] on button "Yes" at bounding box center [493, 382] width 190 height 24
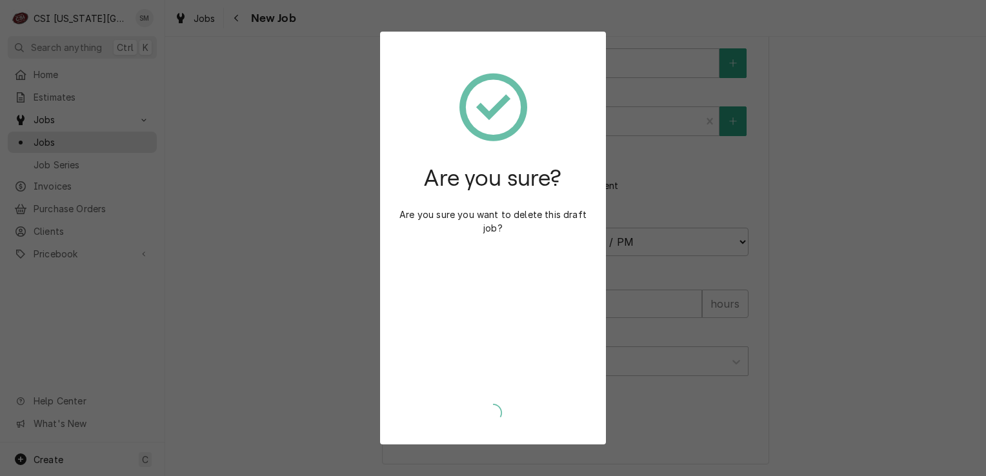
scroll to position [1058, 0]
type textarea "x"
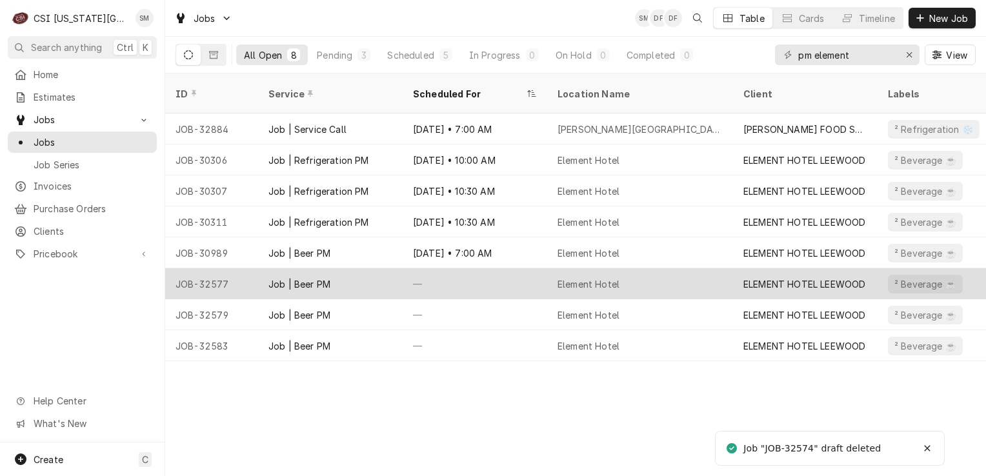
click at [501, 272] on div "—" at bounding box center [475, 283] width 145 height 31
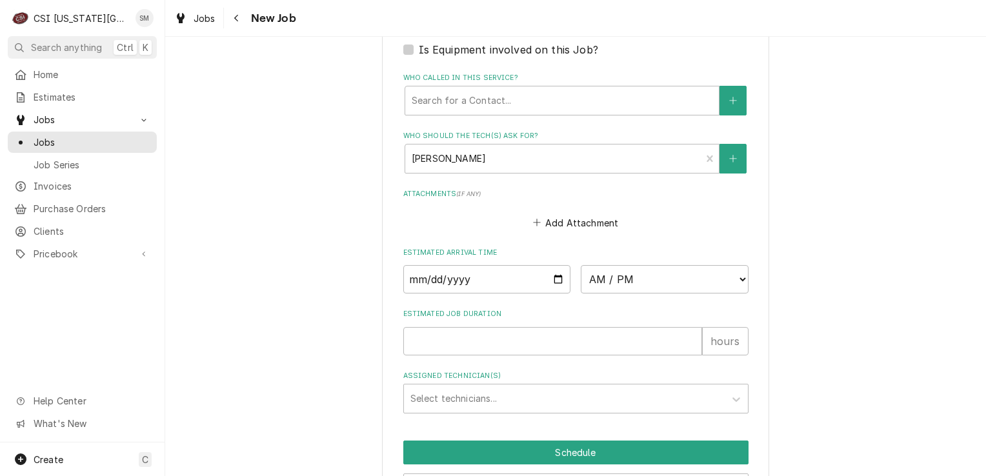
scroll to position [1102, 0]
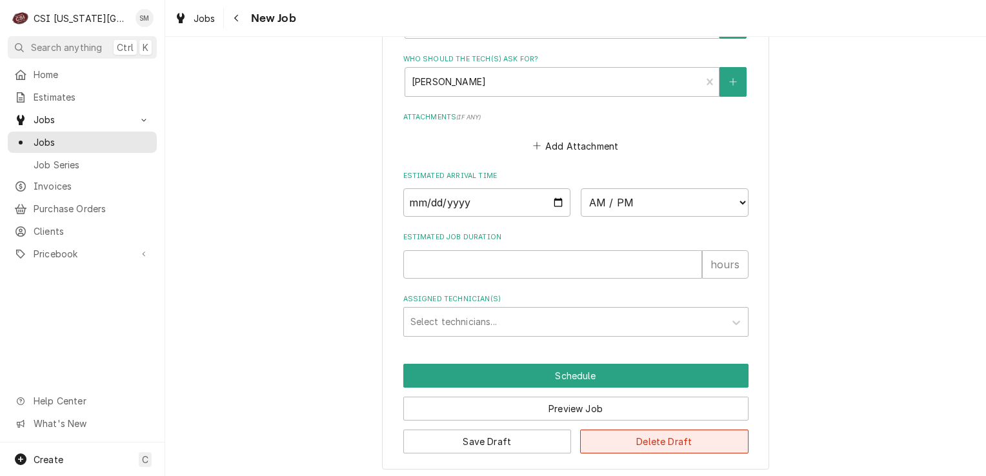
click at [643, 445] on button "Delete Draft" at bounding box center [664, 442] width 168 height 24
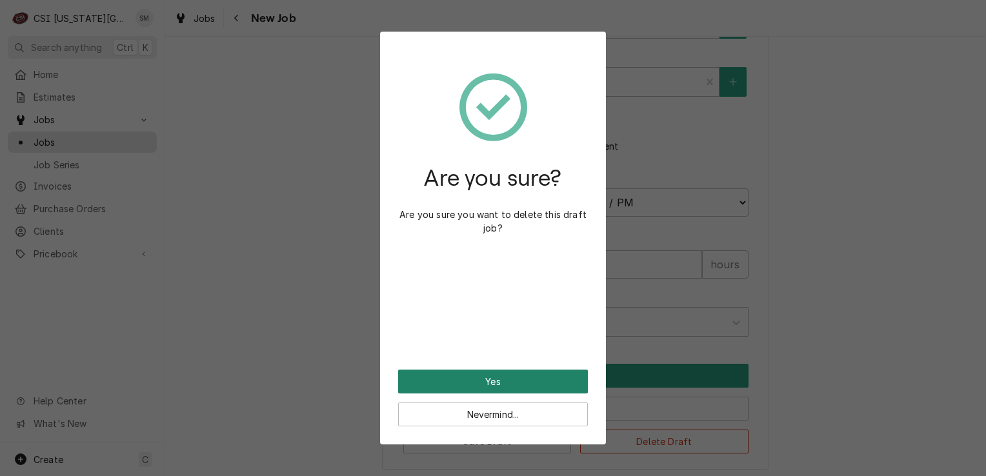
click at [508, 389] on button "Yes" at bounding box center [493, 382] width 190 height 24
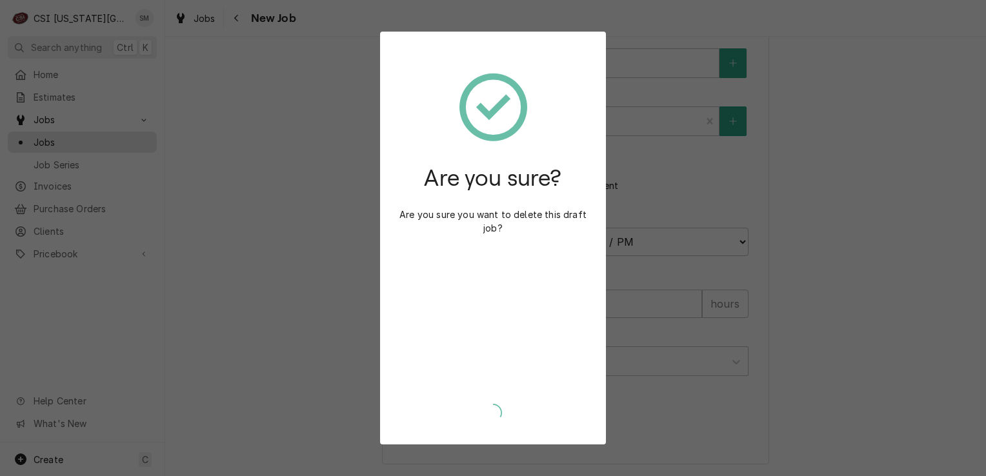
scroll to position [1058, 0]
type textarea "x"
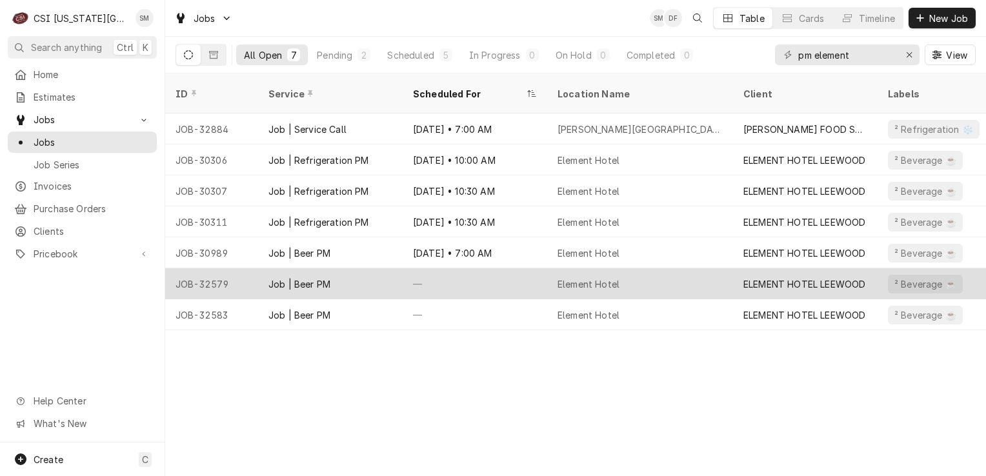
click at [512, 268] on div "—" at bounding box center [475, 283] width 145 height 31
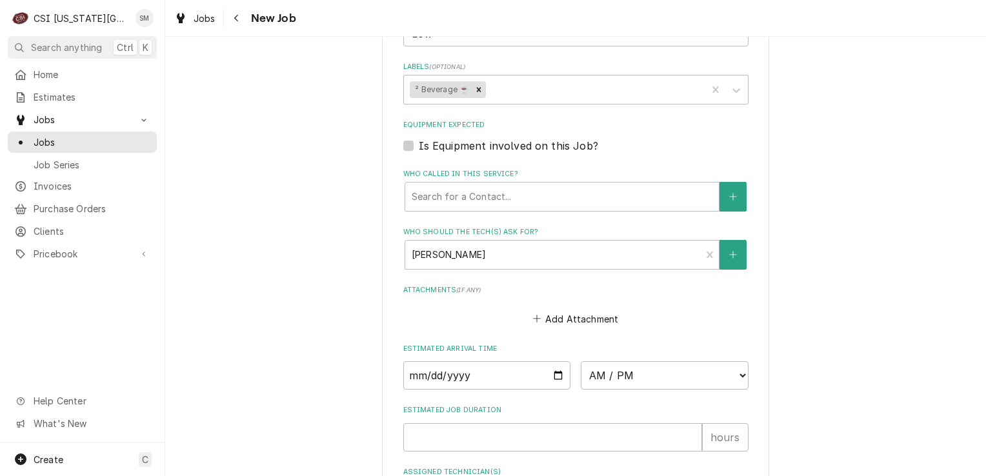
scroll to position [1102, 0]
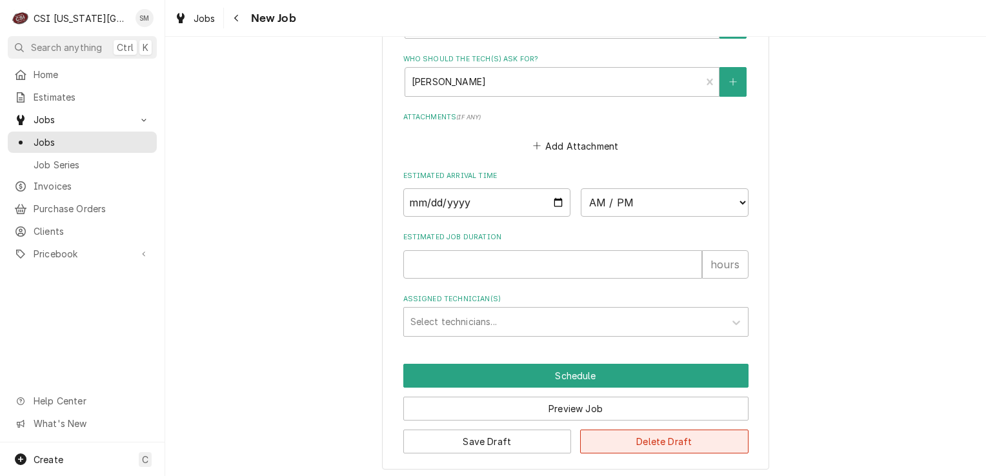
click at [656, 438] on button "Delete Draft" at bounding box center [664, 442] width 168 height 24
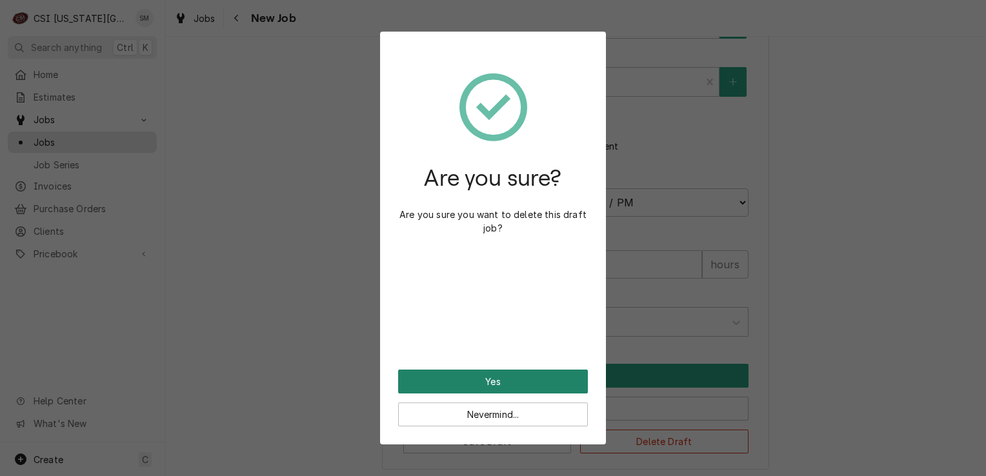
click at [548, 386] on button "Yes" at bounding box center [493, 382] width 190 height 24
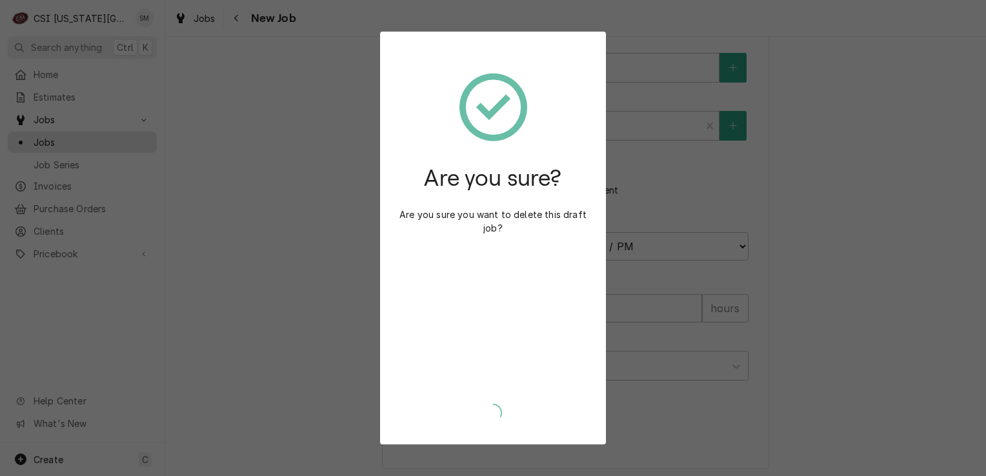
type textarea "x"
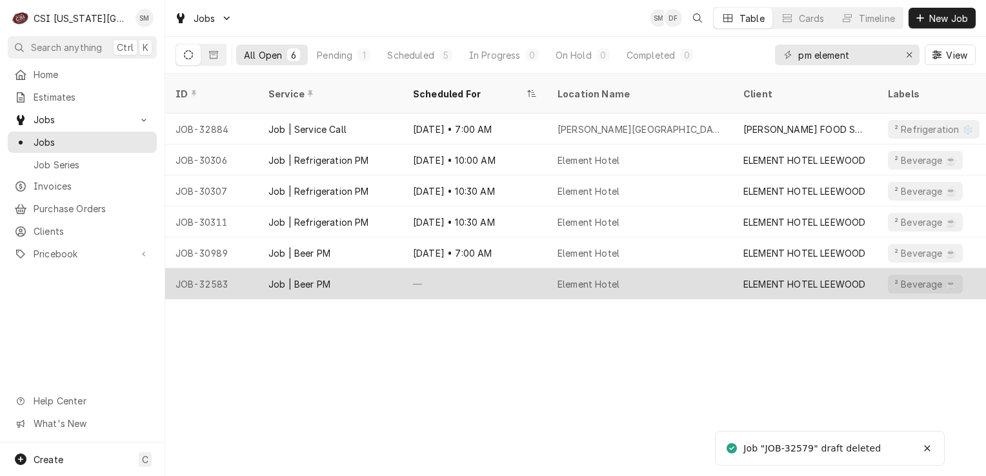
click at [538, 268] on div "—" at bounding box center [475, 283] width 145 height 31
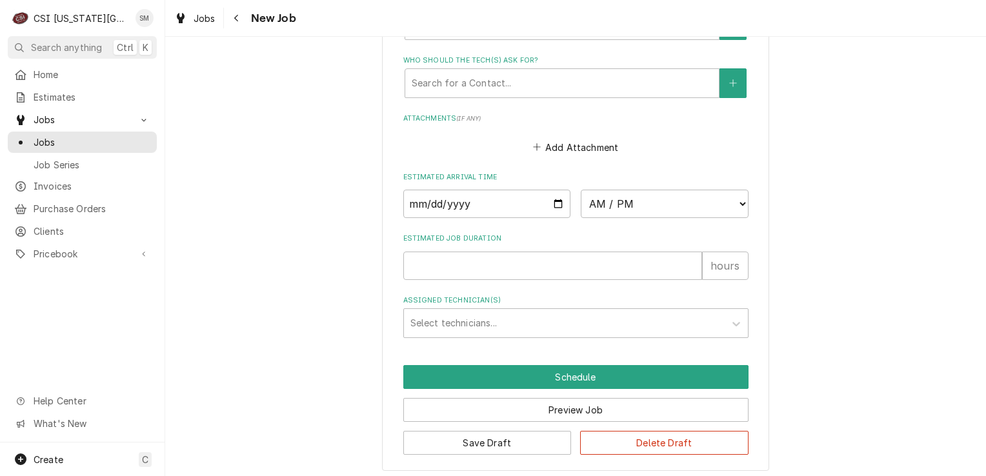
scroll to position [1102, 0]
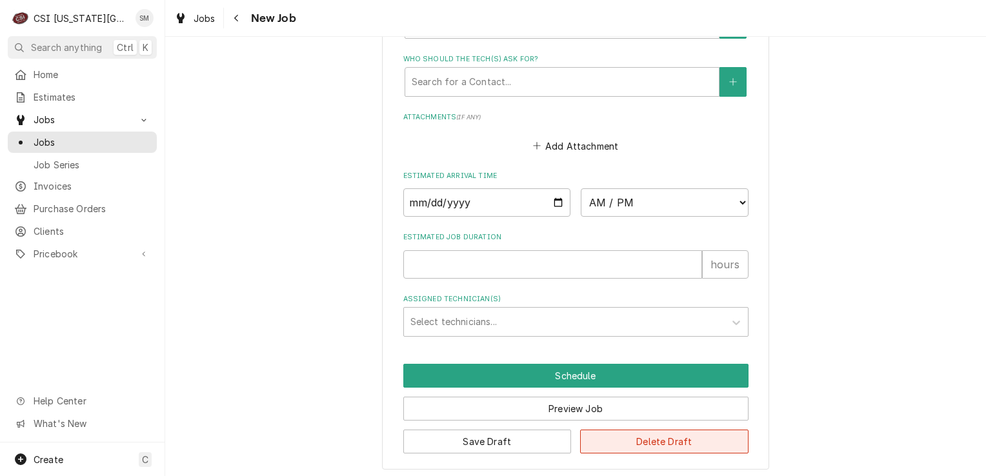
click at [666, 439] on button "Delete Draft" at bounding box center [664, 442] width 168 height 24
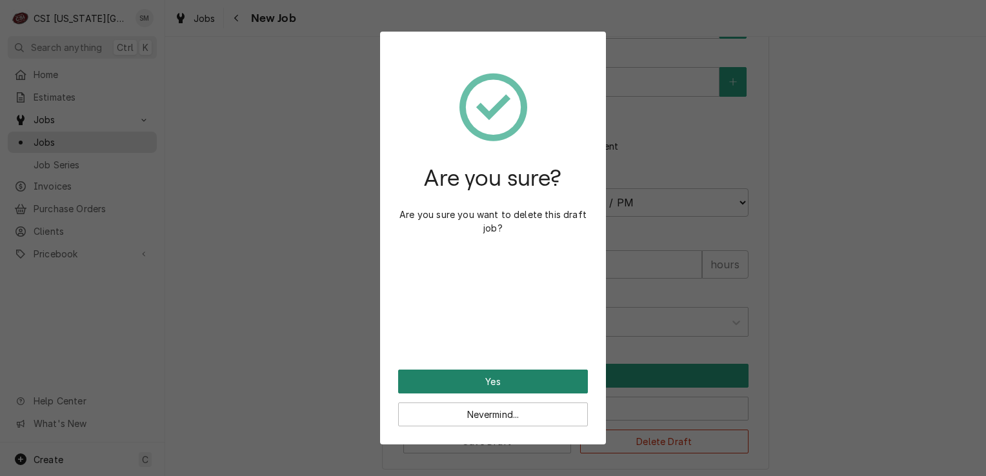
click at [511, 380] on button "Yes" at bounding box center [493, 382] width 190 height 24
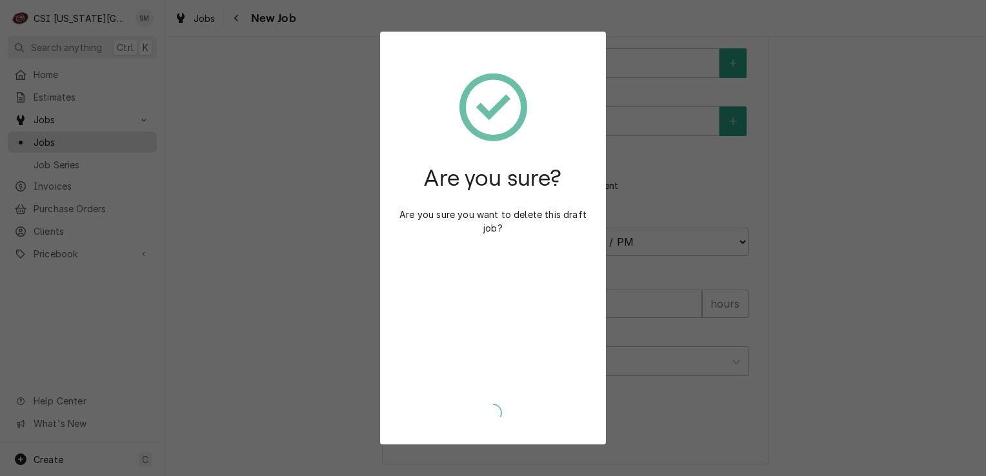
scroll to position [1058, 0]
type textarea "x"
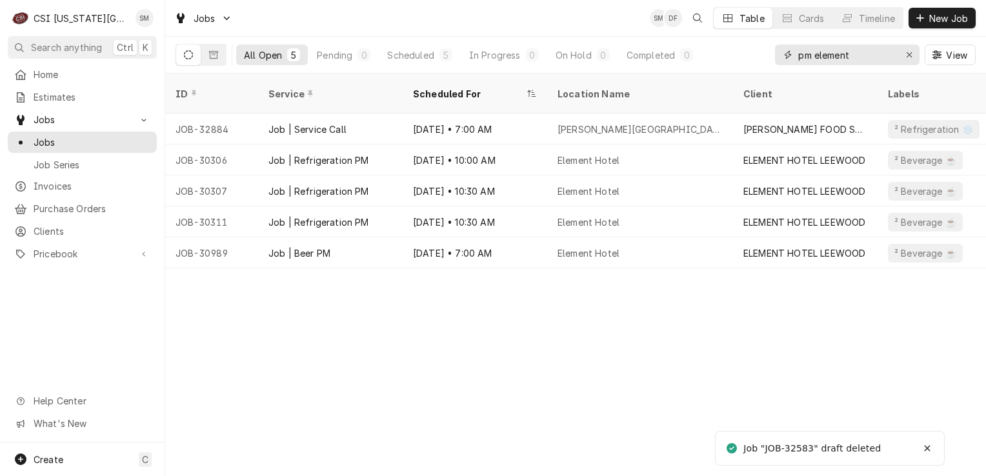
click at [867, 53] on input "pm element" at bounding box center [846, 55] width 97 height 21
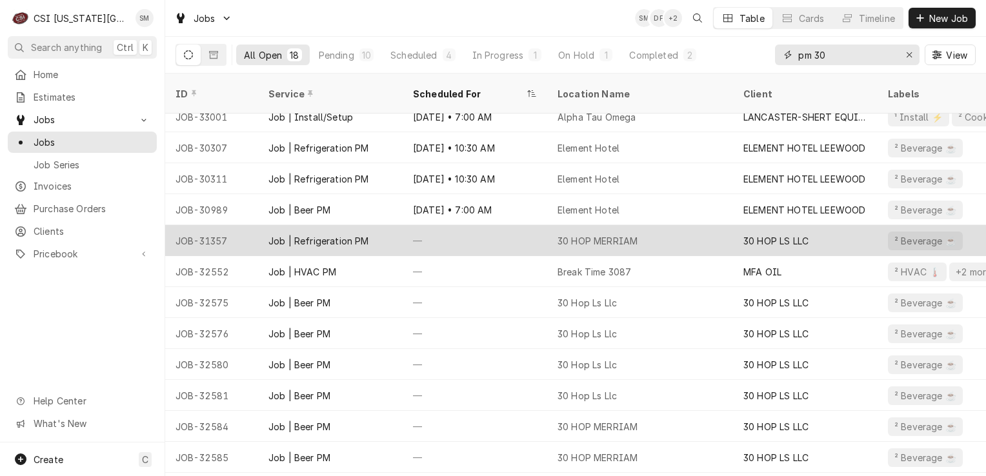
scroll to position [188, 0]
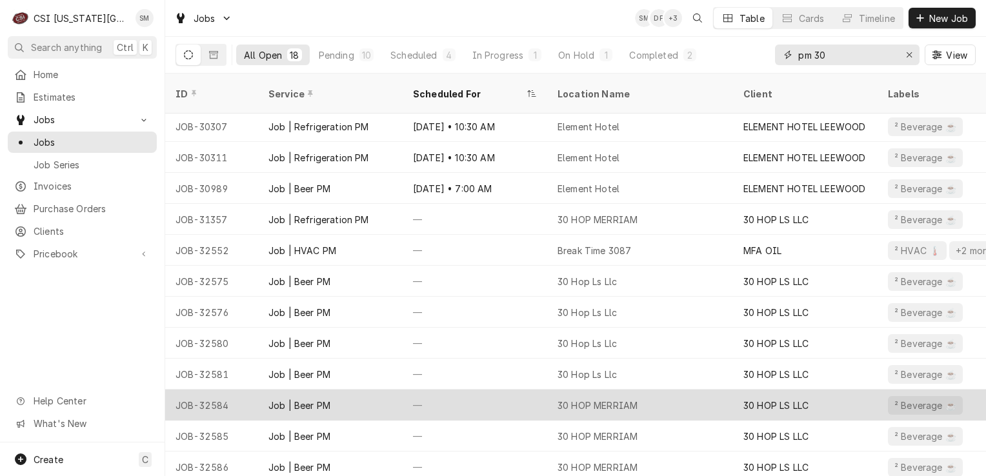
type input "pm 30"
click at [491, 395] on div "—" at bounding box center [475, 405] width 145 height 31
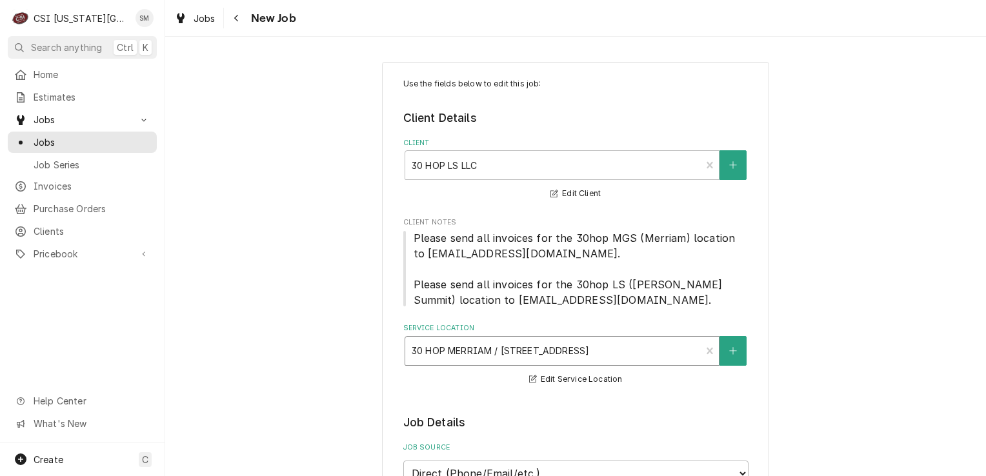
type textarea "x"
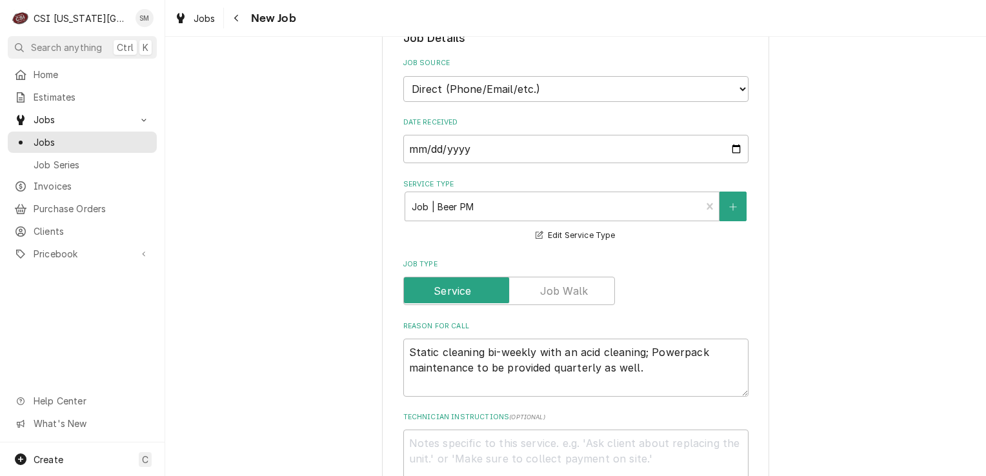
scroll to position [387, 0]
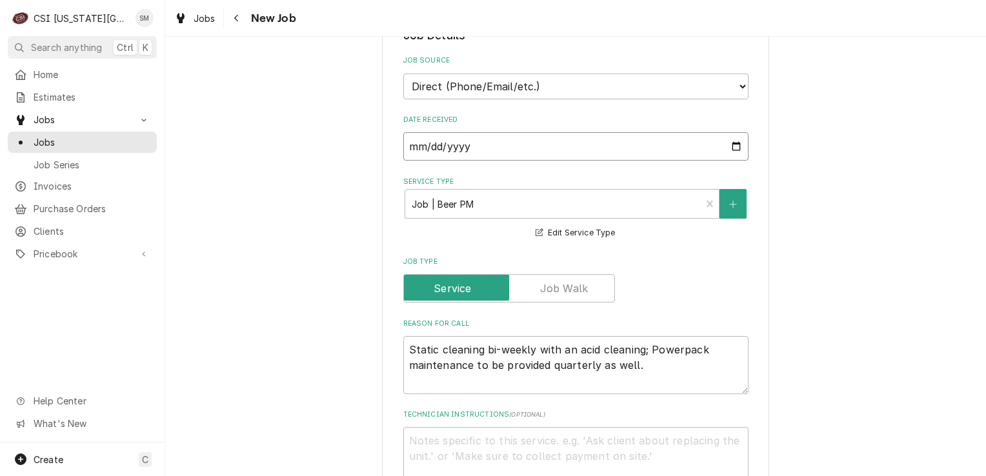
click at [730, 144] on input "[DATE]" at bounding box center [575, 146] width 345 height 28
type input "[DATE]"
type textarea "x"
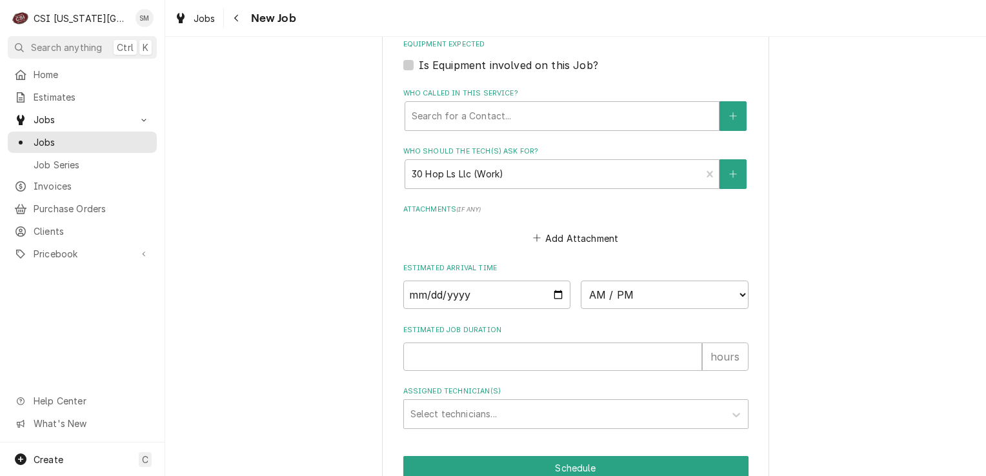
scroll to position [968, 0]
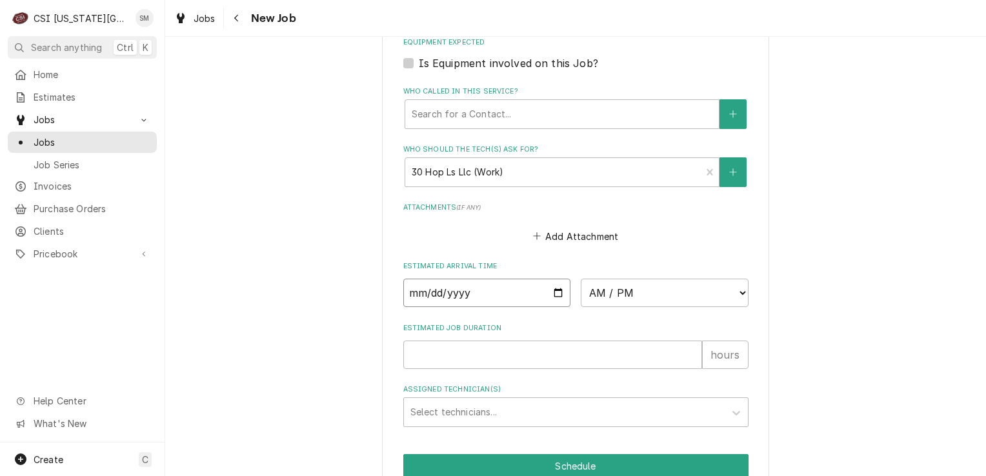
click at [550, 287] on input "Date" at bounding box center [487, 293] width 168 height 28
type input "[DATE]"
type textarea "x"
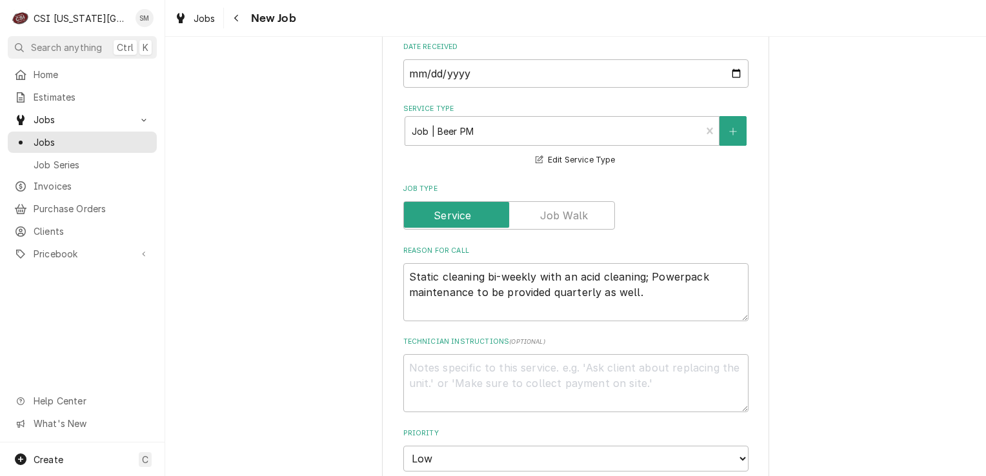
scroll to position [323, 0]
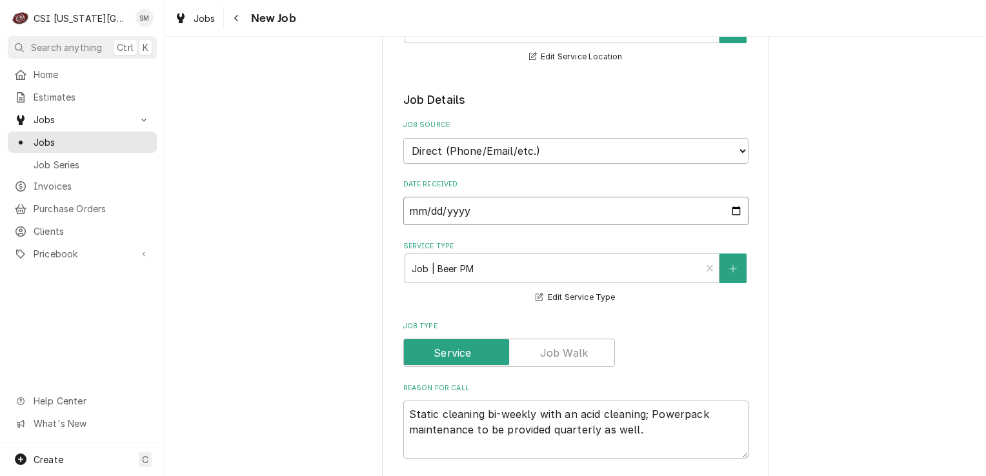
click at [730, 208] on input "[DATE]" at bounding box center [575, 211] width 345 height 28
type input "[DATE]"
type textarea "x"
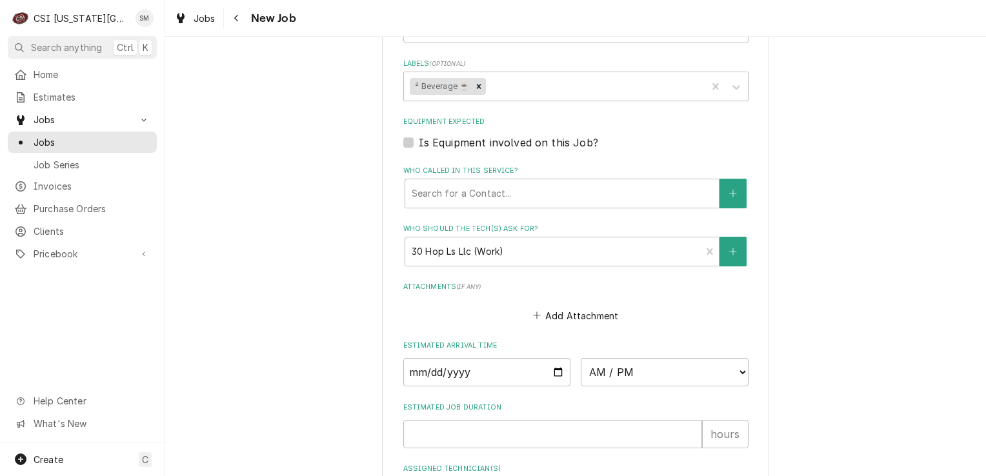
scroll to position [1058, 0]
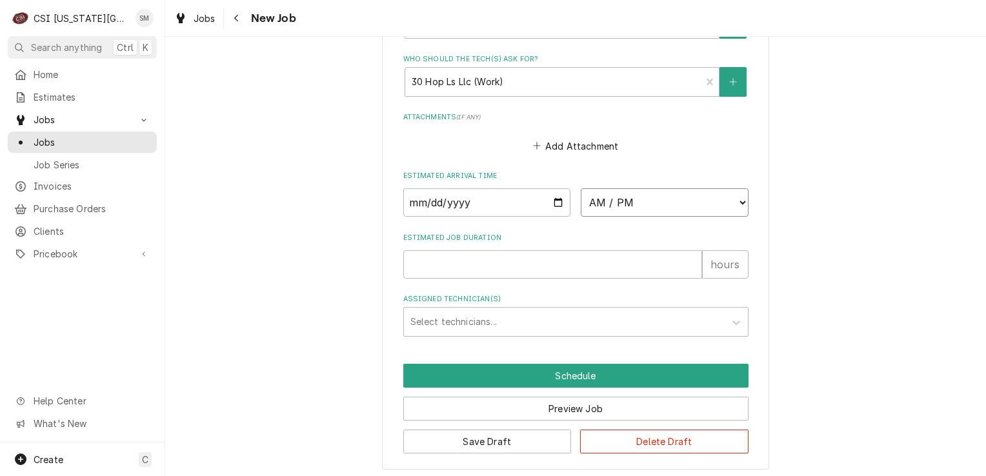
click at [711, 199] on select "AM / PM 6:00 AM 6:15 AM 6:30 AM 6:45 AM 7:00 AM 7:15 AM 7:30 AM 7:45 AM 8:00 AM…" at bounding box center [665, 202] width 168 height 28
select select "07:30:00"
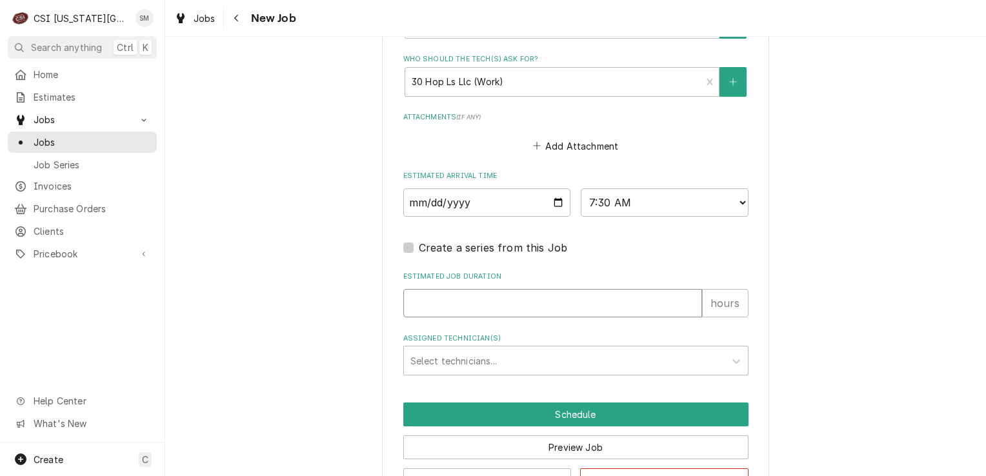
click at [443, 303] on input "Estimated Job Duration" at bounding box center [552, 303] width 299 height 28
type textarea "x"
type input "4"
type textarea "x"
type input "4"
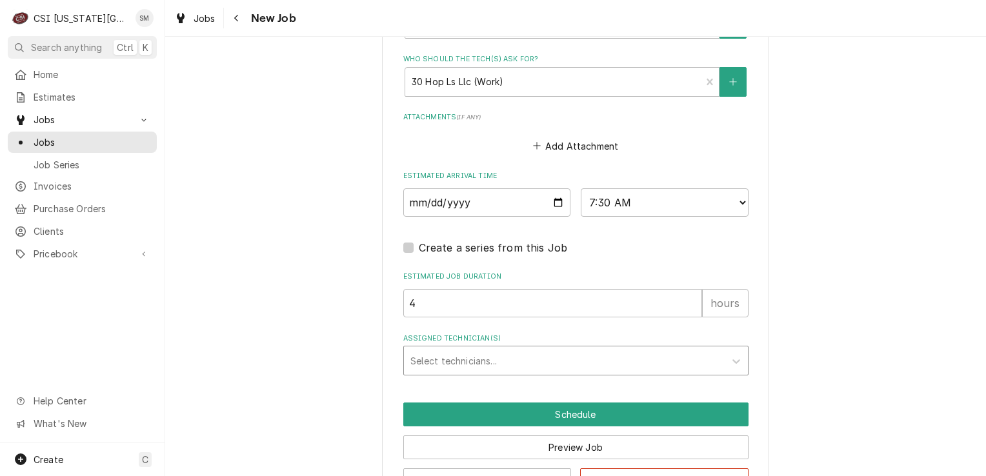
click at [474, 367] on div "Assigned Technician(s)" at bounding box center [564, 360] width 308 height 23
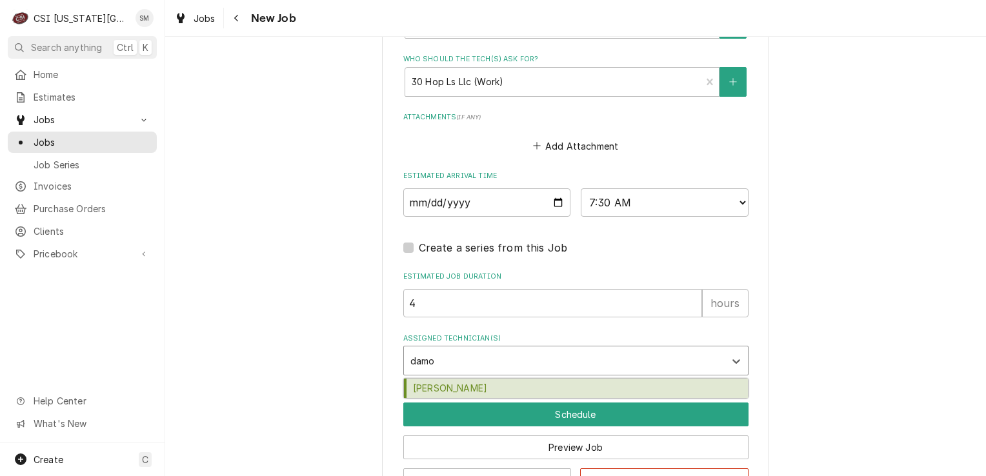
type input "[PERSON_NAME]"
click at [469, 383] on div "[PERSON_NAME]" at bounding box center [576, 389] width 344 height 20
type textarea "x"
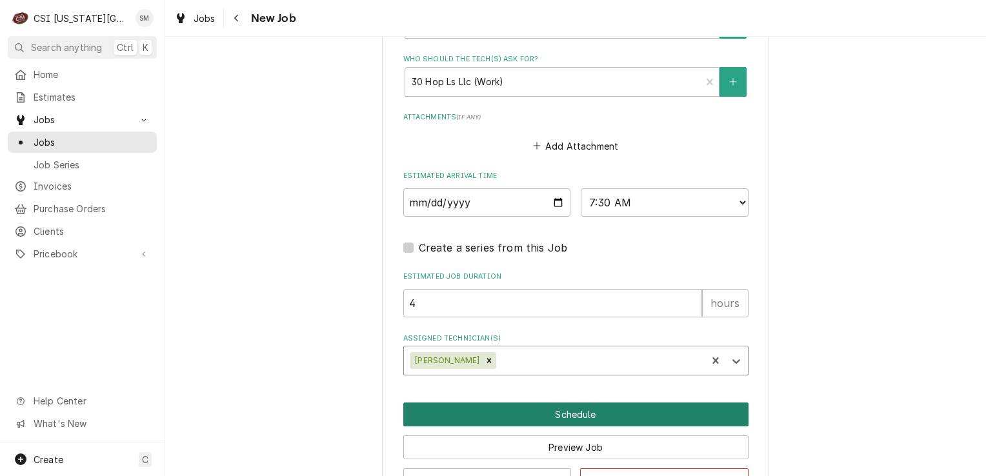
click at [560, 404] on button "Schedule" at bounding box center [575, 415] width 345 height 24
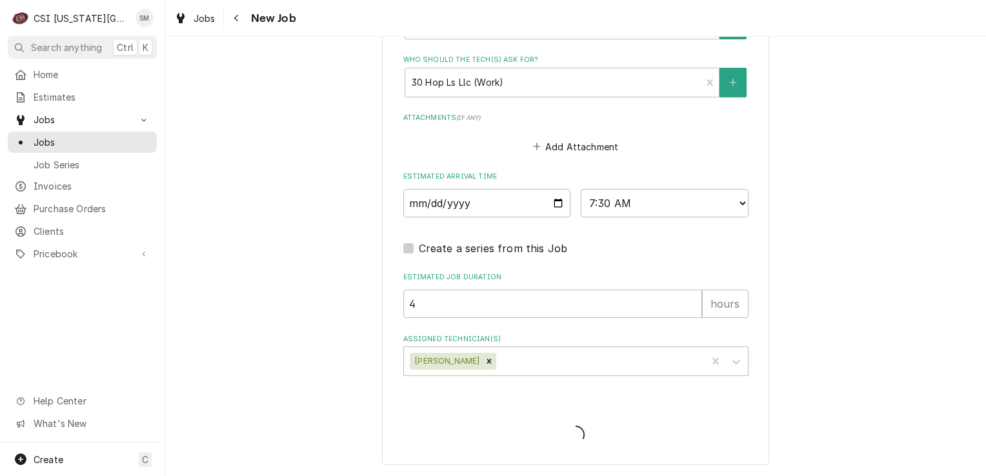
scroll to position [1053, 0]
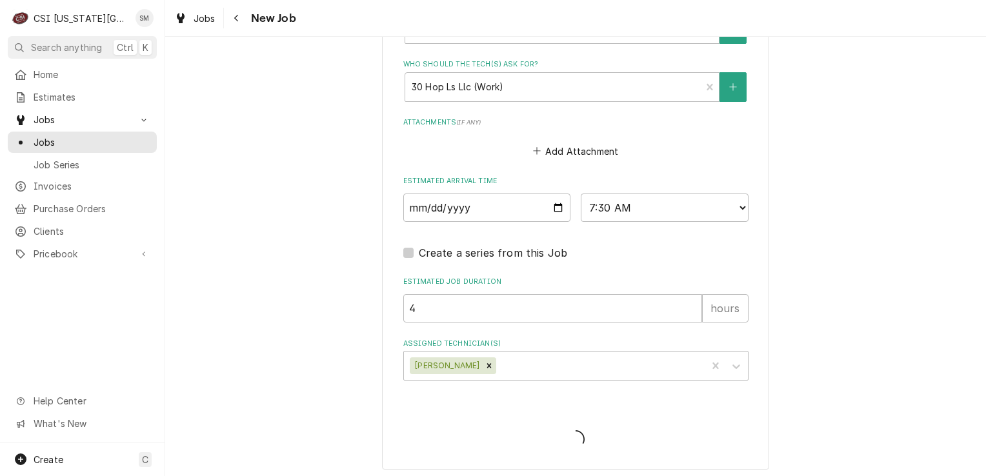
type textarea "x"
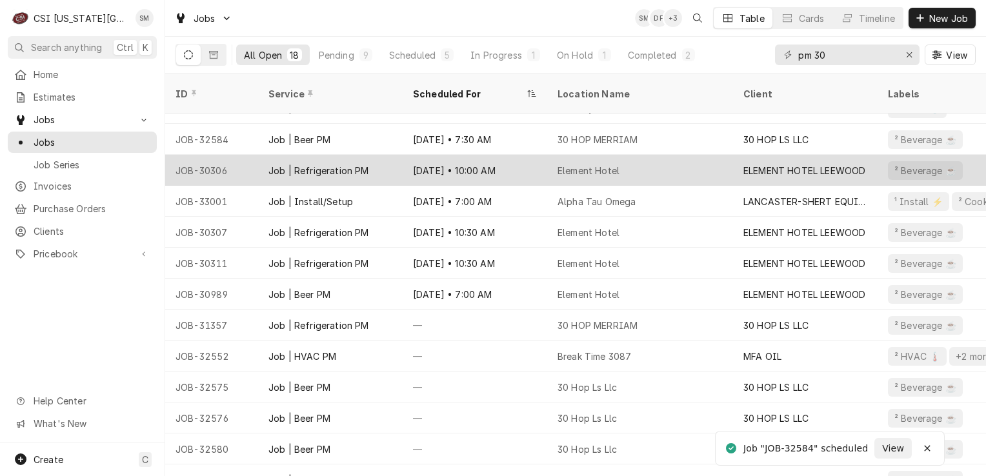
scroll to position [126, 0]
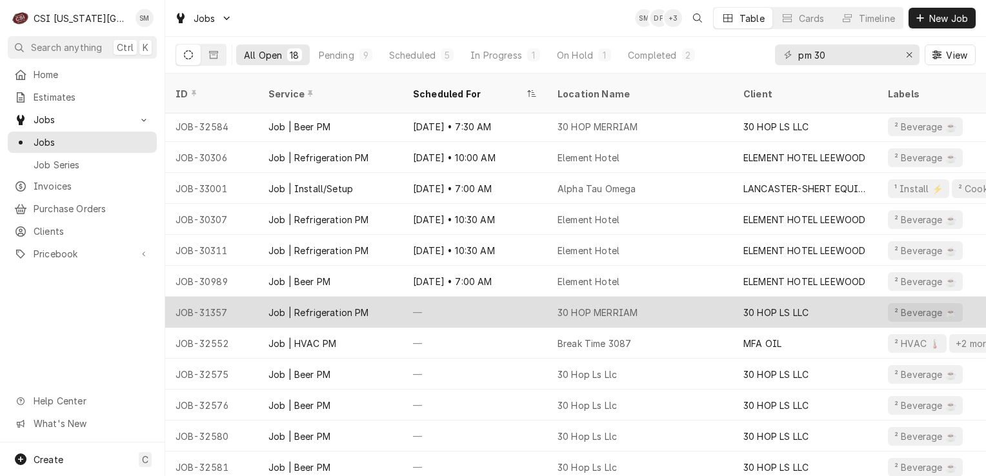
click at [568, 306] on div "30 HOP MERRIAM" at bounding box center [598, 313] width 80 height 14
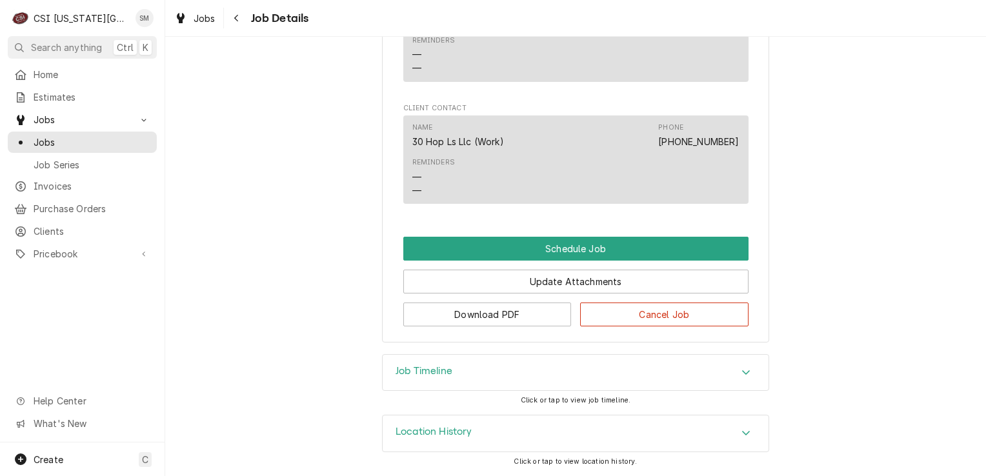
scroll to position [852, 0]
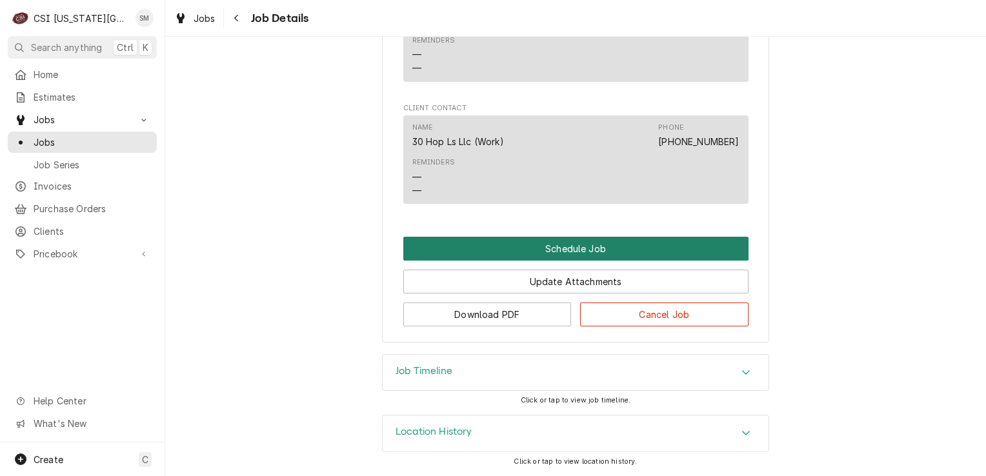
click at [583, 250] on button "Schedule Job" at bounding box center [575, 249] width 345 height 24
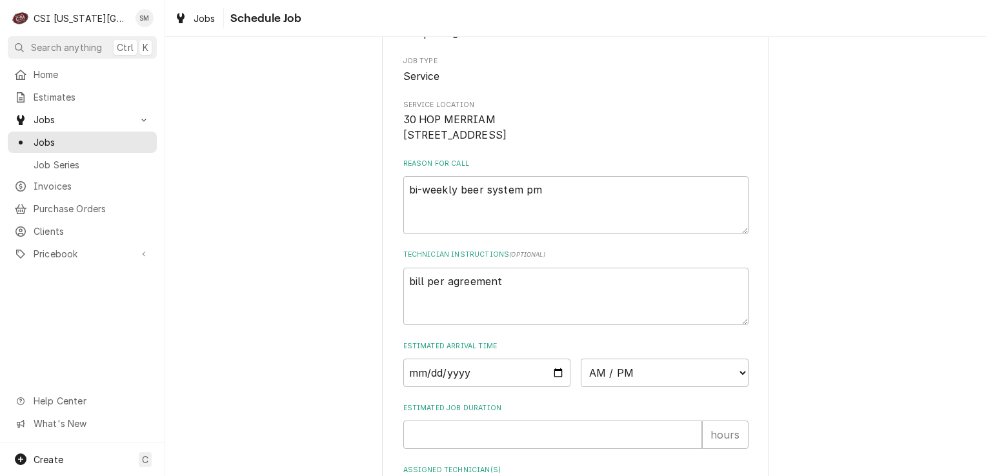
scroll to position [264, 0]
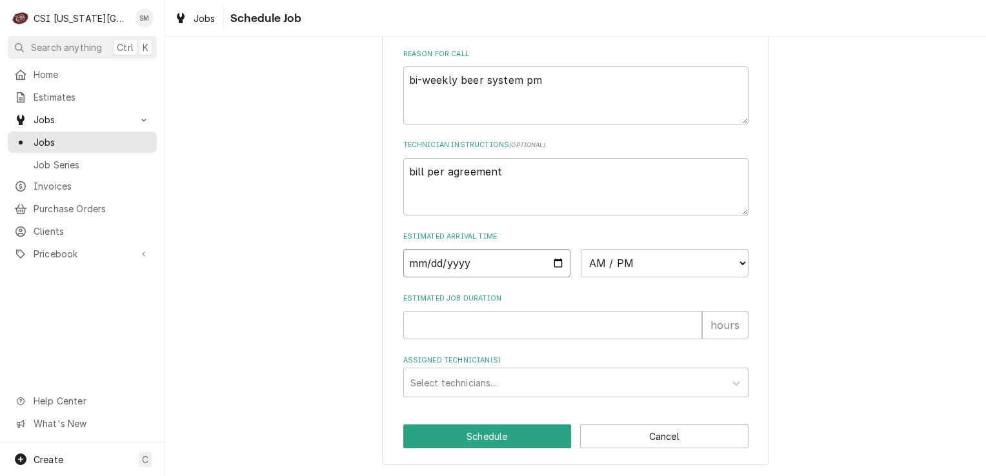
click at [552, 265] on input "Date" at bounding box center [487, 263] width 168 height 28
type textarea "x"
type input "[DATE]"
click at [483, 324] on input "Estimated Job Duration" at bounding box center [552, 325] width 299 height 28
type textarea "x"
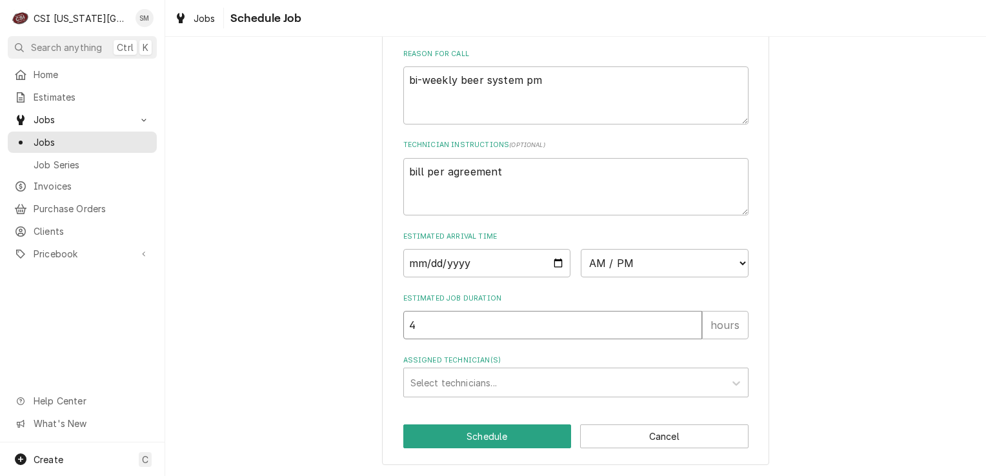
type input "4"
click at [733, 270] on select "AM / PM 6:00 AM 6:15 AM 6:30 AM 6:45 AM 7:00 AM 7:15 AM 7:30 AM 7:45 AM 8:00 AM…" at bounding box center [665, 263] width 168 height 28
select select "07:30:00"
click at [581, 250] on select "AM / PM 6:00 AM 6:15 AM 6:30 AM 6:45 AM 7:00 AM 7:15 AM 7:30 AM 7:45 AM 8:00 AM…" at bounding box center [665, 263] width 168 height 28
type textarea "x"
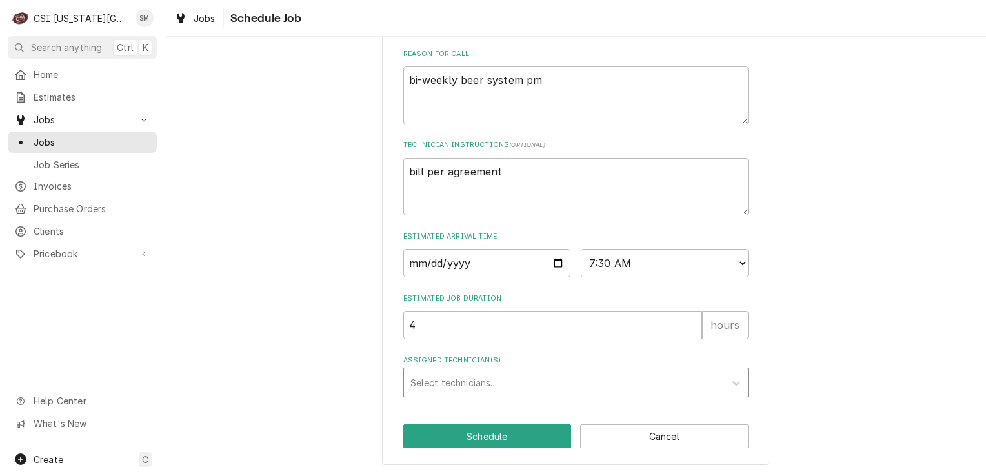
click at [480, 376] on div "Assigned Technician(s)" at bounding box center [564, 382] width 308 height 23
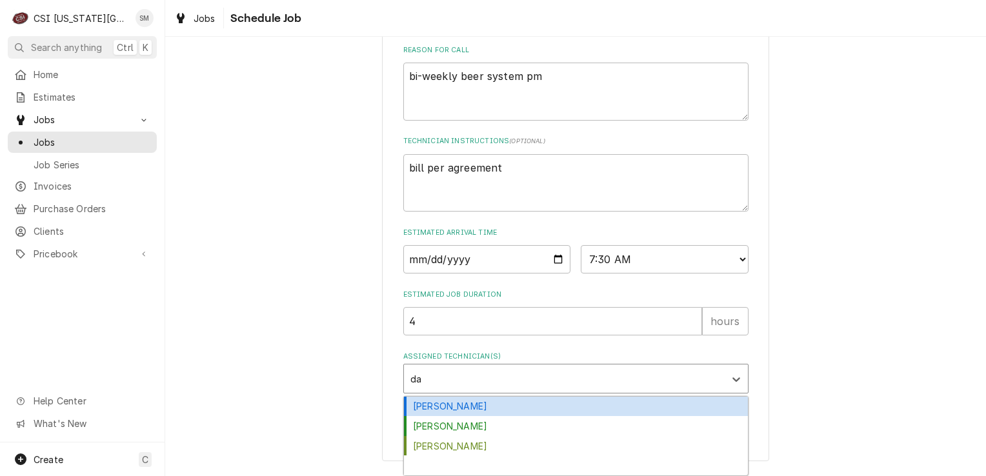
type input "dam"
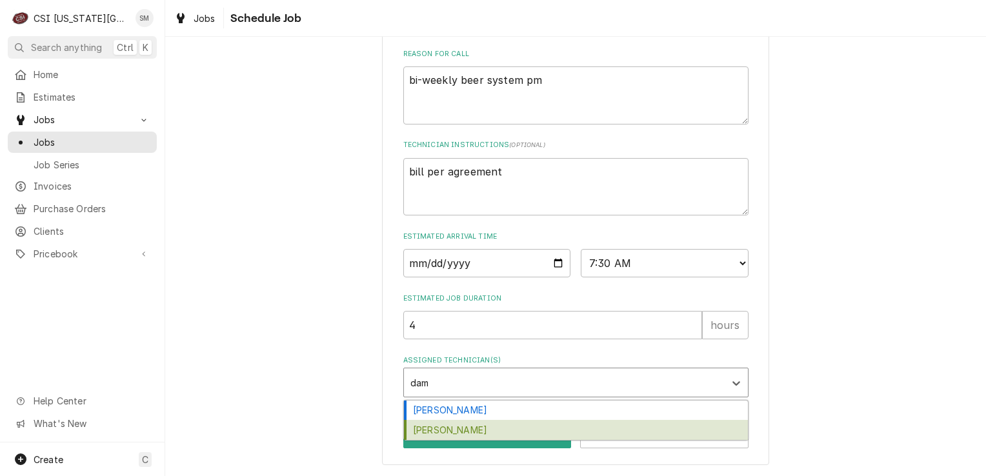
click at [438, 430] on div "Damon Cantu" at bounding box center [576, 430] width 344 height 20
type textarea "x"
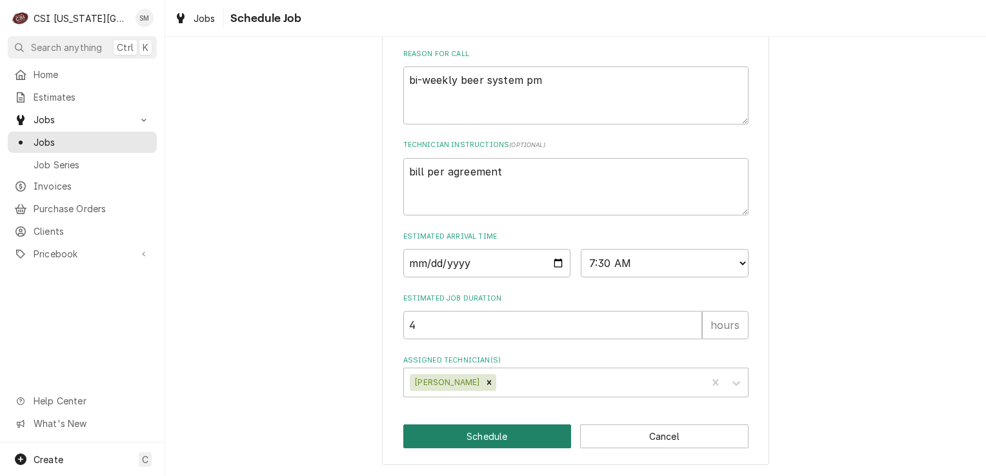
click at [465, 434] on button "Schedule" at bounding box center [487, 437] width 168 height 24
type textarea "x"
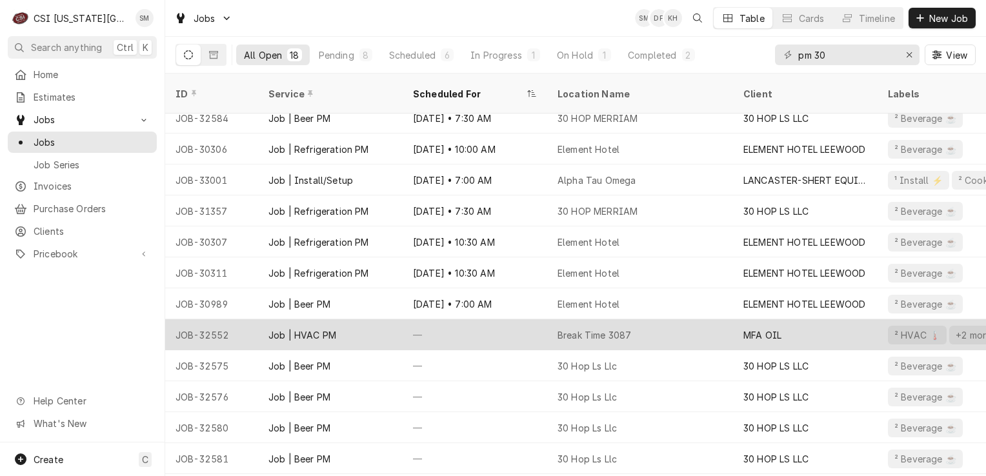
scroll to position [188, 0]
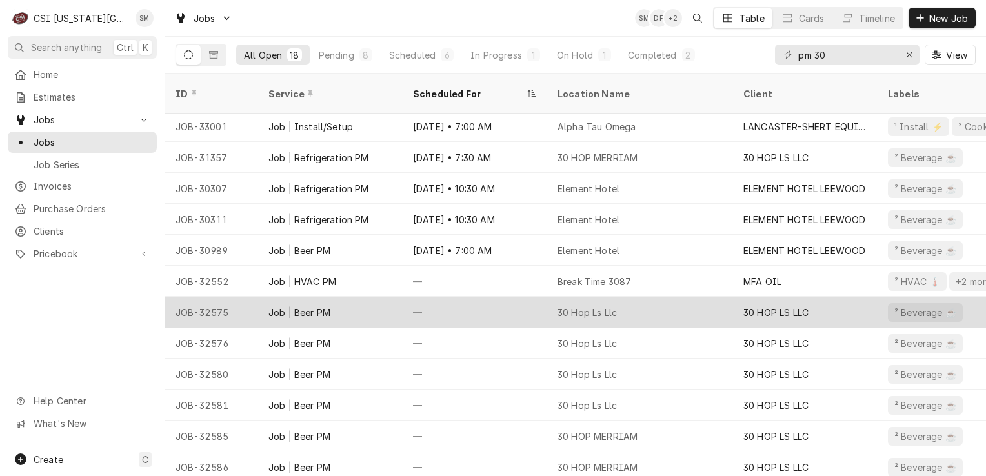
click at [590, 306] on div "30 Hop Ls Llc" at bounding box center [587, 313] width 59 height 14
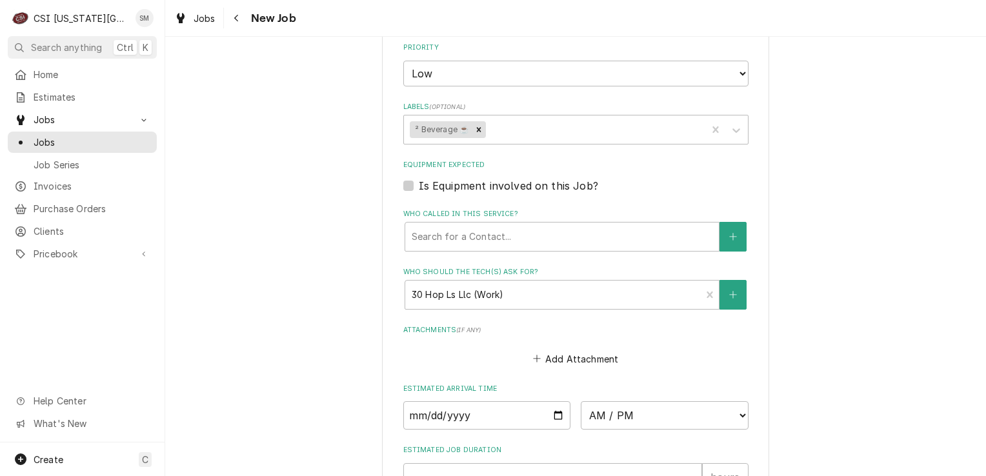
scroll to position [968, 0]
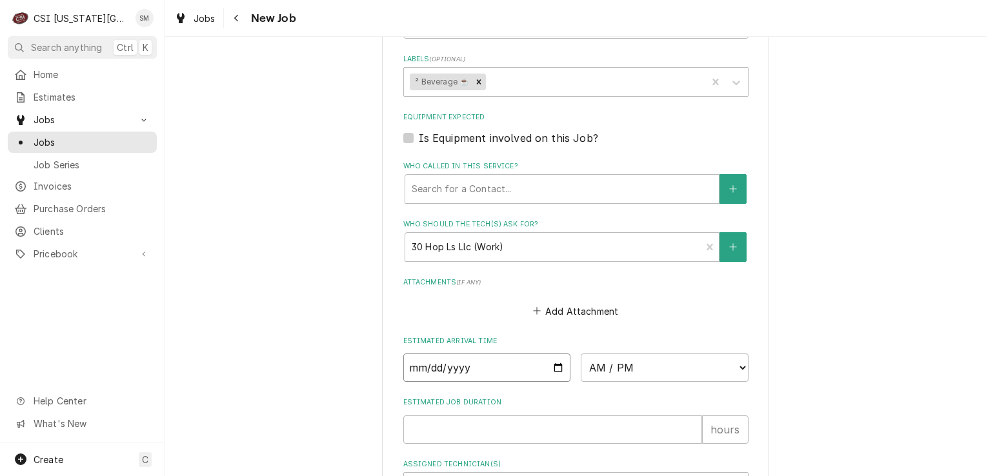
click at [551, 373] on input "Date" at bounding box center [487, 368] width 168 height 28
click at [551, 365] on input "Date" at bounding box center [487, 368] width 168 height 28
type textarea "x"
type input "[DATE]"
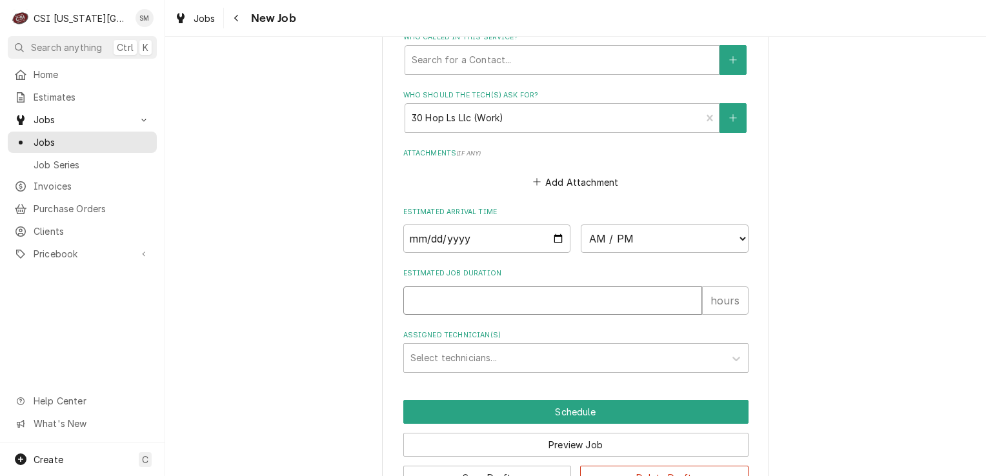
click at [496, 301] on input "Estimated Job Duration" at bounding box center [552, 301] width 299 height 28
type textarea "x"
type input "4"
type textarea "x"
type input "4"
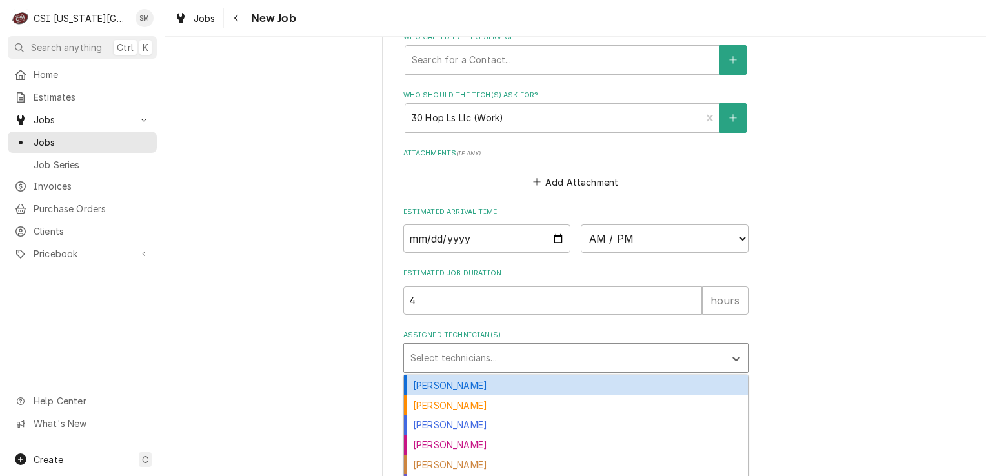
click at [493, 357] on div "Assigned Technician(s)" at bounding box center [564, 358] width 308 height 23
type input "d"
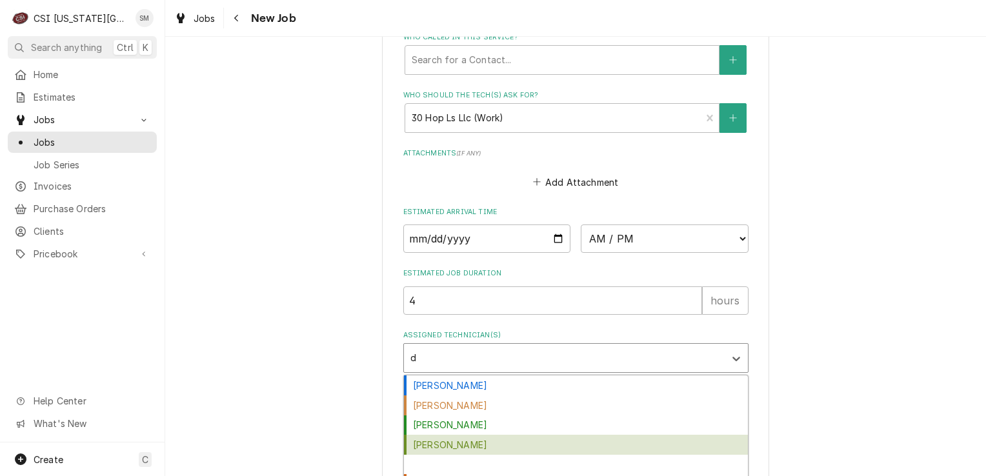
click at [457, 441] on div "Damon Cantu" at bounding box center [576, 445] width 344 height 20
type textarea "x"
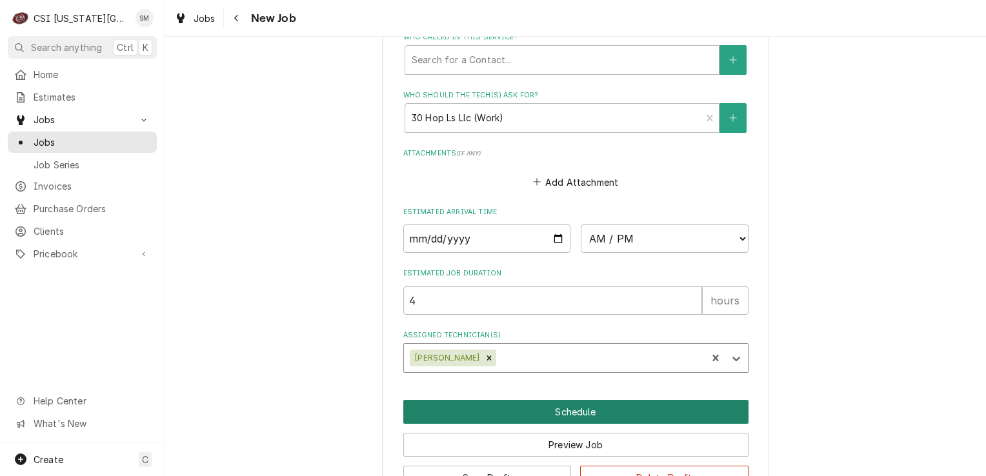
click at [552, 407] on button "Schedule" at bounding box center [575, 412] width 345 height 24
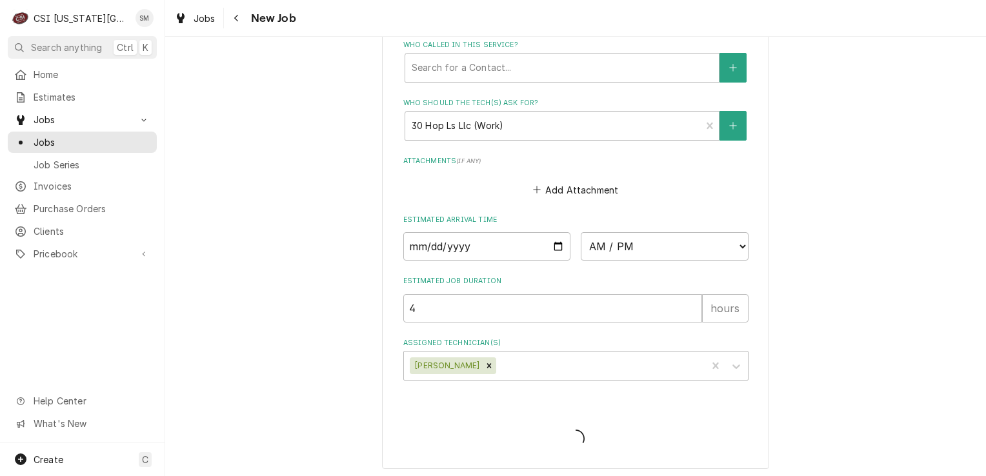
type textarea "x"
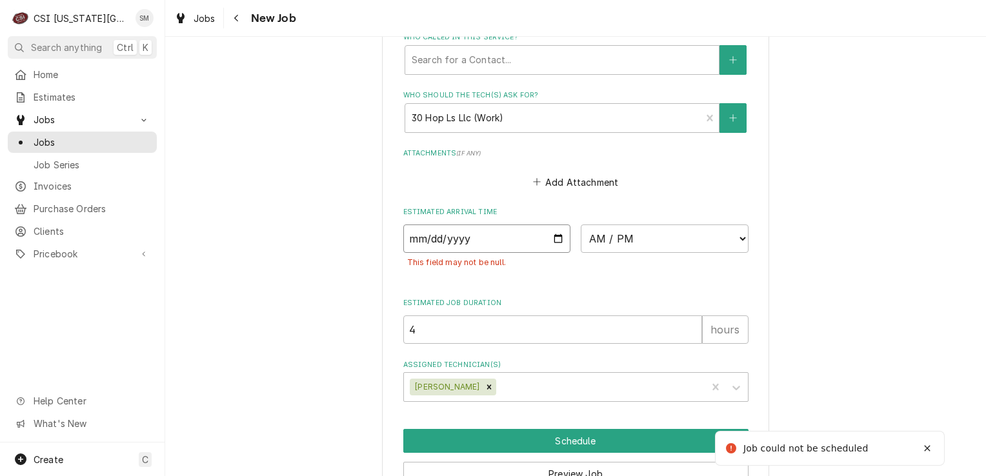
click at [555, 236] on input "2025-10-07" at bounding box center [487, 239] width 168 height 28
click at [650, 242] on select "AM / PM 6:00 AM 6:15 AM 6:30 AM 6:45 AM 7:00 AM 7:15 AM 7:30 AM 7:45 AM 8:00 AM…" at bounding box center [665, 239] width 168 height 28
select select "07:30:00"
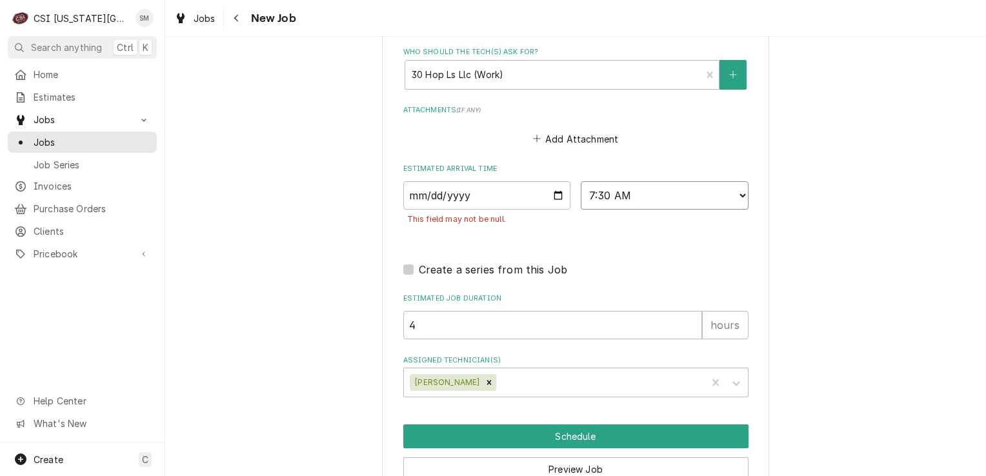
scroll to position [1200, 0]
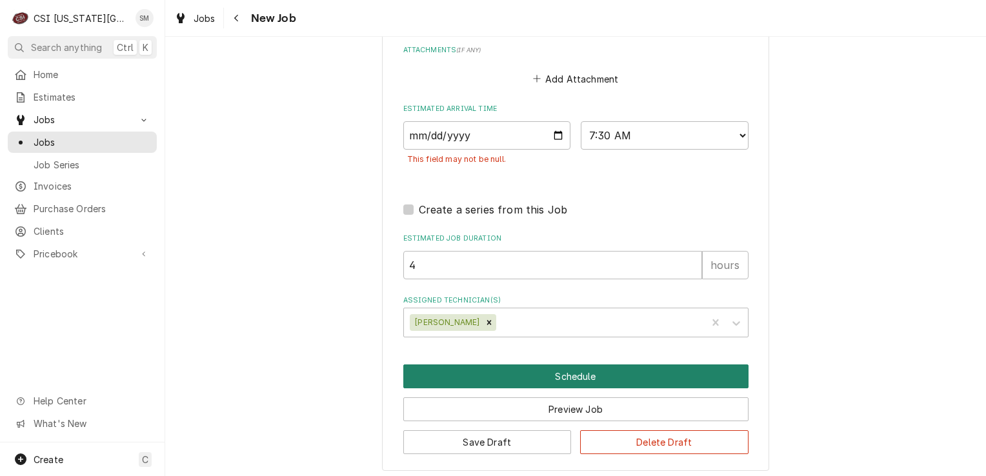
click at [570, 365] on button "Schedule" at bounding box center [575, 377] width 345 height 24
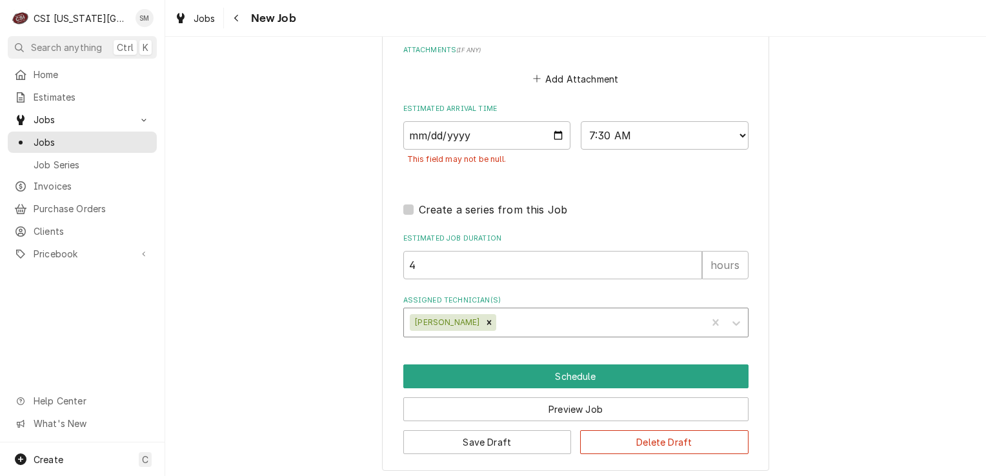
scroll to position [1128, 0]
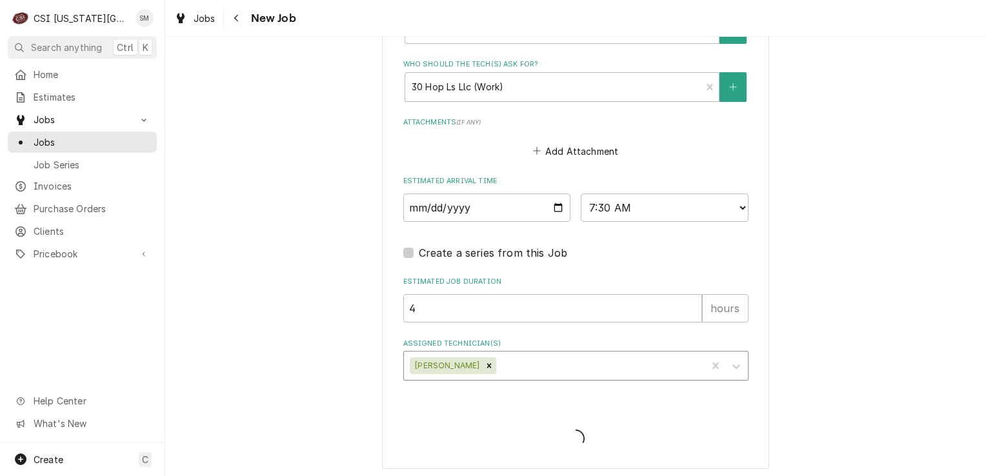
type textarea "x"
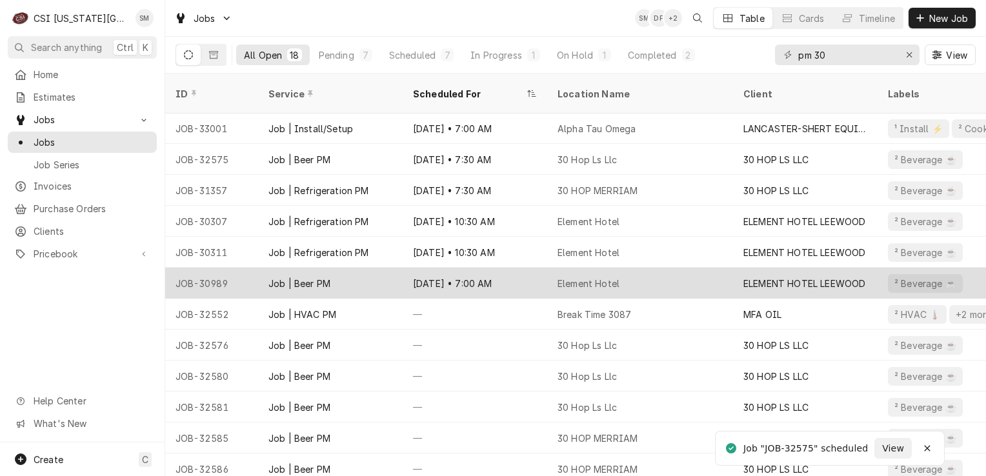
scroll to position [188, 0]
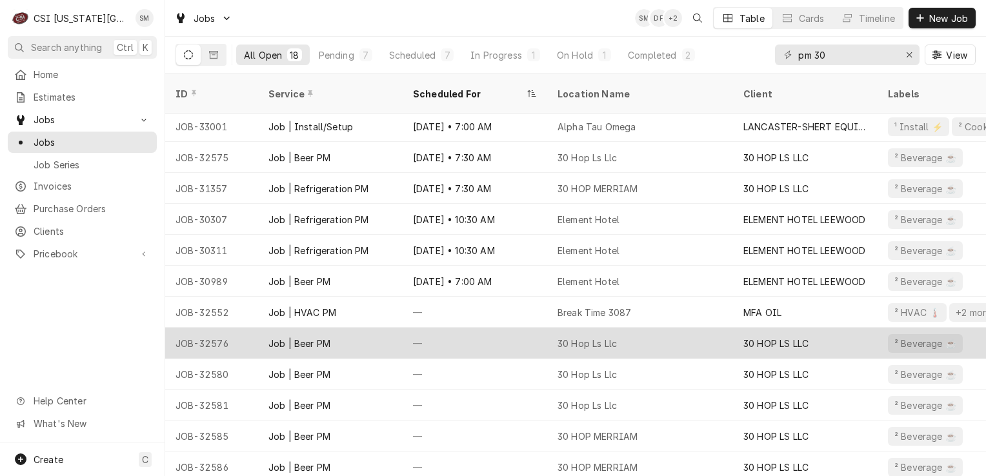
click at [625, 329] on div "30 Hop Ls Llc" at bounding box center [640, 343] width 186 height 31
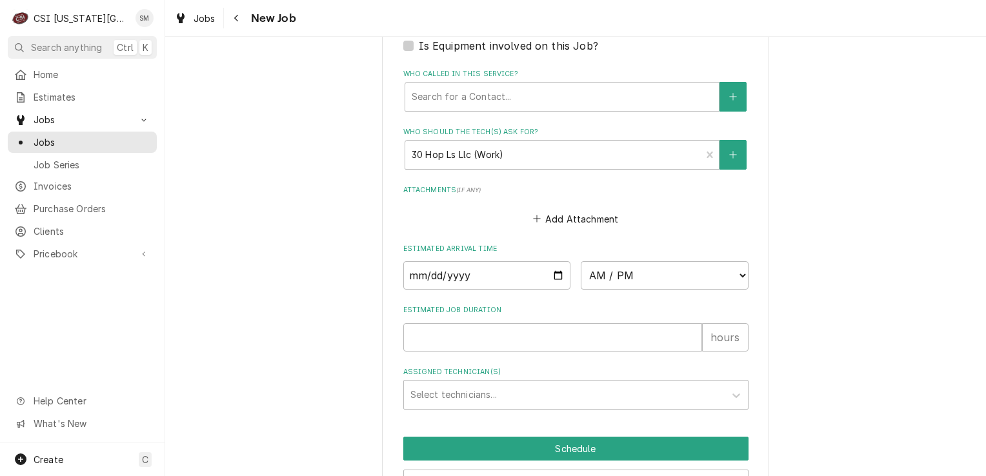
scroll to position [1133, 0]
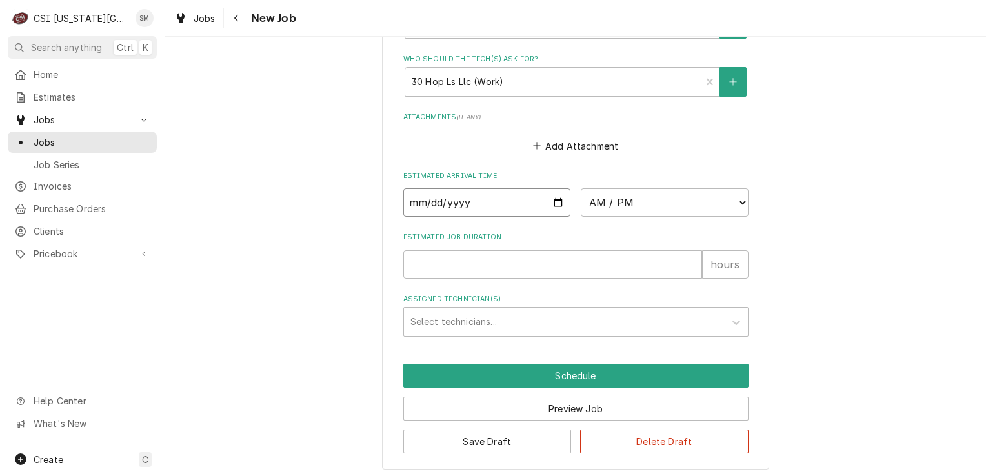
click at [558, 203] on input "Date" at bounding box center [487, 202] width 168 height 28
type textarea "x"
type input "2025-10-25"
type textarea "x"
type input "2025-10-21"
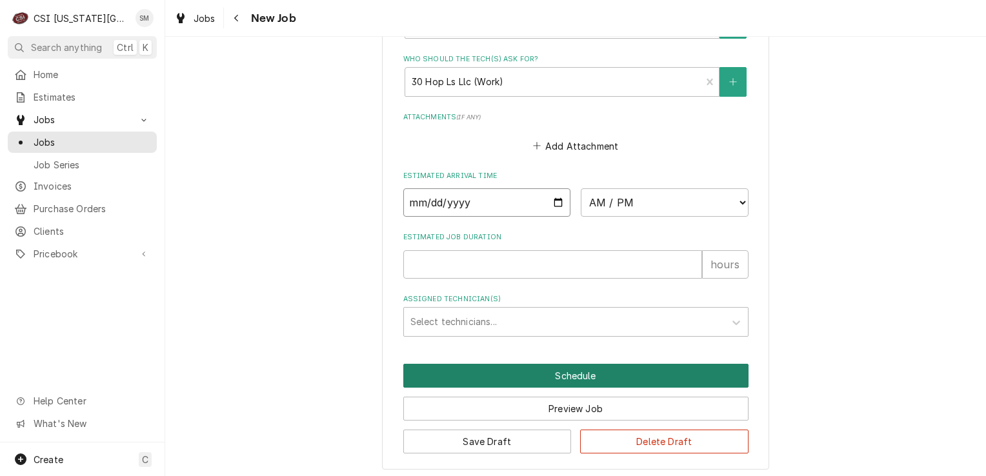
type textarea "x"
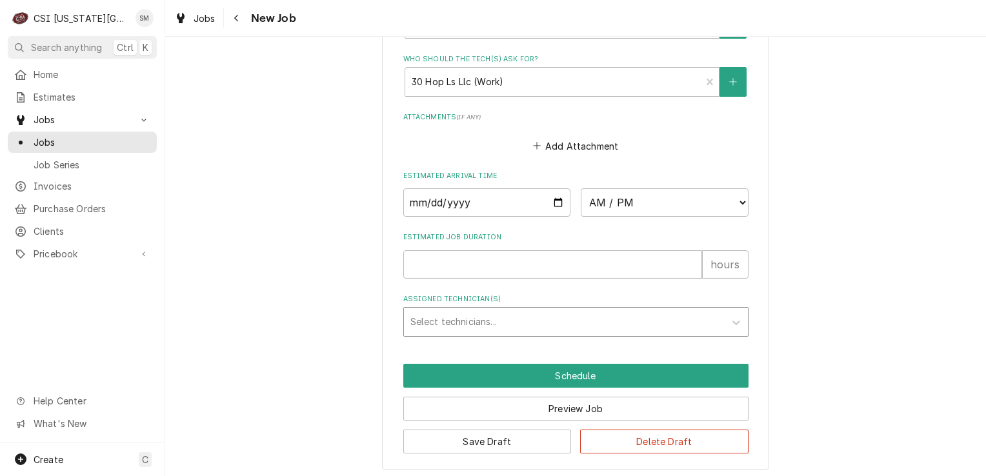
click at [509, 318] on div "Assigned Technician(s)" at bounding box center [564, 321] width 308 height 23
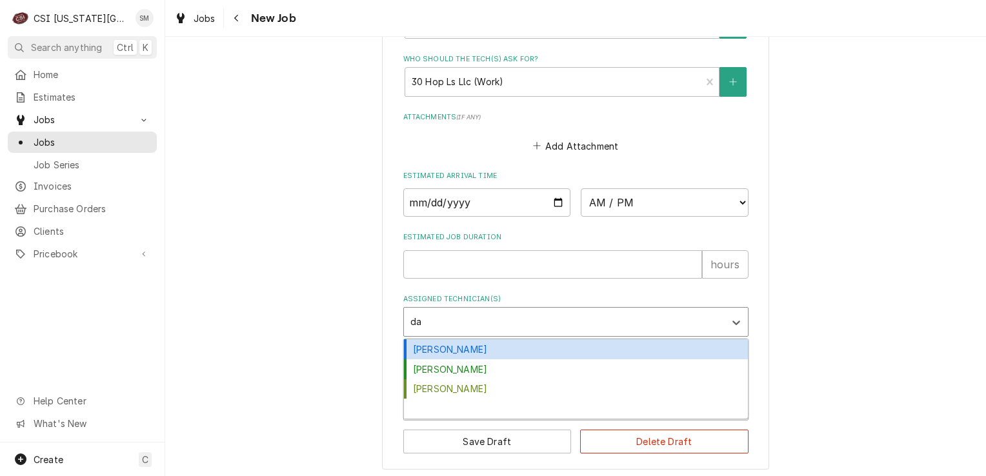
type input "dam"
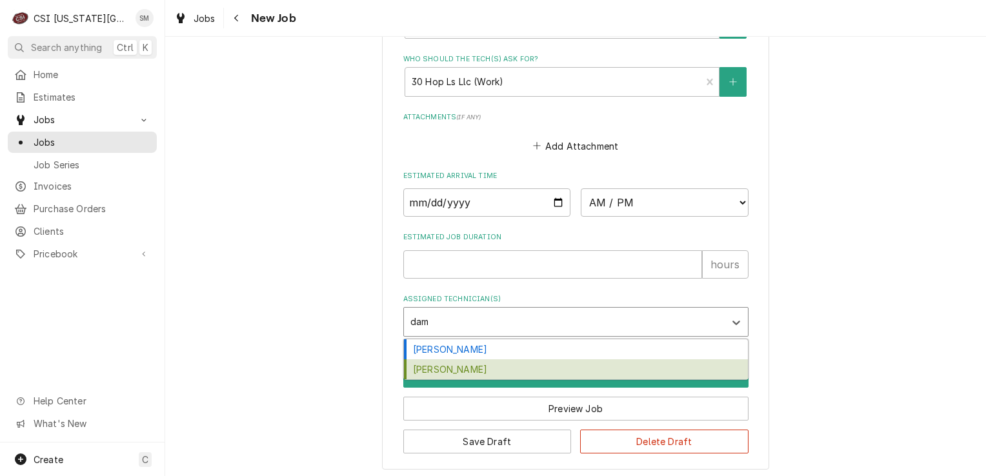
click at [467, 359] on div "[PERSON_NAME]" at bounding box center [576, 369] width 344 height 20
type textarea "x"
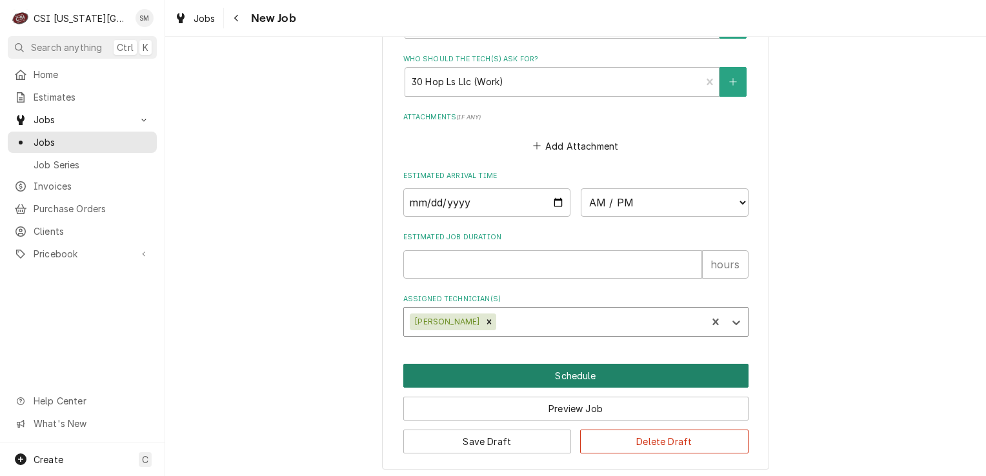
click at [498, 367] on button "Schedule" at bounding box center [575, 376] width 345 height 24
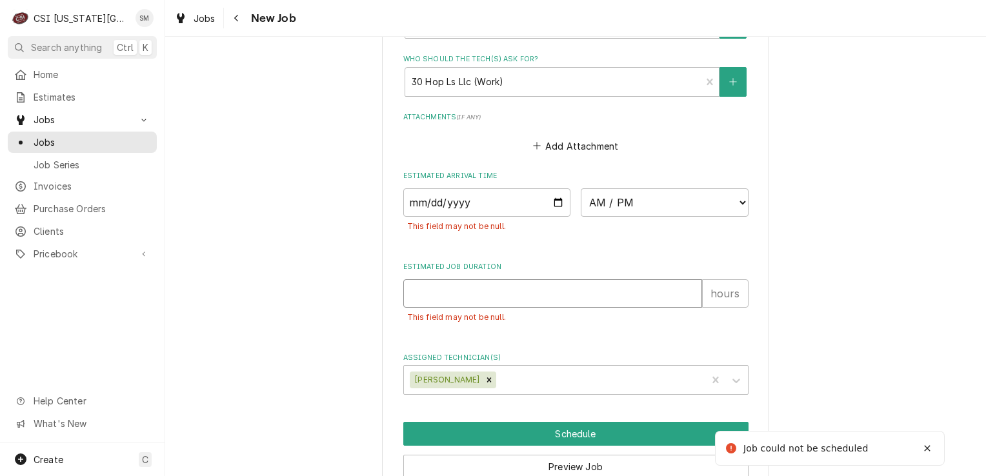
click at [528, 297] on input "Estimated Job Duration" at bounding box center [552, 293] width 299 height 28
type textarea "x"
type input "4"
type textarea "x"
type input "4"
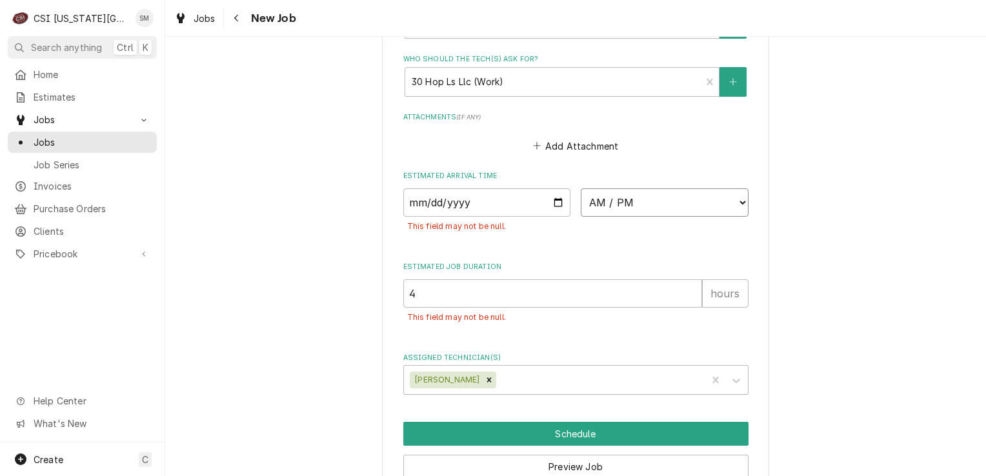
click at [734, 203] on select "AM / PM 6:00 AM 6:15 AM 6:30 AM 6:45 AM 7:00 AM 7:15 AM 7:30 AM 7:45 AM 8:00 AM…" at bounding box center [665, 202] width 168 height 28
select select "07:30:00"
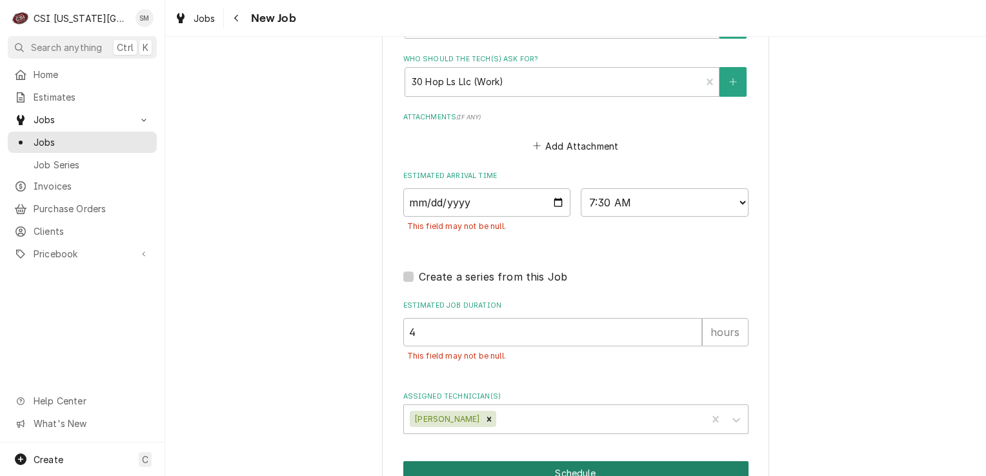
click at [558, 468] on button "Schedule" at bounding box center [575, 473] width 345 height 24
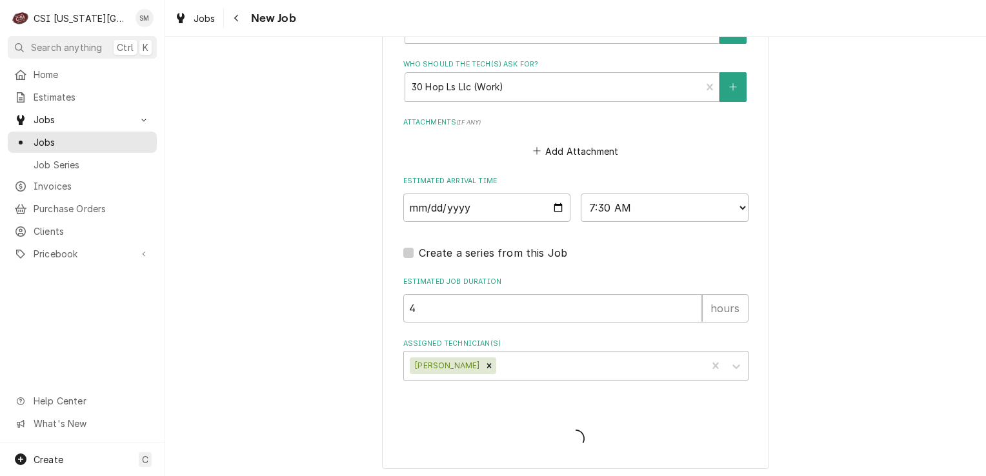
type textarea "x"
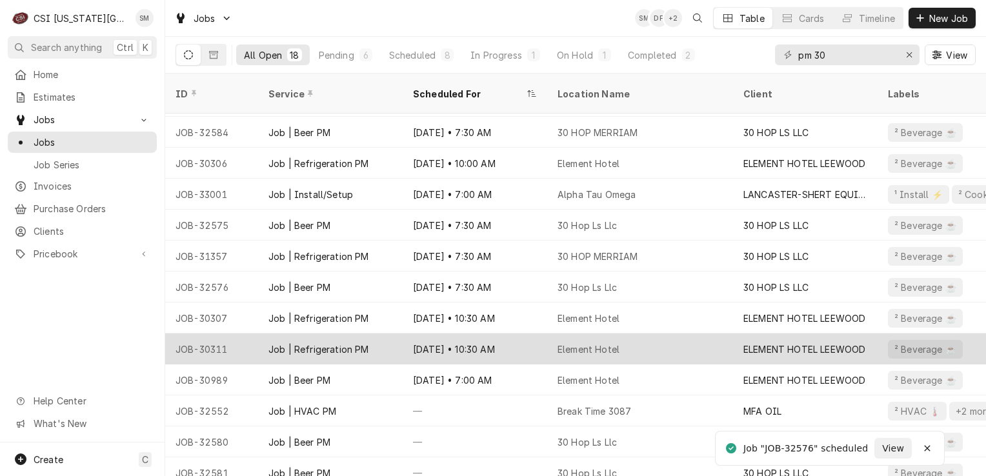
scroll to position [188, 0]
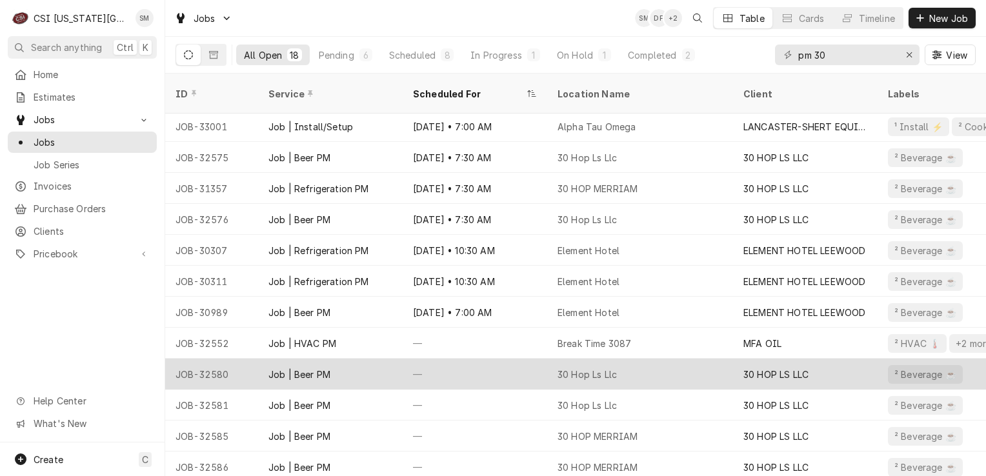
click at [609, 366] on div "30 Hop Ls Llc" at bounding box center [640, 374] width 186 height 31
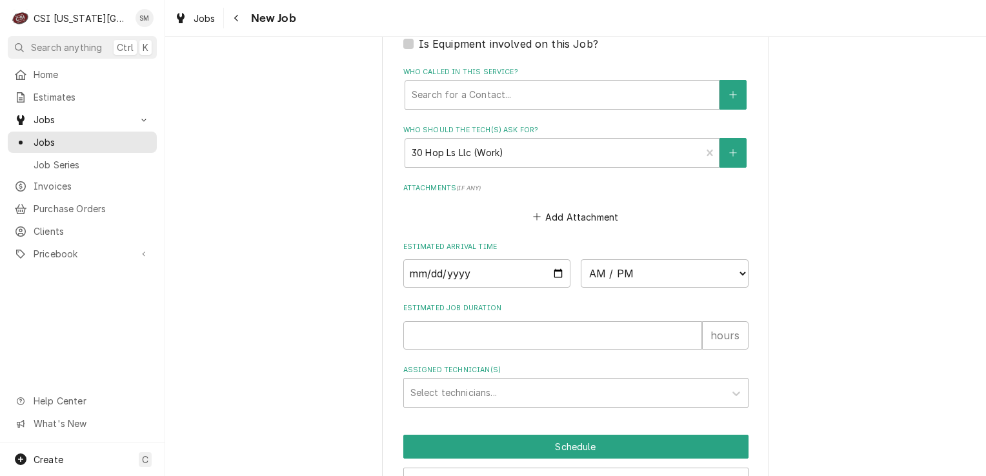
scroll to position [1133, 0]
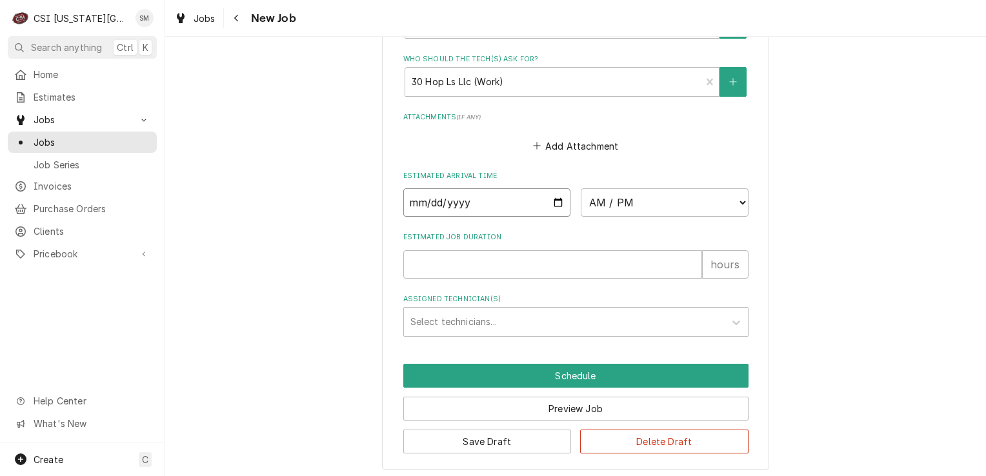
click at [558, 194] on input "Date" at bounding box center [487, 202] width 168 height 28
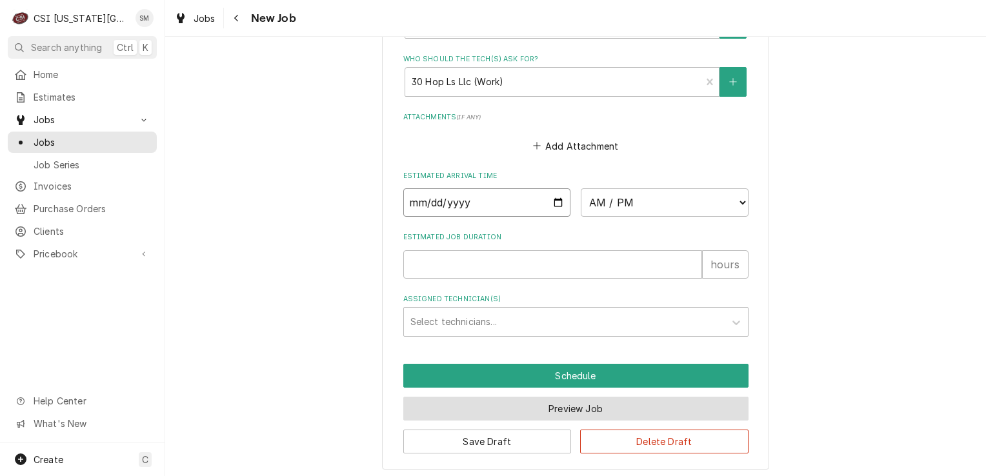
type textarea "x"
type input "[DATE]"
type textarea "x"
type input "[DATE]"
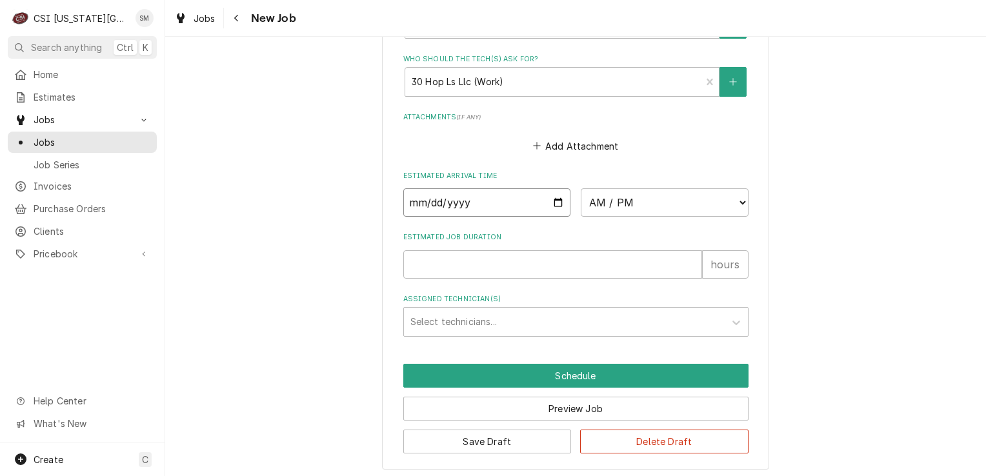
type textarea "x"
click at [738, 200] on select "AM / PM 6:00 AM 6:15 AM 6:30 AM 6:45 AM 7:00 AM 7:15 AM 7:30 AM 7:45 AM 8:00 AM…" at bounding box center [665, 202] width 168 height 28
select select "07:30:00"
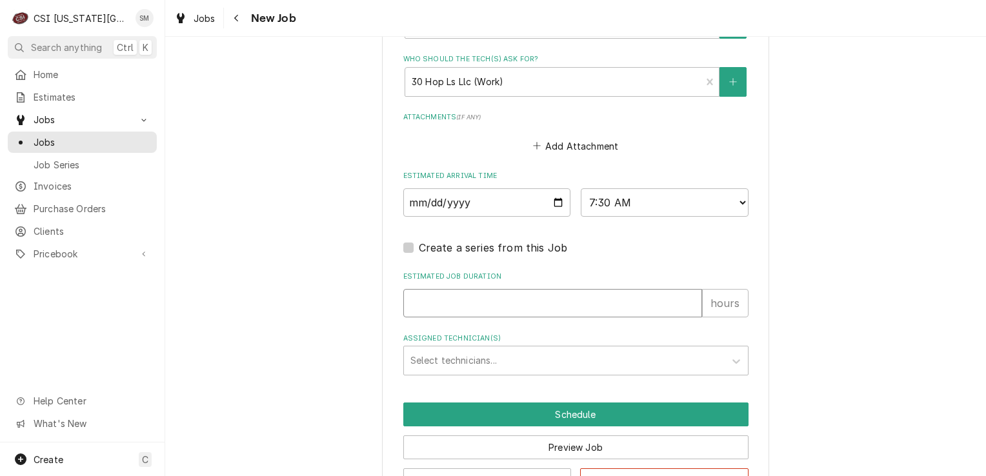
click at [451, 298] on input "Estimated Job Duration" at bounding box center [552, 303] width 299 height 28
type textarea "x"
type input "4"
type textarea "x"
type input "4"
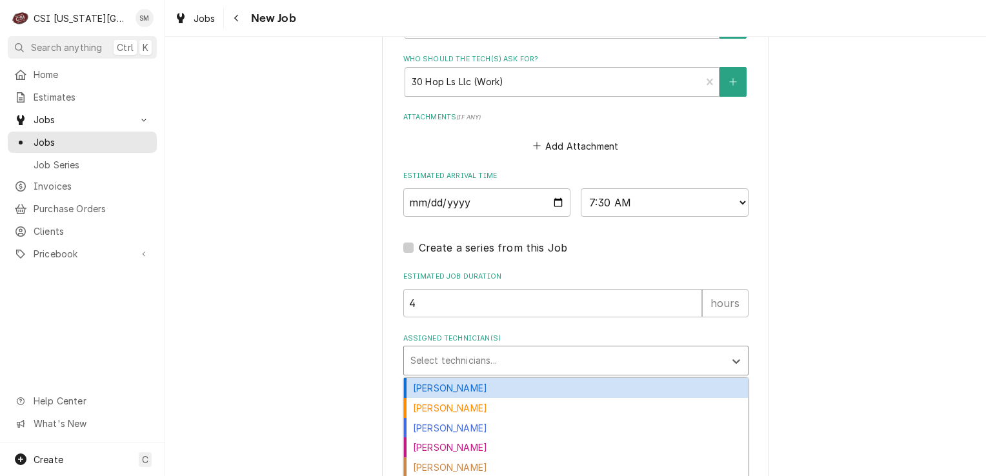
click at [499, 359] on div "Assigned Technician(s)" at bounding box center [564, 360] width 308 height 23
type input "d"
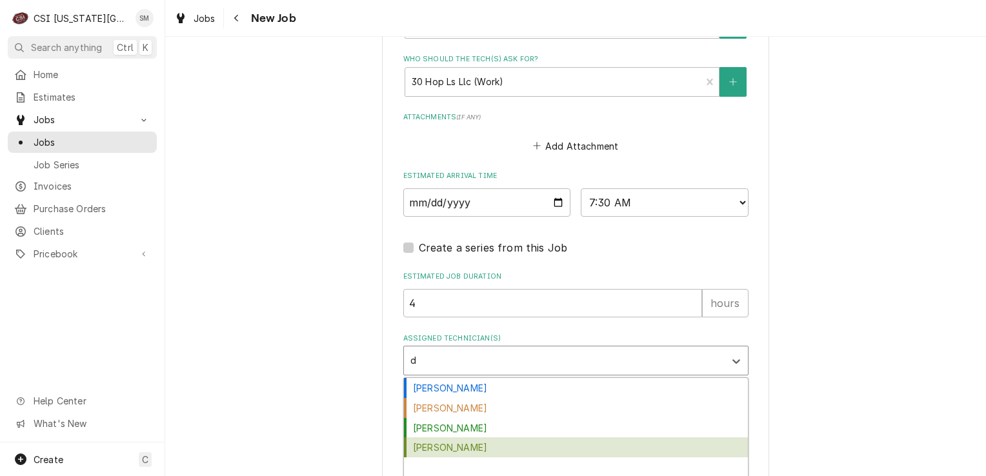
click at [456, 445] on div "Damon Cantu" at bounding box center [576, 448] width 344 height 20
type textarea "x"
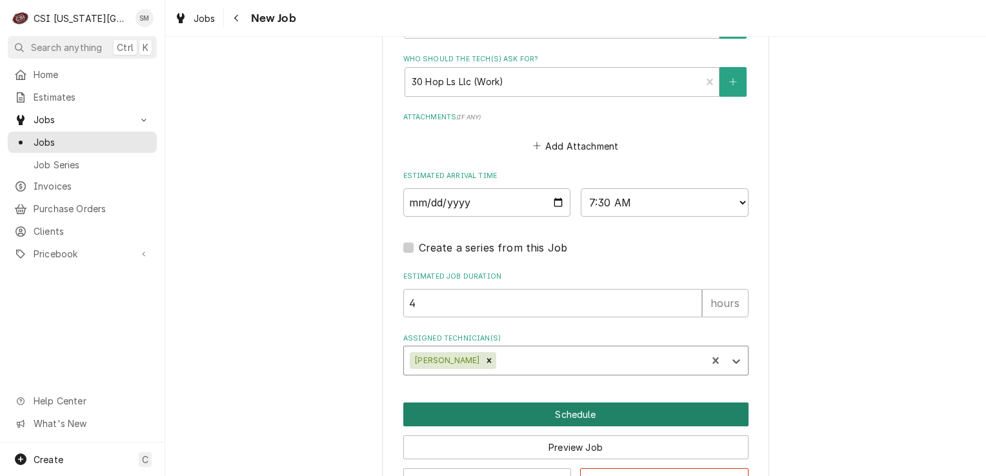
click at [560, 414] on button "Schedule" at bounding box center [575, 415] width 345 height 24
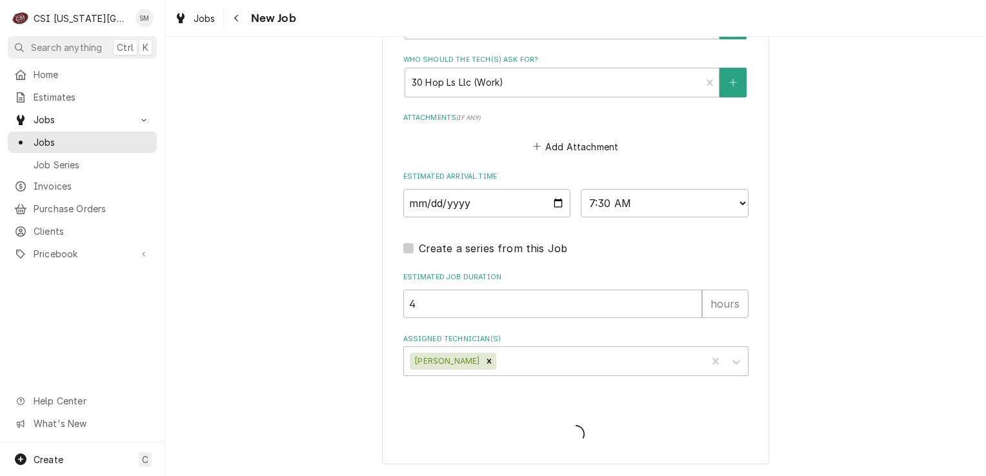
scroll to position [1128, 0]
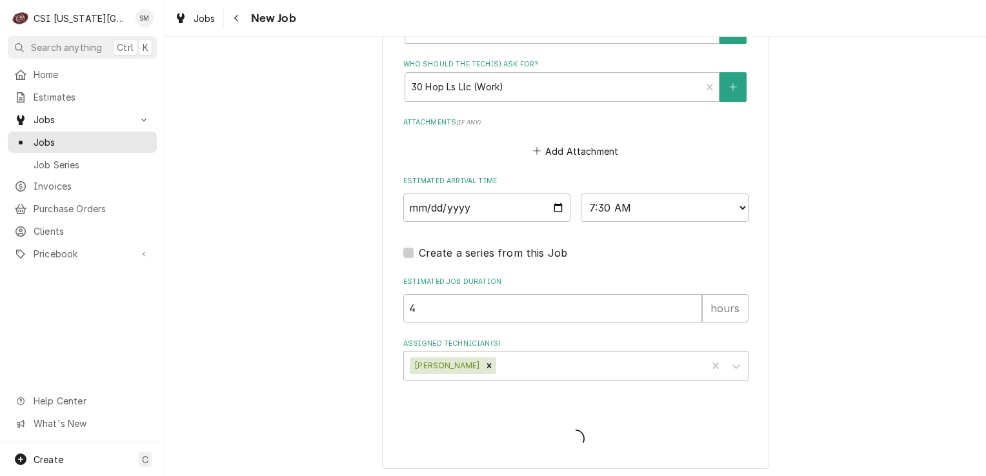
type textarea "x"
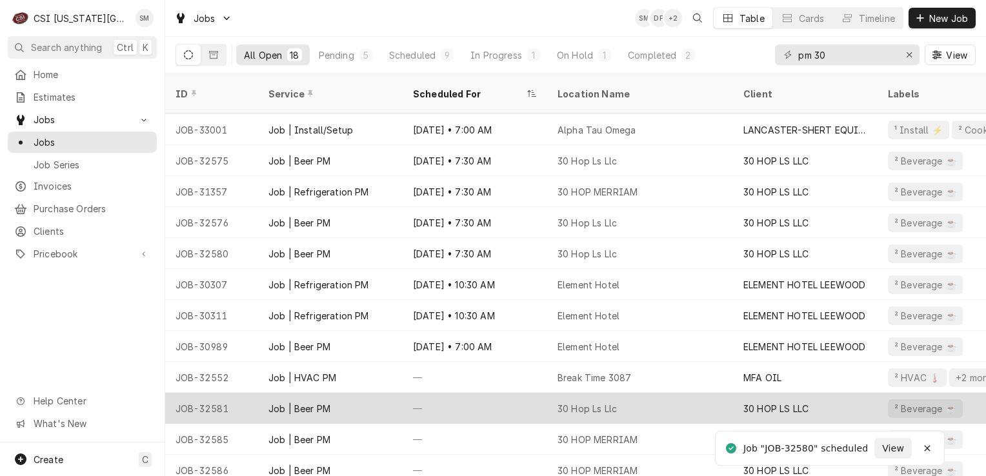
scroll to position [188, 0]
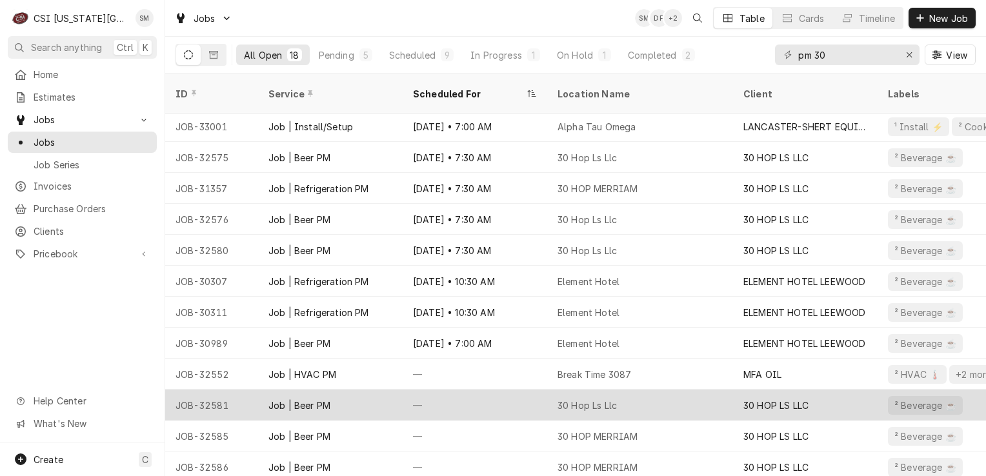
click at [625, 394] on div "30 Hop Ls Llc" at bounding box center [640, 405] width 186 height 31
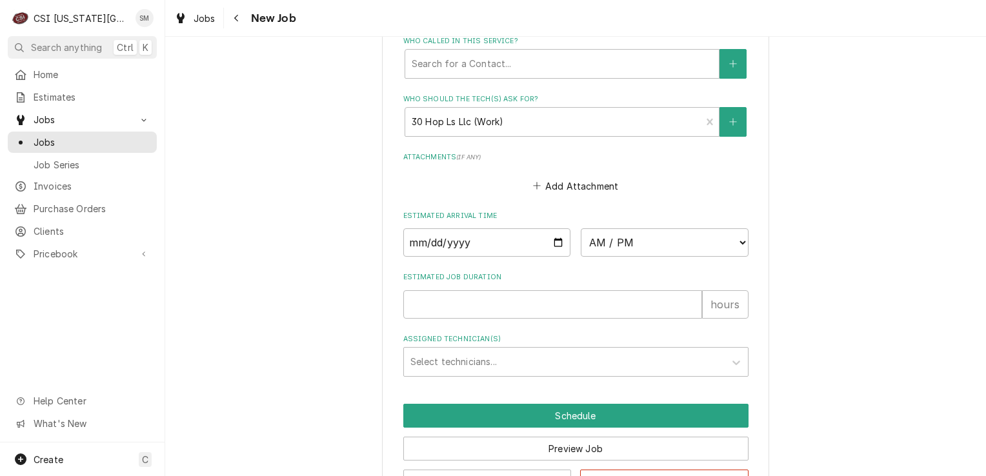
scroll to position [1097, 0]
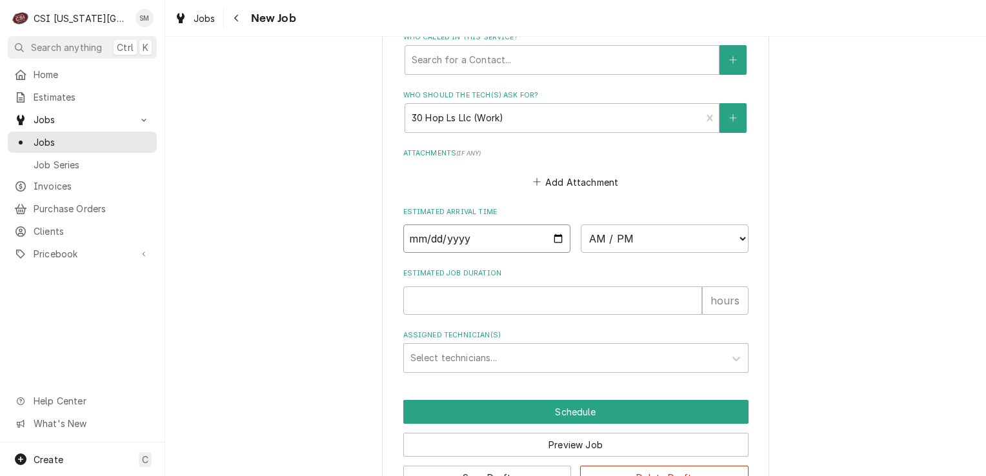
click at [553, 239] on input "Date" at bounding box center [487, 239] width 168 height 28
type textarea "x"
type input "[DATE]"
type textarea "x"
type input "2025-11-25"
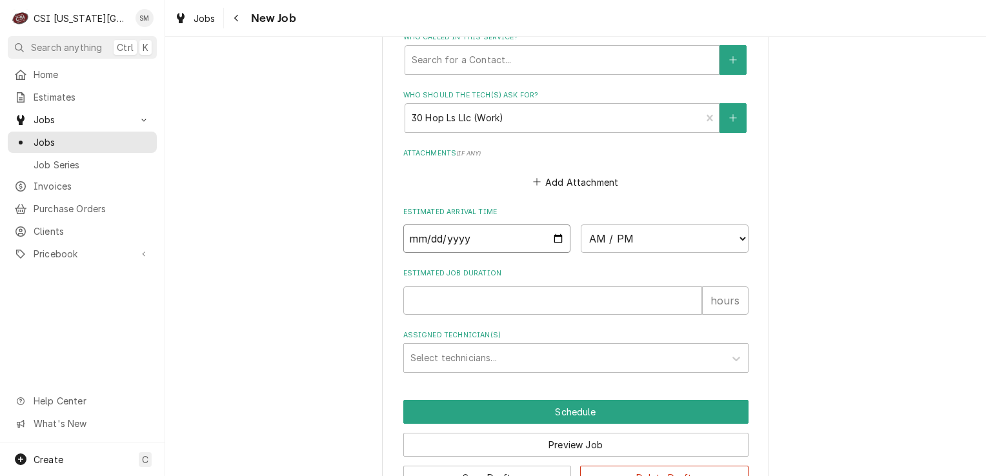
type textarea "x"
type input "2025-11-18"
type textarea "x"
click at [523, 352] on div "Assigned Technician(s)" at bounding box center [564, 358] width 308 height 23
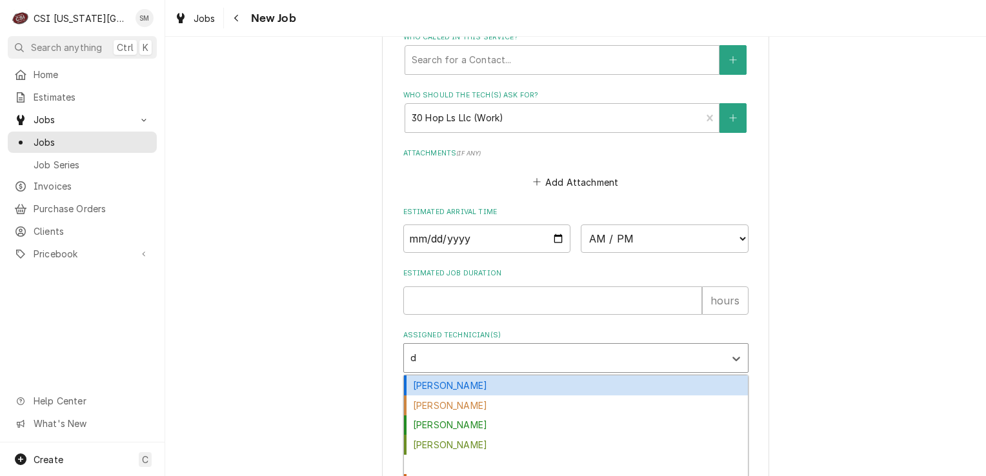
type input "da"
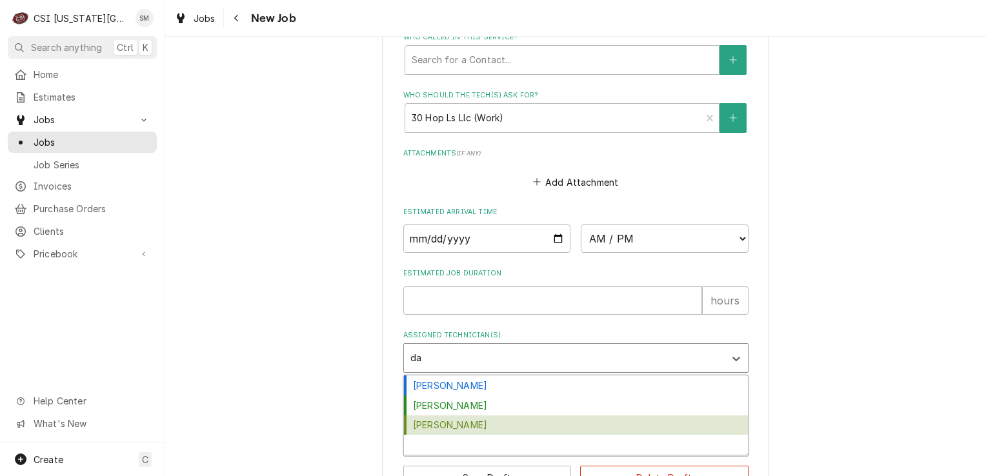
click at [454, 419] on div "Damon Cantu" at bounding box center [576, 426] width 344 height 20
type textarea "x"
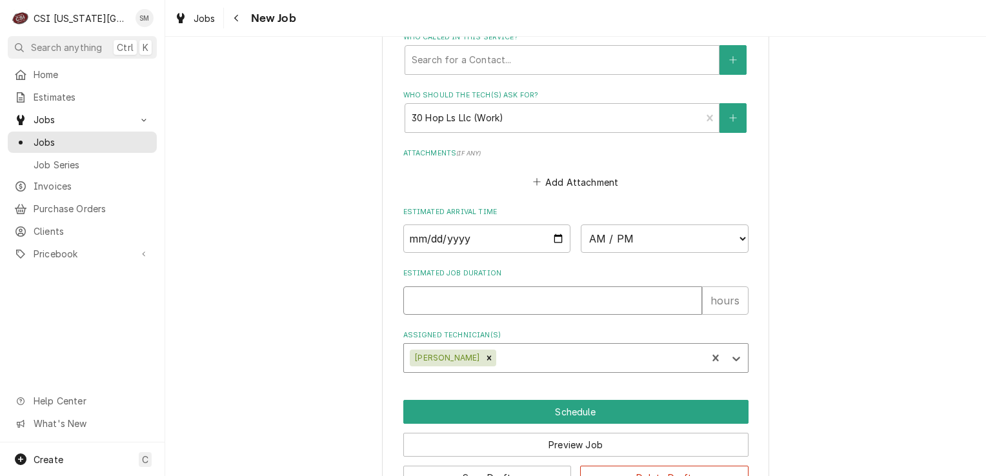
click at [563, 297] on input "Estimated Job Duration" at bounding box center [552, 301] width 299 height 28
type textarea "x"
type input "4"
type textarea "x"
type input "4"
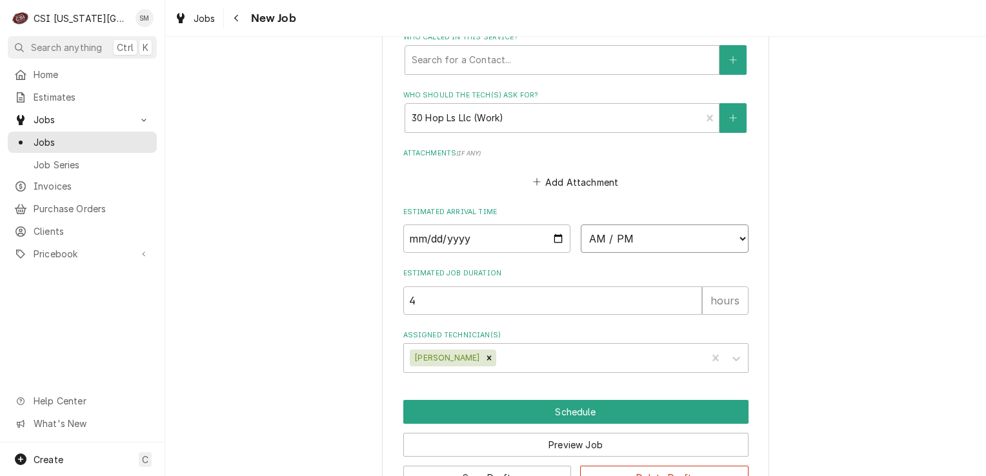
click at [674, 237] on select "AM / PM 6:00 AM 6:15 AM 6:30 AM 6:45 AM 7:00 AM 7:15 AM 7:30 AM 7:45 AM 8:00 AM…" at bounding box center [665, 239] width 168 height 28
select select "07:30:00"
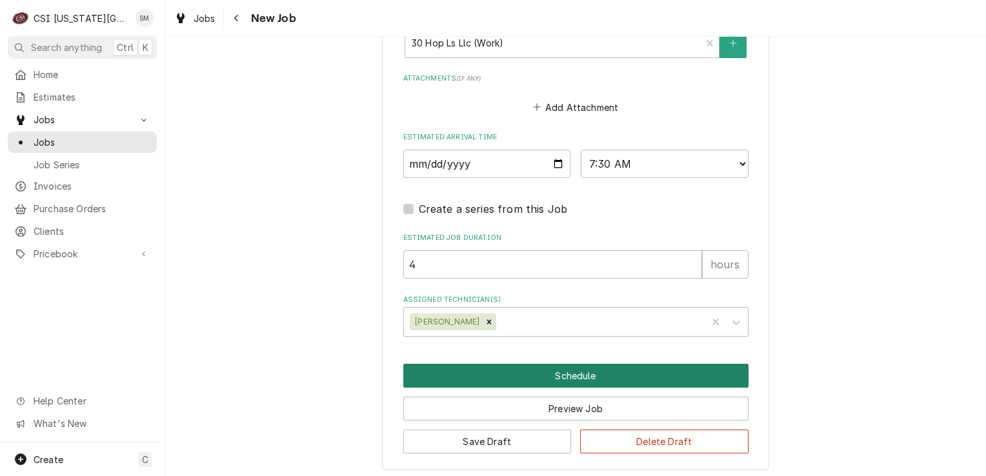
click at [555, 364] on button "Schedule" at bounding box center [575, 376] width 345 height 24
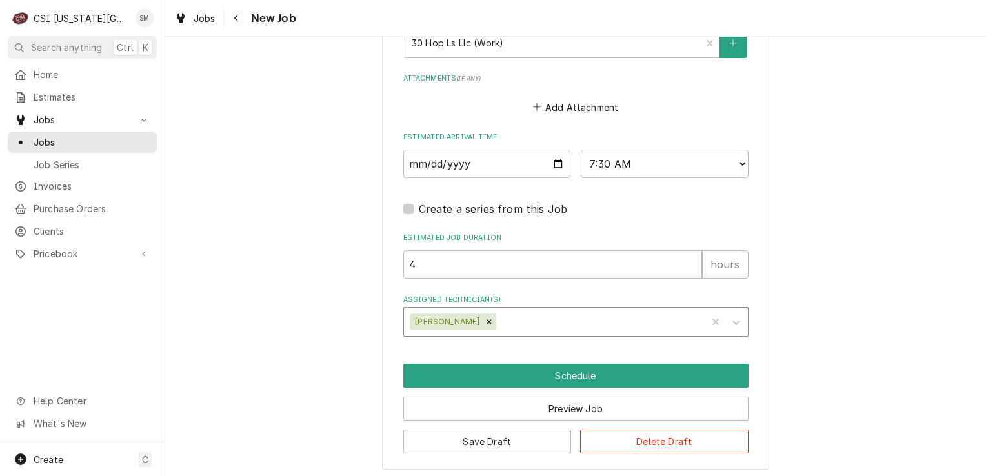
scroll to position [1128, 0]
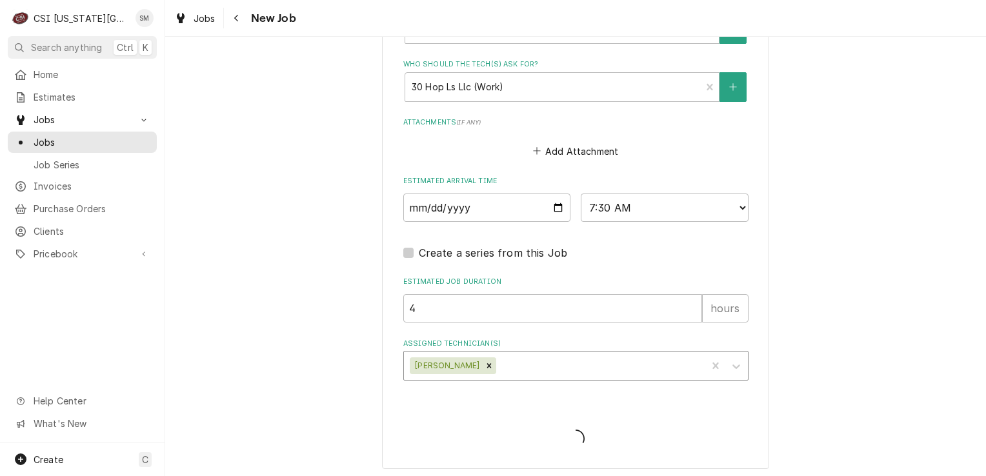
type textarea "x"
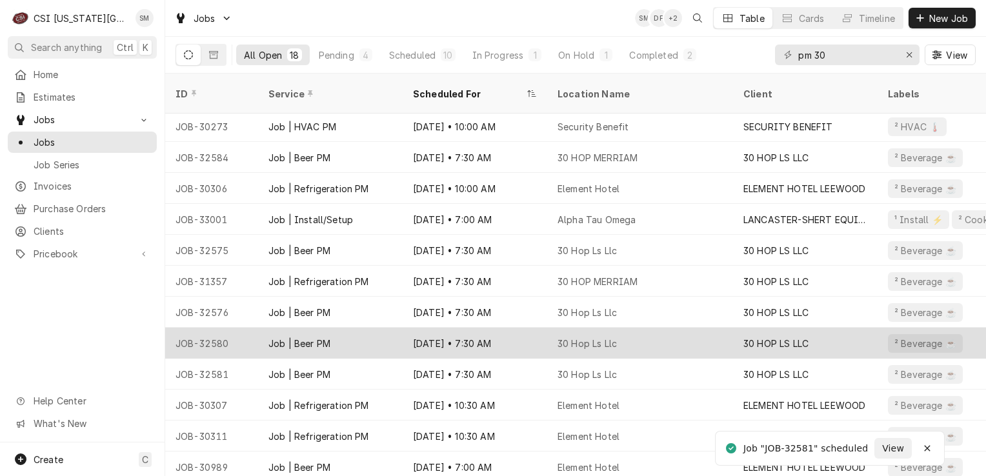
scroll to position [188, 0]
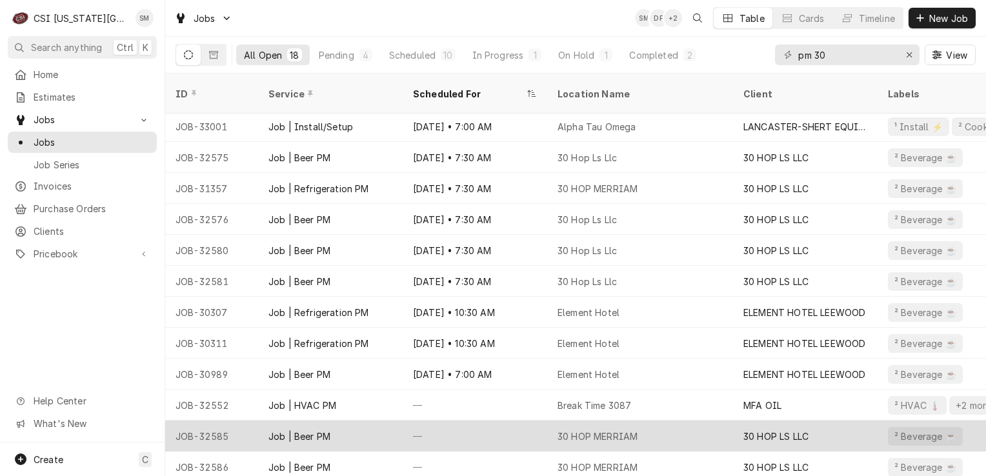
click at [510, 428] on div "—" at bounding box center [475, 436] width 145 height 31
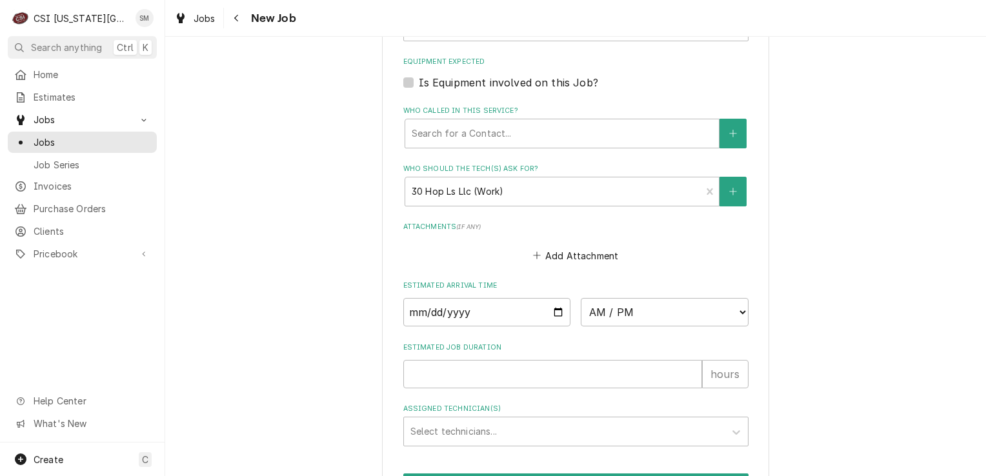
scroll to position [968, 0]
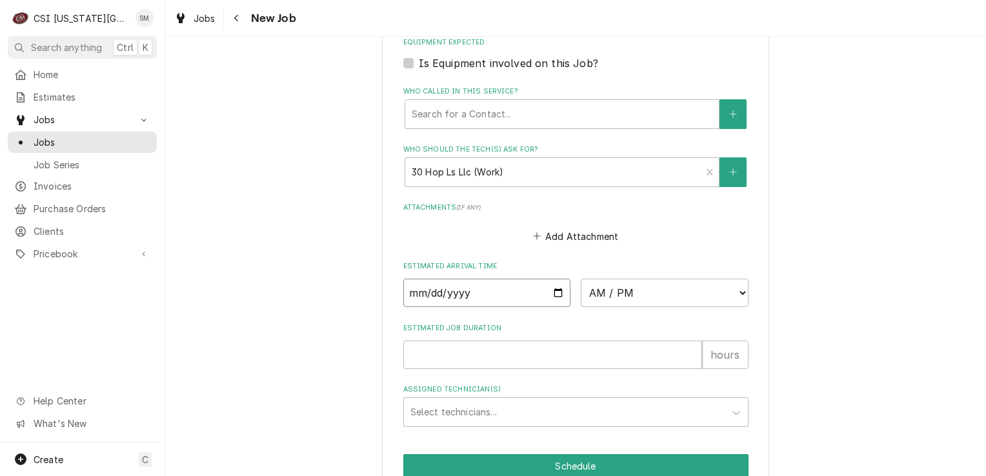
click at [552, 292] on input "Date" at bounding box center [487, 293] width 168 height 28
type textarea "x"
type input "[DATE]"
type textarea "x"
type input "[DATE]"
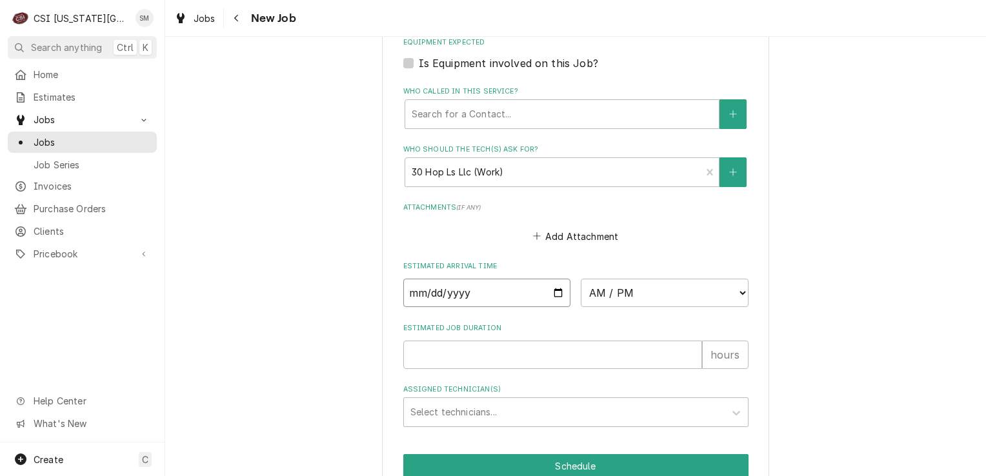
type textarea "x"
click at [725, 298] on select "AM / PM 6:00 AM 6:15 AM 6:30 AM 6:45 AM 7:00 AM 7:15 AM 7:30 AM 7:45 AM 8:00 AM…" at bounding box center [665, 293] width 168 height 28
select select "07:30:00"
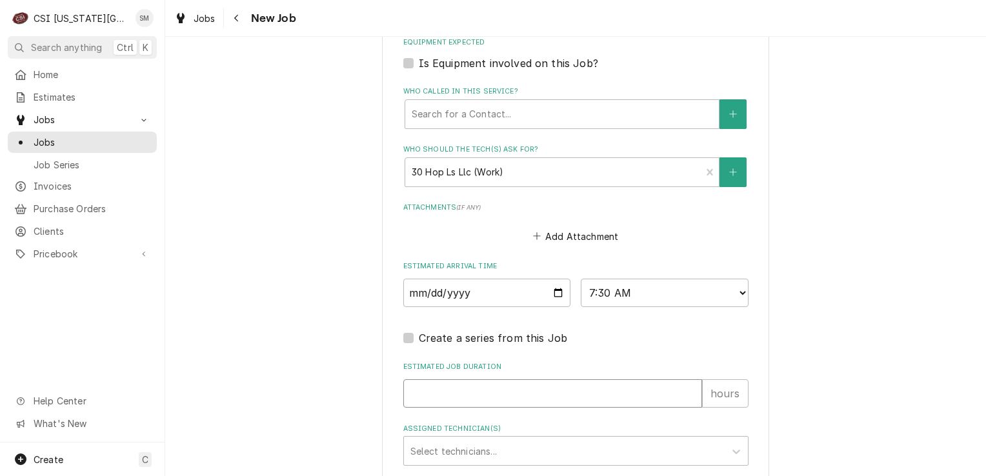
click at [483, 399] on input "Estimated Job Duration" at bounding box center [552, 393] width 299 height 28
type textarea "x"
type input "4"
type textarea "x"
type input "4"
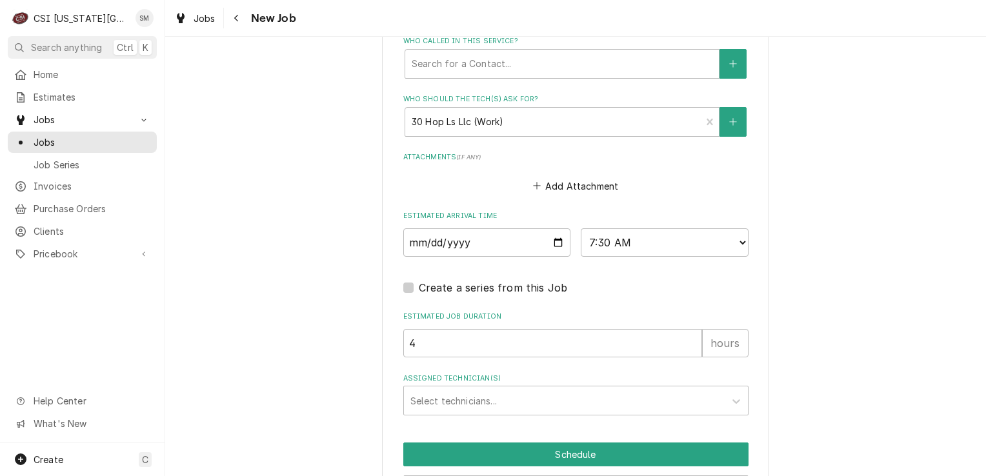
scroll to position [1097, 0]
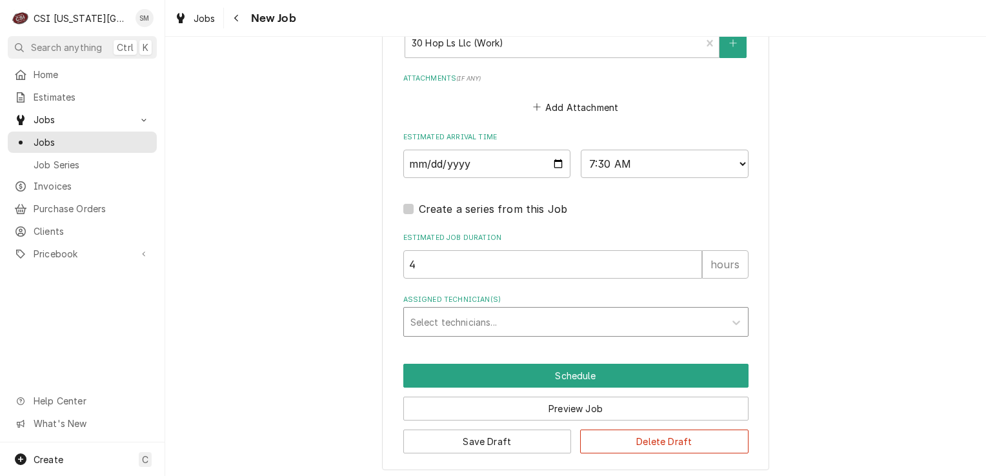
click at [503, 321] on div "Assigned Technician(s)" at bounding box center [564, 321] width 308 height 23
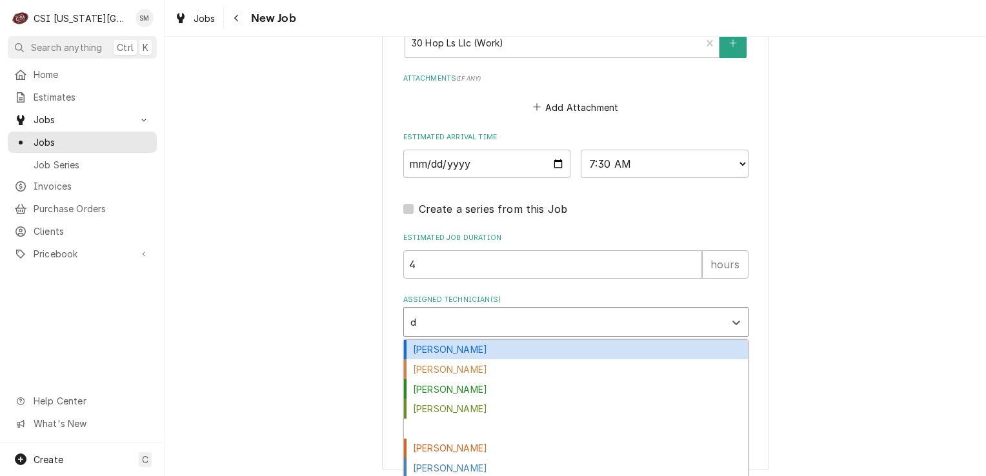
type input "da"
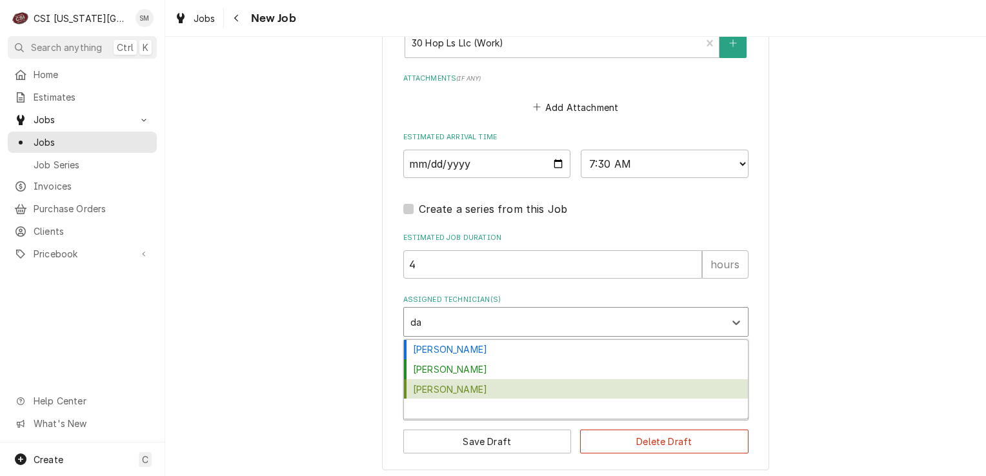
click at [445, 389] on div "[PERSON_NAME]" at bounding box center [576, 389] width 344 height 20
type textarea "x"
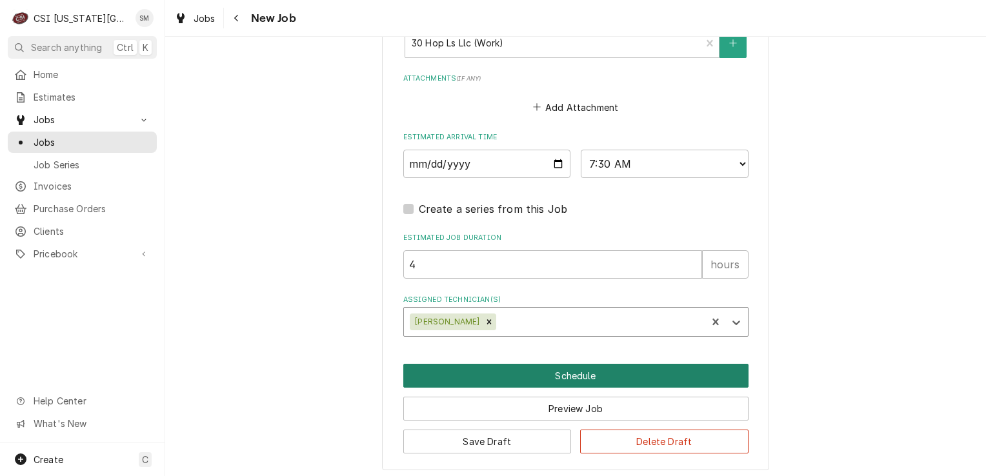
click at [521, 373] on button "Schedule" at bounding box center [575, 376] width 345 height 24
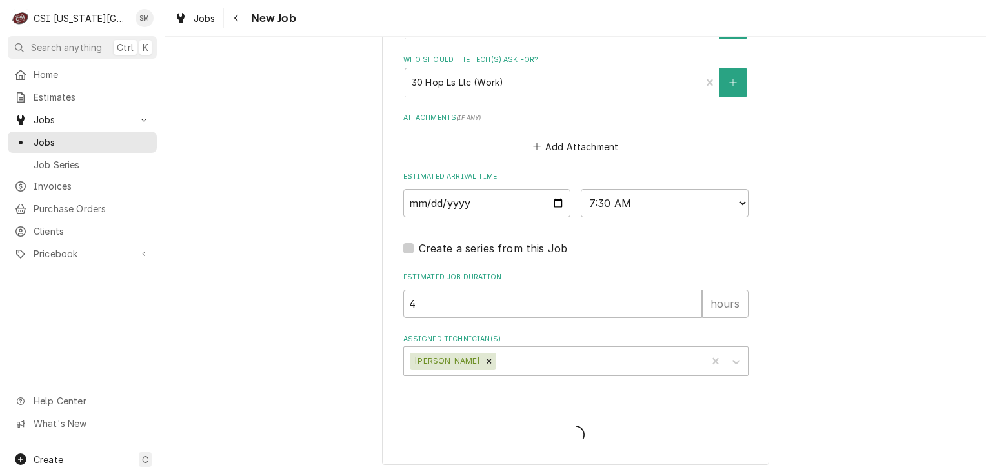
scroll to position [1053, 0]
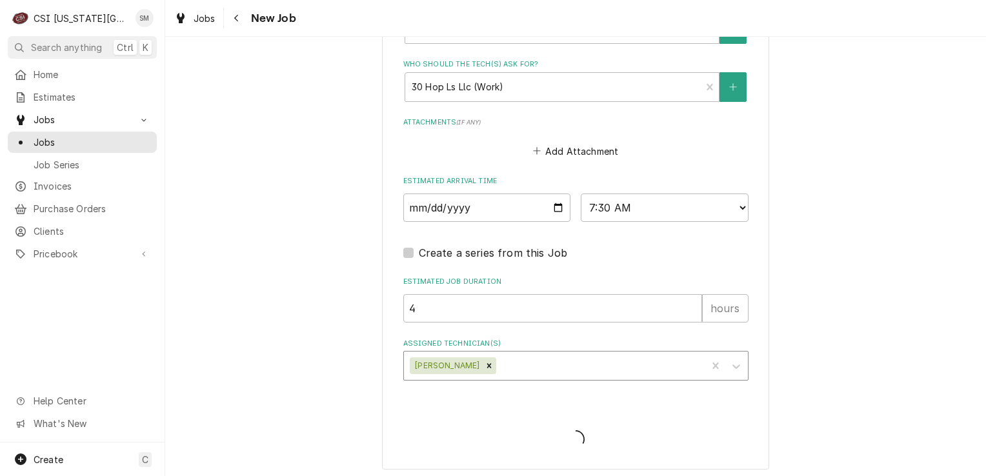
type textarea "x"
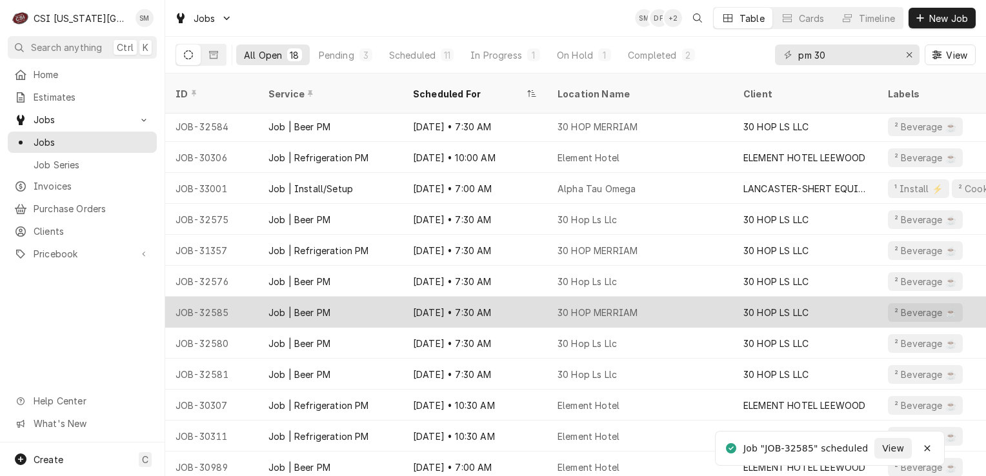
scroll to position [188, 0]
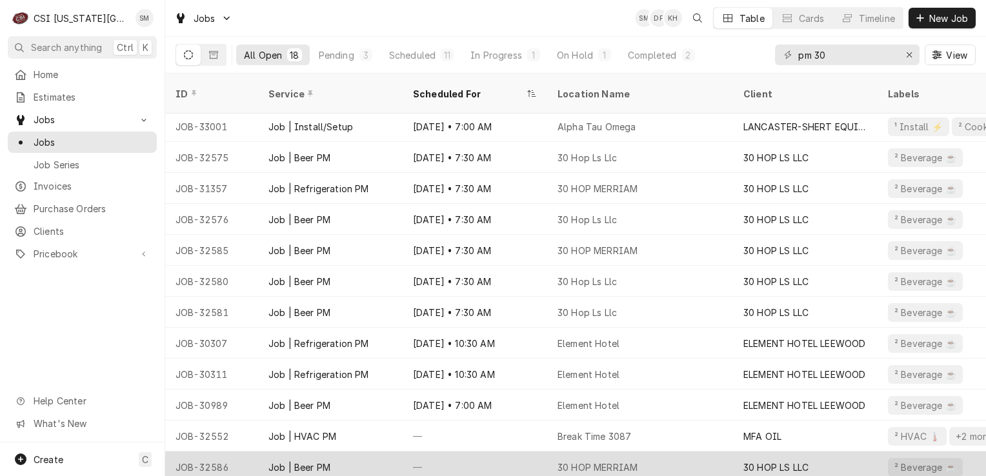
click at [601, 461] on div "30 HOP MERRIAM" at bounding box center [598, 468] width 80 height 14
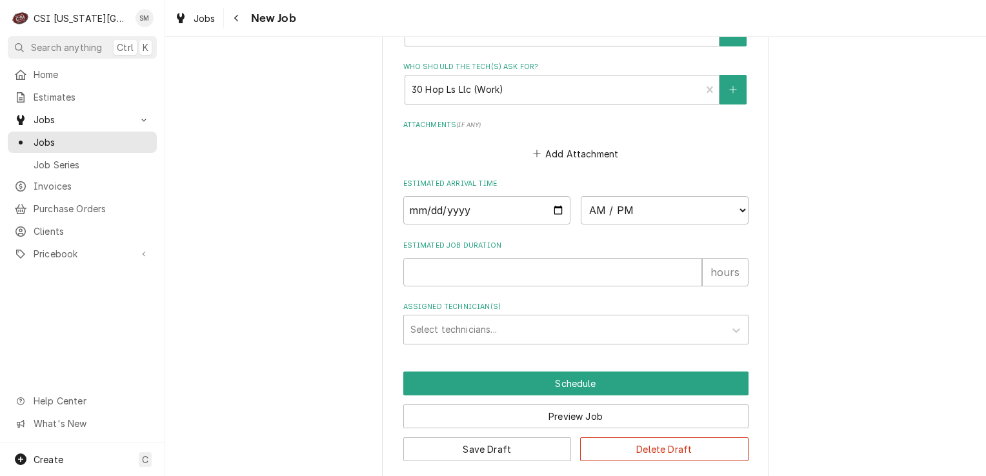
scroll to position [1058, 0]
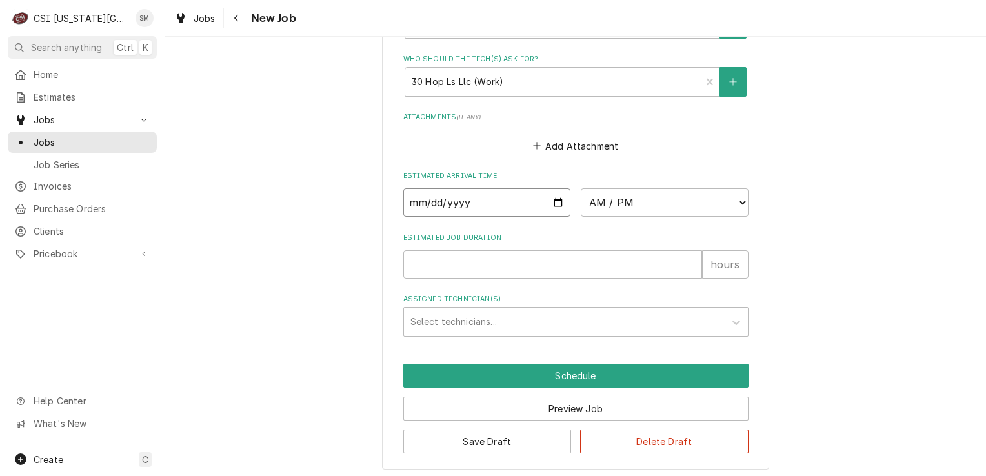
click at [555, 201] on input "Date" at bounding box center [487, 202] width 168 height 28
type textarea "x"
type input "[DATE]"
type textarea "x"
type input "[DATE]"
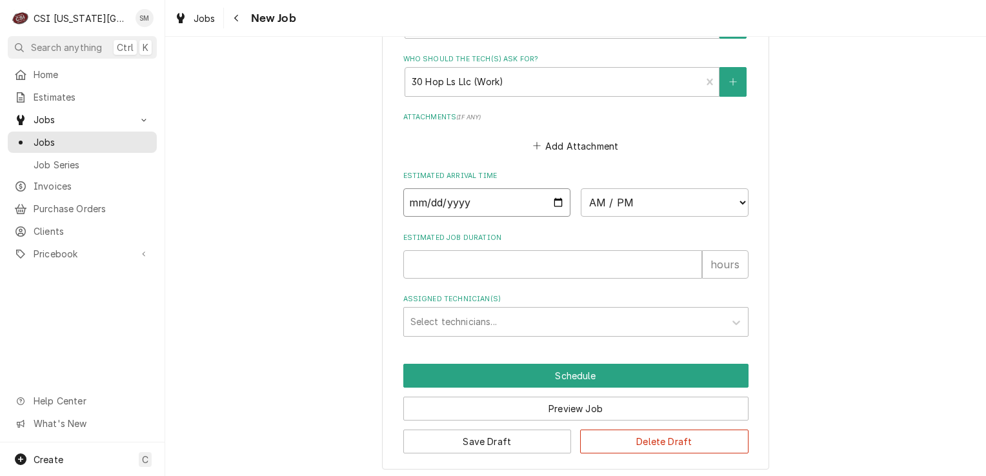
type textarea "x"
type input "[DATE]"
type textarea "x"
click at [487, 319] on div "Assigned Technician(s)" at bounding box center [564, 321] width 308 height 23
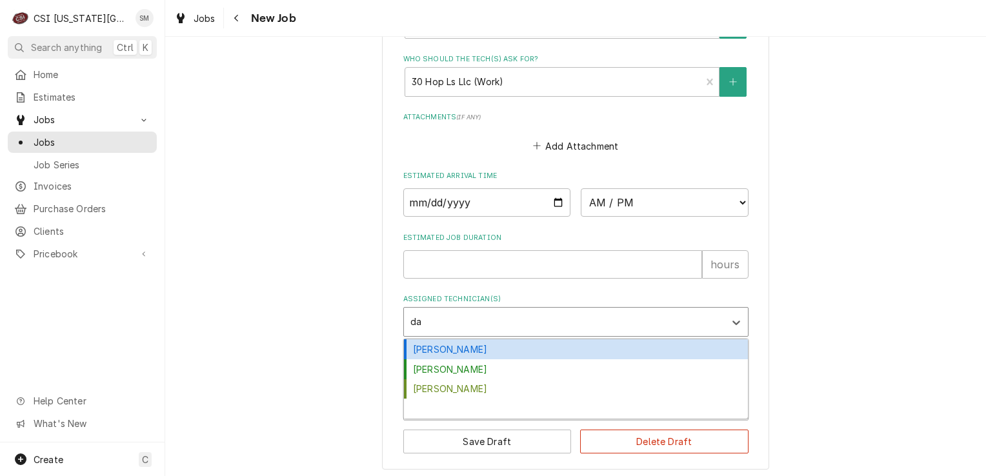
type input "dam"
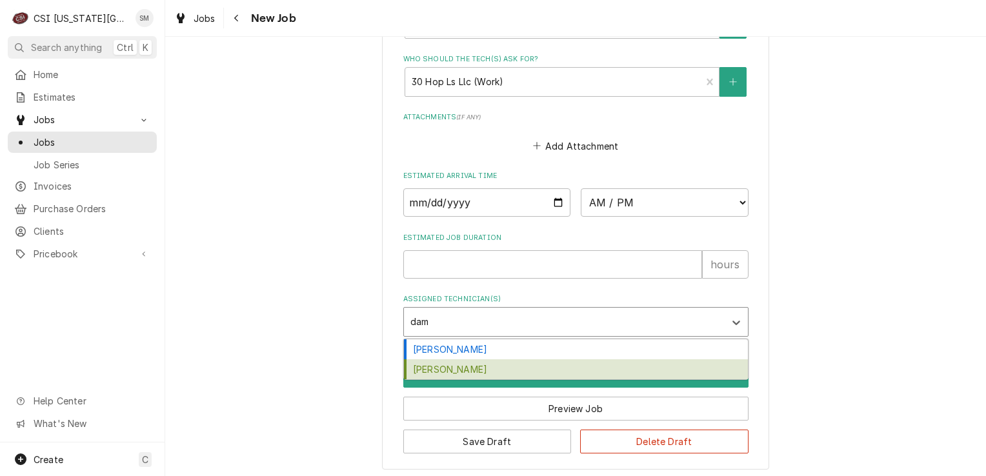
click at [461, 365] on div "[PERSON_NAME]" at bounding box center [576, 369] width 344 height 20
type textarea "x"
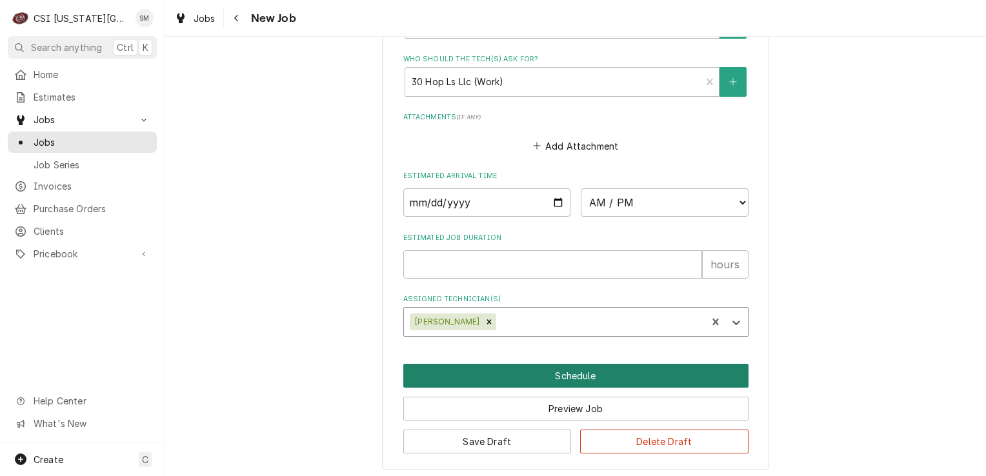
click at [559, 364] on button "Schedule" at bounding box center [575, 376] width 345 height 24
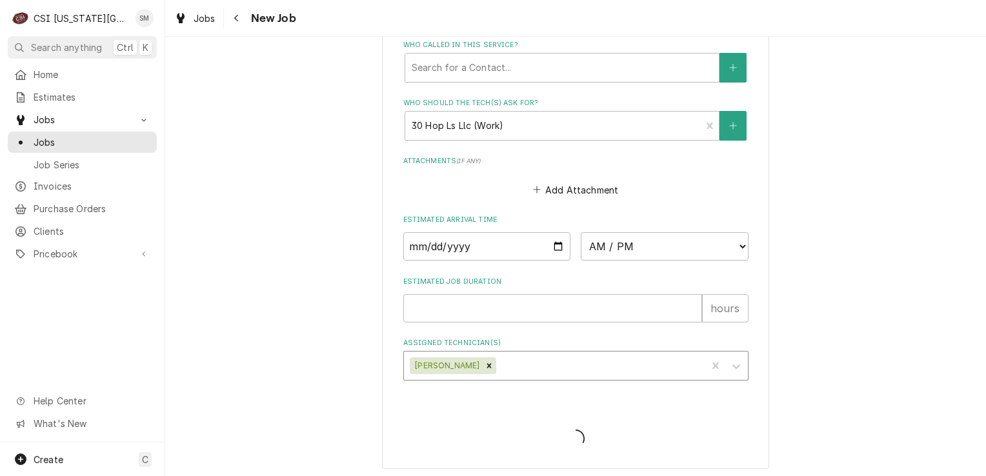
type textarea "x"
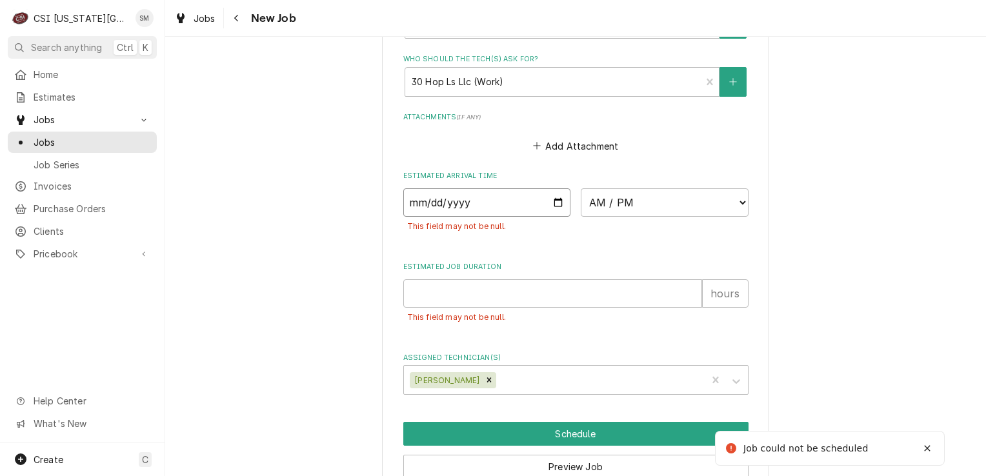
click at [557, 198] on input "[DATE]" at bounding box center [487, 202] width 168 height 28
click at [664, 201] on select "AM / PM 6:00 AM 6:15 AM 6:30 AM 6:45 AM 7:00 AM 7:15 AM 7:30 AM 7:45 AM 8:00 AM…" at bounding box center [665, 202] width 168 height 28
select select "07:30:00"
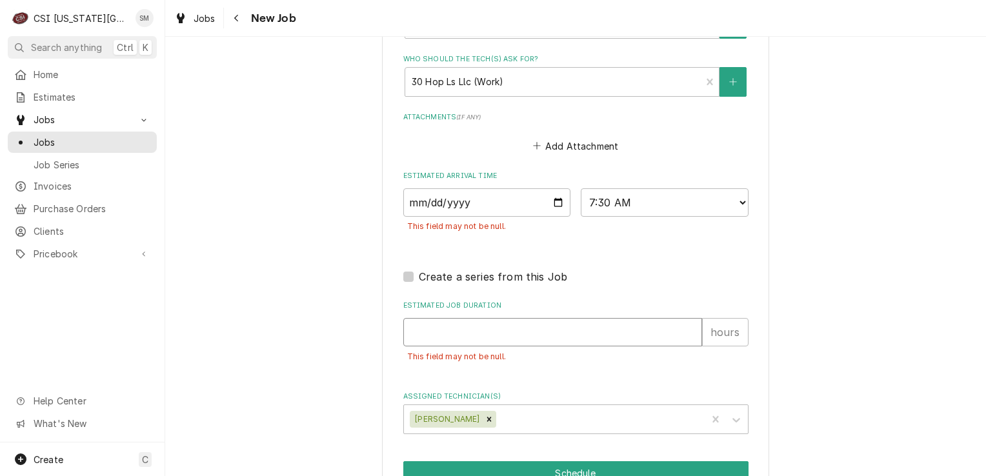
click at [523, 330] on input "Estimated Job Duration" at bounding box center [552, 332] width 299 height 28
type textarea "x"
type input "4"
type textarea "x"
type input "4"
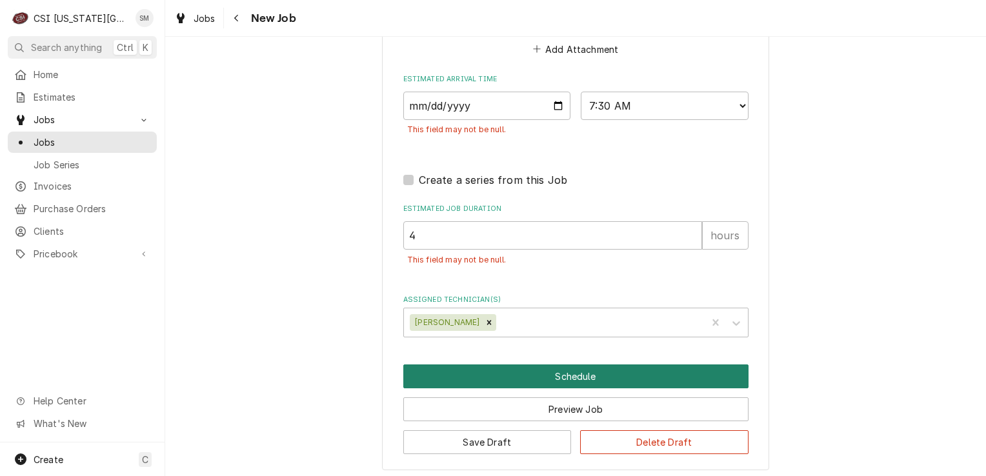
click at [565, 367] on button "Schedule" at bounding box center [575, 377] width 345 height 24
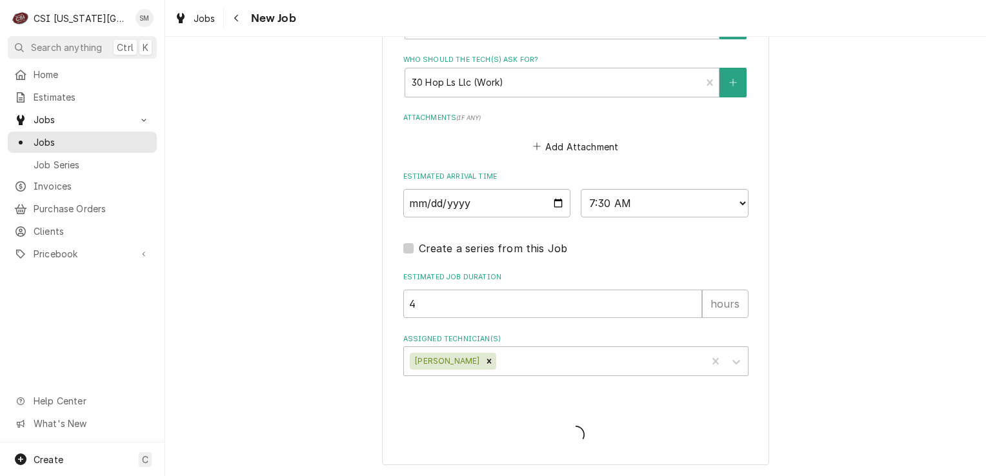
scroll to position [1053, 0]
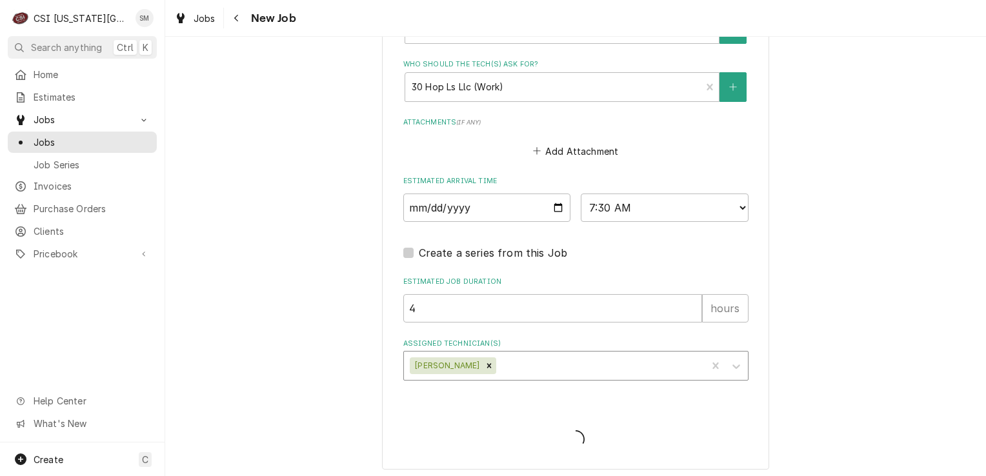
type textarea "x"
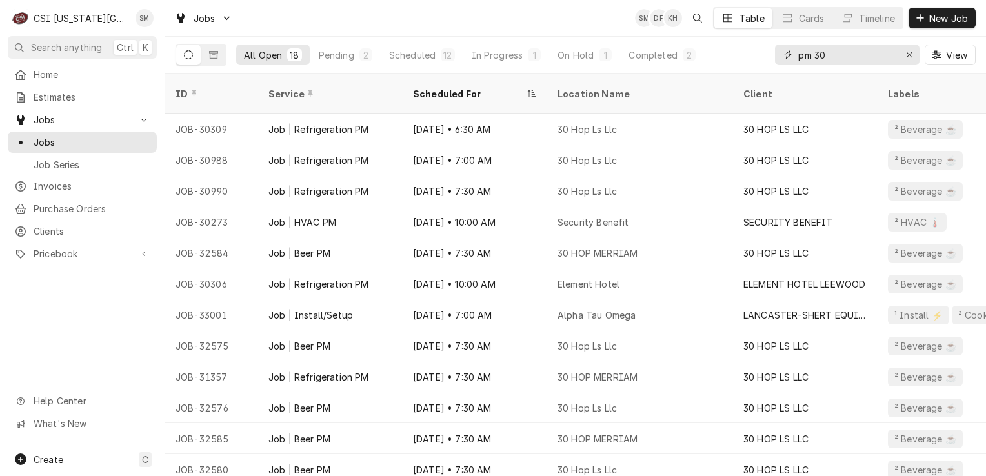
click at [828, 52] on input "pm 30" at bounding box center [846, 55] width 97 height 21
type input "p"
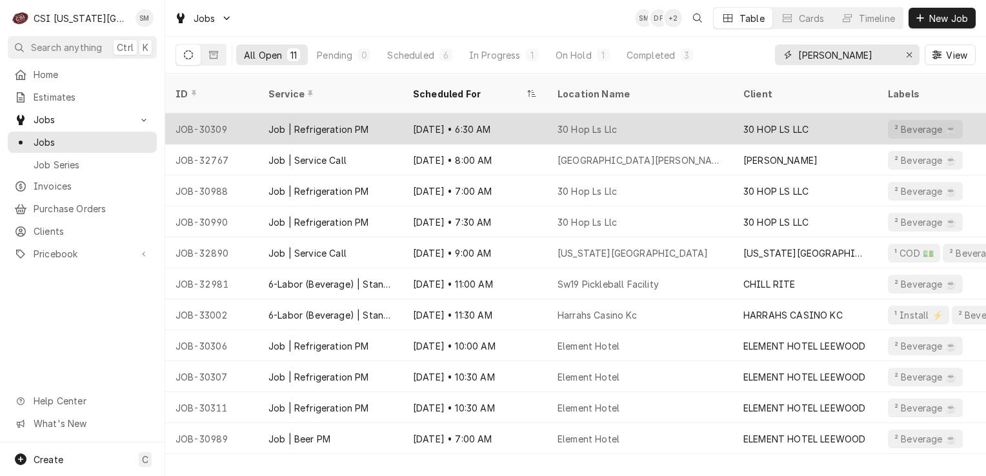
type input "sean"
click at [441, 117] on div "Aug 5 • 6:30 AM" at bounding box center [475, 129] width 145 height 31
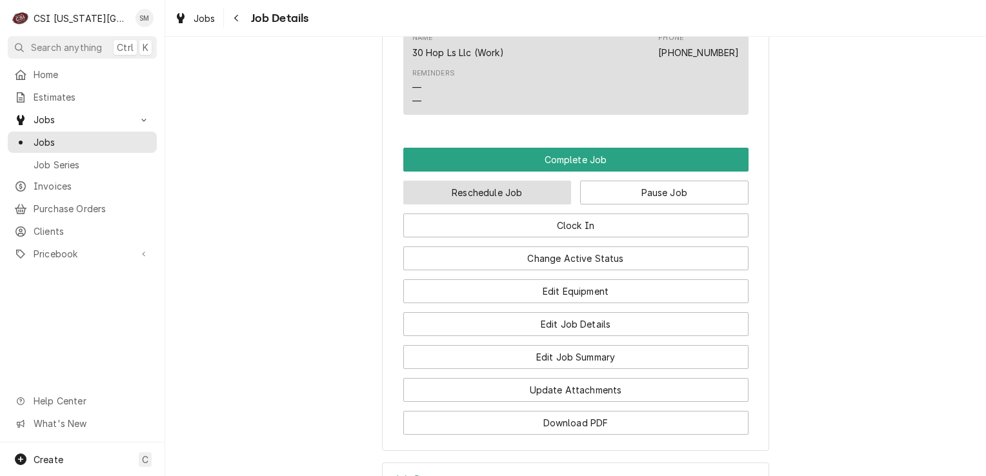
scroll to position [1414, 0]
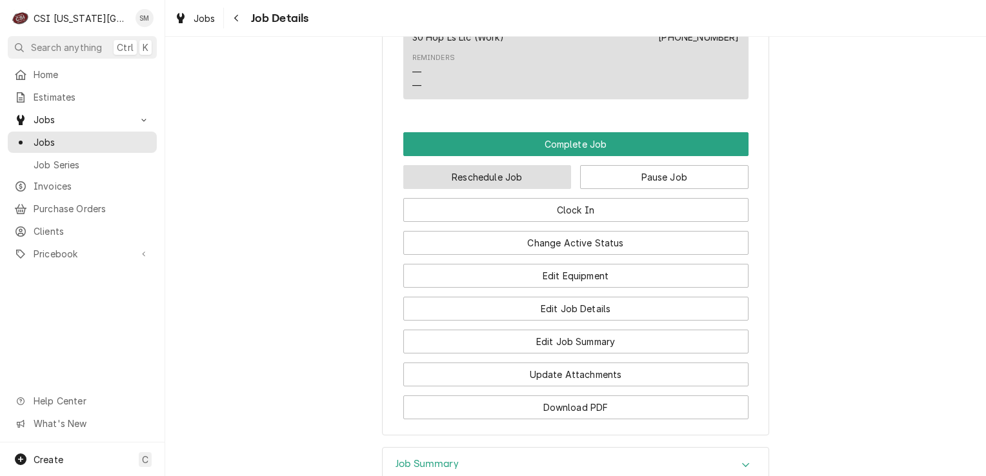
click at [504, 165] on button "Reschedule Job" at bounding box center [487, 177] width 168 height 24
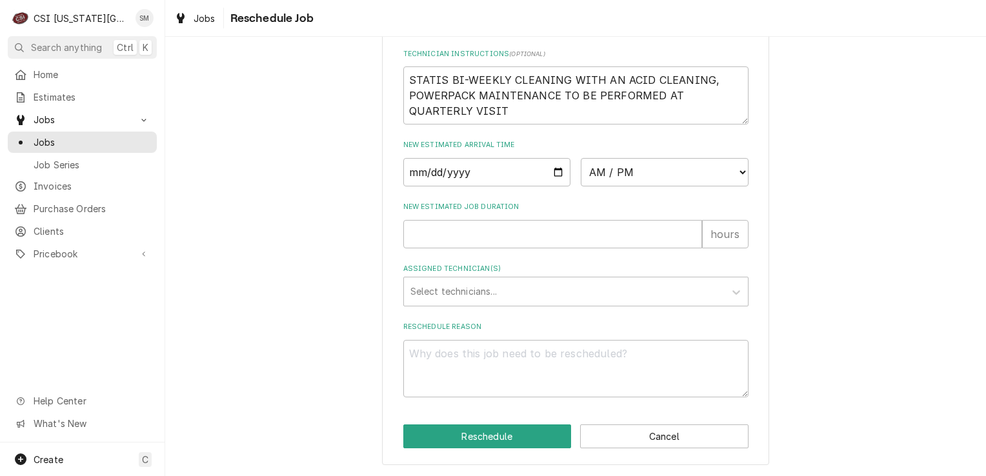
scroll to position [487, 0]
click at [626, 444] on button "Cancel" at bounding box center [664, 437] width 168 height 24
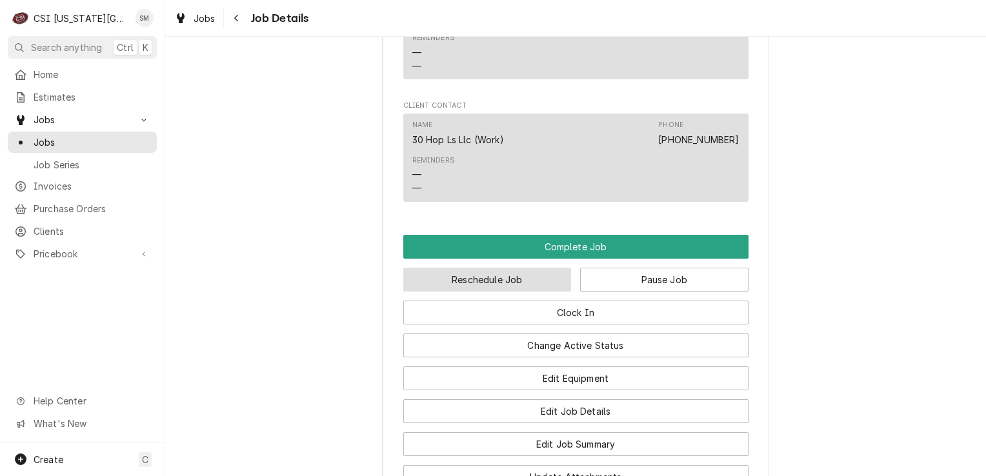
scroll to position [1420, 0]
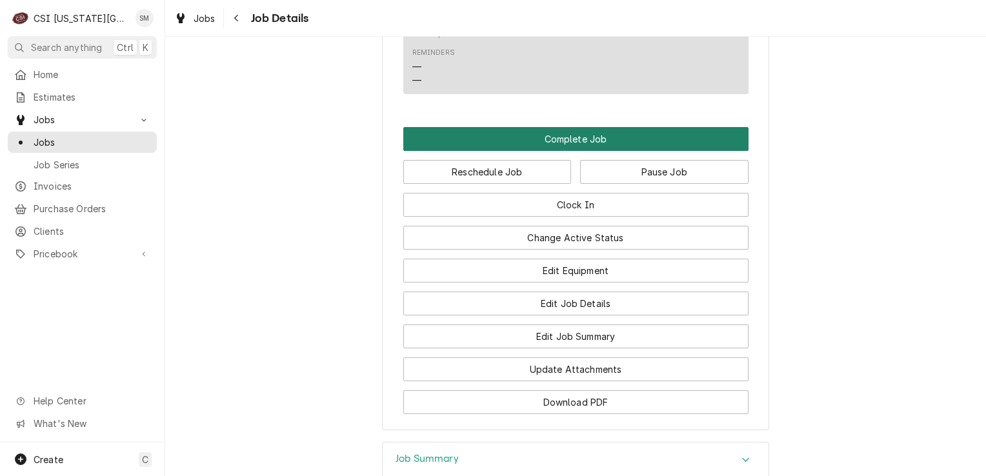
click at [568, 129] on button "Complete Job" at bounding box center [575, 139] width 345 height 24
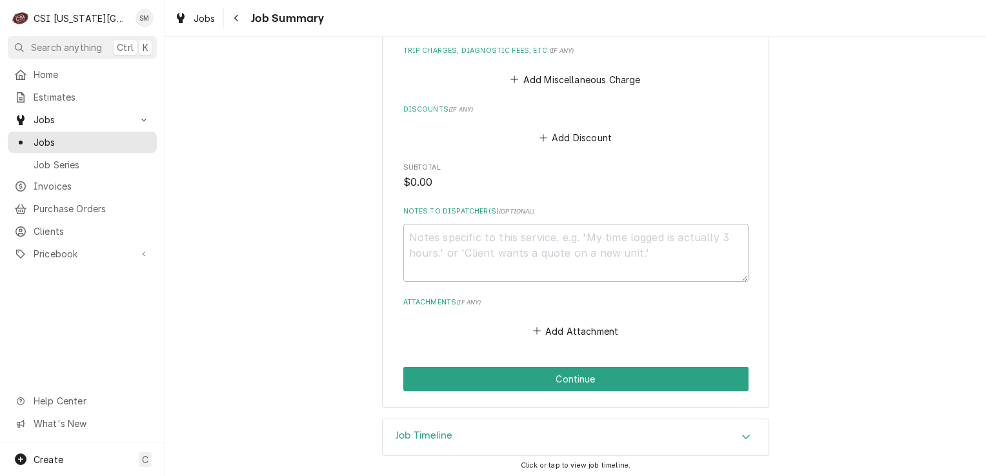
scroll to position [1745, 0]
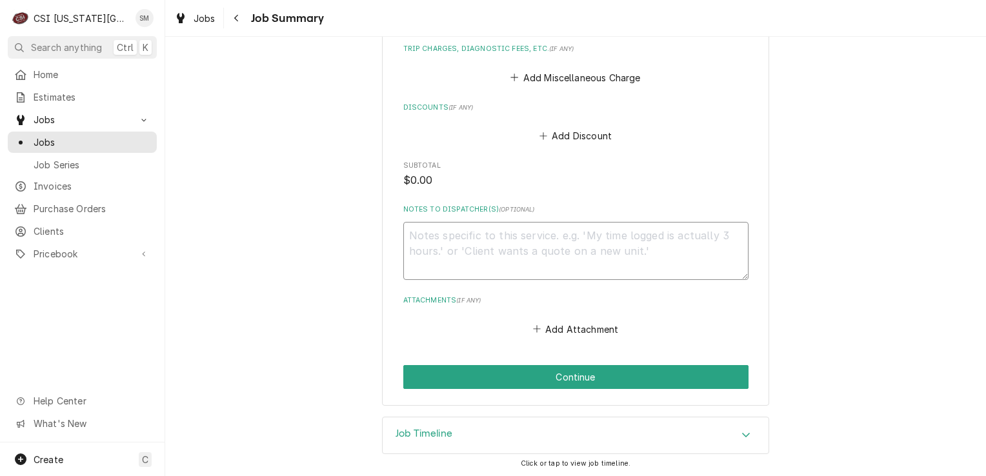
click at [439, 234] on textarea "Notes to Dispatcher(s) ( optional )" at bounding box center [575, 251] width 345 height 58
type textarea "x"
type textarea "D"
type textarea "x"
type textarea "DO"
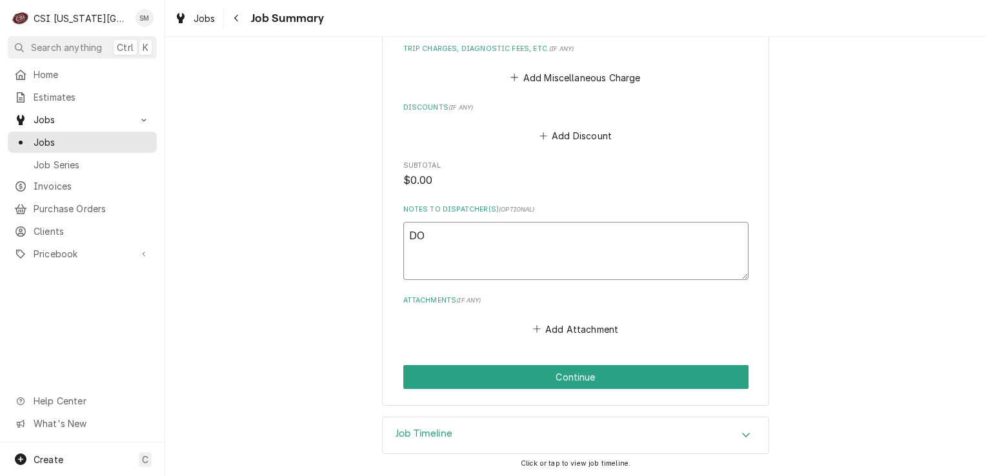
type textarea "x"
type textarea "DO"
type textarea "x"
type textarea "DO N"
type textarea "x"
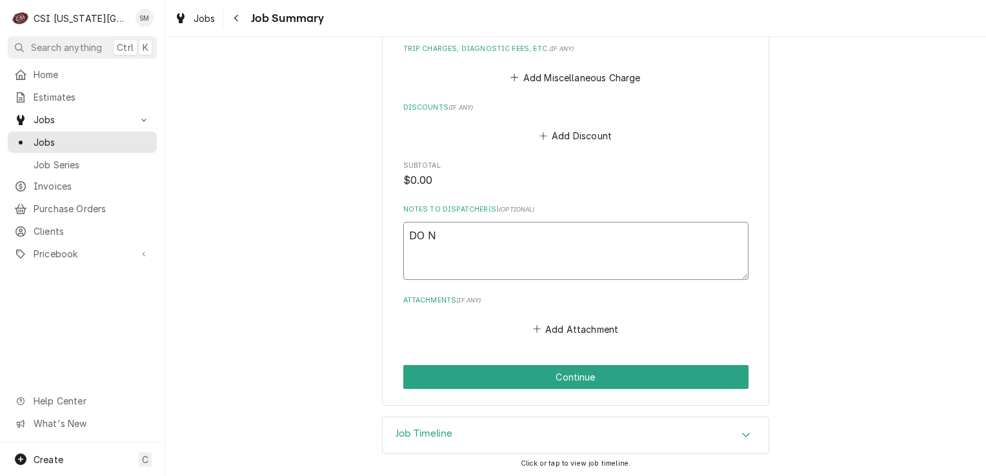
type textarea "DO NO"
type textarea "x"
type textarea "DO NOT"
type textarea "x"
type textarea "DO NOT"
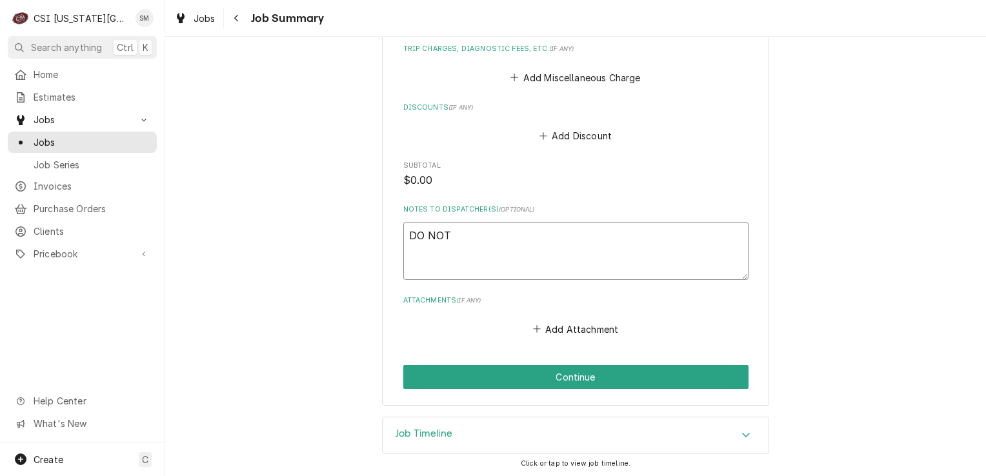
type textarea "x"
type textarea "DO NOT B"
type textarea "x"
type textarea "DO NOT BI"
type textarea "x"
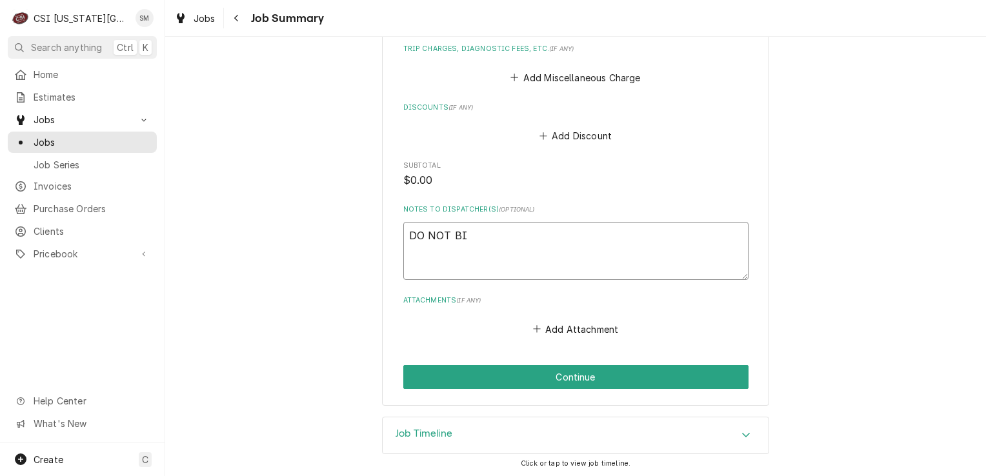
type textarea "DO NOT BIL"
type textarea "x"
type textarea "DO NOT BILL"
type textarea "x"
type textarea "DO NOT BILL"
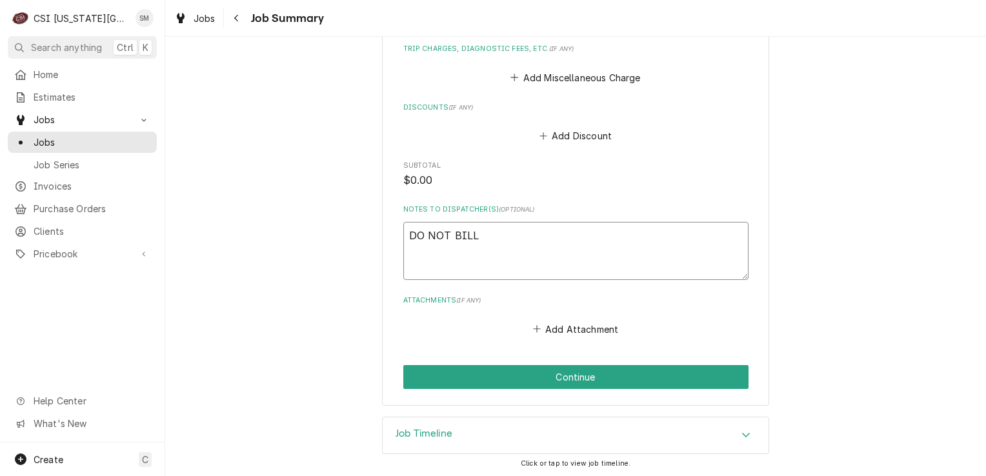
type textarea "x"
type textarea "DO NOT BILL N"
type textarea "x"
type textarea "DO NOT BILL NE"
type textarea "x"
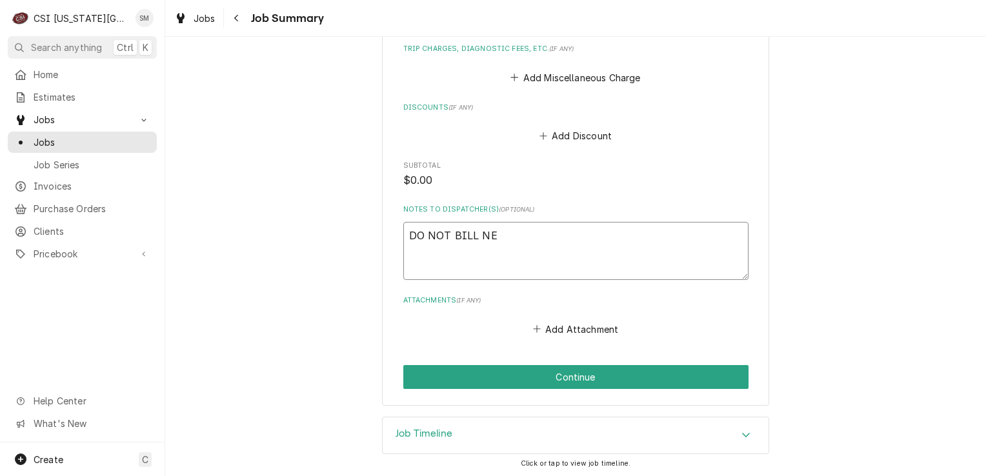
type textarea "DO NOT BILL NEE"
type textarea "x"
type textarea "DO NOT BILL NE"
type textarea "x"
type textarea "DO NOT BILL N"
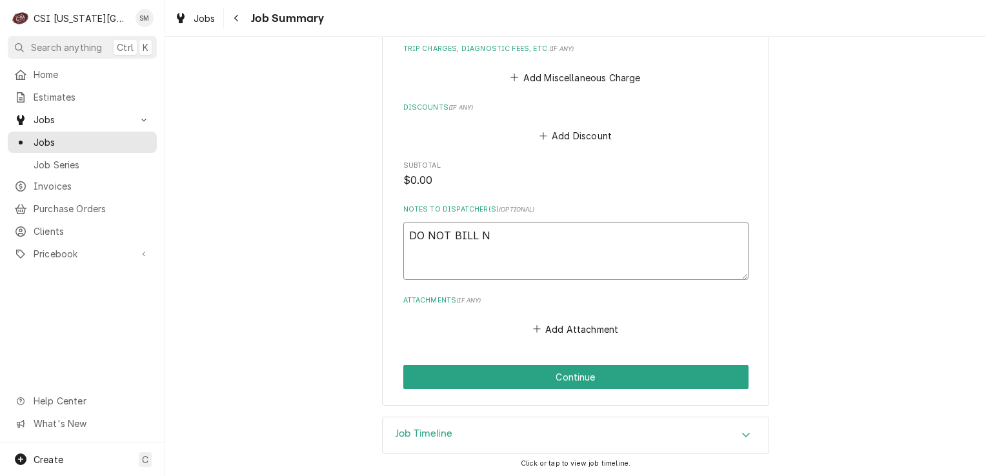
type textarea "x"
type textarea "DO NOT BILL"
type textarea "x"
type textarea "DO NOT BILL T"
type textarea "x"
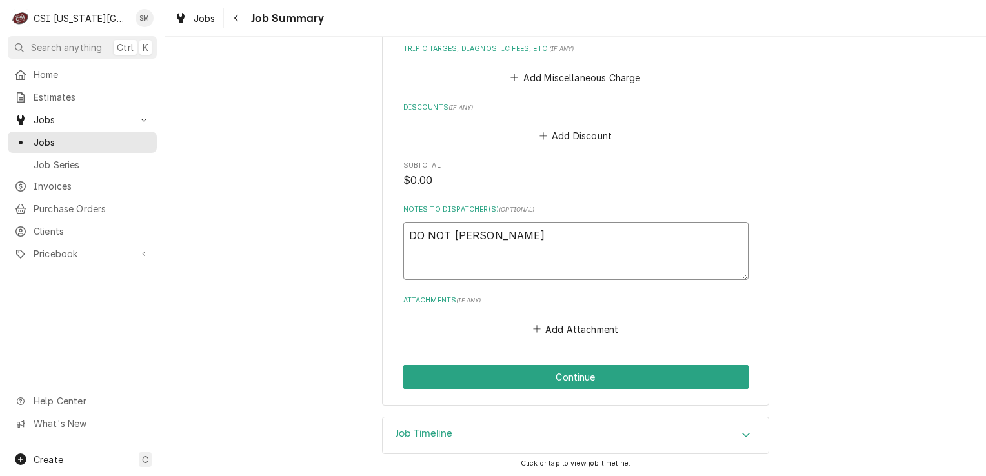
type textarea "DO NOT BILL TH"
type textarea "x"
type textarea "DO NOT BILL THI"
type textarea "x"
type textarea "DO NOT BILL THIS"
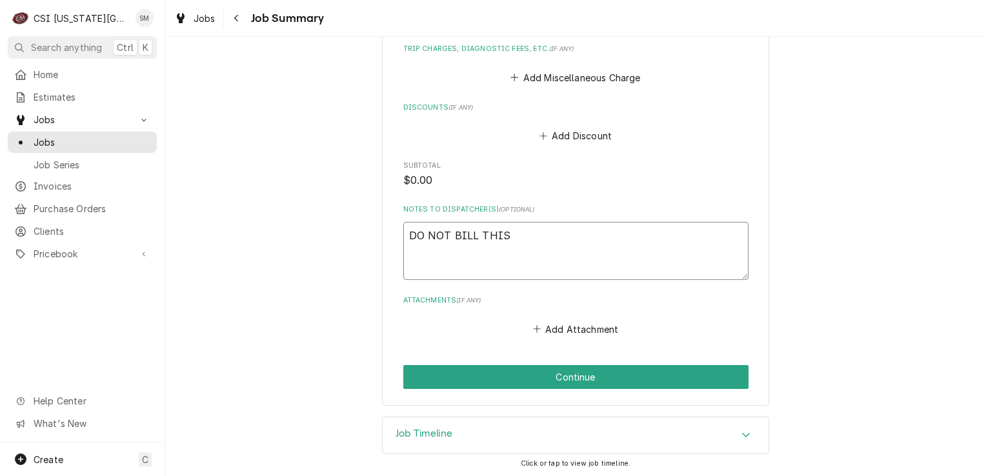
type textarea "x"
type textarea "DO NOT BILL THIS"
type textarea "x"
type textarea "DO NOT BILL THIS W"
type textarea "x"
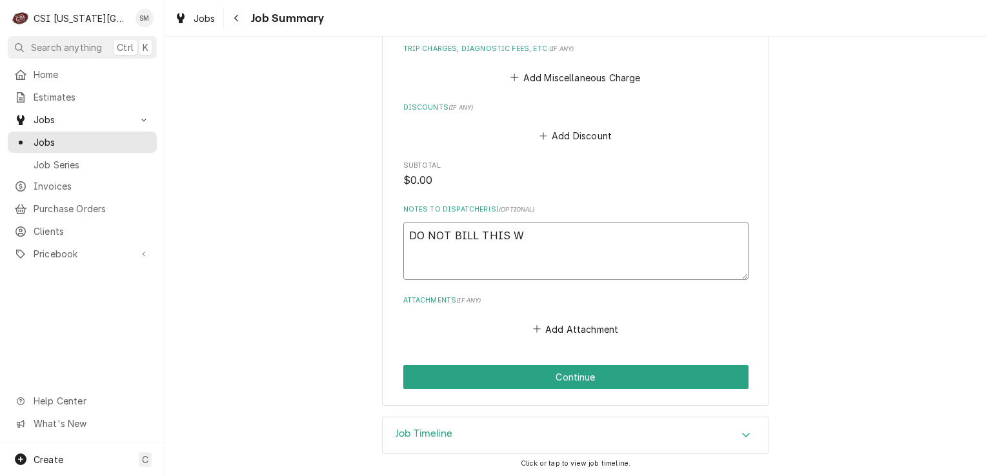
type textarea "DO NOT BILL THIS WA"
type textarea "x"
type textarea "DO NOT BILL THIS WAS"
type textarea "x"
type textarea "DO NOT BILL THIS WAS"
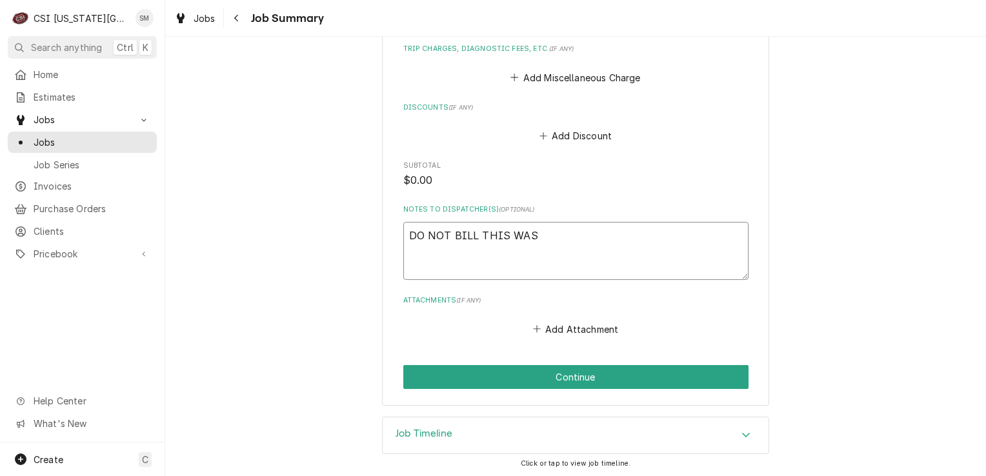
type textarea "x"
type textarea "DO NOT BILL THIS WAS A"
type textarea "x"
type textarea "DO NOT BILL THIS WAS A"
type textarea "x"
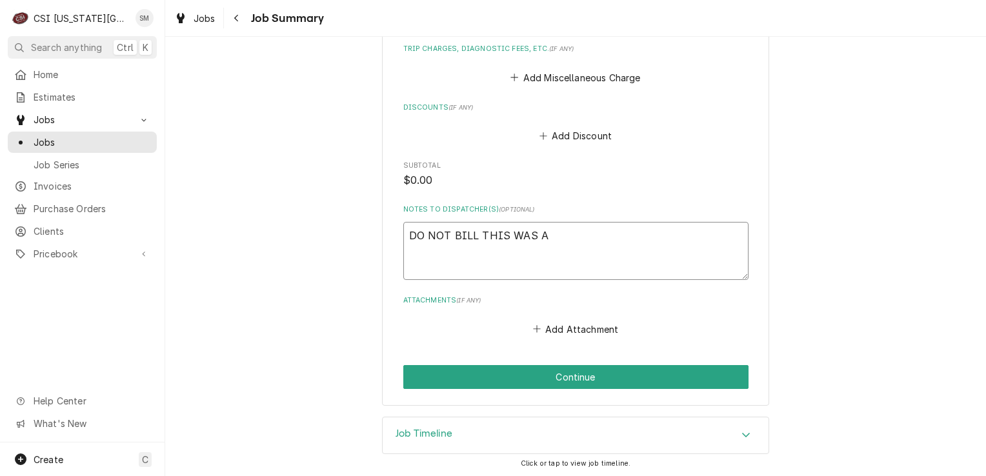
type textarea "DO NOT BILL THIS WAS A E"
type textarea "x"
type textarea "DO NOT BILL THIS WAS A ER"
type textarea "x"
type textarea "DO NOT BILL THIS WAS A ERR"
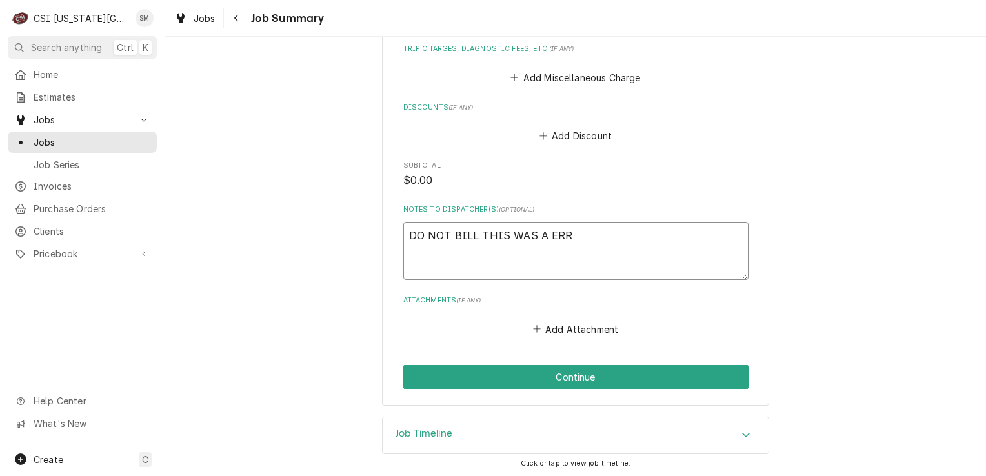
type textarea "x"
type textarea "DO NOT BILL THIS WAS A ERRO"
type textarea "x"
type textarea "DO NOT BILL THIS WAS A ERROR"
type textarea "x"
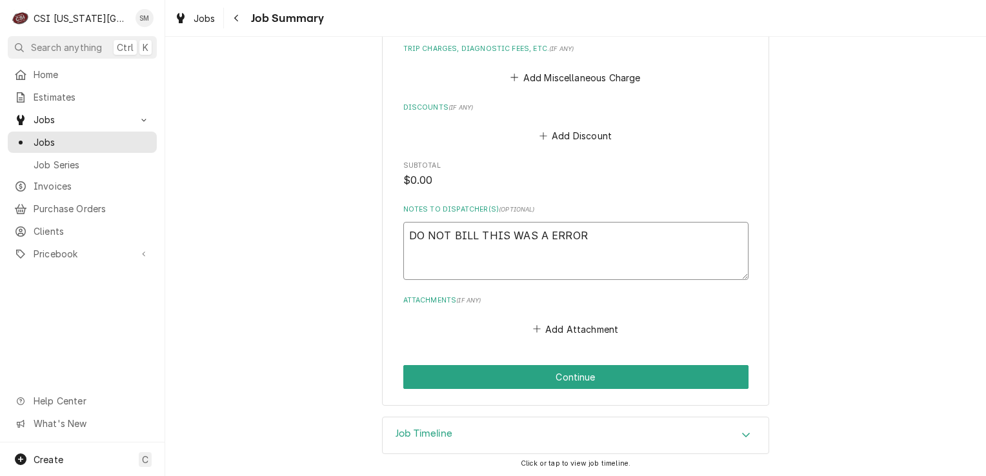
type textarea "DO NOT BILL THIS WAS A ERROR"
type textarea "x"
type textarea "DO NOT BILL THIS WAS A ERROR O"
type textarea "x"
type textarea "DO NOT BILL THIS WAS A ERROR ON"
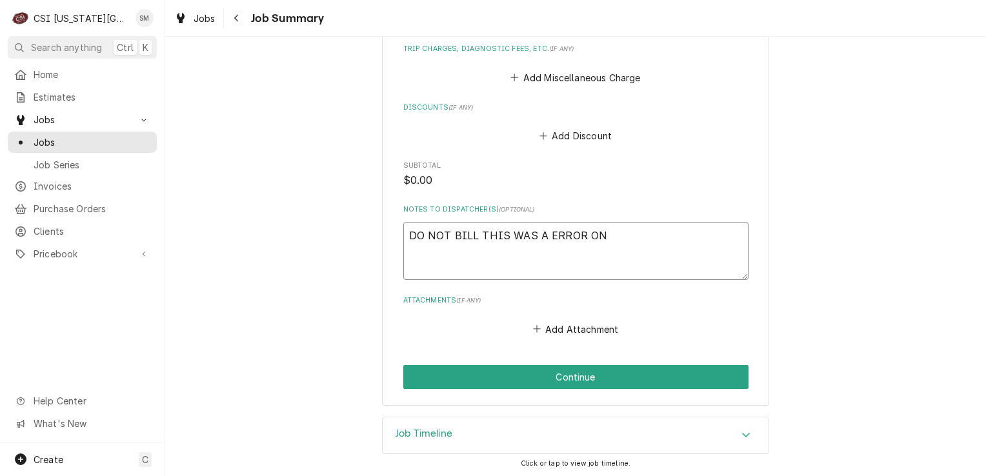
type textarea "x"
type textarea "DO NOT BILL THIS WAS A ERROR ON"
type textarea "x"
type textarea "DO NOT BILL THIS WAS A ERROR ON M"
type textarea "x"
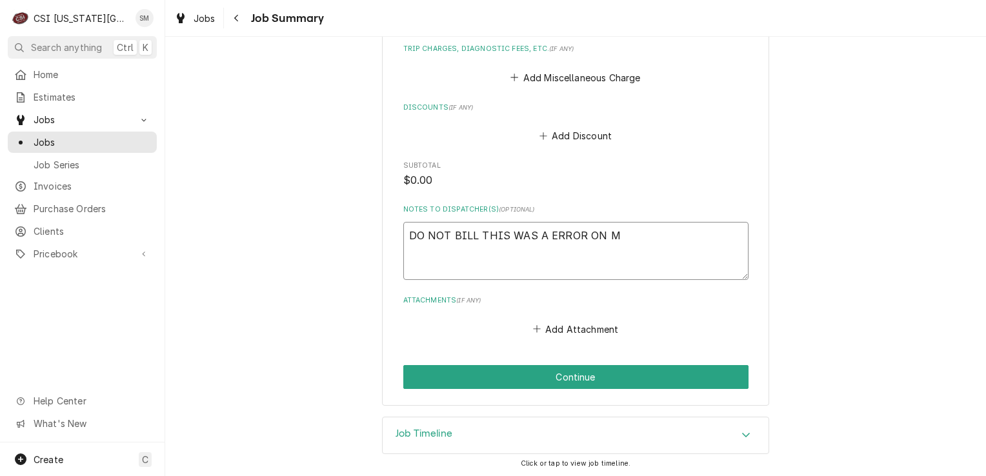
type textarea "DO NOT BILL THIS WAS A ERROR ON MY"
type textarea "x"
type textarea "DO NOT BILL THIS WAS A ERROR ON MY"
type textarea "x"
type textarea "DO NOT BILL THIS WAS A ERROR ON MY P"
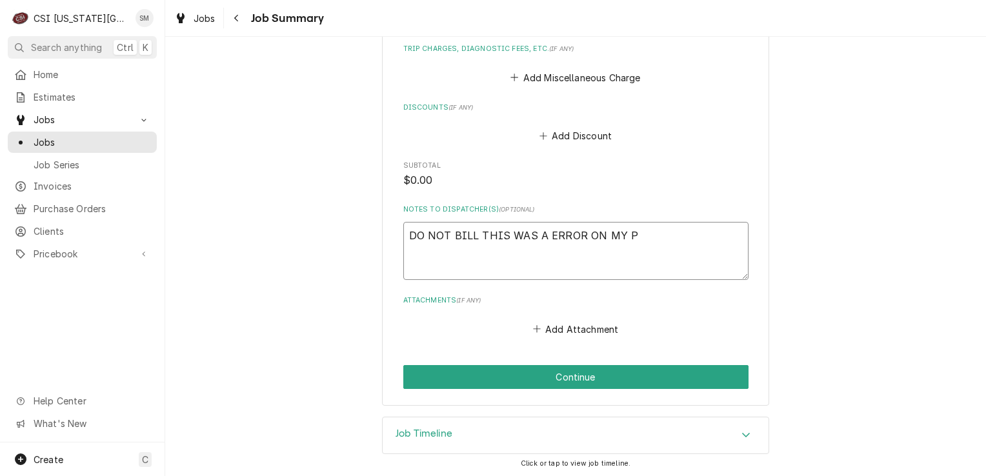
type textarea "x"
type textarea "DO NOT BILL THIS WAS A ERROR ON MY PA"
type textarea "x"
type textarea "DO NOT BILL THIS WAS A ERROR ON MY PAR"
type textarea "x"
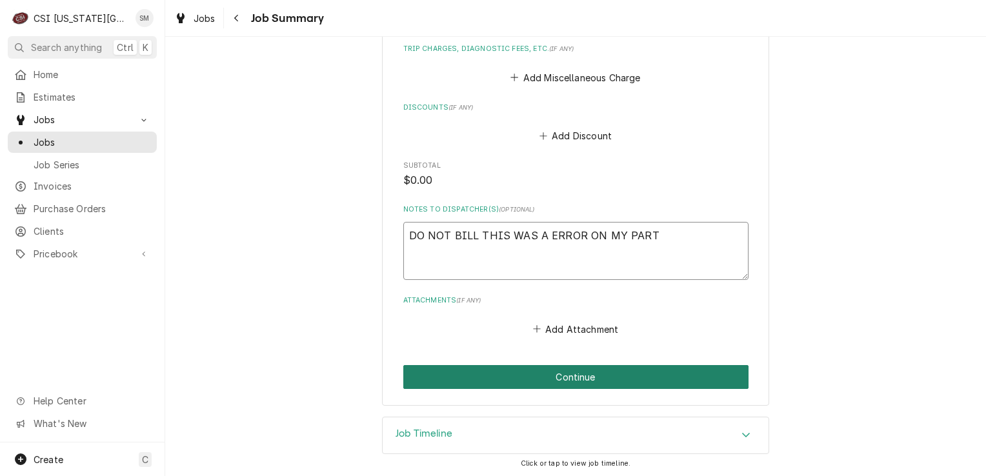
type textarea "DO NOT BILL THIS WAS A ERROR ON MY PART"
click at [573, 377] on button "Continue" at bounding box center [575, 377] width 345 height 24
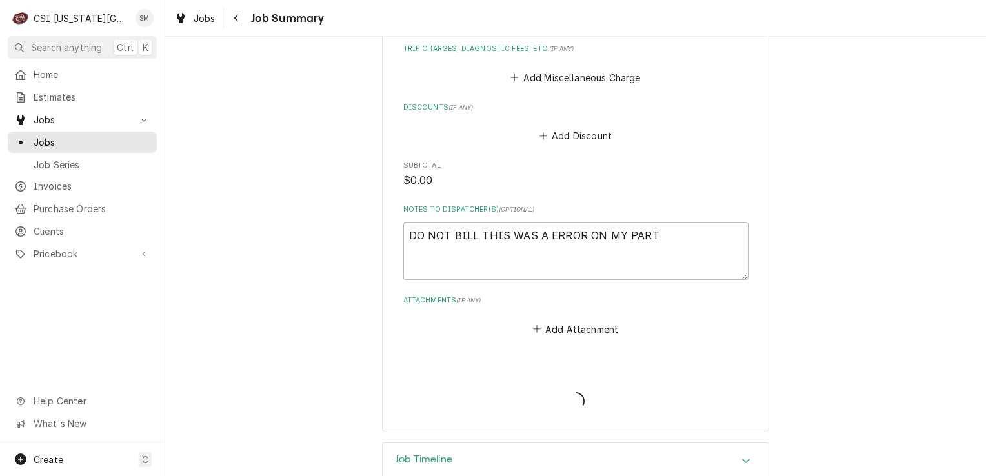
type textarea "x"
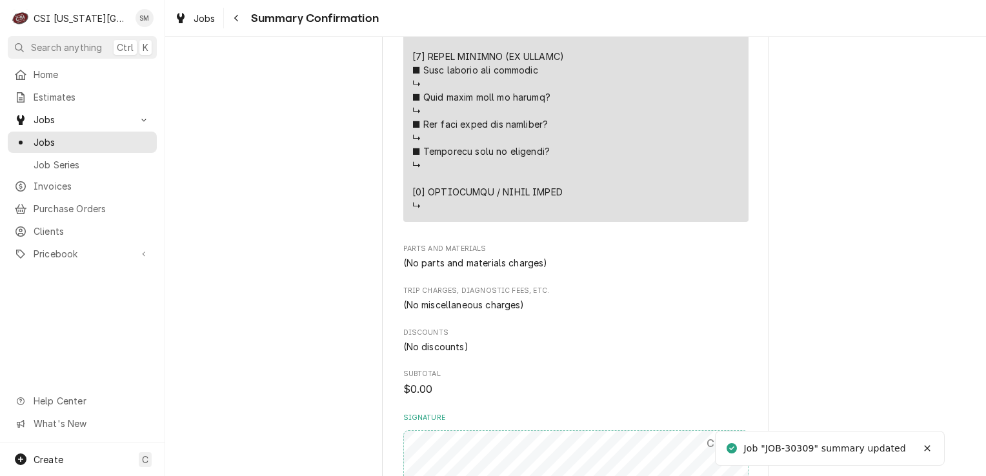
scroll to position [1655, 0]
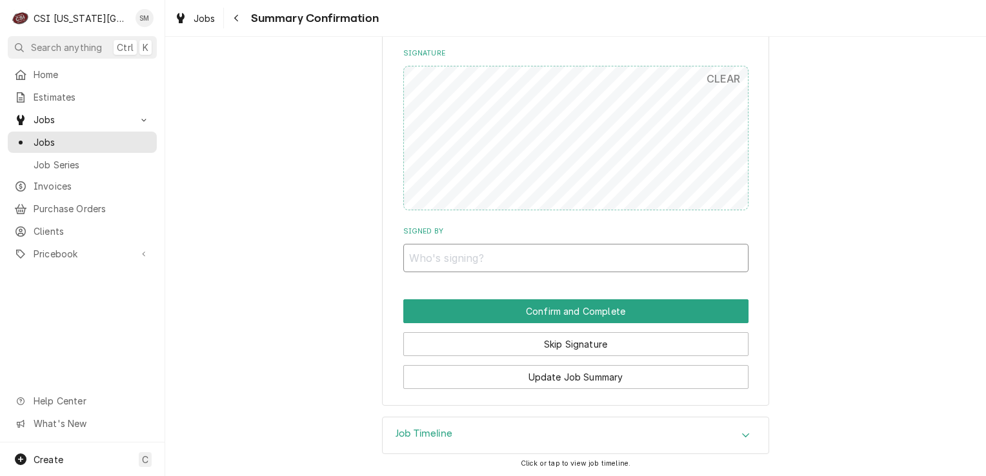
click at [458, 267] on input "Signed By" at bounding box center [575, 258] width 345 height 28
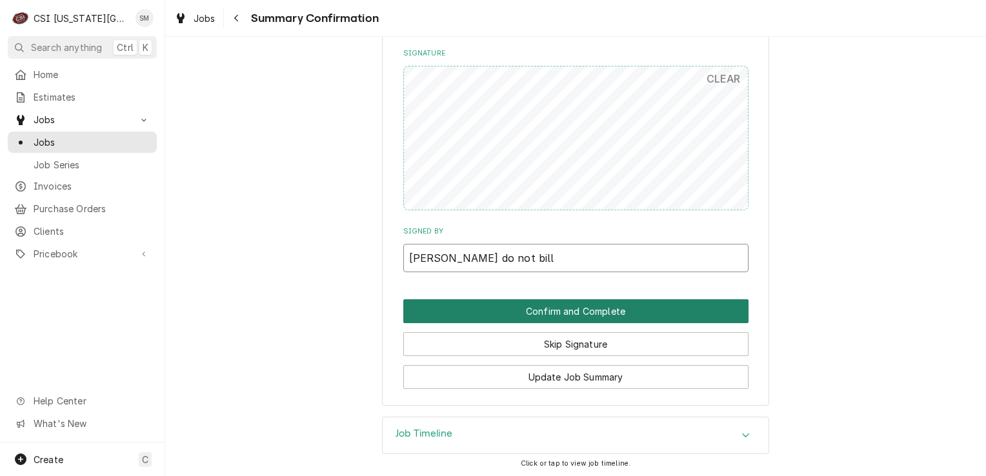
type input "SEAN do not bill"
click at [558, 315] on button "Confirm and Complete" at bounding box center [575, 311] width 345 height 24
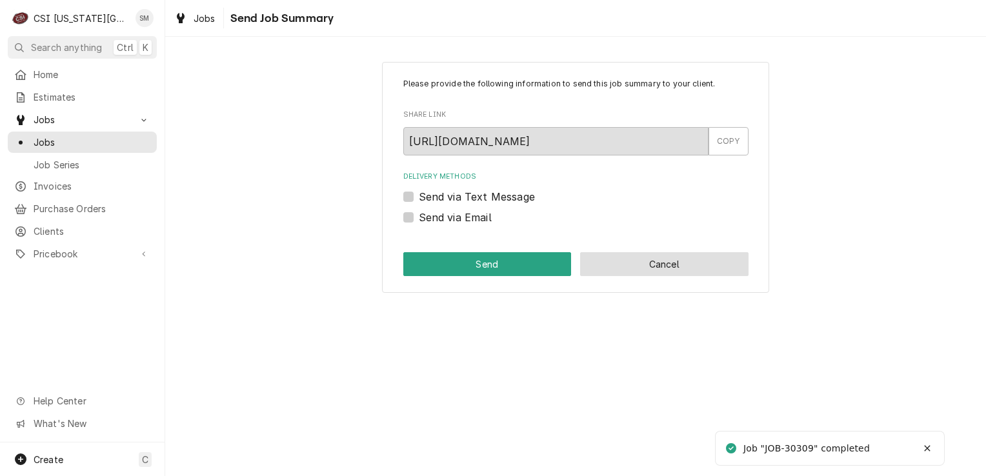
click at [697, 270] on button "Cancel" at bounding box center [664, 264] width 168 height 24
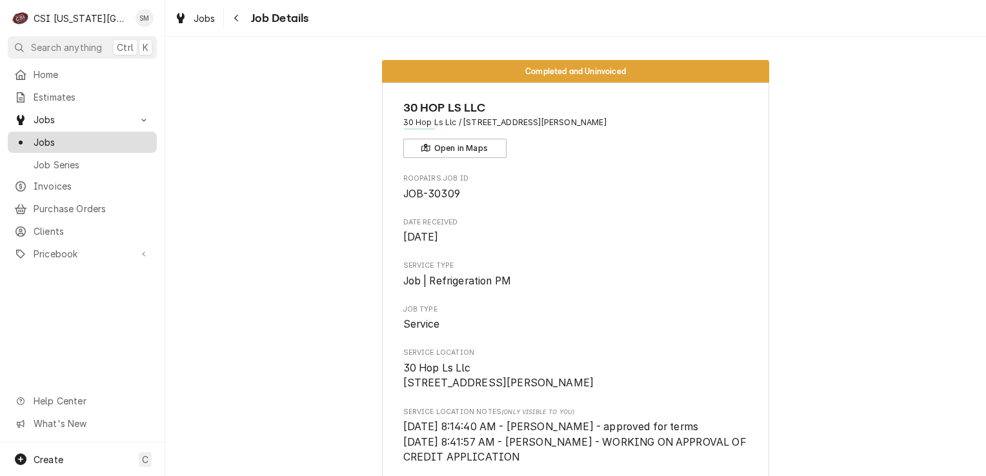
click at [53, 141] on span "Jobs" at bounding box center [92, 143] width 117 height 14
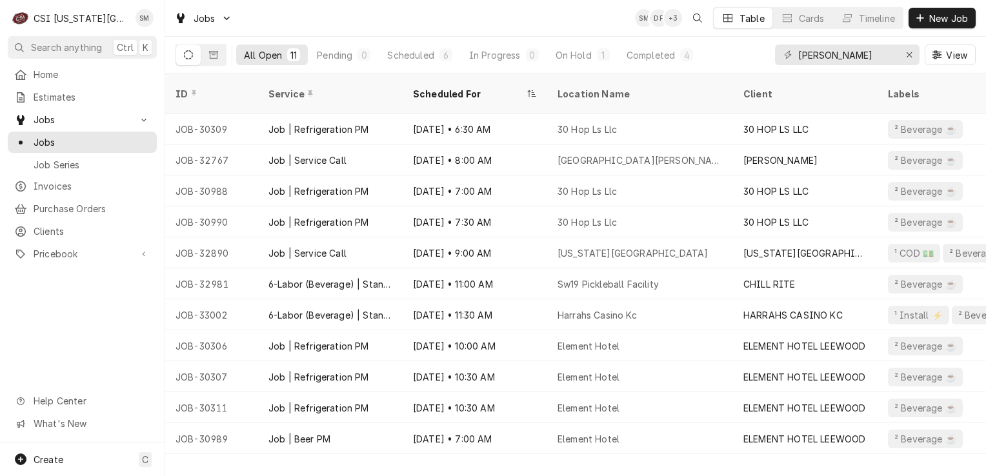
drag, startPoint x: 234, startPoint y: 179, endPoint x: 120, endPoint y: 356, distance: 210.1
click at [120, 356] on div "Home Estimates Jobs Jobs Job Series Invoices Purchase Orders Clients Pricebook …" at bounding box center [82, 253] width 165 height 379
click at [825, 50] on input "sean" at bounding box center [846, 55] width 97 height 21
type input "s"
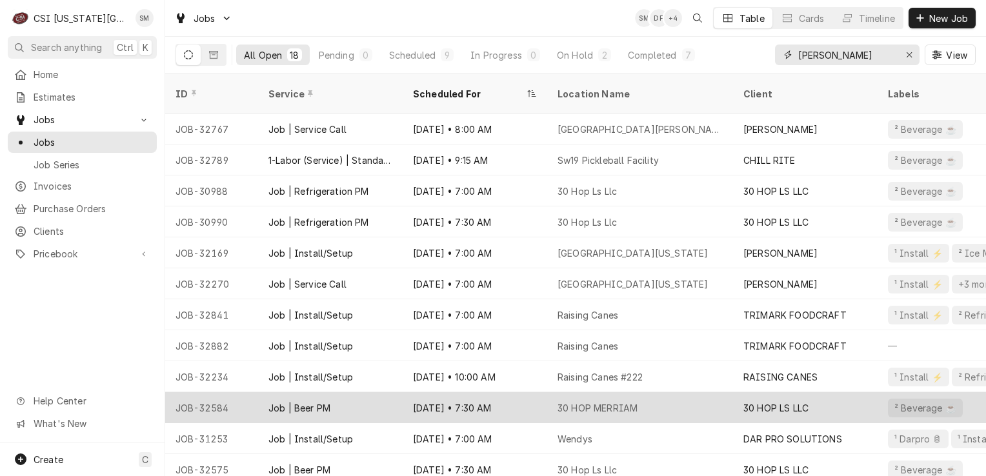
type input "[PERSON_NAME]"
click at [539, 396] on div "Sep 26 • 7:30 AM" at bounding box center [475, 407] width 145 height 31
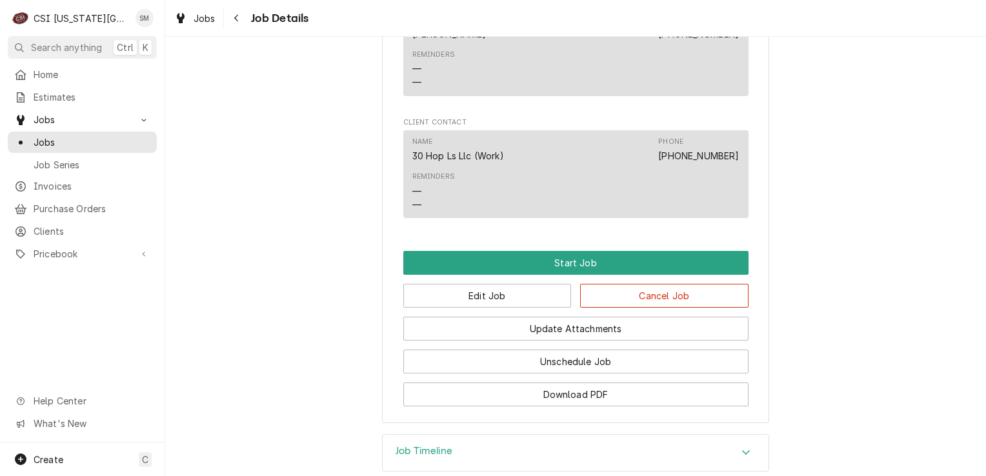
scroll to position [1050, 0]
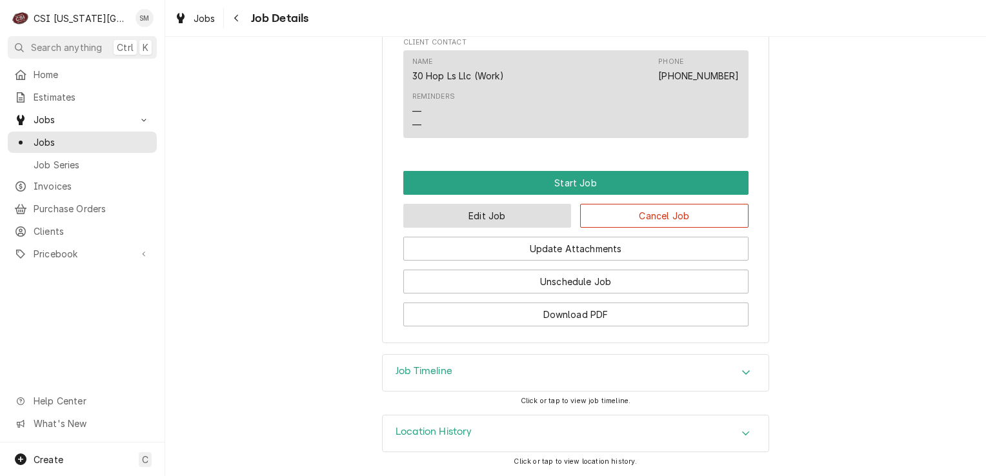
click at [487, 216] on button "Edit Job" at bounding box center [487, 216] width 168 height 24
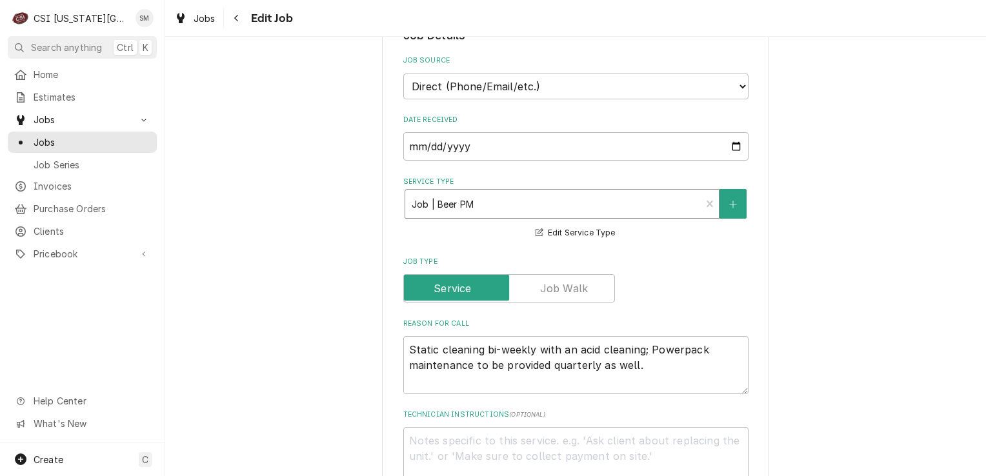
type textarea "x"
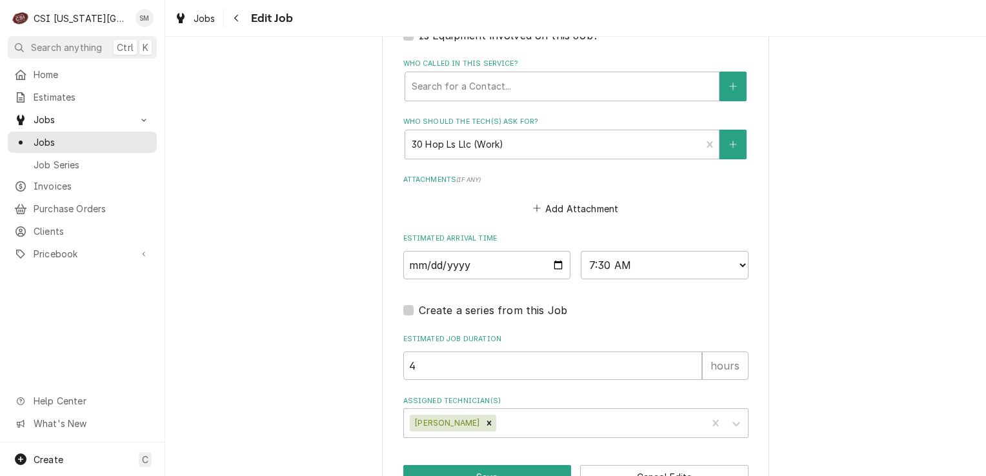
scroll to position [1031, 0]
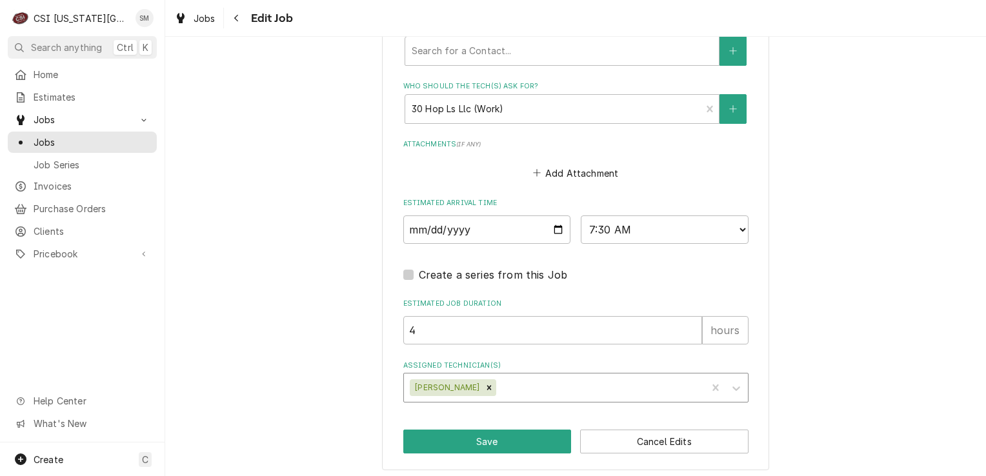
click at [499, 381] on div "Assigned Technician(s)" at bounding box center [599, 387] width 201 height 23
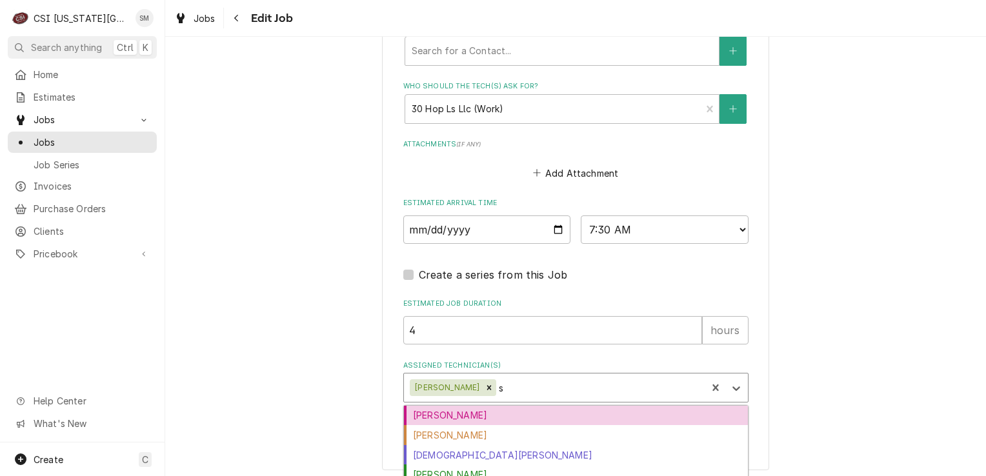
type input "se"
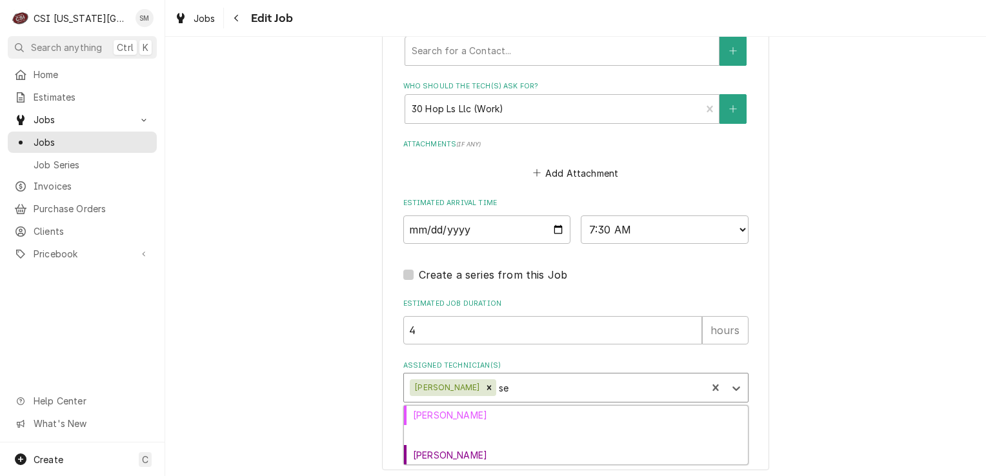
click at [428, 428] on div "[PERSON_NAME]" at bounding box center [576, 435] width 344 height 20
type textarea "x"
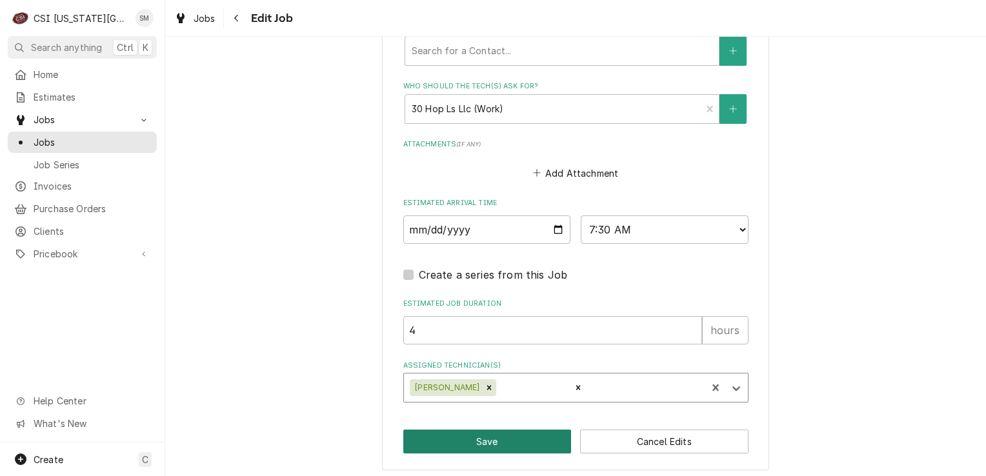
click at [468, 434] on button "Save" at bounding box center [487, 442] width 168 height 24
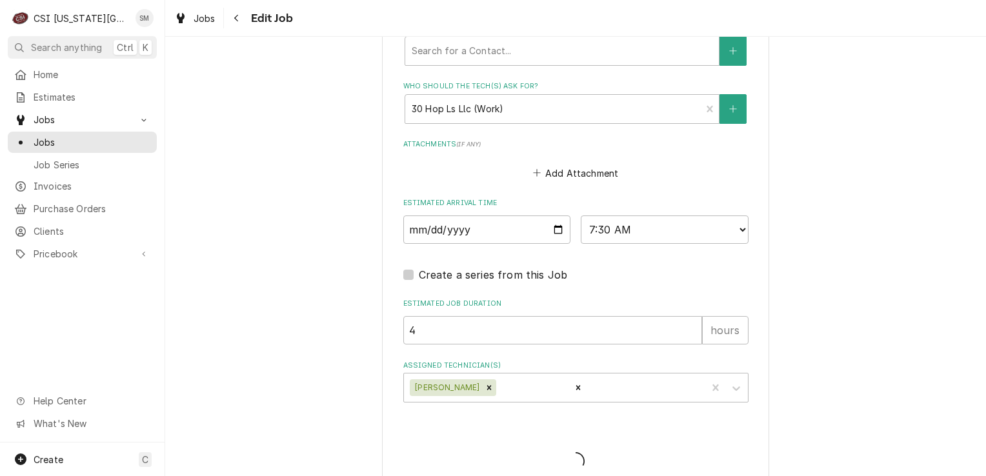
type textarea "x"
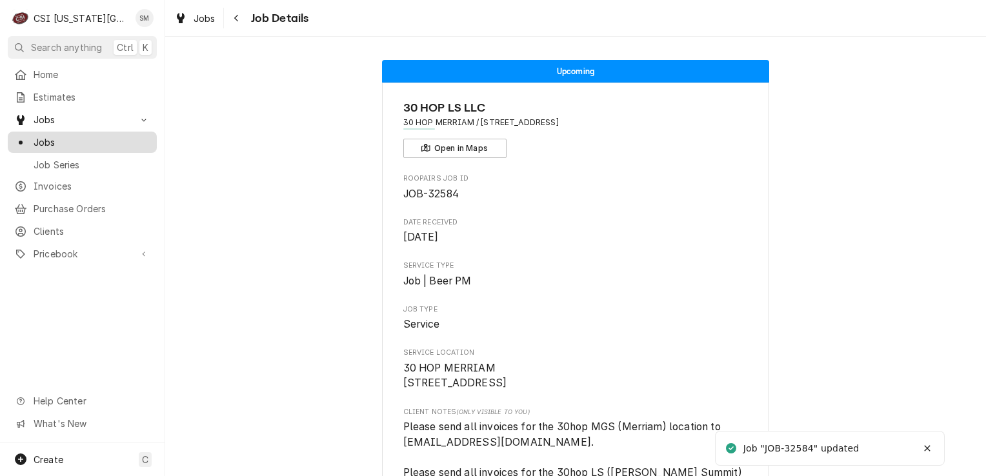
click at [91, 141] on span "Jobs" at bounding box center [92, 143] width 117 height 14
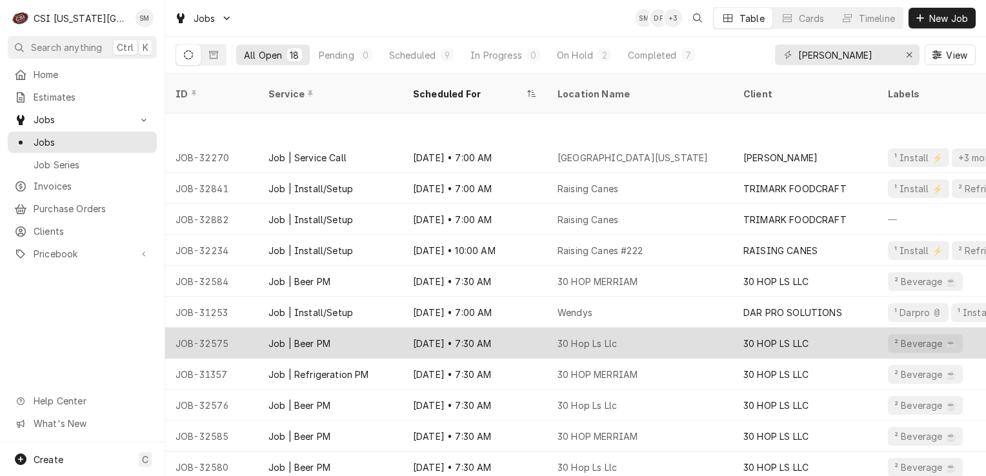
scroll to position [188, 0]
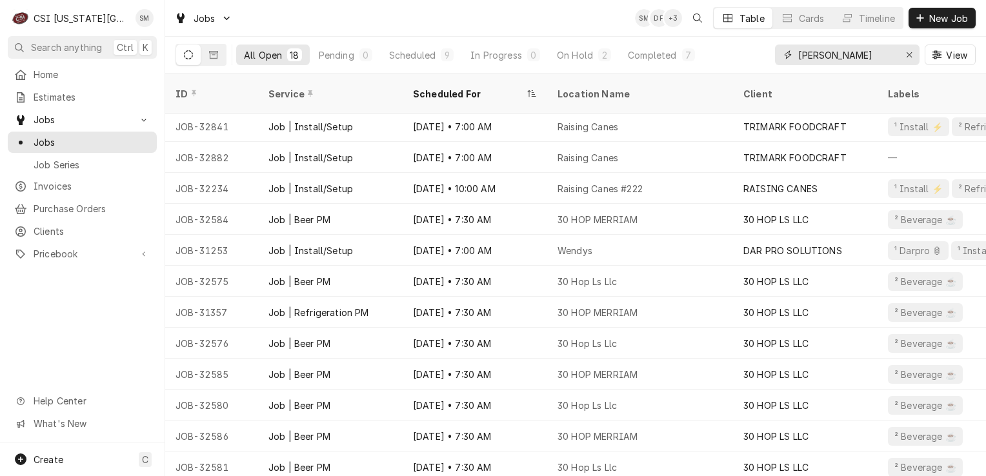
click at [840, 55] on input "[PERSON_NAME]" at bounding box center [846, 55] width 97 height 21
type input "d"
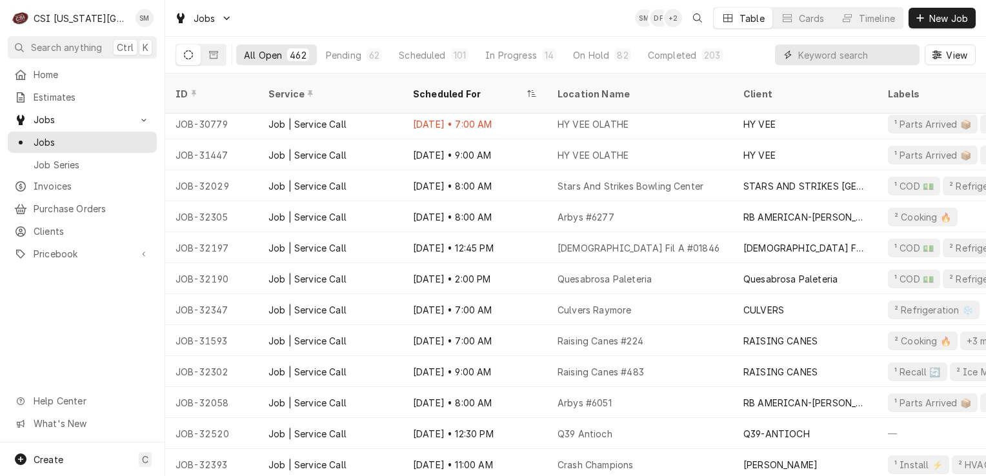
scroll to position [0, 0]
